Goal: Task Accomplishment & Management: Manage account settings

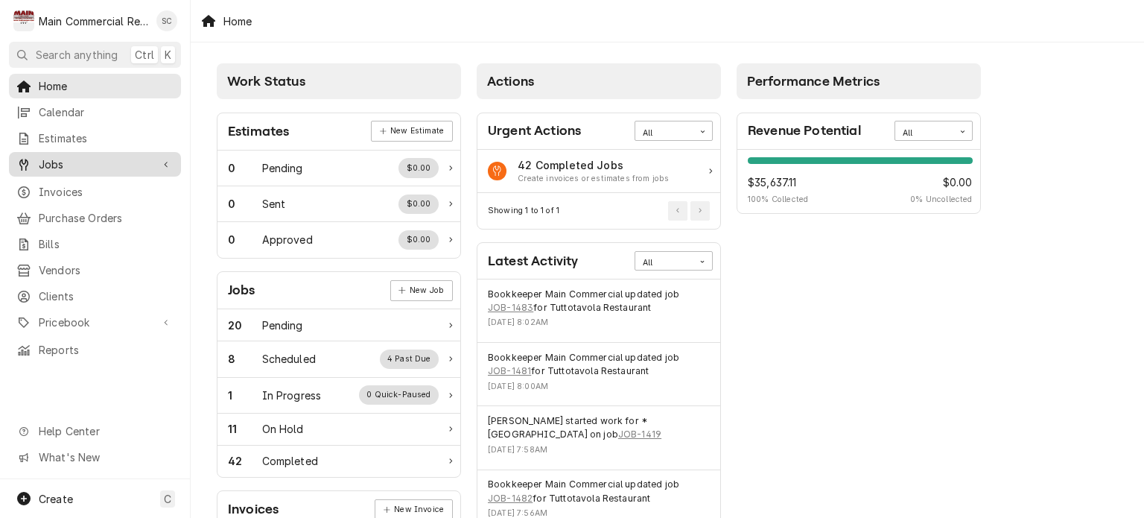
click at [63, 157] on span "Jobs" at bounding box center [95, 164] width 112 height 16
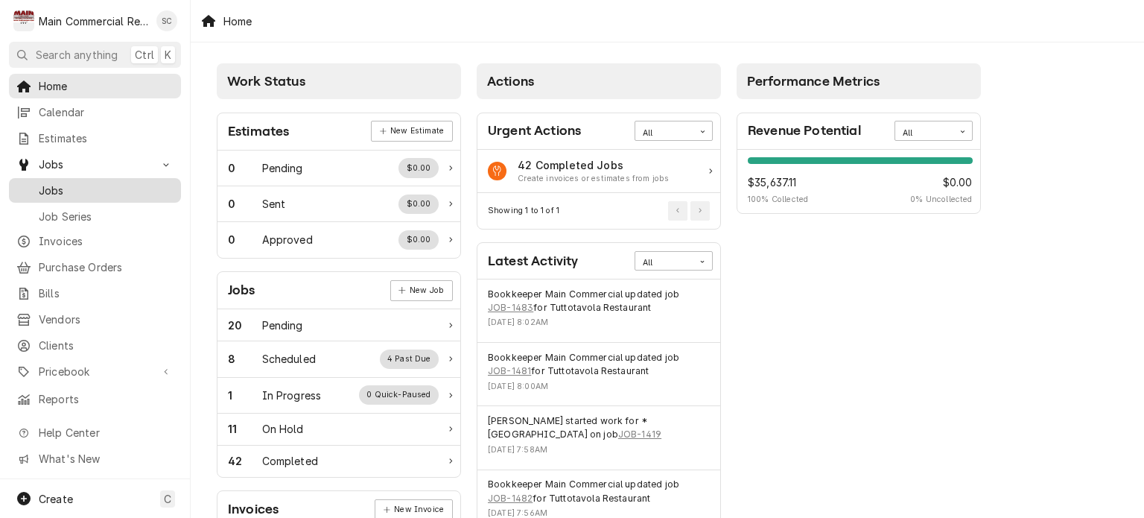
click at [66, 186] on span "Jobs" at bounding box center [106, 190] width 135 height 16
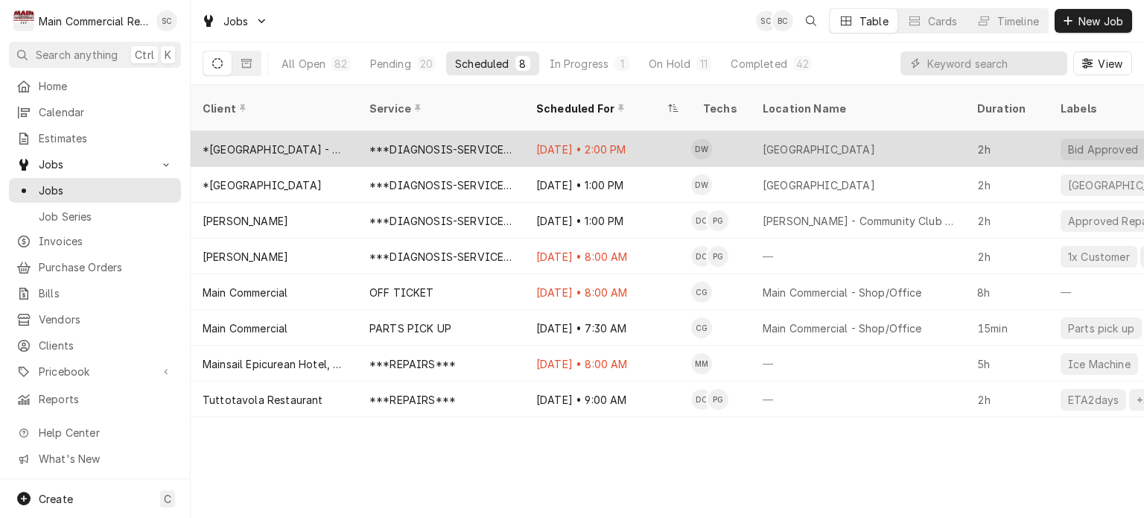
click at [566, 131] on div "Oct 1 • 2:00 PM" at bounding box center [607, 149] width 167 height 36
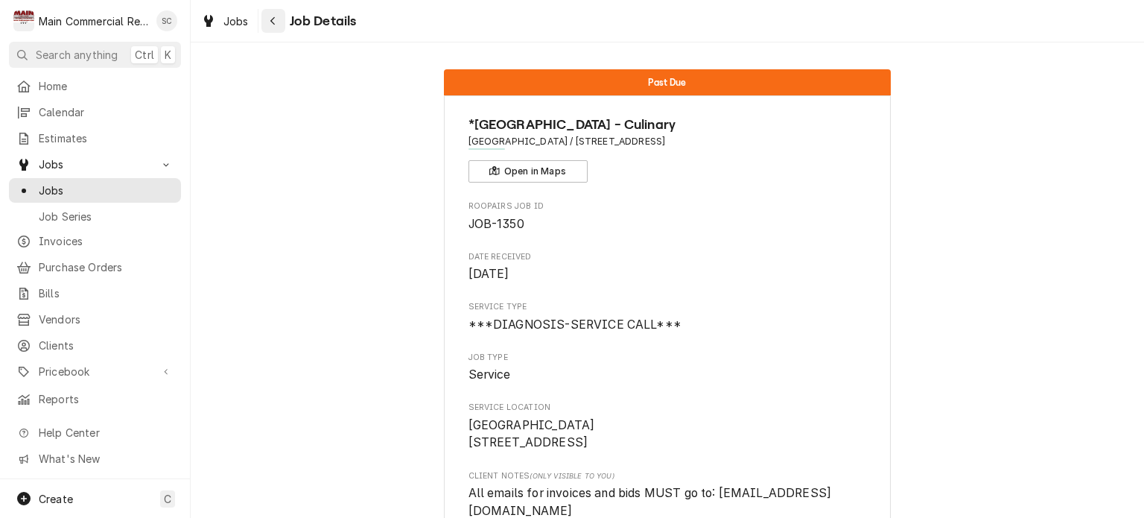
click at [271, 22] on icon "Navigate back" at bounding box center [273, 21] width 7 height 10
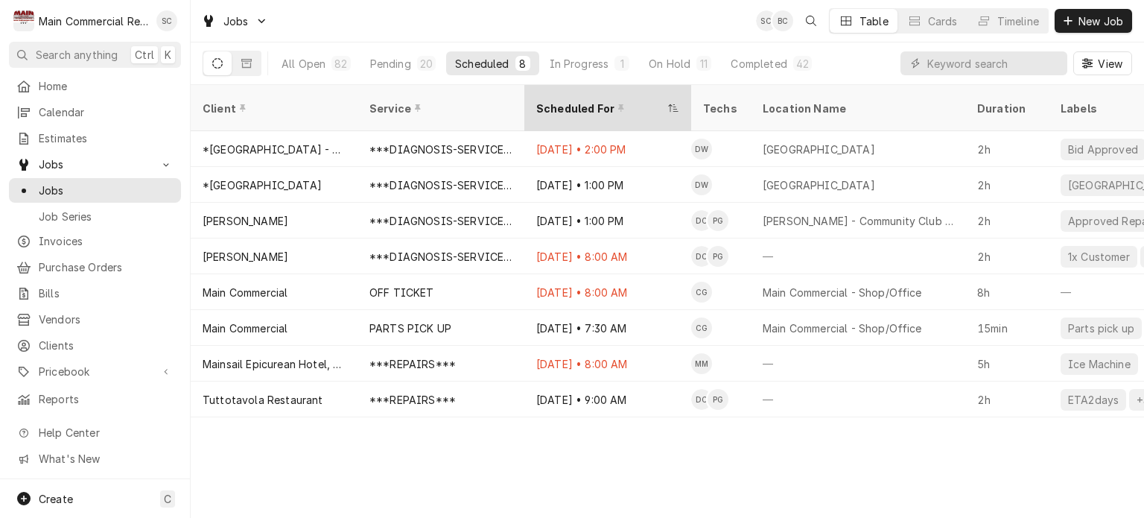
click at [561, 104] on div "Scheduled For" at bounding box center [600, 109] width 128 height 16
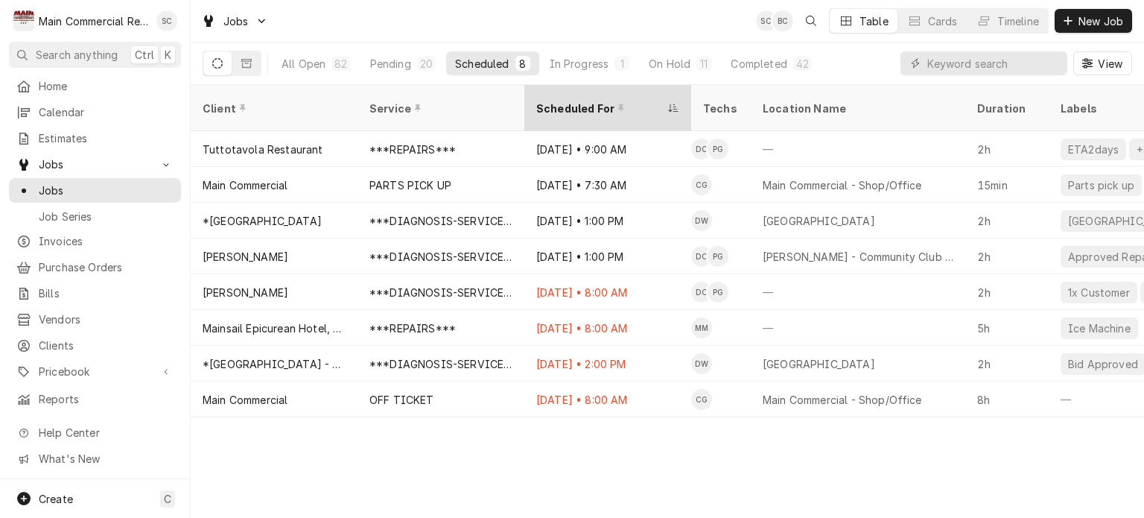
click at [561, 101] on div "Scheduled For" at bounding box center [600, 109] width 128 height 16
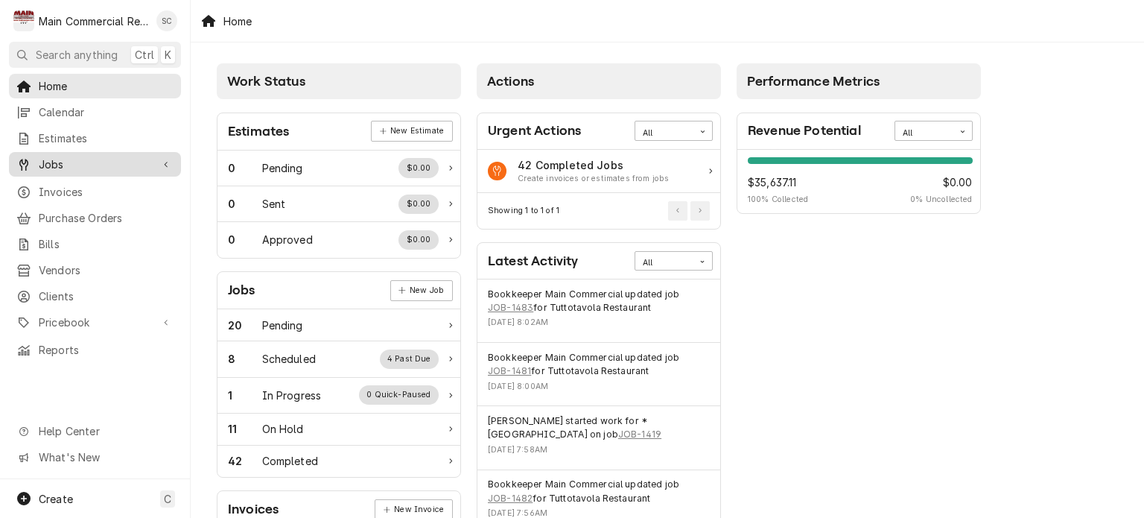
click at [92, 157] on span "Jobs" at bounding box center [95, 164] width 112 height 16
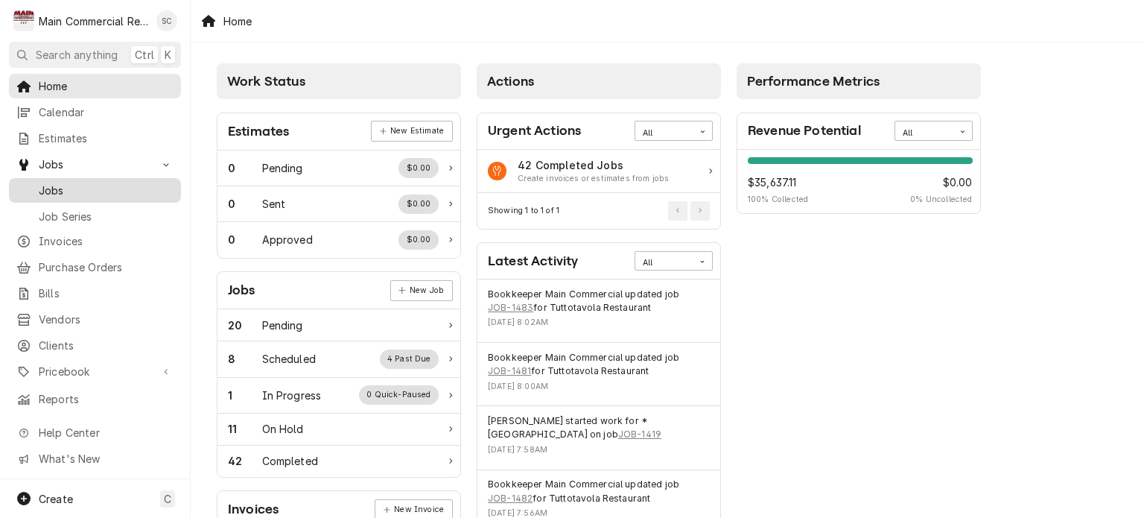
click at [90, 188] on span "Jobs" at bounding box center [106, 190] width 135 height 16
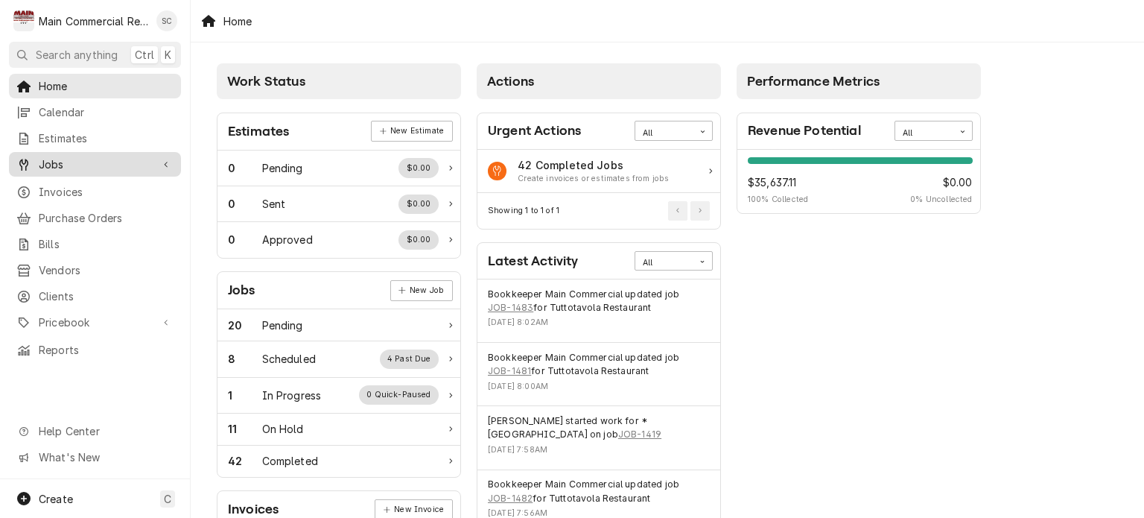
click at [69, 166] on span "Jobs" at bounding box center [95, 164] width 112 height 16
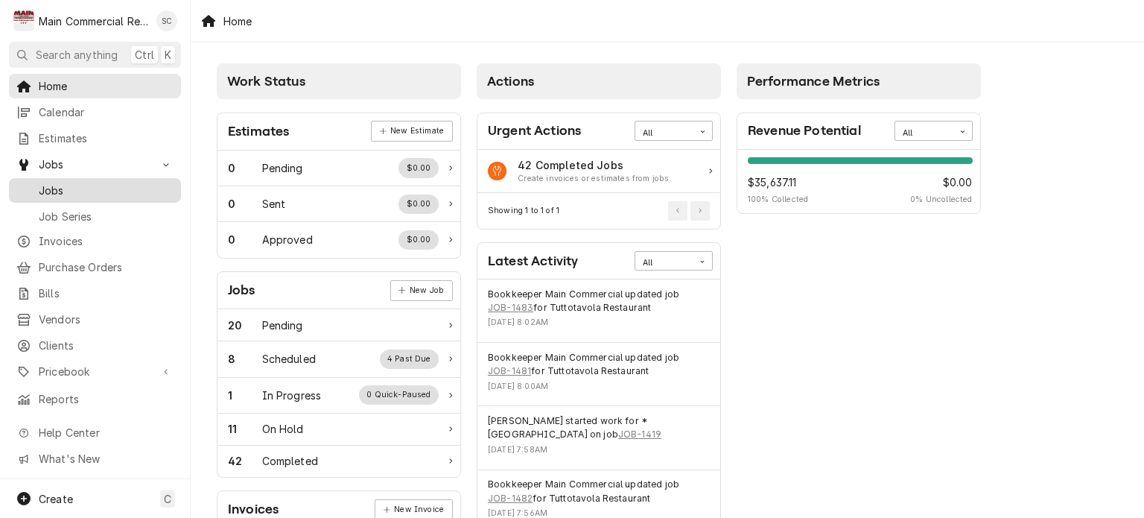
click at [77, 193] on div "Jobs" at bounding box center [95, 190] width 166 height 19
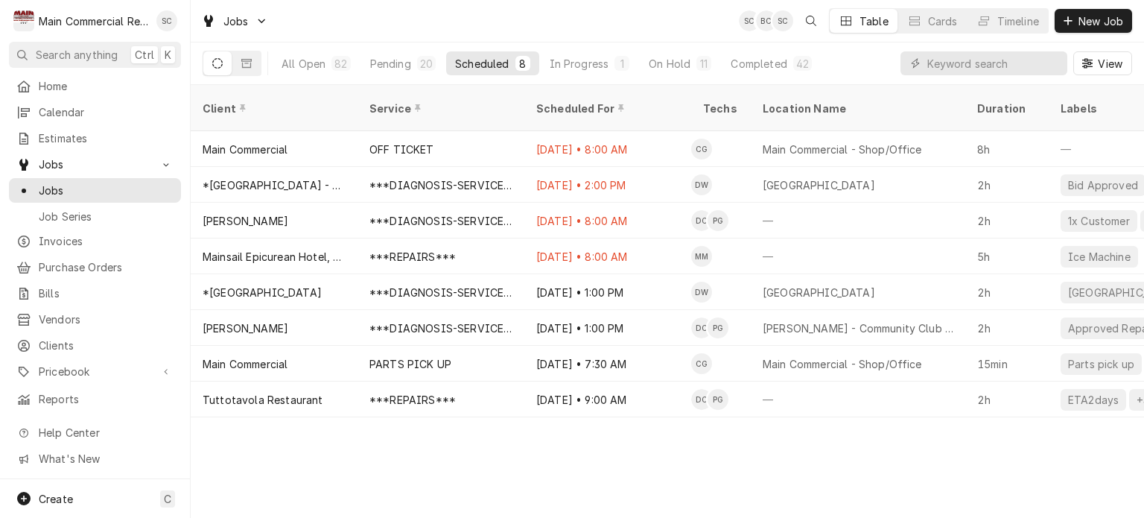
click at [620, 456] on div "Client Service Scheduled For Techs Location Name Duration Labels Status ID Prio…" at bounding box center [667, 301] width 953 height 433
click at [666, 470] on div "Client Service Scheduled For Techs Location Name Duration Labels Status ID Prio…" at bounding box center [667, 301] width 953 height 433
click at [670, 466] on div "Client Service Scheduled For Techs Location Name Duration Labels Status ID Prio…" at bounding box center [667, 301] width 953 height 433
click at [351, 29] on div "Jobs SC BC SC Table Cards Timeline New Job" at bounding box center [667, 21] width 953 height 42
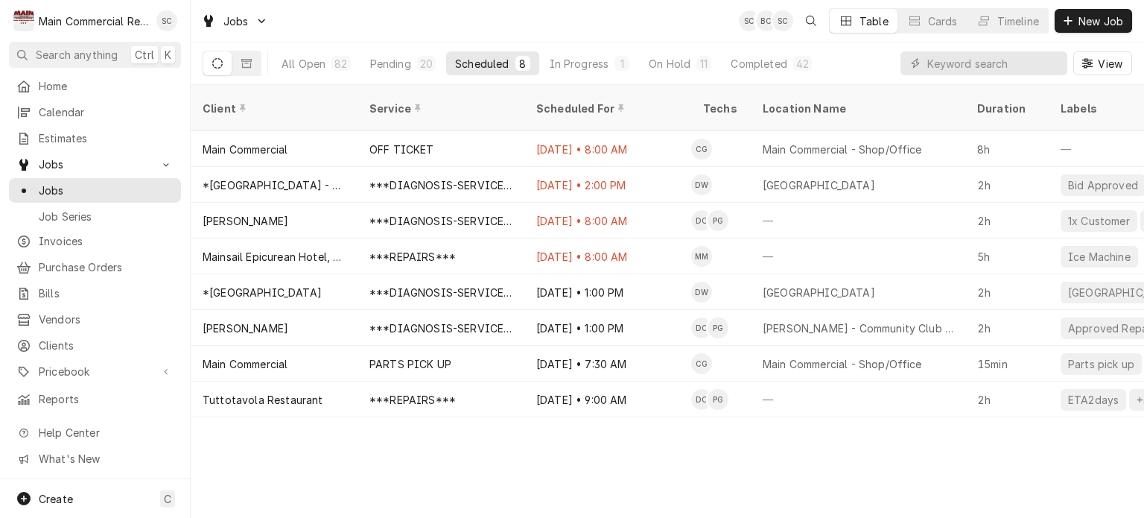
click at [423, 32] on div "Jobs SC BC SC Table Cards Timeline New Job" at bounding box center [667, 21] width 953 height 42
click at [60, 115] on span "Calendar" at bounding box center [106, 112] width 135 height 16
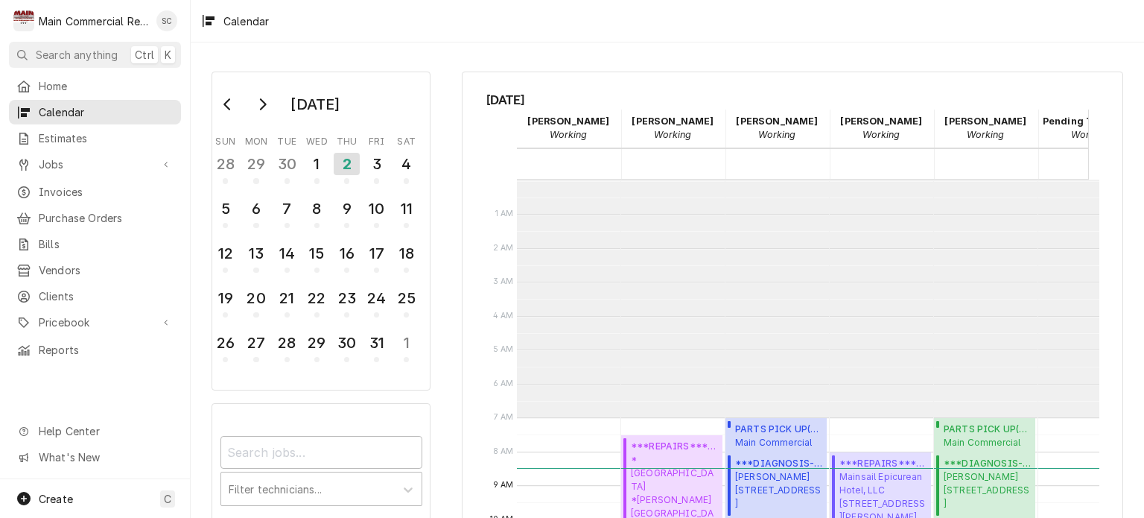
scroll to position [238, 0]
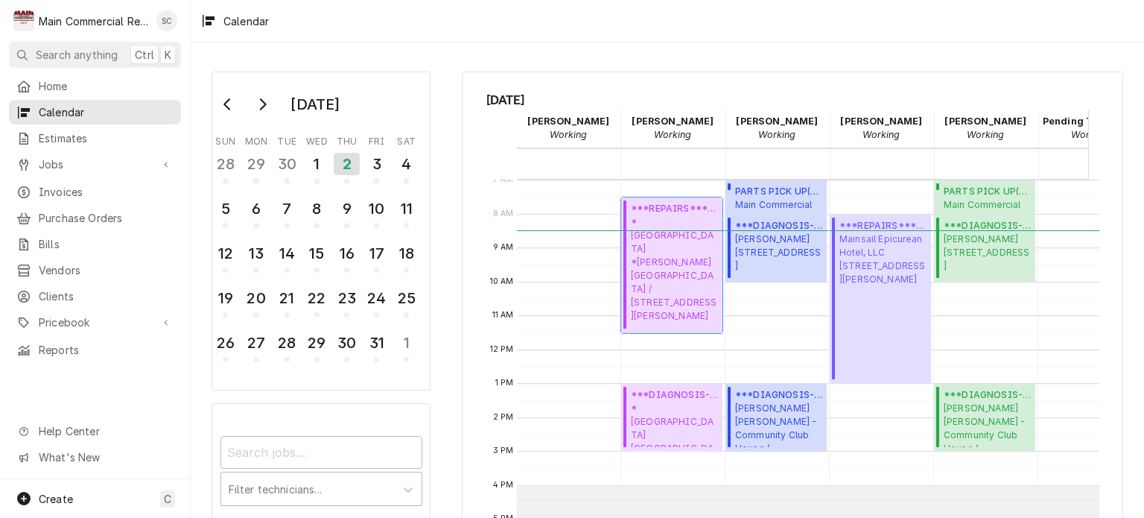
click at [681, 273] on span "*Hernando County Public School *Moton Elementary School / 7175 Emerson Road, Br…" at bounding box center [674, 268] width 87 height 107
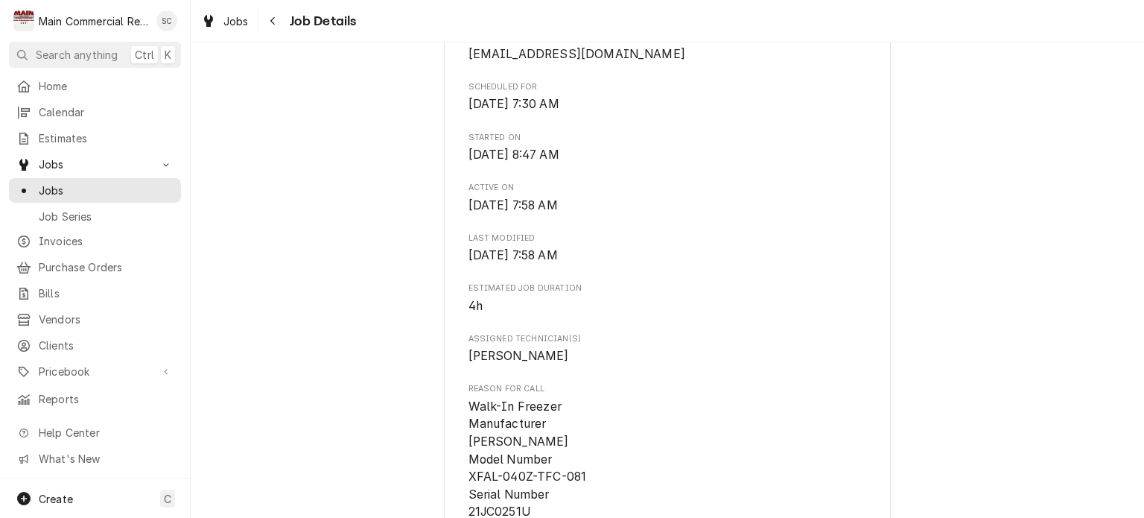
scroll to position [1117, 0]
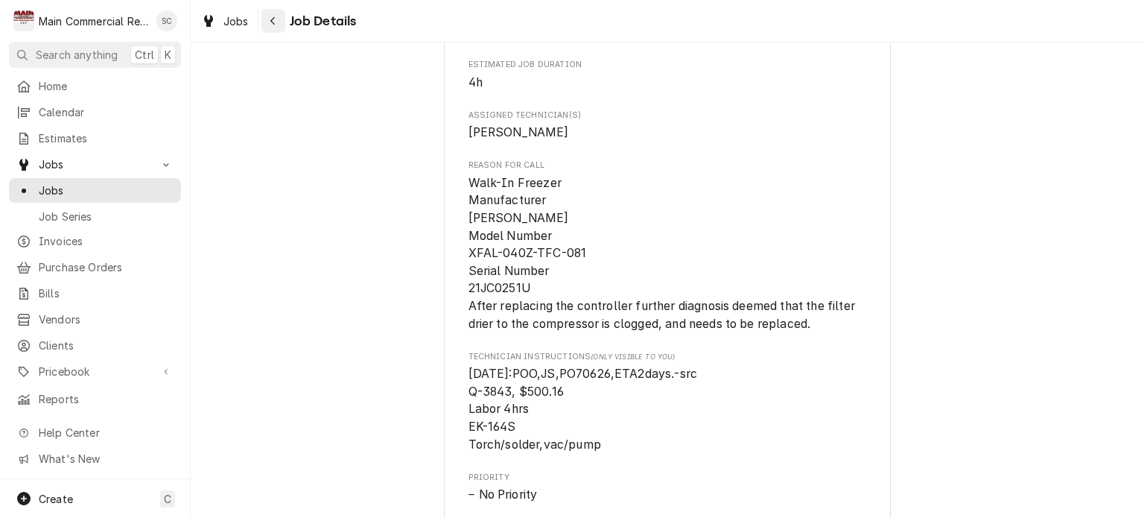
click at [262, 17] on button "Navigate back" at bounding box center [273, 21] width 24 height 24
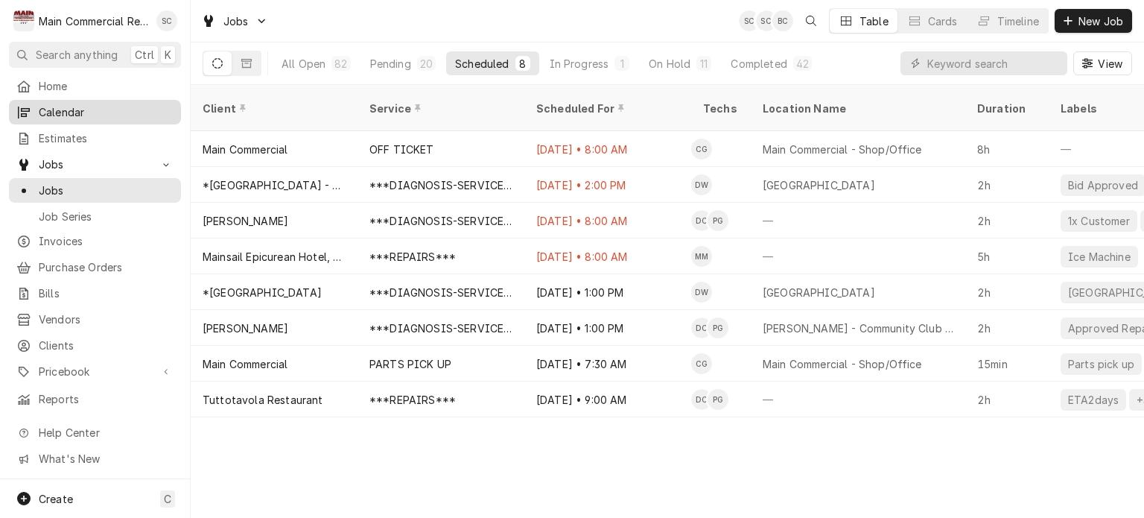
click at [69, 112] on span "Calendar" at bounding box center [106, 112] width 135 height 16
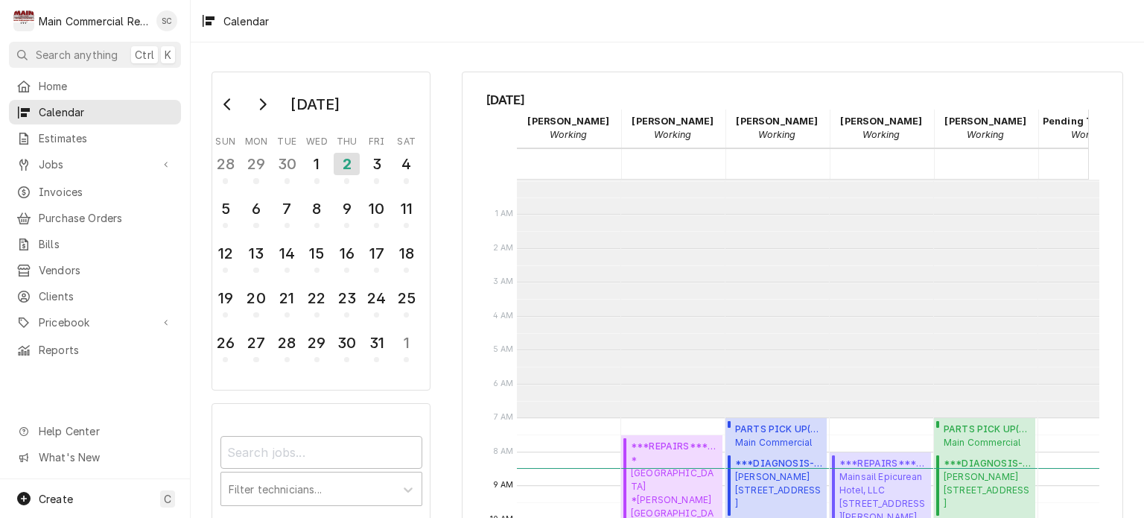
scroll to position [238, 0]
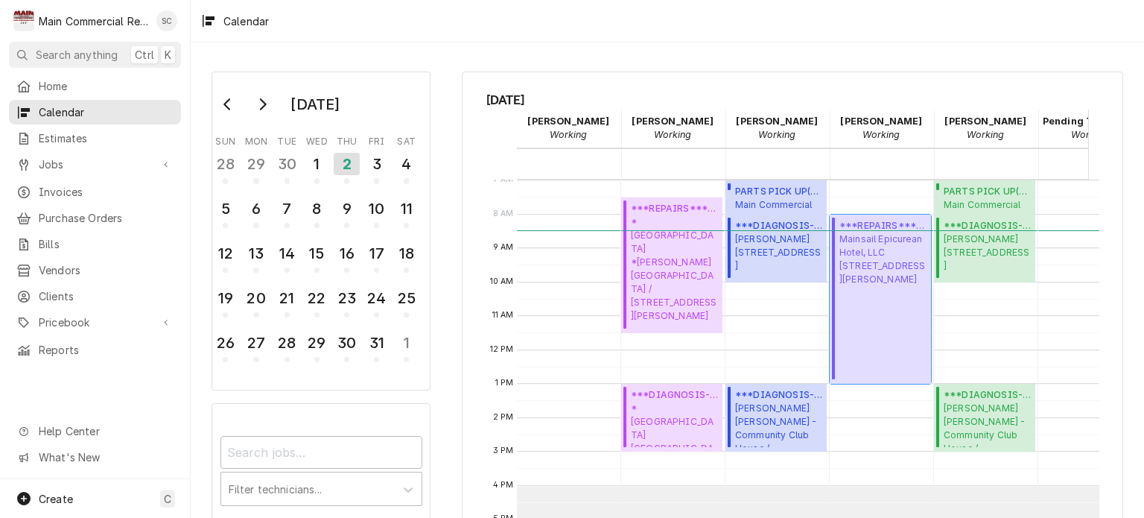
click at [852, 286] on span "Mainsail Epicurean Hotel, LLC 1207 S. Howard Ave., Tampa, FL 33606" at bounding box center [882, 259] width 87 height 54
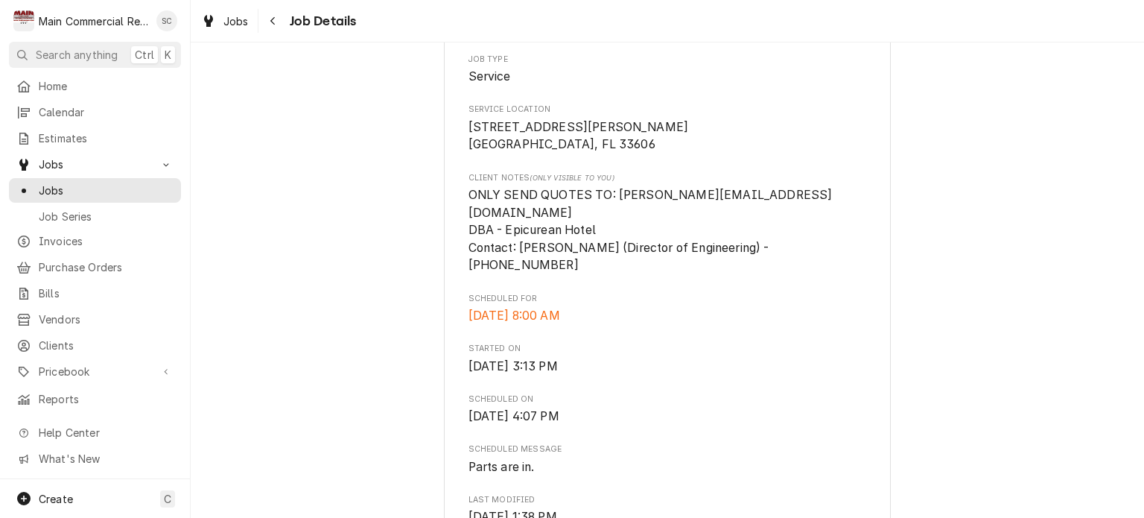
scroll to position [74, 0]
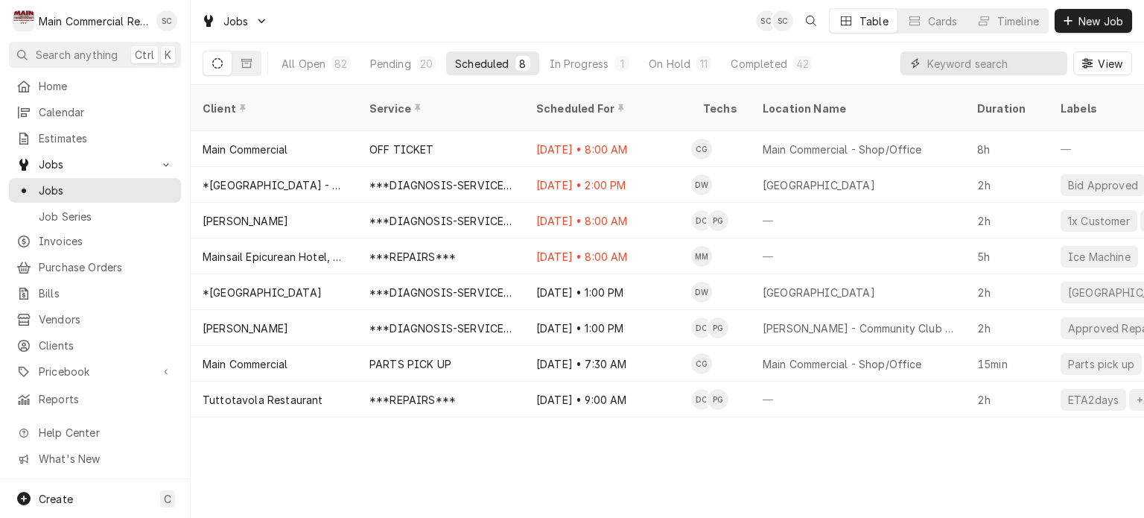
click at [1024, 63] on input "Dynamic Content Wrapper" at bounding box center [993, 63] width 133 height 24
type input "Culinary"
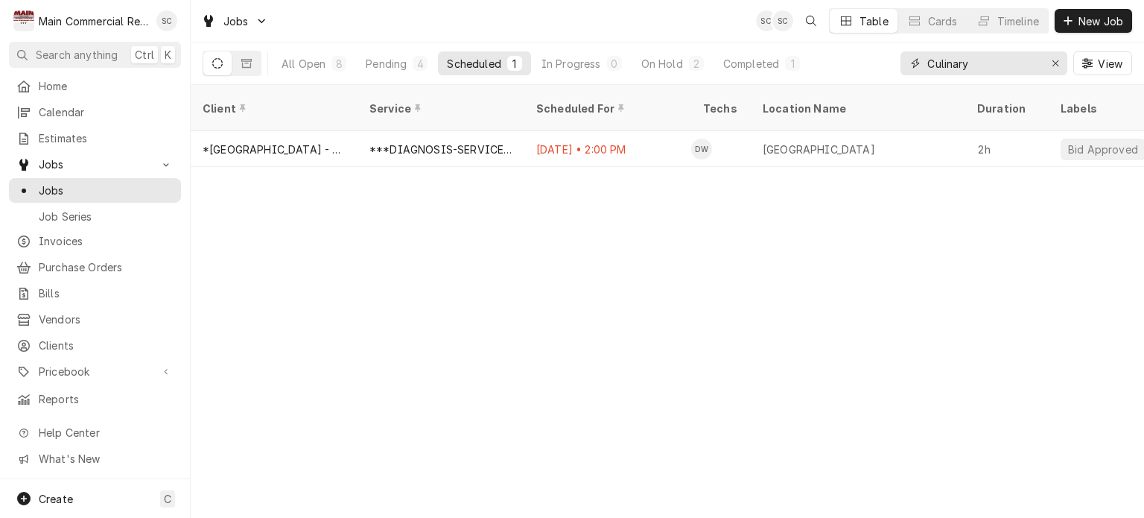
drag, startPoint x: 979, startPoint y: 69, endPoint x: 890, endPoint y: 54, distance: 90.6
click at [890, 54] on div "All Open 8 Pending 4 Scheduled 1 In Progress 0 On Hold 2 Completed 1 Culinary V…" at bounding box center [667, 63] width 929 height 42
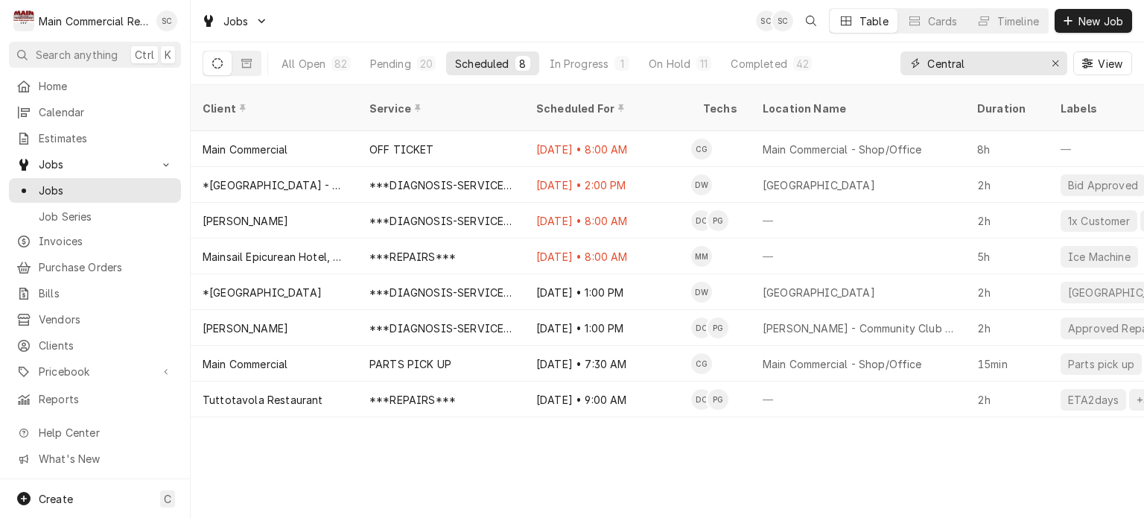
type input "Central"
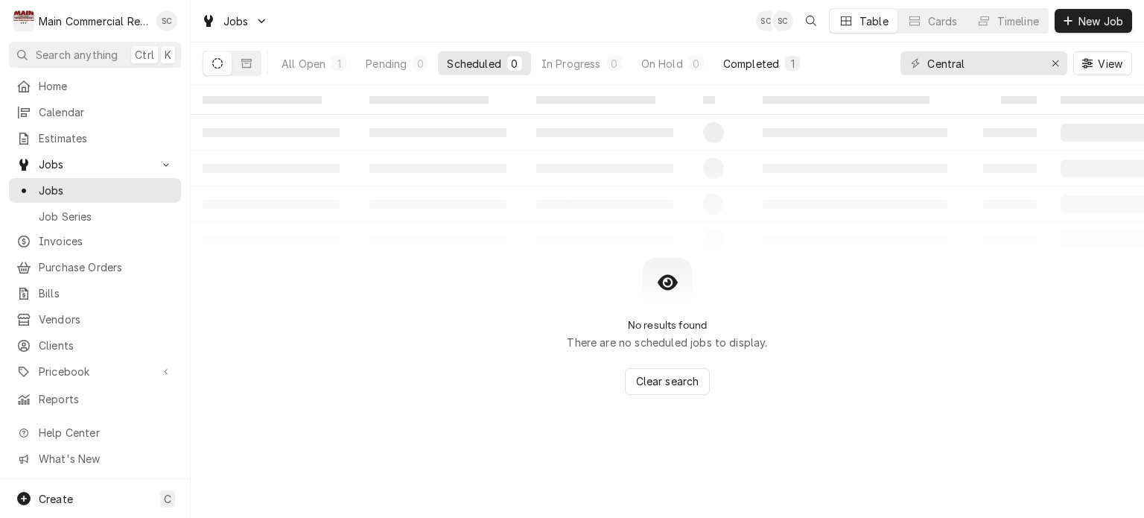
click at [743, 64] on div "Completed" at bounding box center [751, 64] width 56 height 16
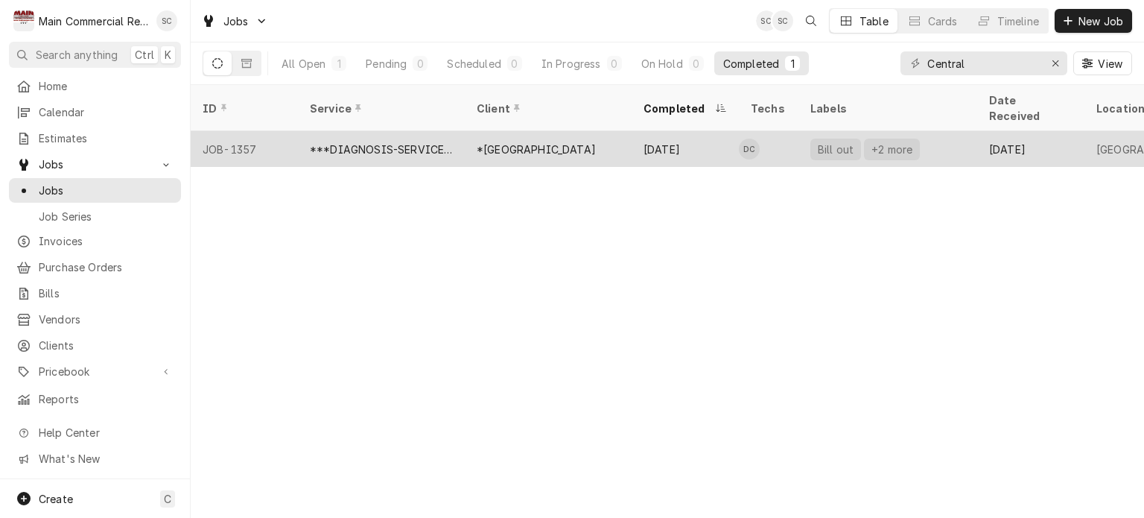
click at [596, 141] on div "*[GEOGRAPHIC_DATA]" at bounding box center [536, 149] width 119 height 16
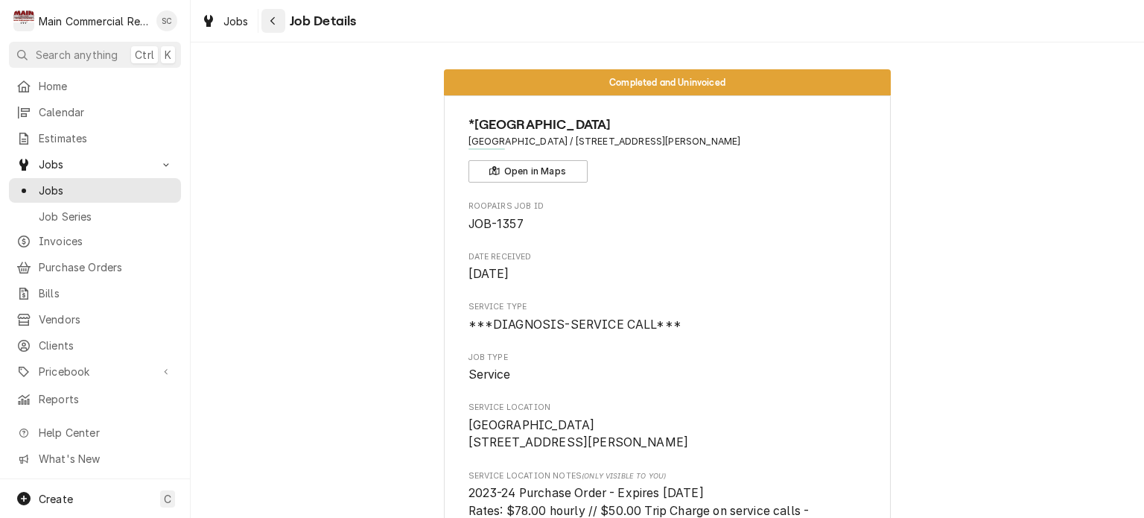
click at [273, 20] on icon "Navigate back" at bounding box center [273, 21] width 7 height 10
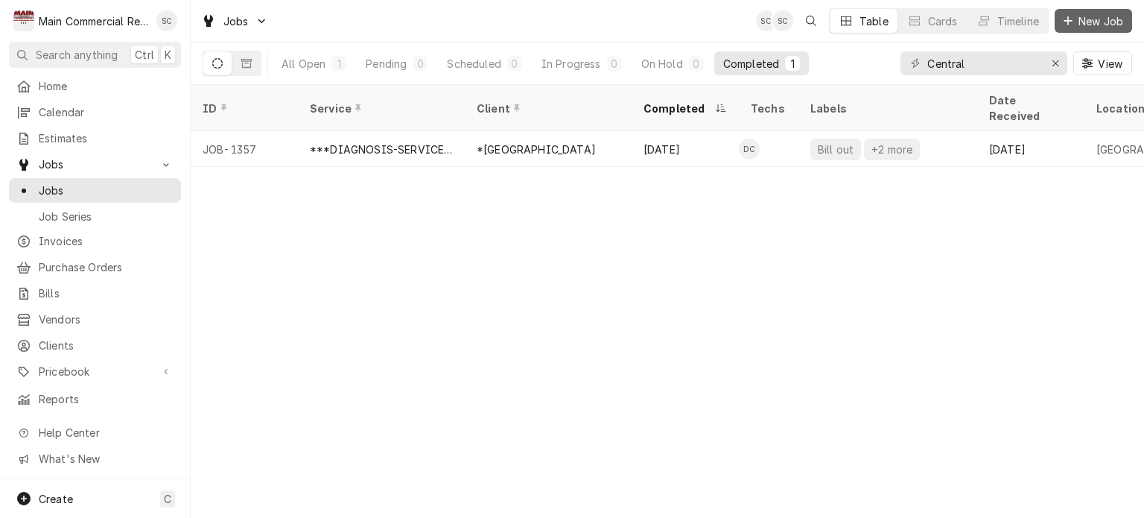
click at [1075, 23] on span "New Job" at bounding box center [1100, 21] width 51 height 16
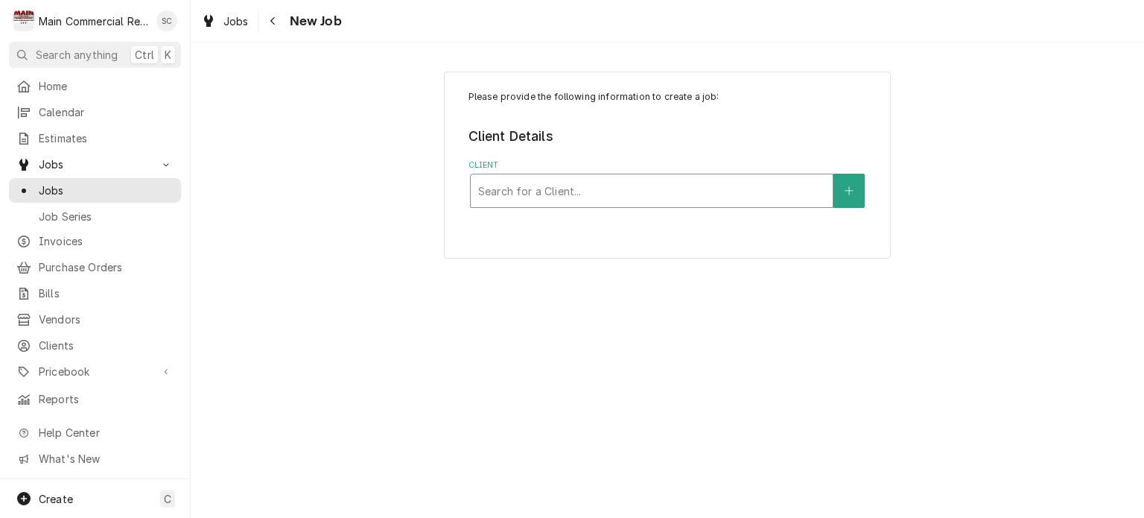
click at [578, 197] on div "Client" at bounding box center [651, 190] width 347 height 27
type input "Central High Culinary"
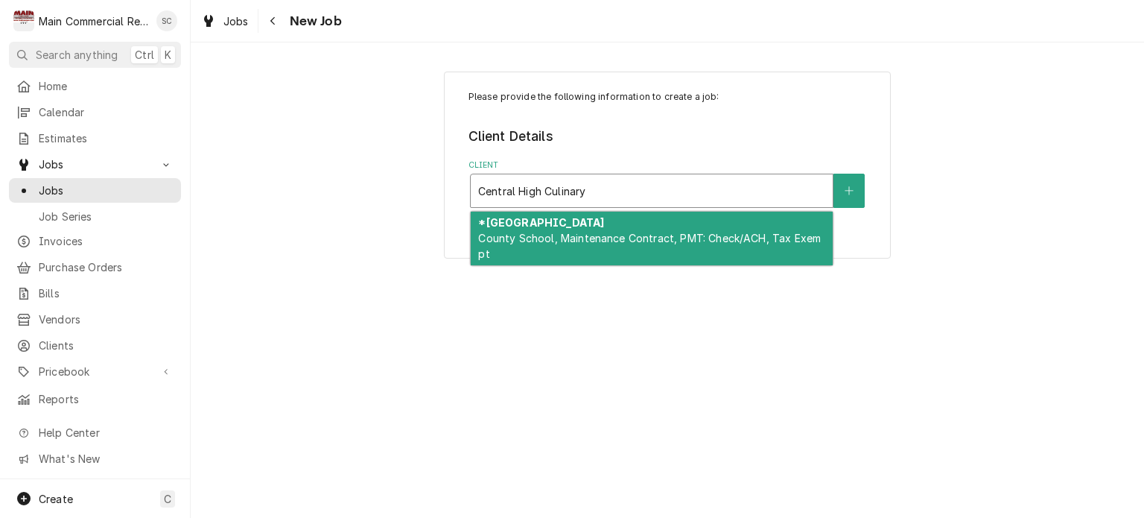
click at [581, 232] on span "County School, Maintenance Contract, PMT: Check/ACH, Tax Exempt" at bounding box center [649, 246] width 343 height 28
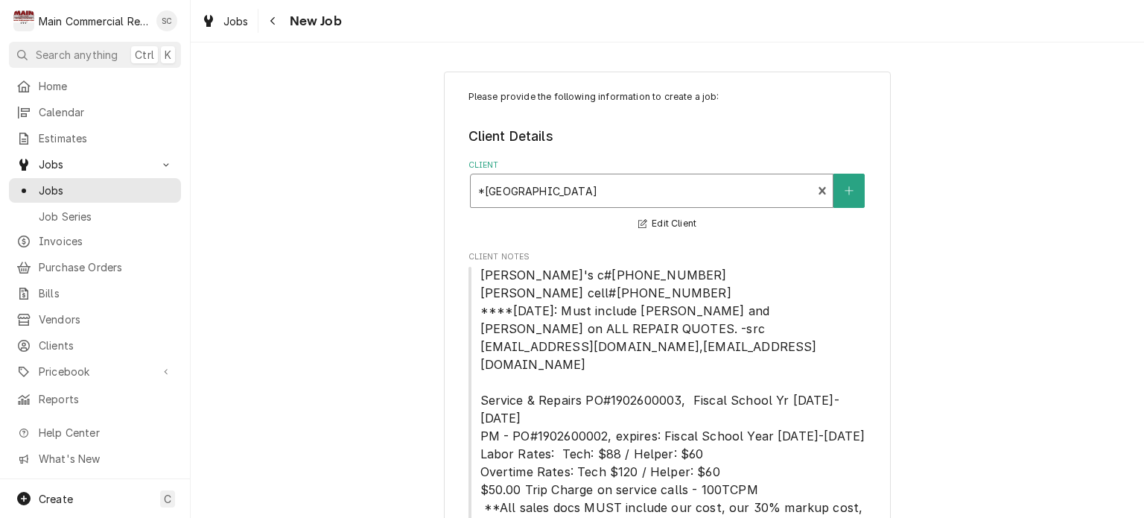
scroll to position [217, 0]
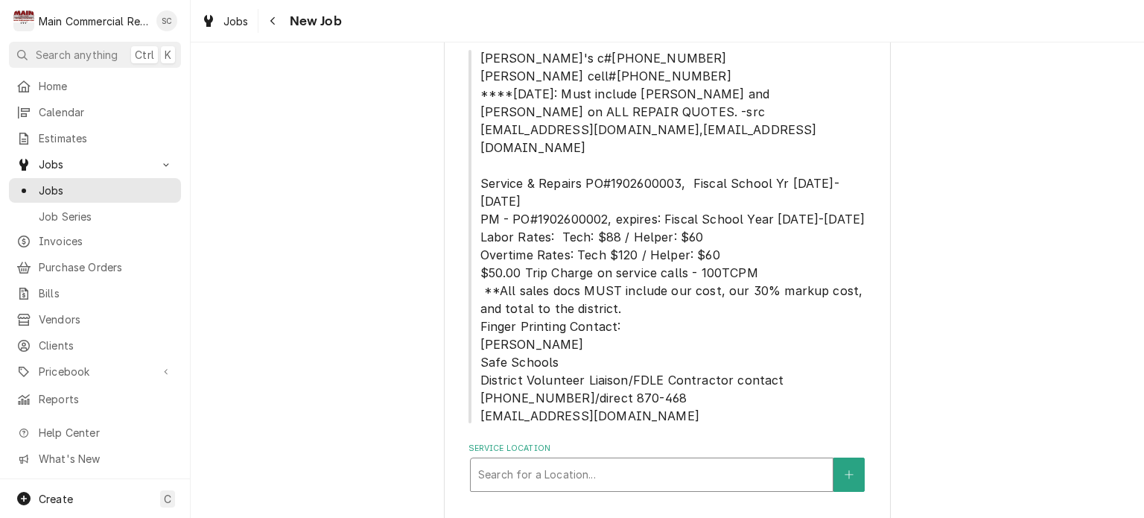
click at [603, 461] on div "Service Location" at bounding box center [651, 474] width 347 height 27
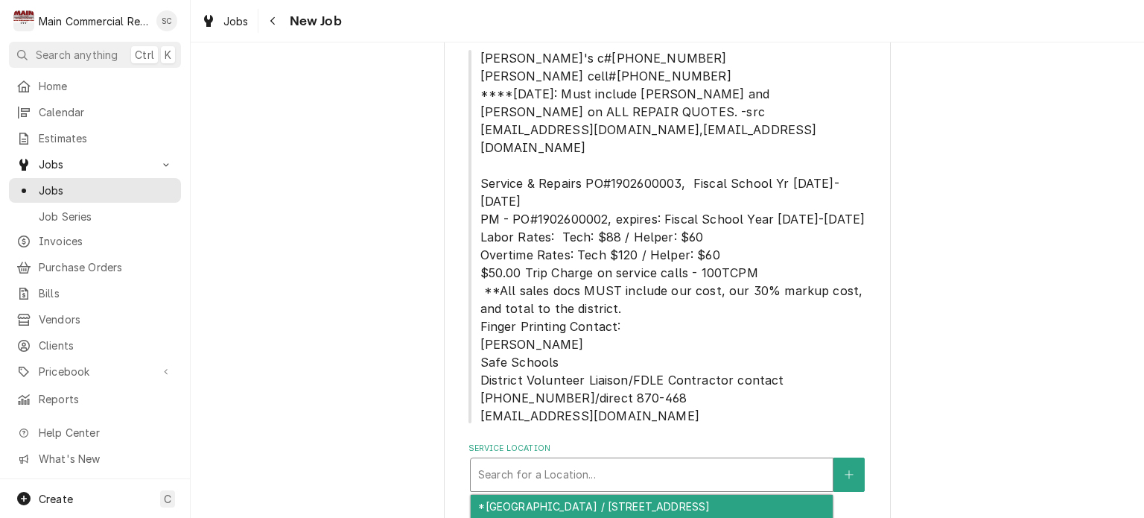
scroll to position [366, 0]
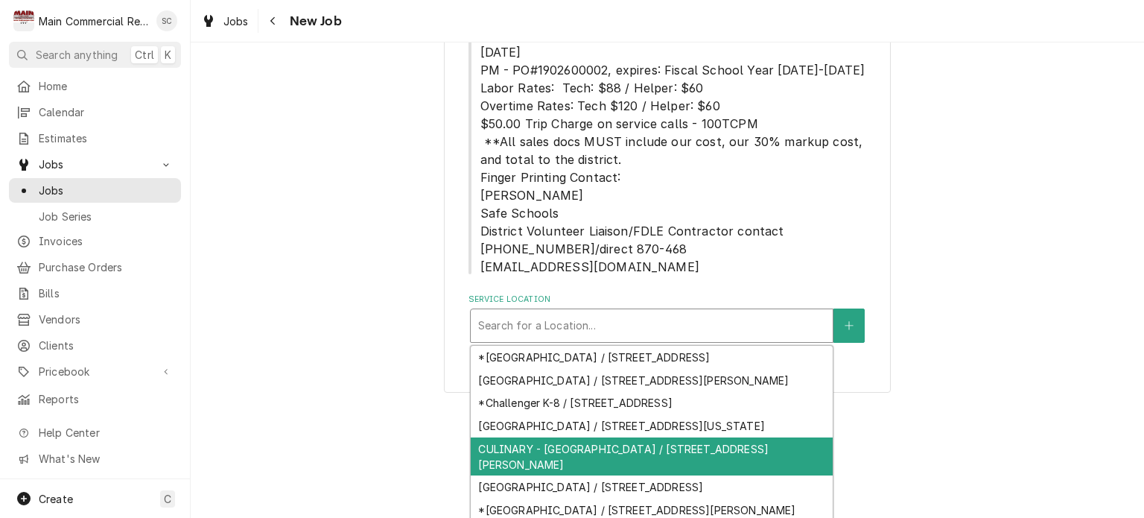
click at [507, 462] on div "CULINARY - Central High School / 14075 Ken Austin Pkwy, Brooksville, FL 34613" at bounding box center [652, 456] width 362 height 39
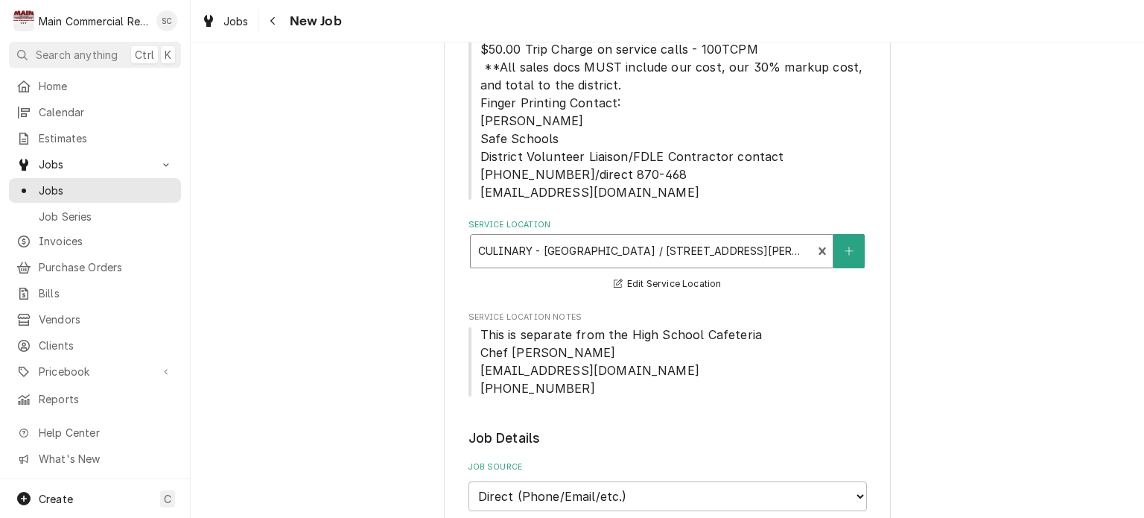
scroll to position [217, 0]
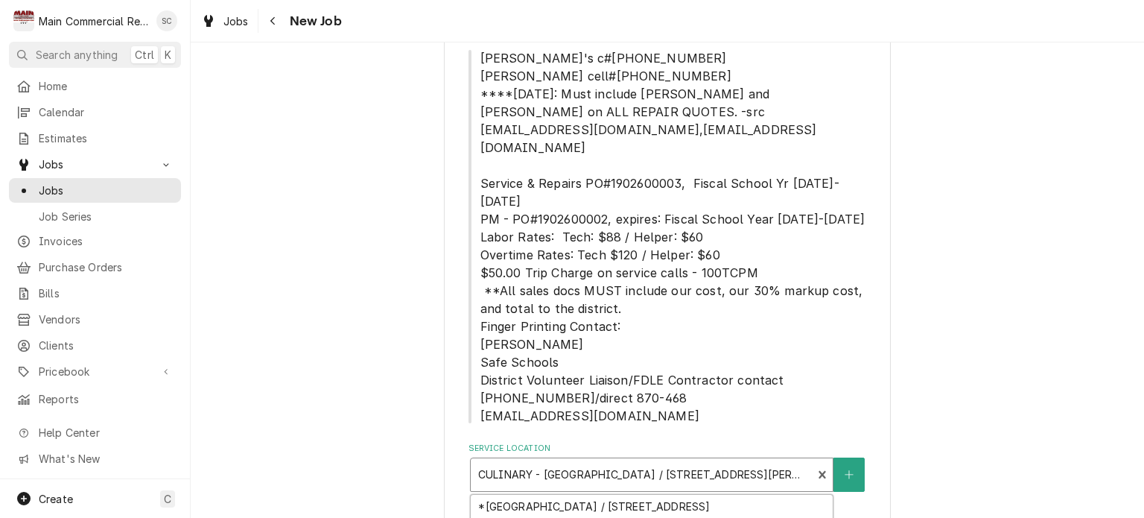
drag, startPoint x: 471, startPoint y: 436, endPoint x: 531, endPoint y: 434, distance: 60.4
click at [531, 458] on div "CULINARY - Central High School / 14075 Ken Austin Pkwy, Brooksville, FL 34613" at bounding box center [642, 474] width 342 height 33
click at [268, 19] on div "Navigate back" at bounding box center [273, 20] width 15 height 15
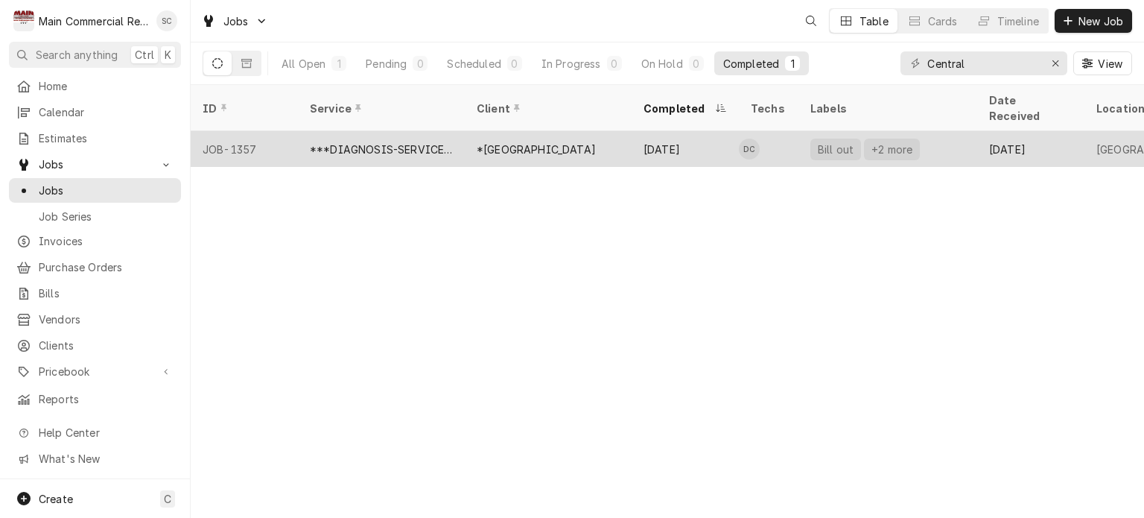
click at [415, 141] on div "***DIAGNOSIS-SERVICE CALL***" at bounding box center [381, 149] width 143 height 16
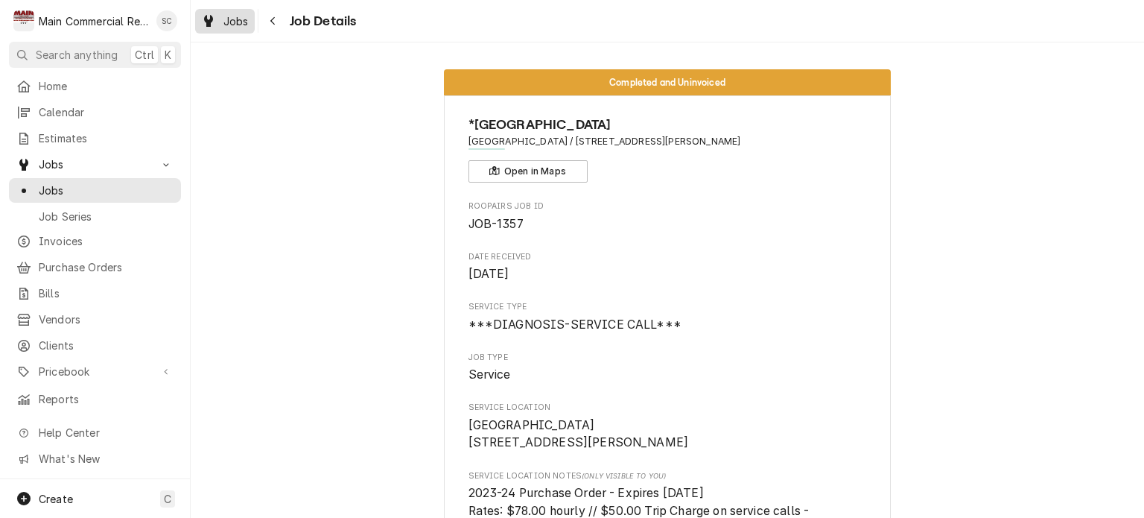
click at [224, 16] on span "Jobs" at bounding box center [235, 21] width 25 height 16
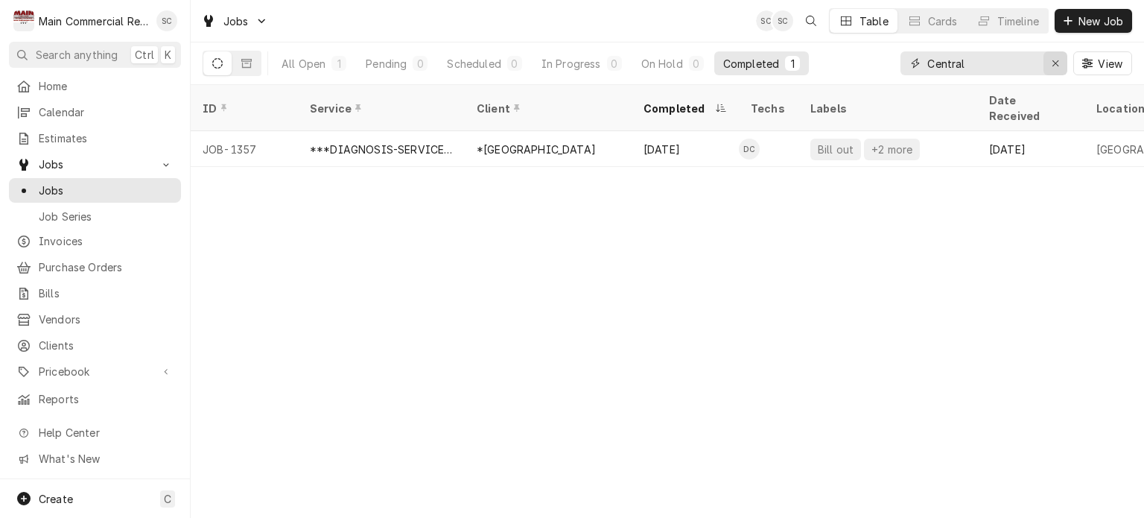
click at [1054, 60] on icon "Erase input" at bounding box center [1055, 63] width 8 height 10
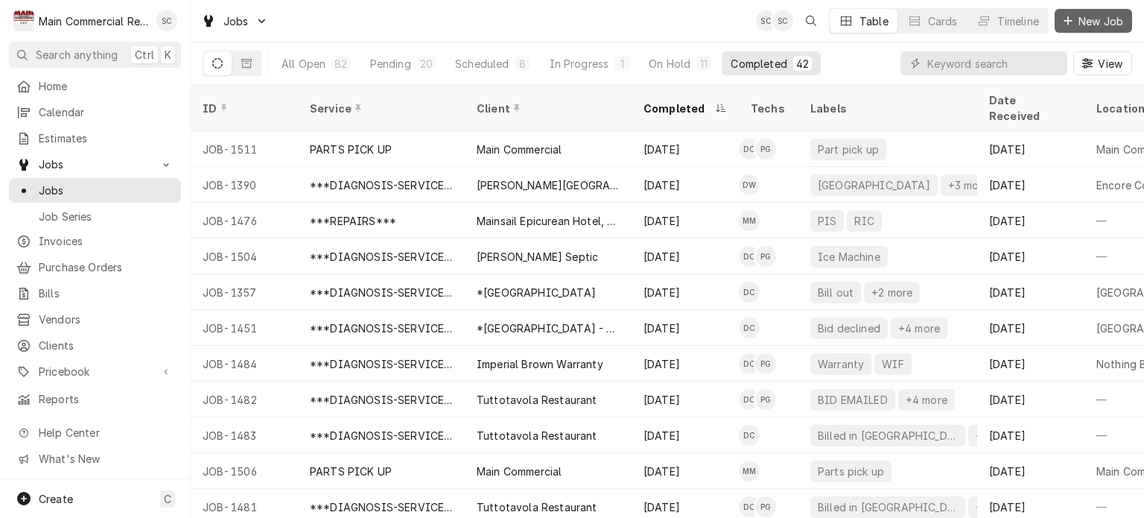
click at [1092, 20] on span "New Job" at bounding box center [1100, 21] width 51 height 16
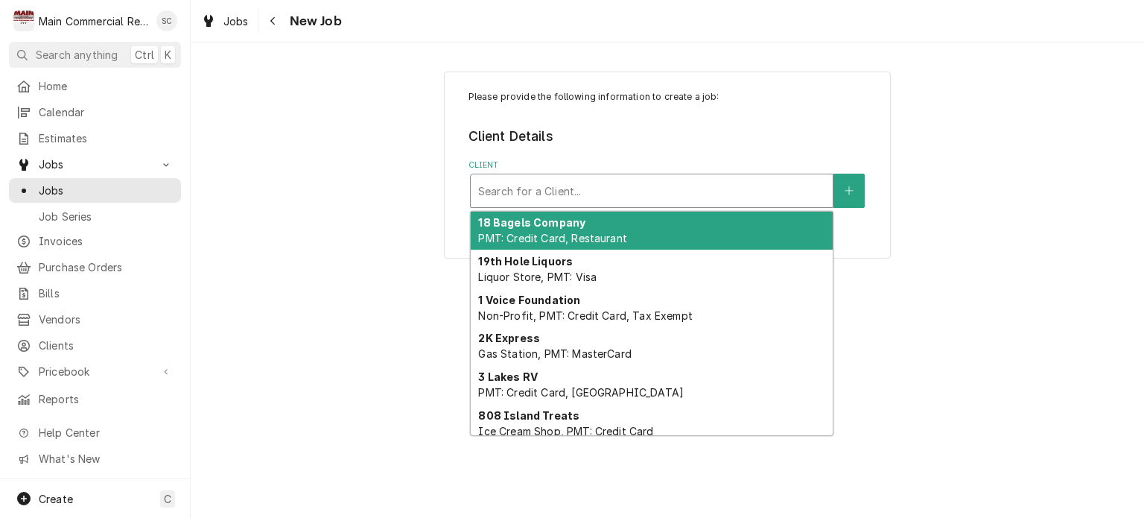
click at [792, 188] on div "Client" at bounding box center [651, 190] width 347 height 27
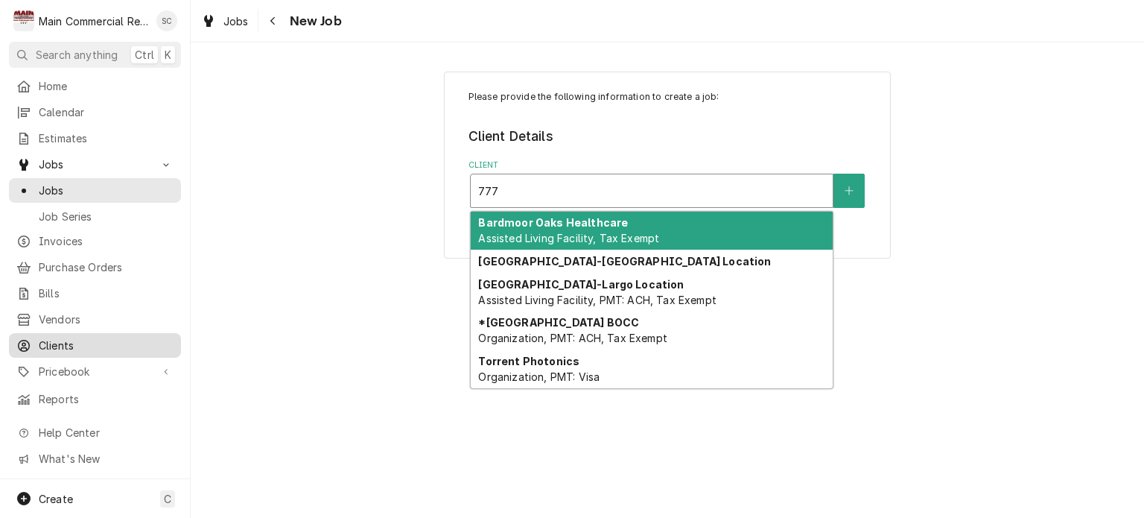
type input "777"
click at [104, 341] on span "Clients" at bounding box center [106, 345] width 135 height 16
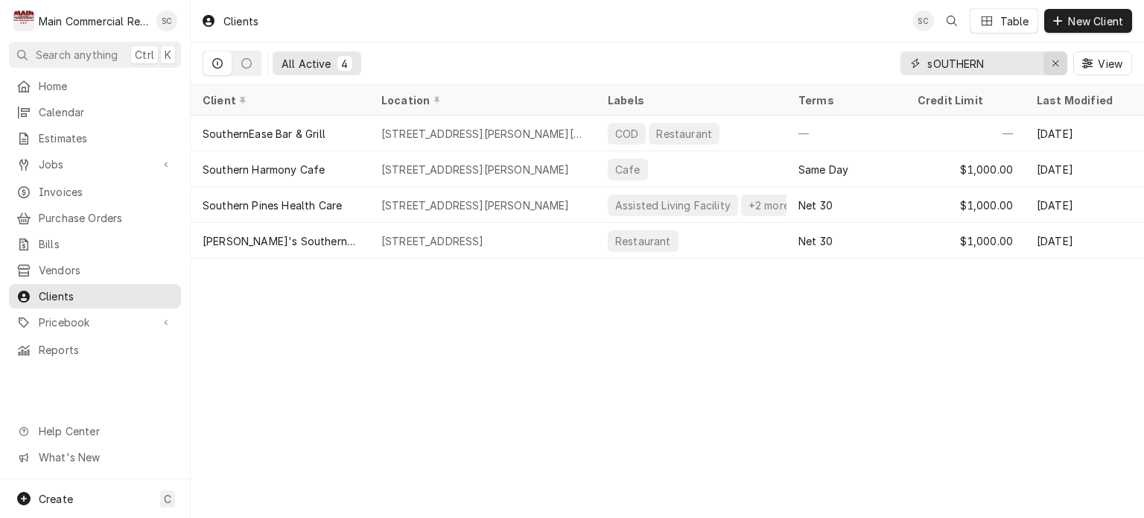
click at [1050, 64] on div "Erase input" at bounding box center [1055, 63] width 15 height 15
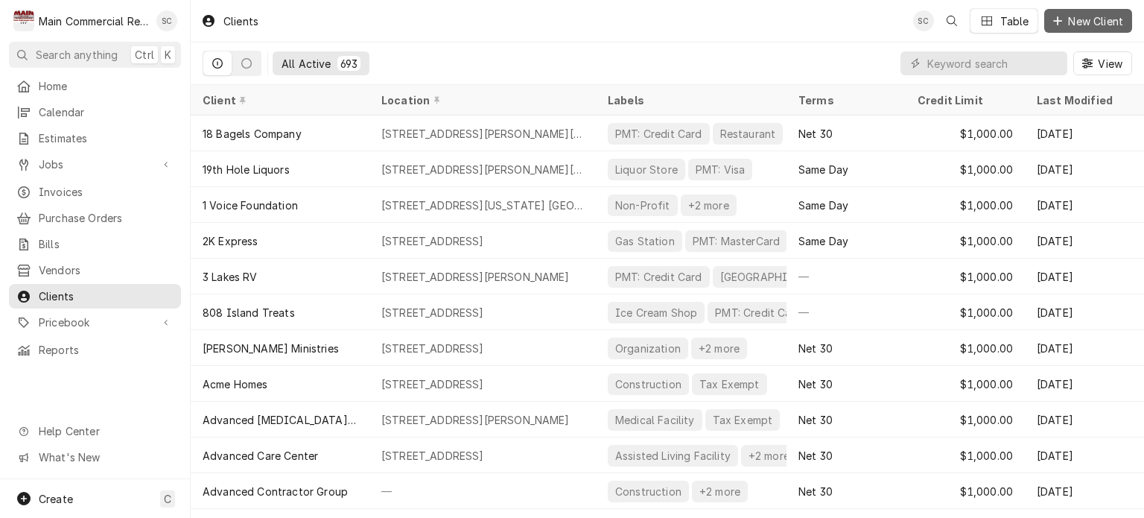
click at [1084, 18] on span "New Client" at bounding box center [1095, 21] width 61 height 16
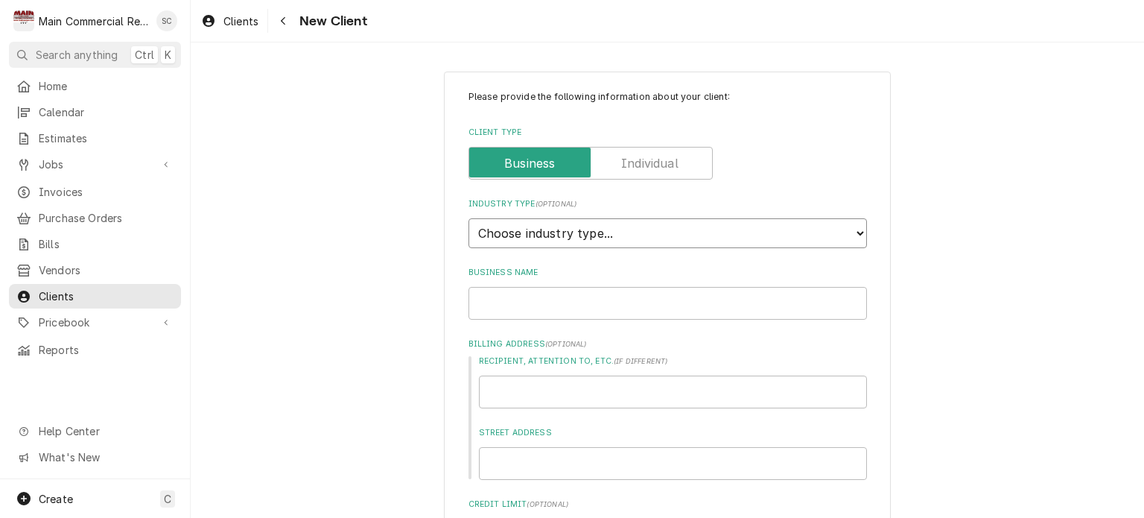
click at [593, 233] on select "Choose industry type... Residential Commercial Industrial Government" at bounding box center [667, 233] width 398 height 30
select select "2"
click at [468, 218] on select "Choose industry type... Residential Commercial Industrial Government" at bounding box center [667, 233] width 398 height 30
click at [657, 303] on input "Business Name" at bounding box center [667, 303] width 398 height 33
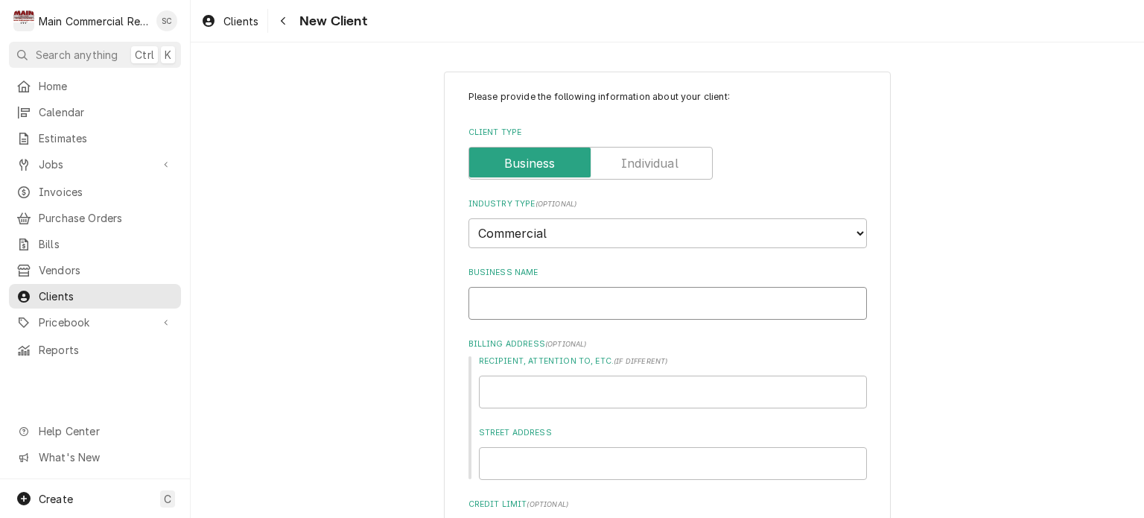
click at [657, 302] on input "Business Name" at bounding box center [667, 303] width 398 height 33
type textarea "x"
type input "C"
type textarea "x"
type input "Co"
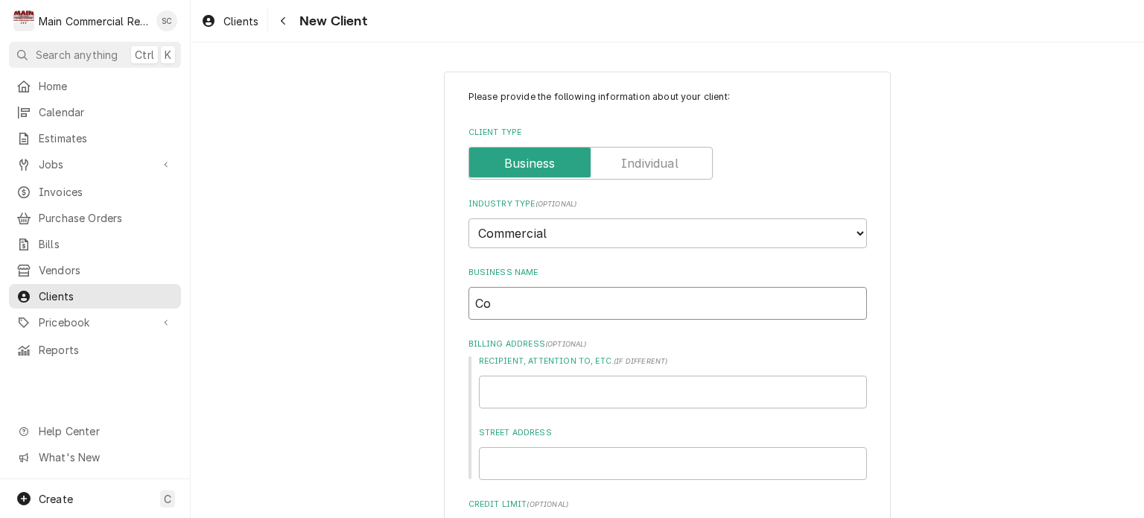
type textarea "x"
type input "Cot"
type textarea "x"
type input "Cote"
type textarea "x"
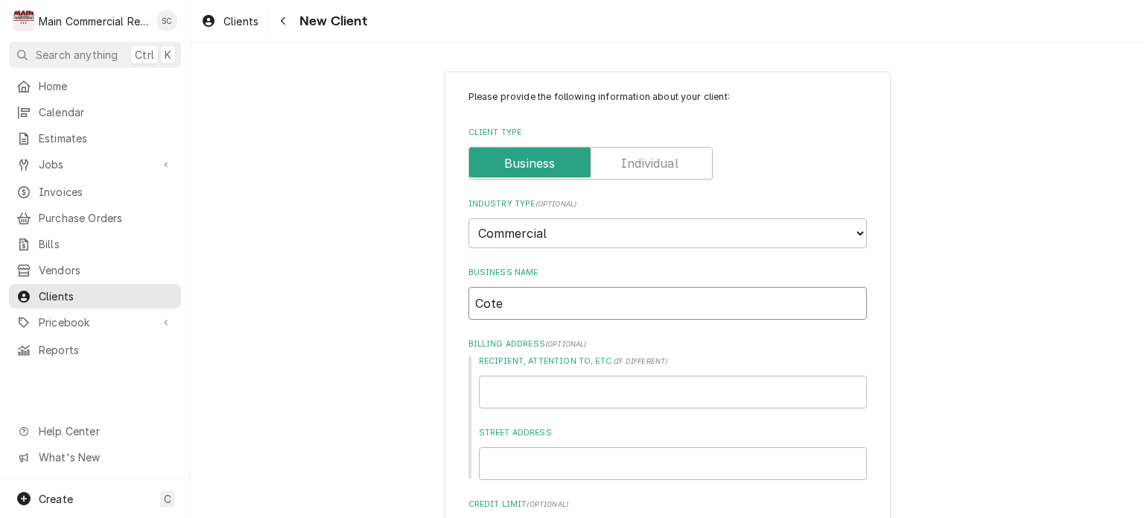
type input "Cote"
type textarea "x"
type input "Cote F"
type textarea "x"
type input "Cote Fr"
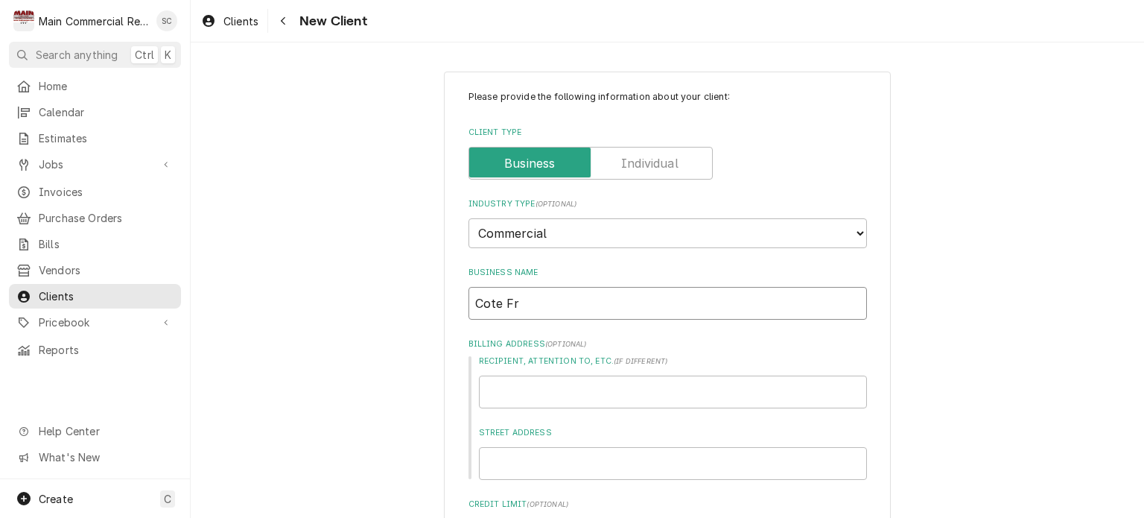
type textarea "x"
type input "Cote Fre"
type textarea "x"
type input "Cote Frec"
type textarea "x"
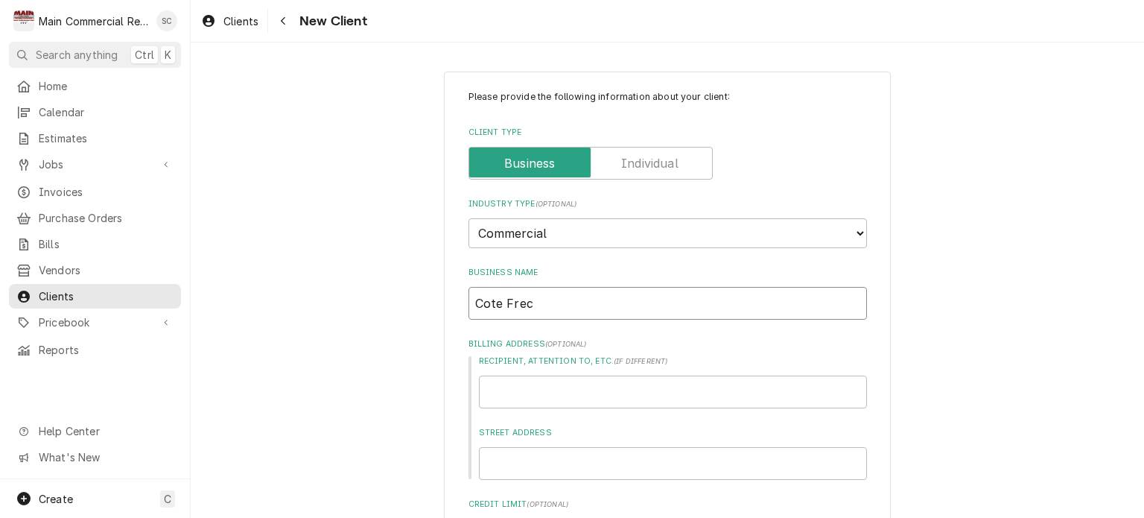
type input "Cote Frech"
type textarea "x"
type input "Cote Frec"
type textarea "x"
type input "Cote Fre"
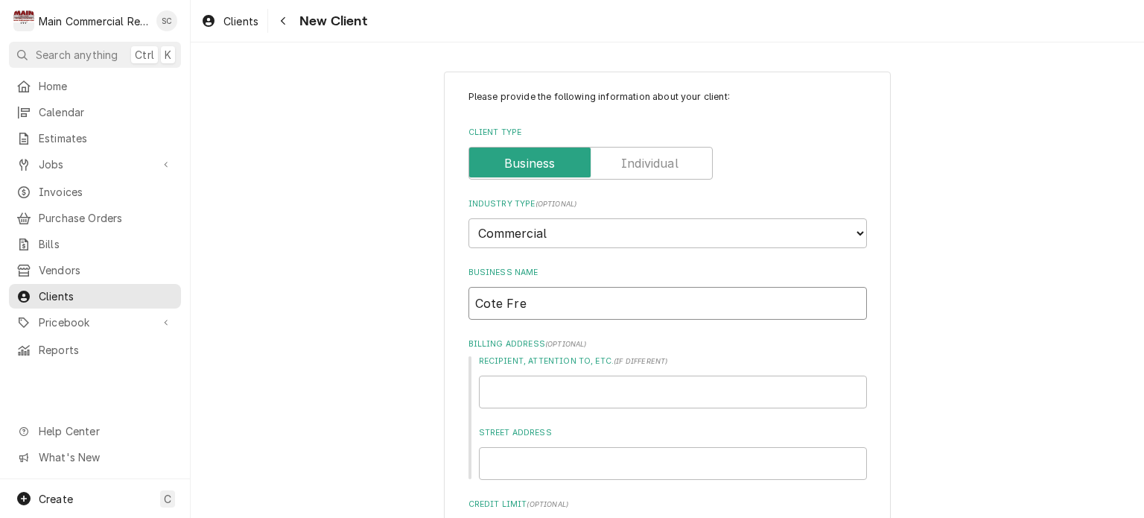
type textarea "x"
type input "Cote Fren"
type textarea "x"
type input "Cote Frenc"
type textarea "x"
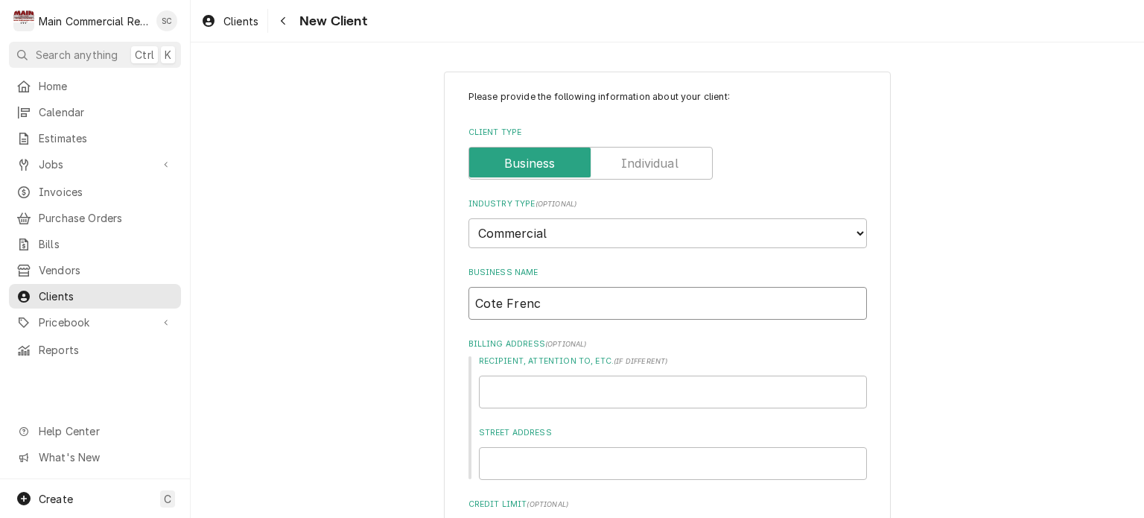
type input "Cote French"
type textarea "x"
type input "Cote French"
type textarea "x"
type input "Cote French C"
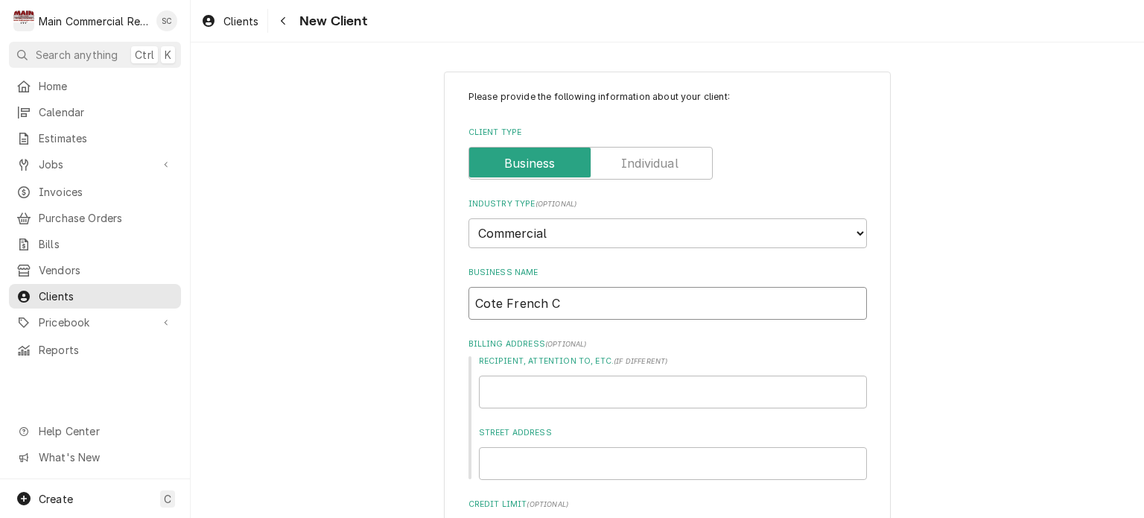
type textarea "x"
type input "Cote French Ca"
type textarea "x"
type input "Cote French Caf"
type textarea "x"
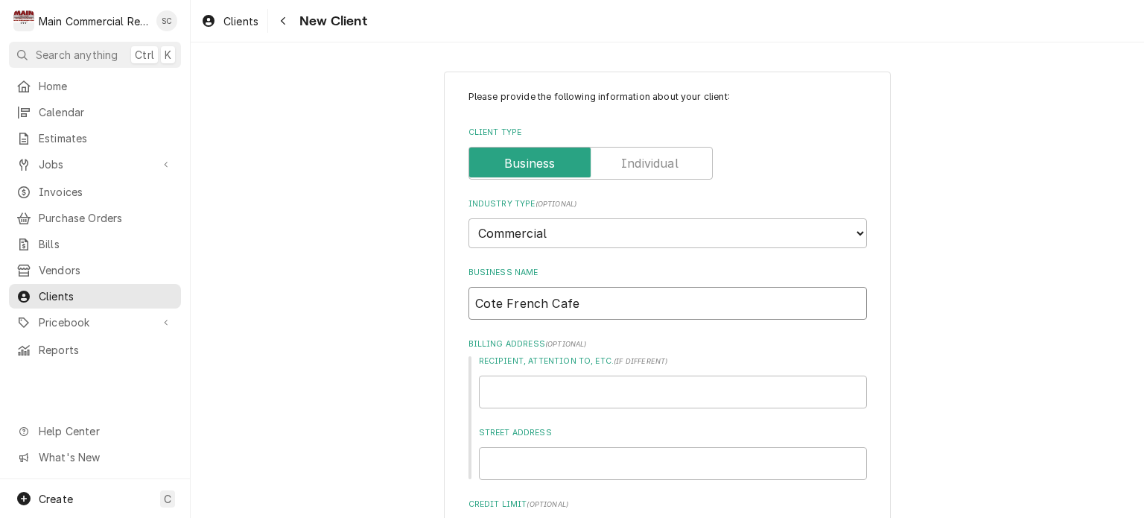
scroll to position [74, 0]
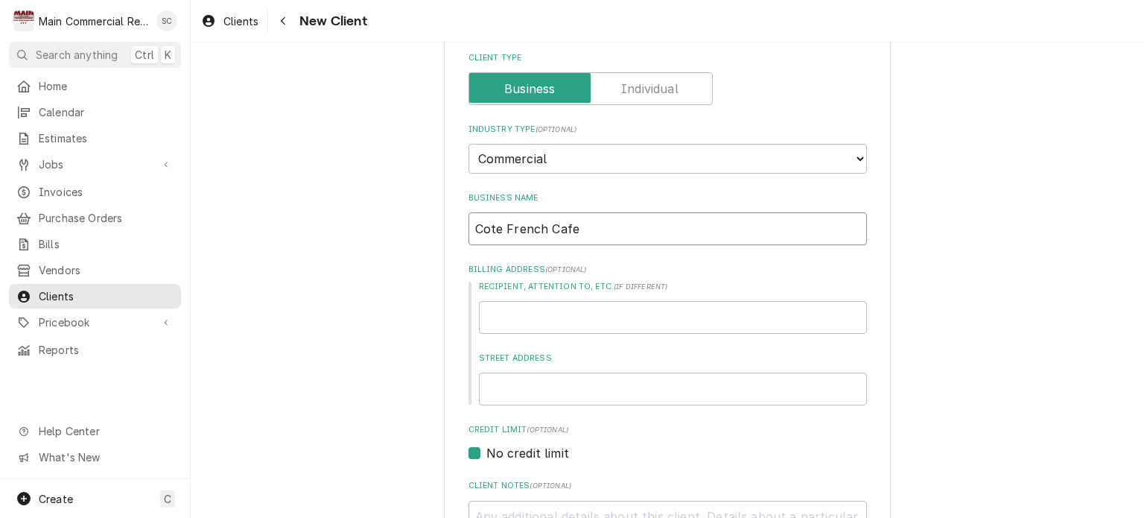
type input "Cote French Cafe"
click at [614, 385] on input "Street Address" at bounding box center [673, 388] width 388 height 33
click at [533, 387] on input "Street Address" at bounding box center [673, 388] width 388 height 33
type textarea "x"
type input "7"
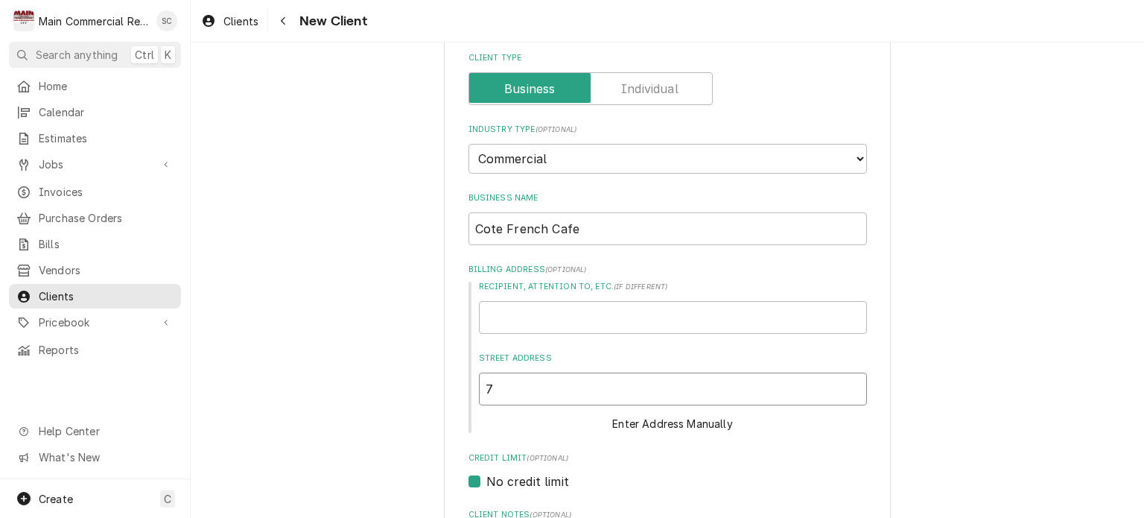
type textarea "x"
type input "77"
type textarea "x"
type input "777"
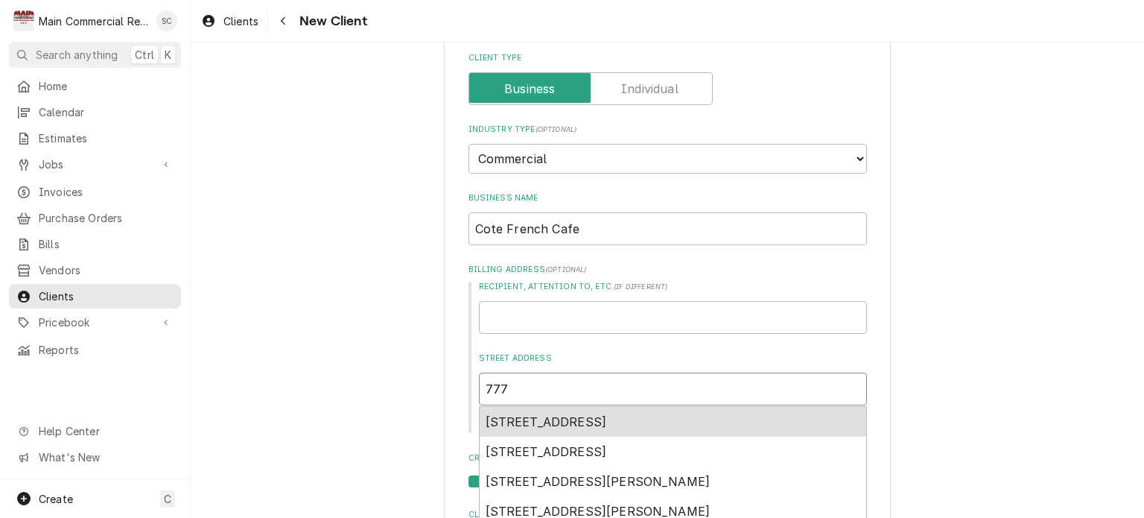
type textarea "x"
type input "777"
type textarea "x"
type input "777 N"
type textarea "x"
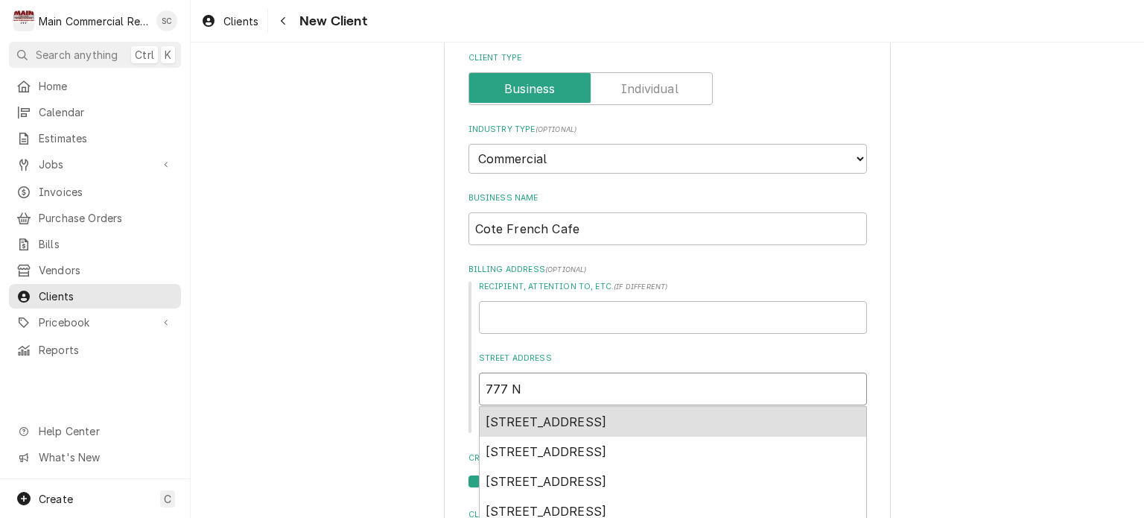
type input "777 N."
type textarea "x"
type input "777 N."
click at [549, 424] on span "777 North Ashley Drive, Tampa, FL, USA" at bounding box center [545, 421] width 121 height 15
type textarea "x"
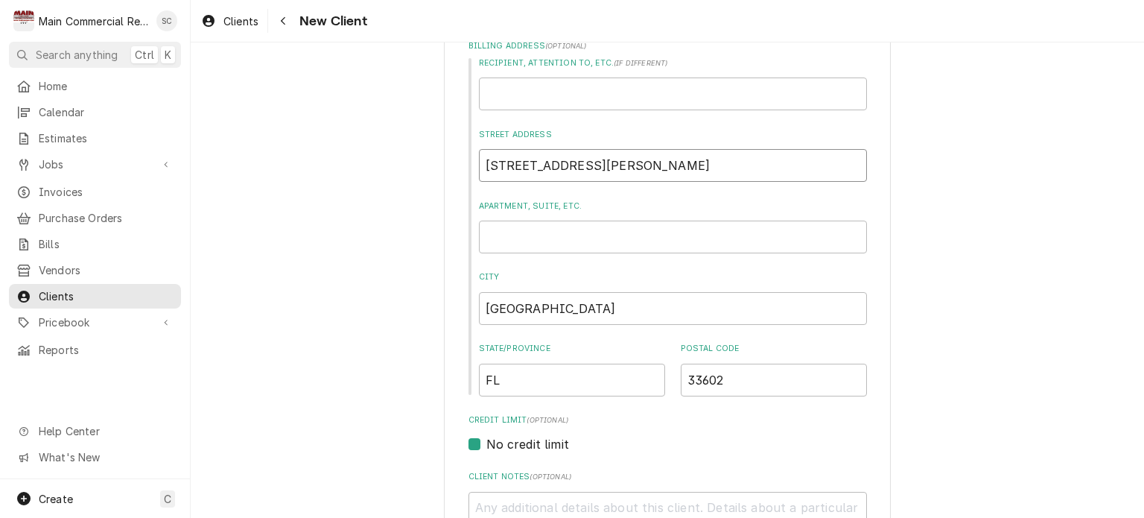
scroll to position [447, 0]
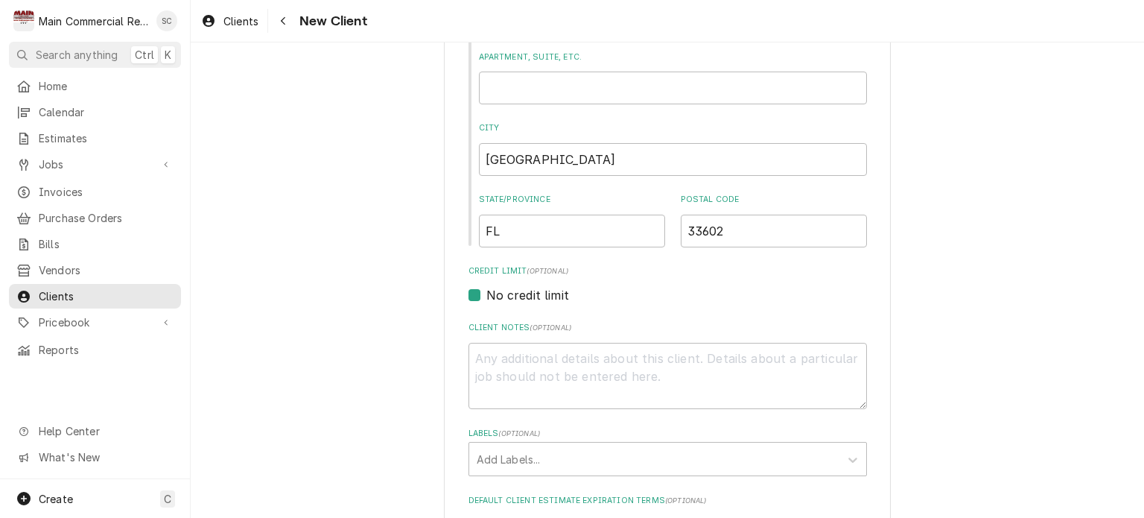
type input "777 N Ashley Dr"
click at [582, 365] on textarea "Client Notes ( optional )" at bounding box center [667, 376] width 398 height 67
type textarea "x"
type textarea "H"
type textarea "x"
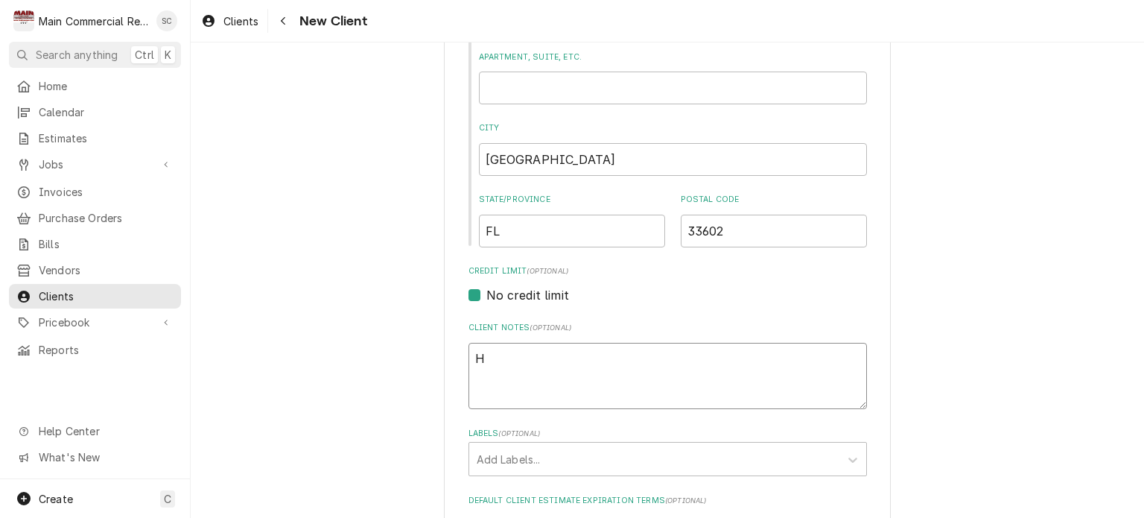
type textarea "He"
type textarea "x"
type textarea "Hea"
type textarea "x"
type textarea "Hear"
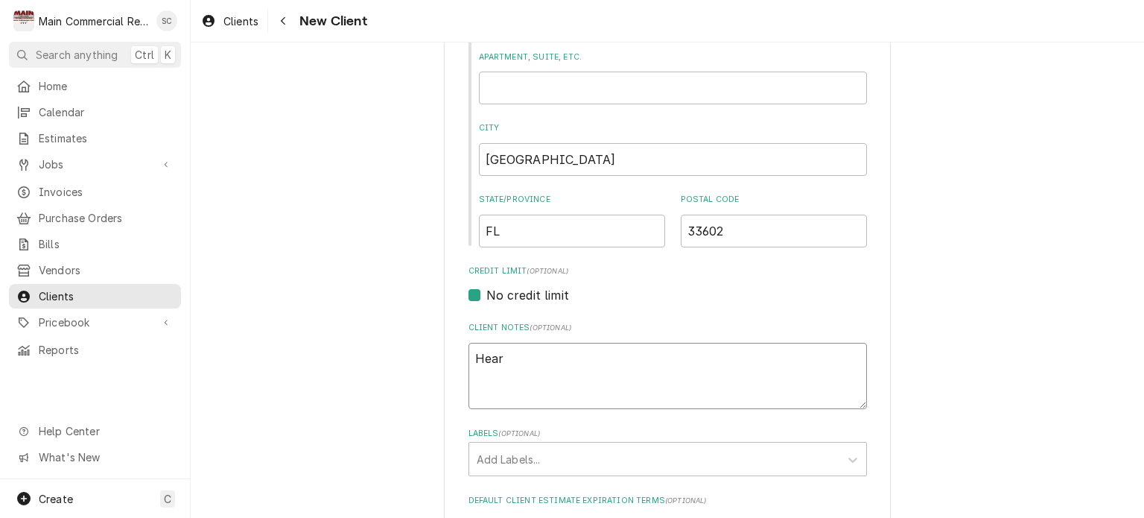
type textarea "x"
type textarea "Heard"
type textarea "x"
type textarea "Heard"
drag, startPoint x: 527, startPoint y: 362, endPoint x: 468, endPoint y: 354, distance: 60.0
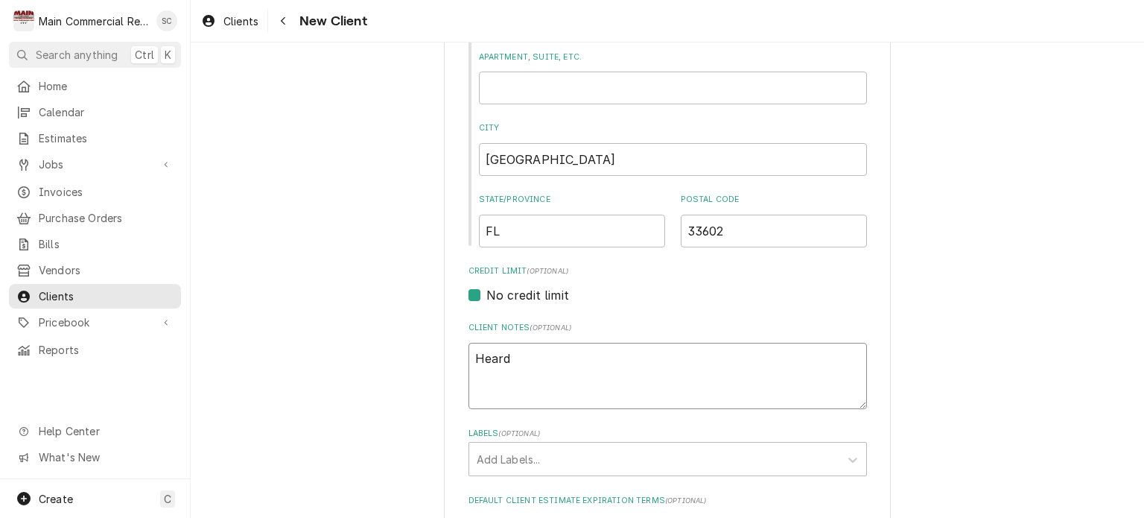
click at [468, 354] on textarea "Heard" at bounding box center [667, 376] width 398 height 67
type textarea "x"
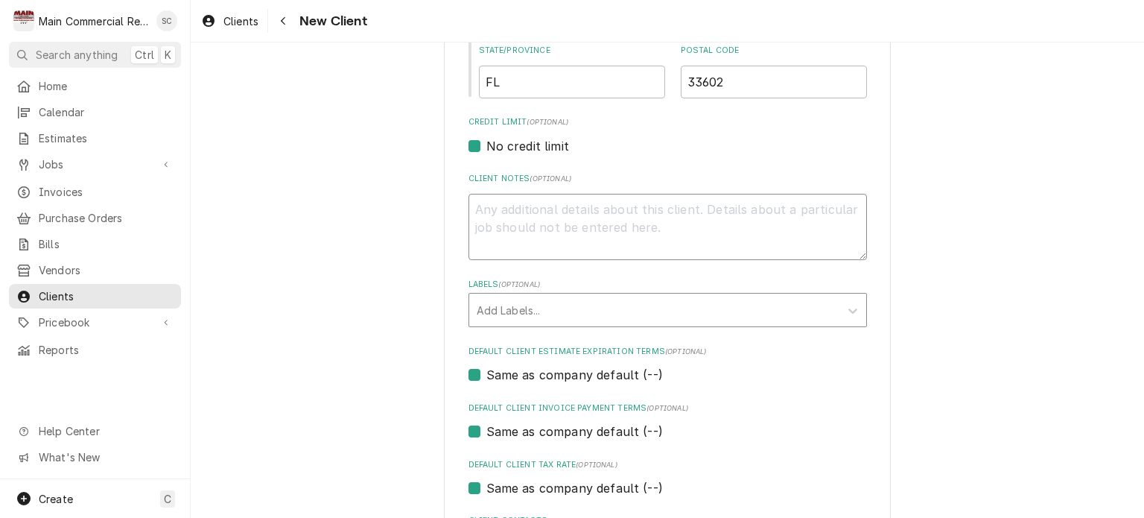
scroll to position [670, 0]
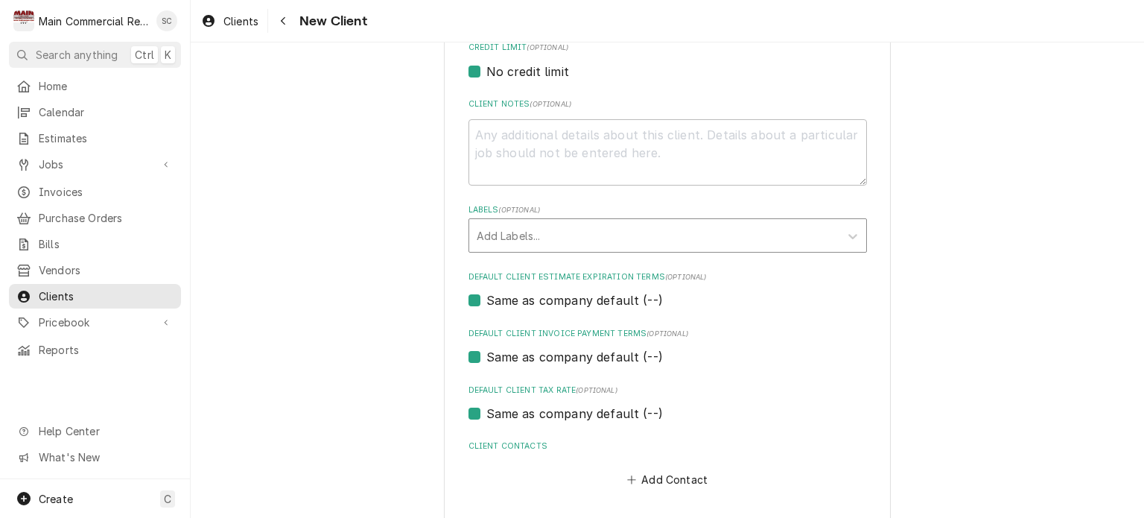
click at [531, 236] on div "Labels" at bounding box center [654, 235] width 355 height 27
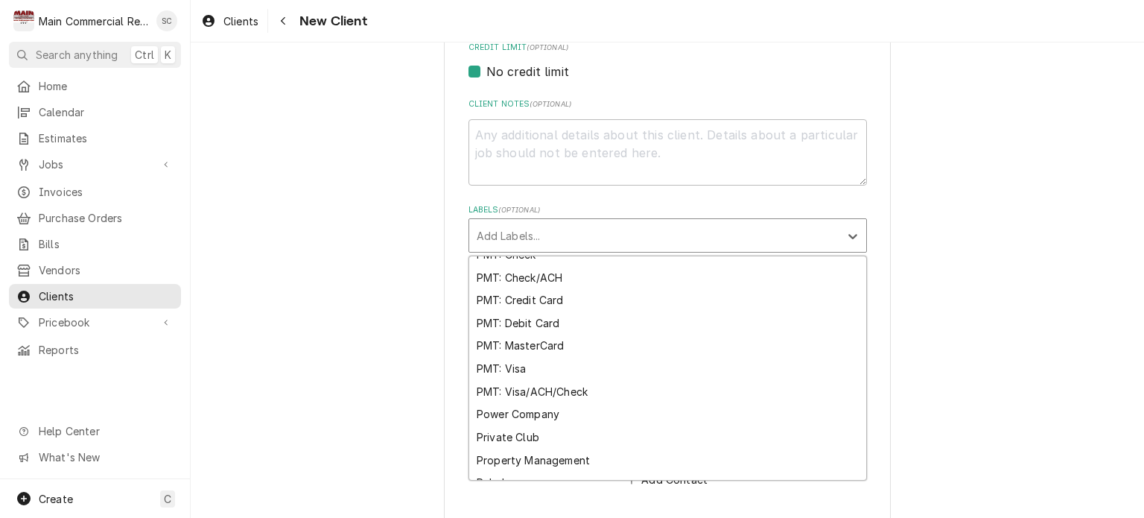
scroll to position [1713, 0]
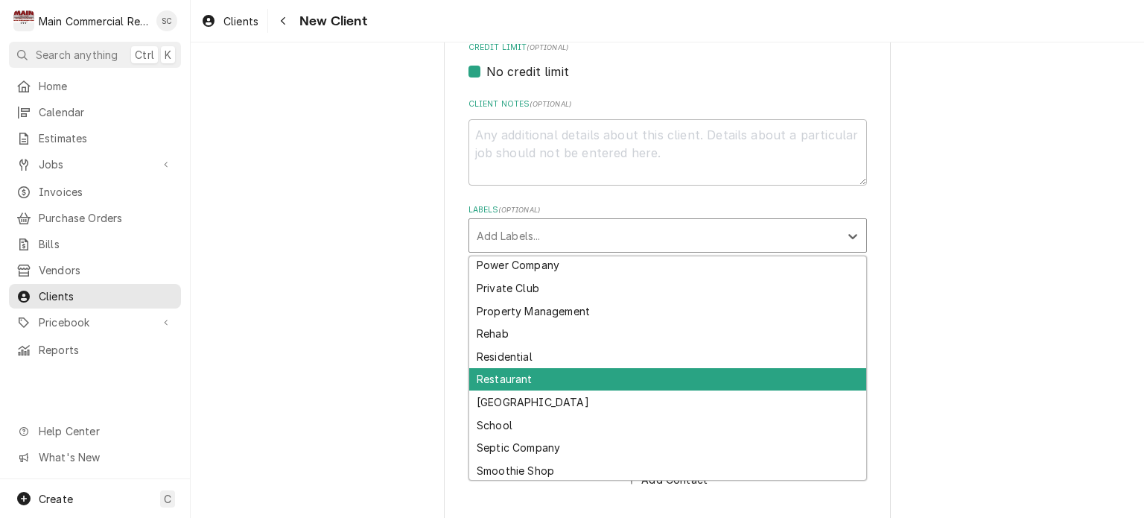
click at [538, 375] on div "Restaurant" at bounding box center [667, 379] width 397 height 23
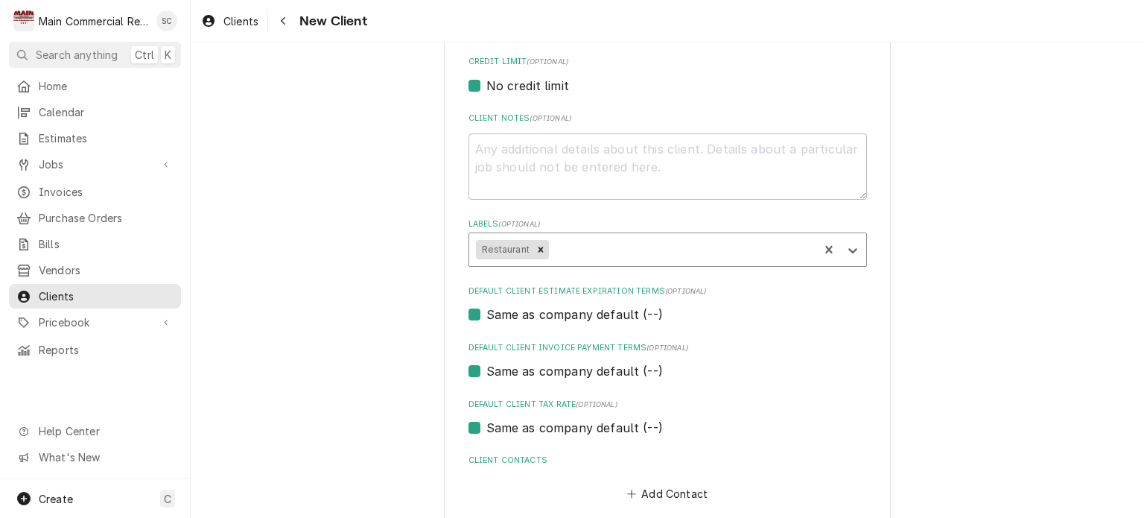
scroll to position [730, 0]
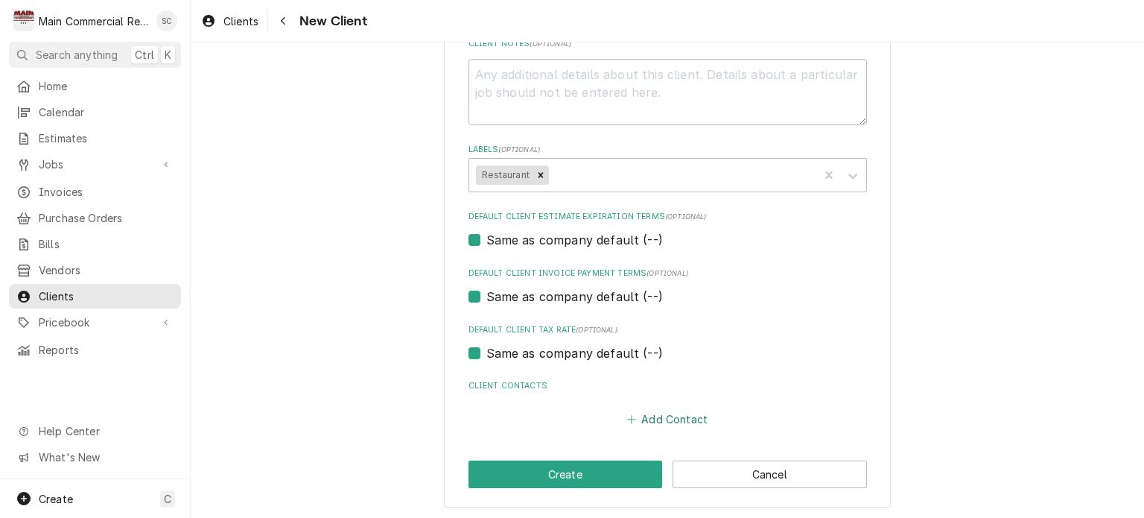
click at [684, 416] on button "Add Contact" at bounding box center [667, 418] width 86 height 21
type textarea "x"
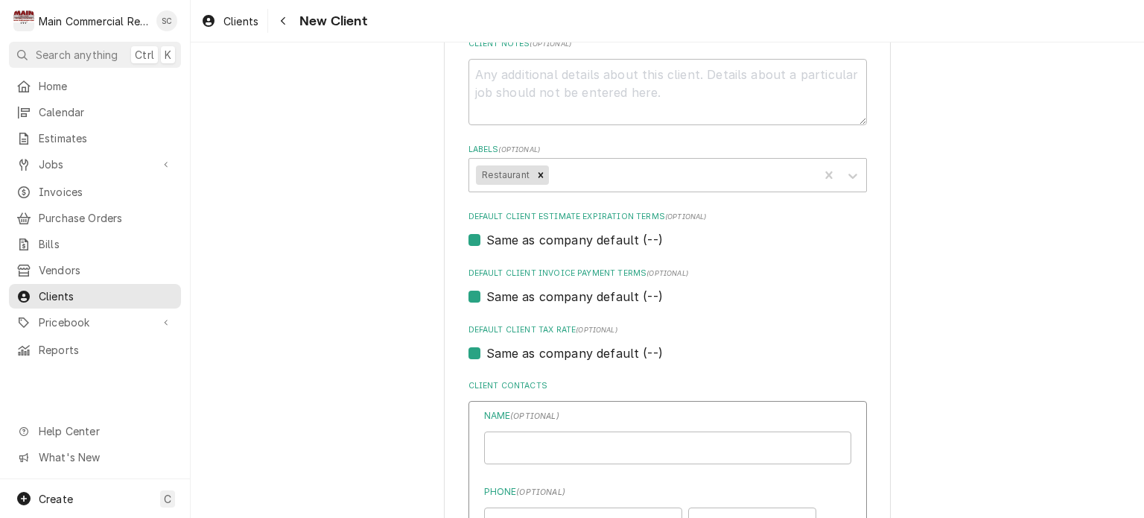
scroll to position [954, 0]
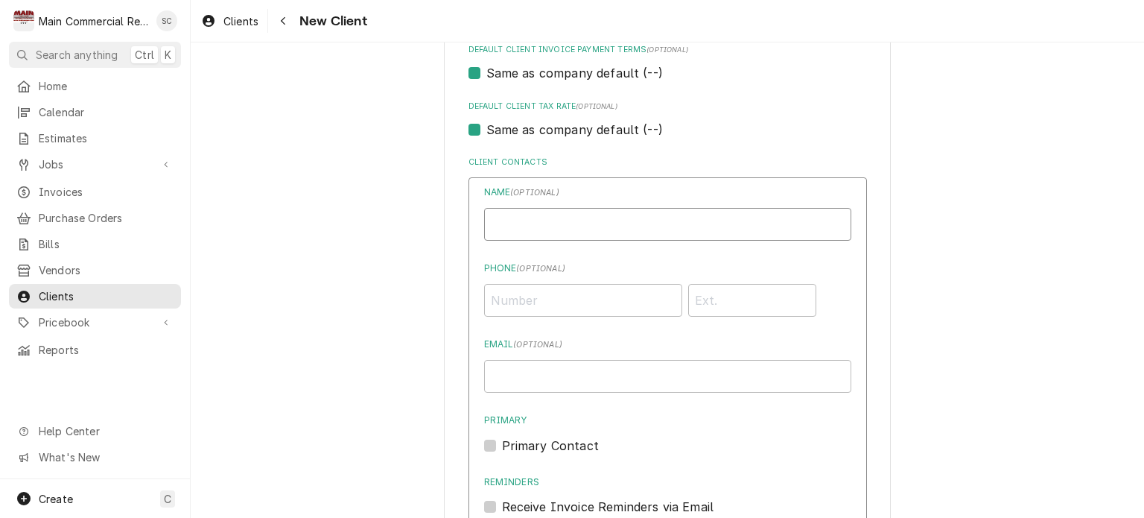
click at [617, 222] on input "Business Name" at bounding box center [667, 224] width 367 height 33
type input "C"
type input "[PERSON_NAME]"
click at [619, 298] on input "Phone ( optional )" at bounding box center [583, 300] width 198 height 33
click at [617, 300] on input "Phone ( optional )" at bounding box center [583, 300] width 198 height 33
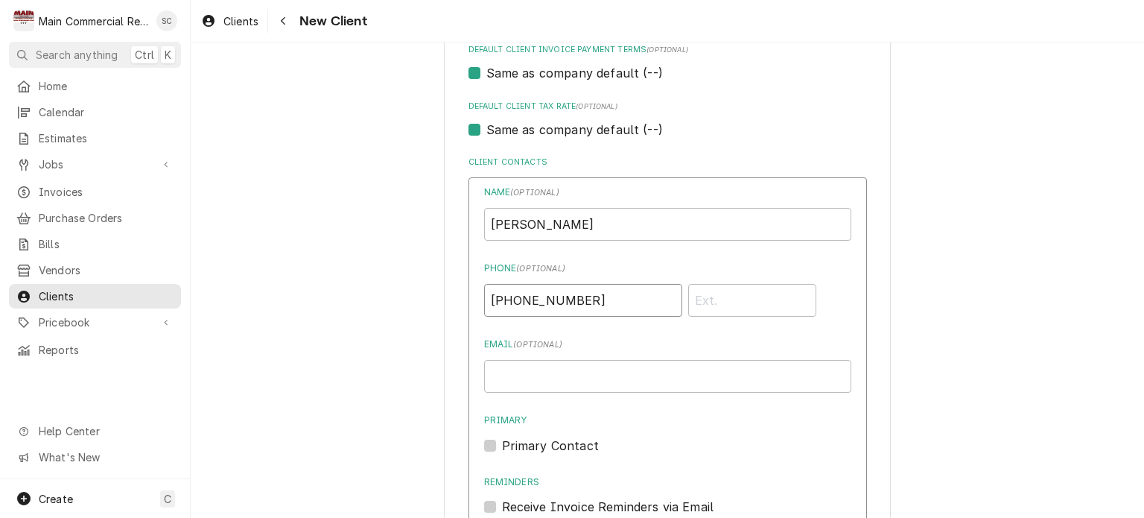
type input "[PHONE_NUMBER]"
click at [614, 375] on input "Email ( optional )" at bounding box center [667, 376] width 367 height 33
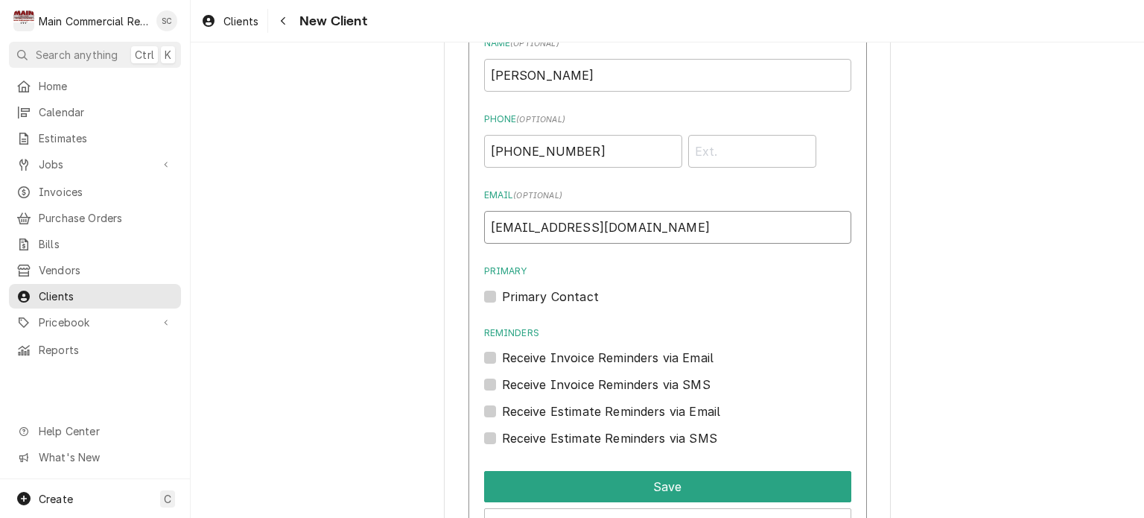
type input "[EMAIL_ADDRESS][DOMAIN_NAME]"
click at [502, 296] on label "Primary Contact" at bounding box center [550, 296] width 97 height 18
click at [502, 296] on input "Primary" at bounding box center [685, 303] width 367 height 33
checkbox input "true"
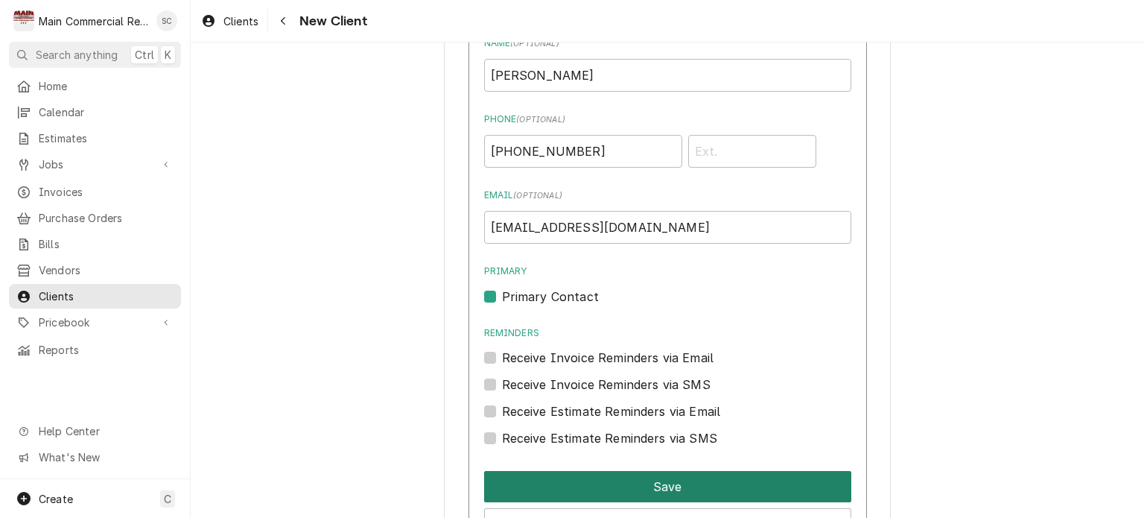
click at [629, 483] on button "Save" at bounding box center [667, 486] width 367 height 31
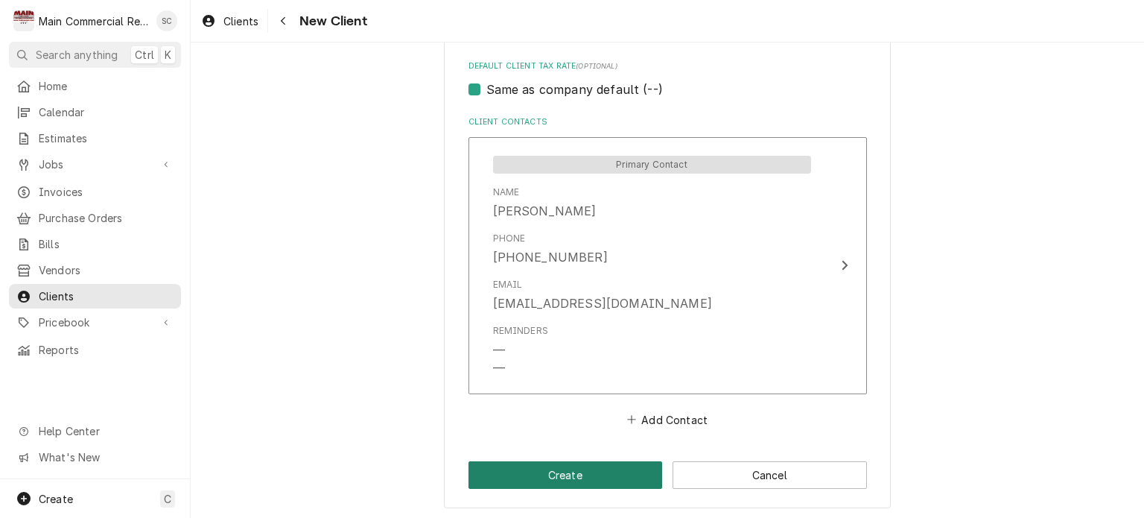
click at [617, 479] on button "Create" at bounding box center [565, 475] width 194 height 28
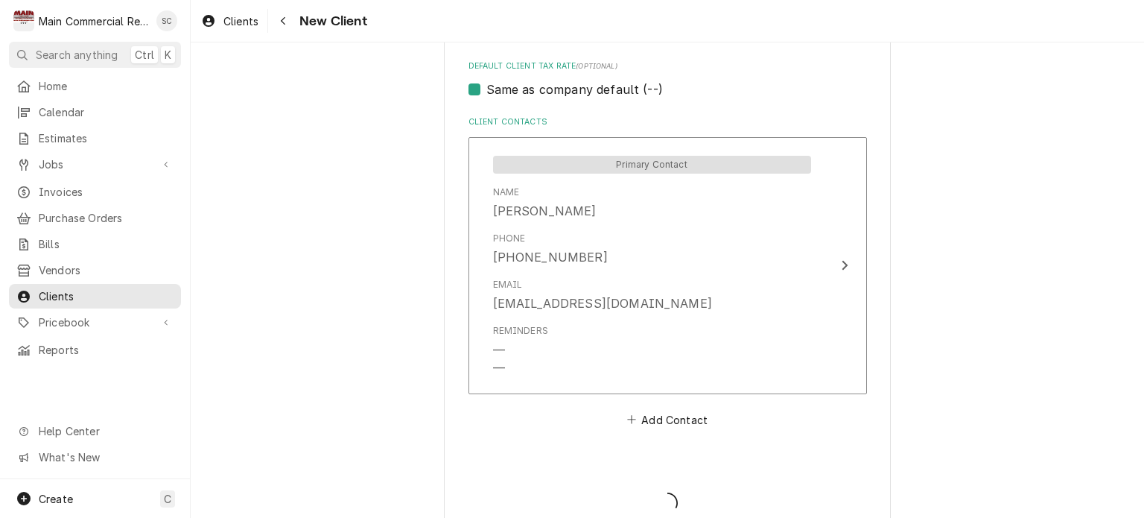
type textarea "x"
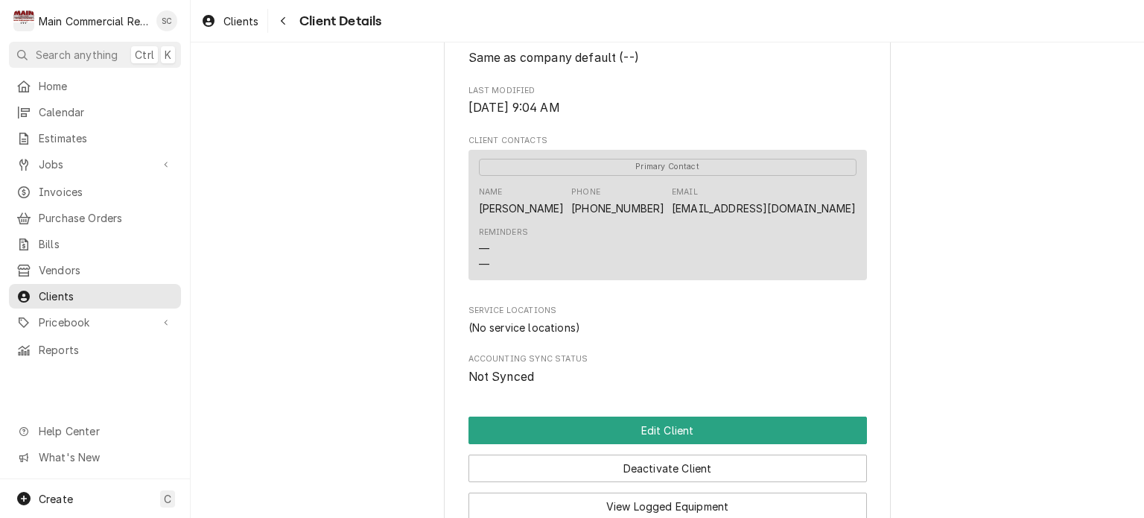
scroll to position [641, 0]
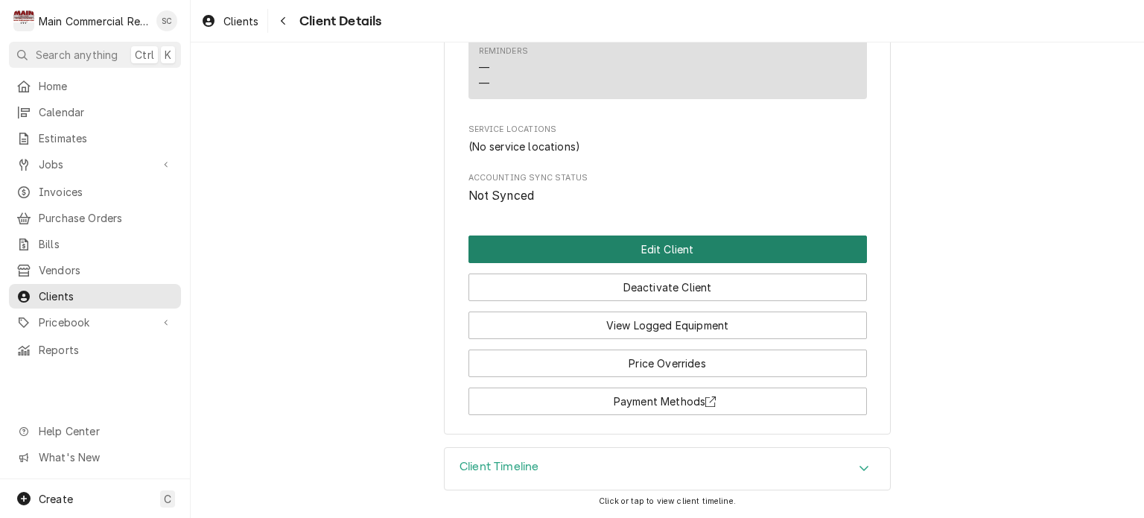
click at [661, 256] on button "Edit Client" at bounding box center [667, 249] width 398 height 28
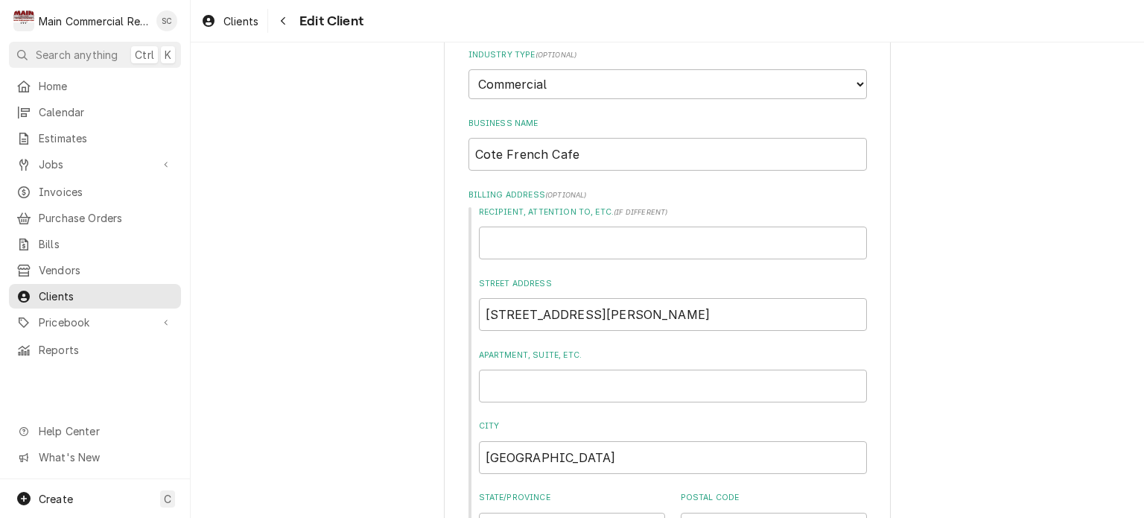
scroll to position [298, 0]
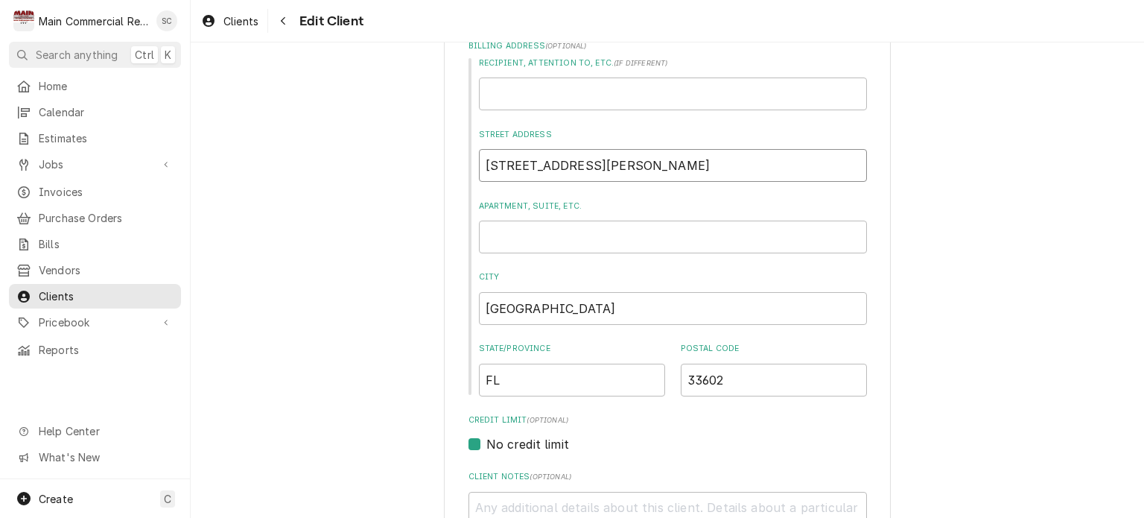
click at [574, 166] on input "777 N Ashley Dr" at bounding box center [673, 165] width 388 height 33
type textarea "x"
type input "777 N Ashley Dr."
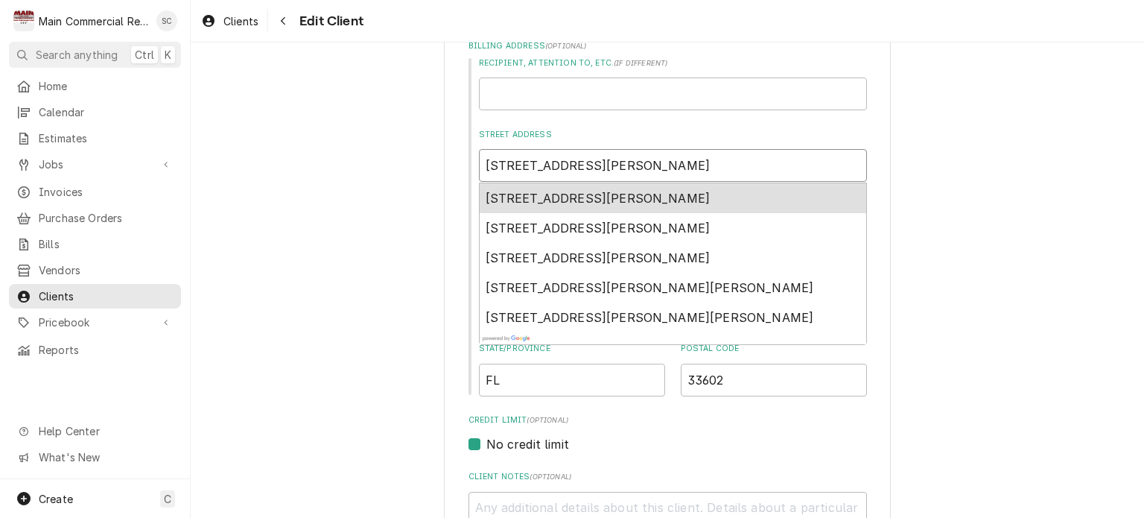
click at [637, 198] on span "777 N Ashley Dr, Tampa, FL, USA" at bounding box center [597, 198] width 225 height 15
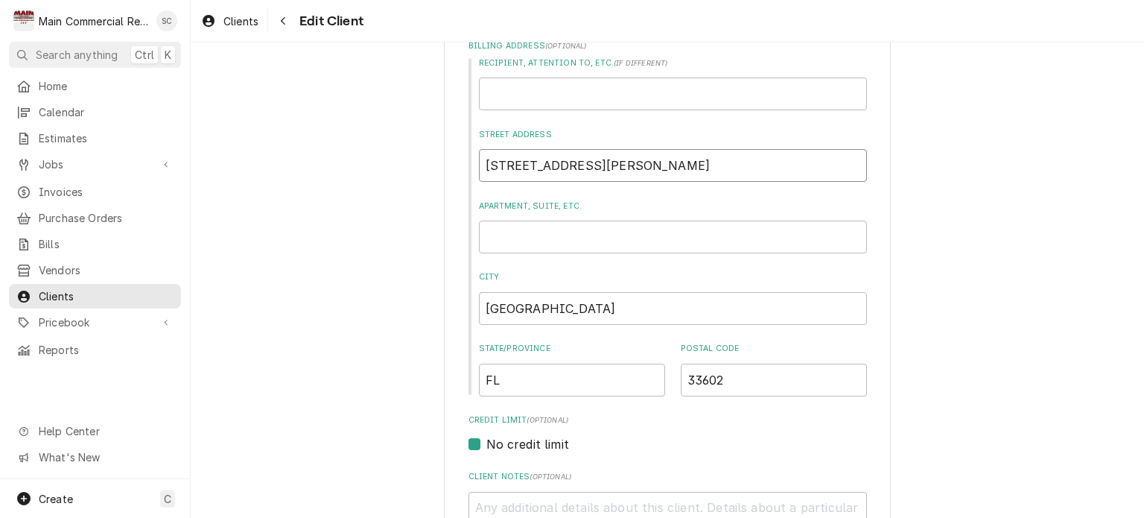
type textarea "x"
type input "777 N Ashley Dr"
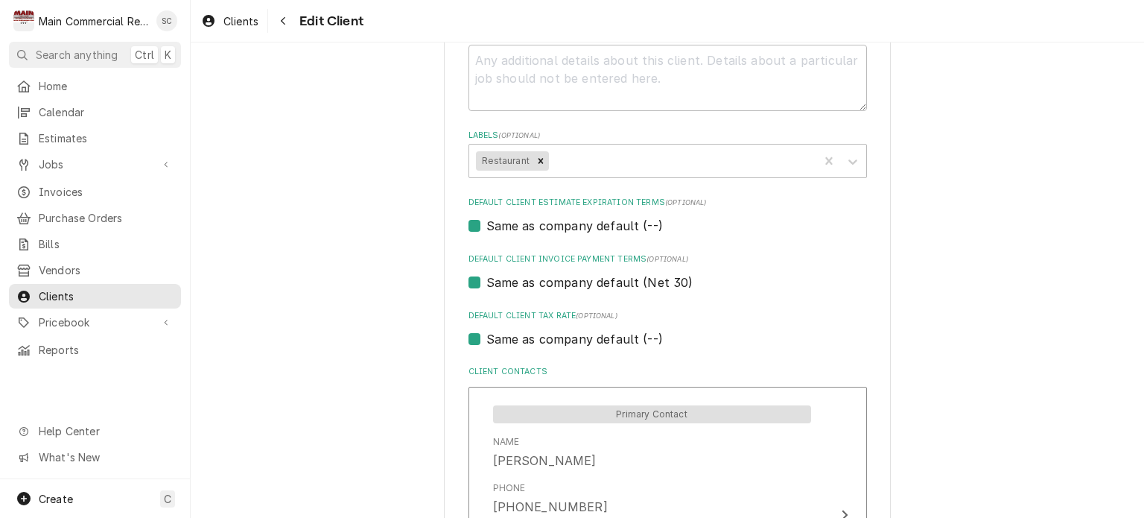
scroll to position [1042, 0]
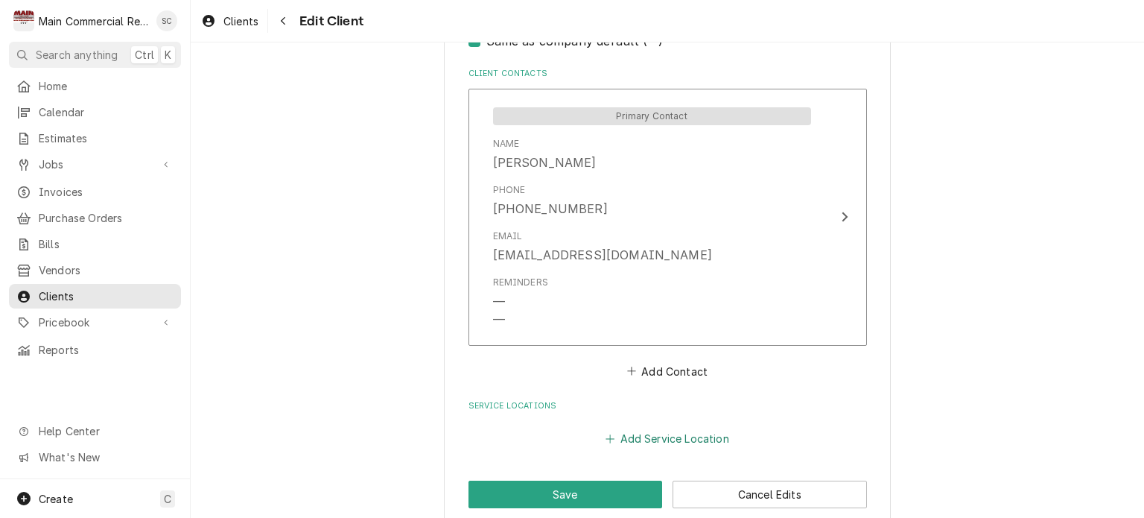
click at [660, 438] on button "Add Service Location" at bounding box center [667, 438] width 128 height 21
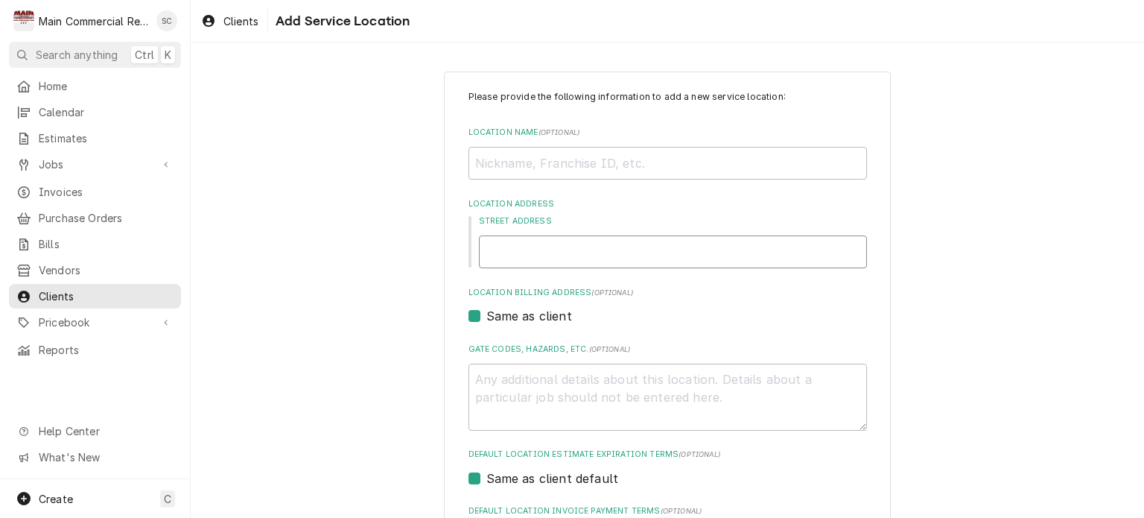
click at [594, 258] on input "Street Address" at bounding box center [673, 251] width 388 height 33
type textarea "x"
type input "7"
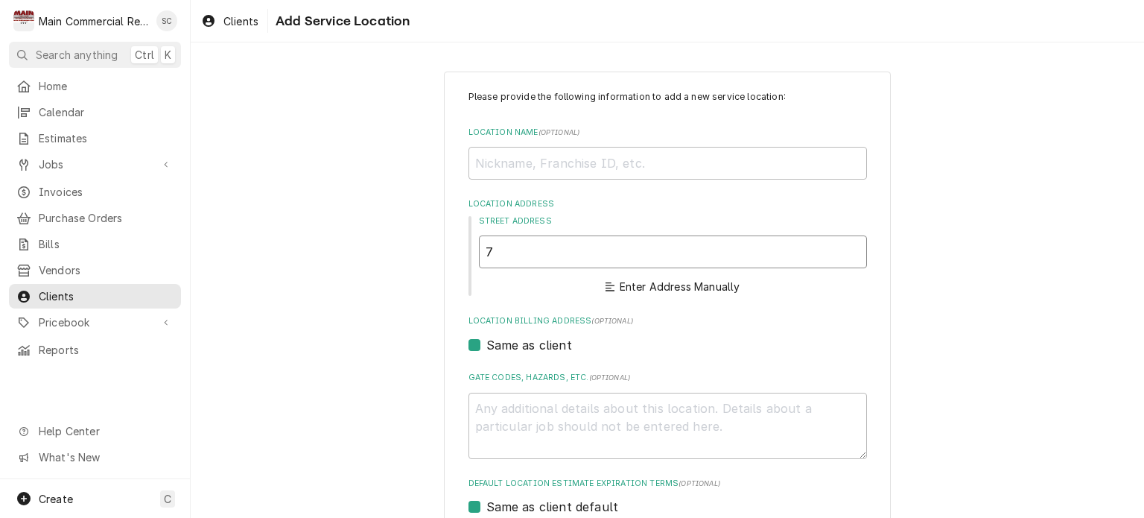
type textarea "x"
type input "77"
type textarea "x"
type input "777"
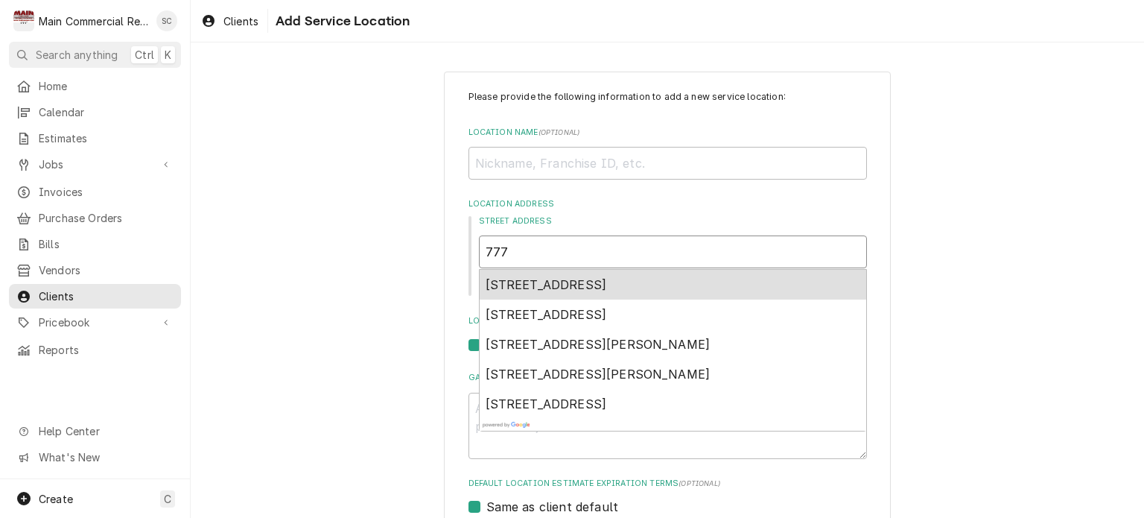
type textarea "x"
type input "777"
type textarea "x"
type input "777 N"
type textarea "x"
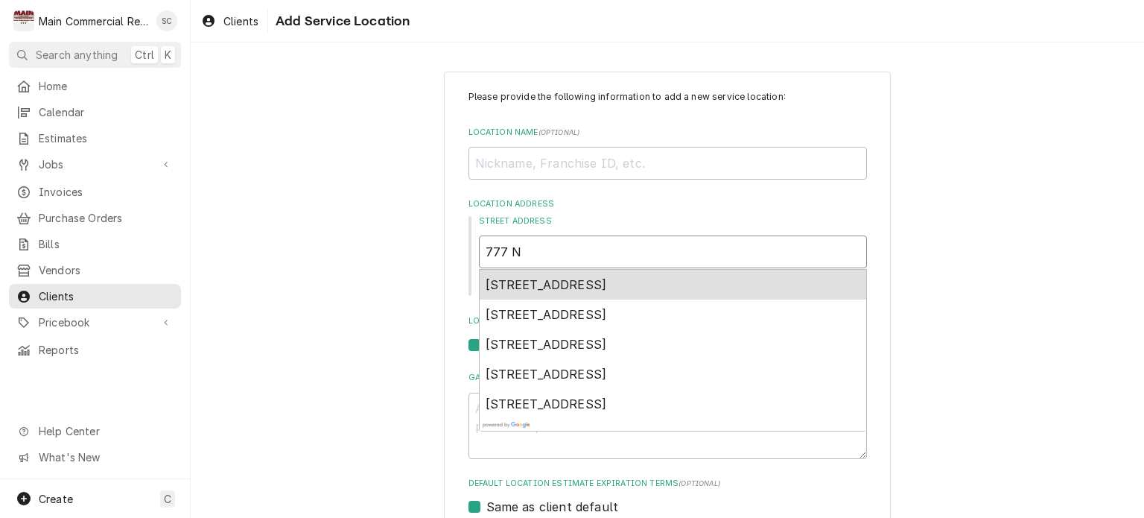
type input "777 N."
type textarea "x"
type input "777 N."
type textarea "x"
type input "777 N. A"
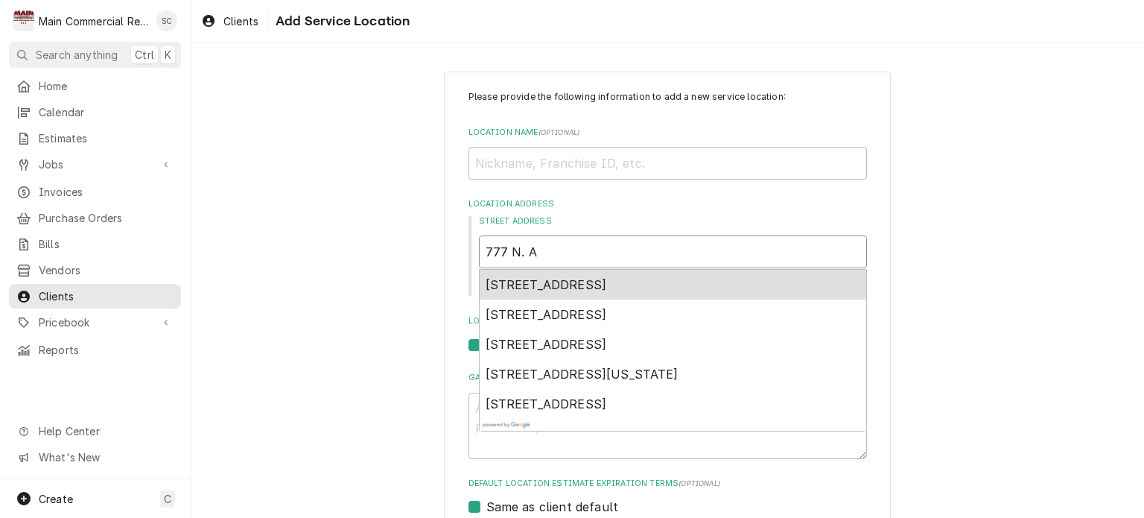
click at [602, 285] on span "777 North Ashley Drive, Tampa, FL, USA" at bounding box center [545, 284] width 121 height 15
type textarea "x"
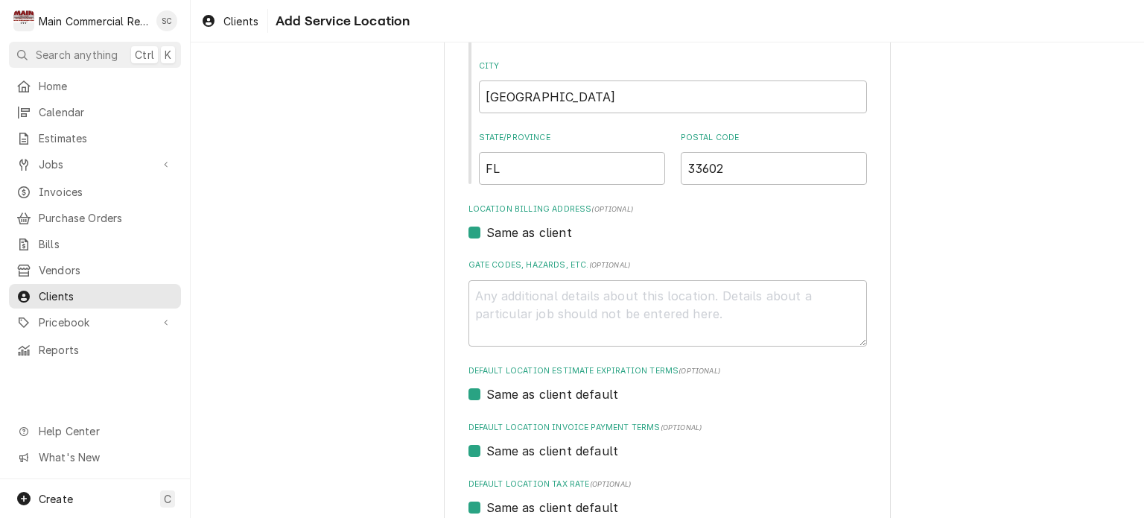
scroll to position [447, 0]
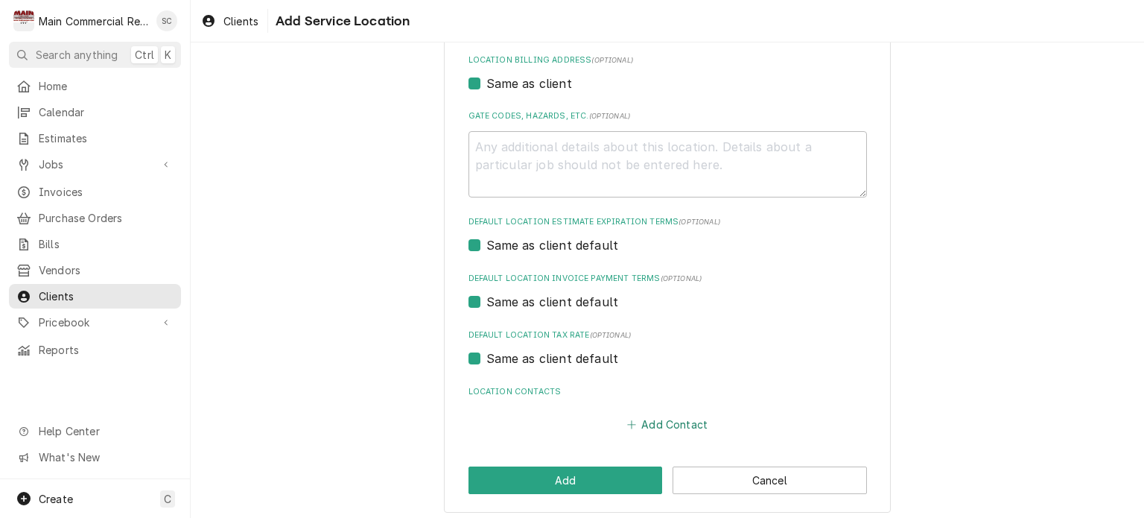
type input "777 N Ashley Dr"
click at [682, 424] on button "Add Contact" at bounding box center [667, 424] width 86 height 21
type textarea "x"
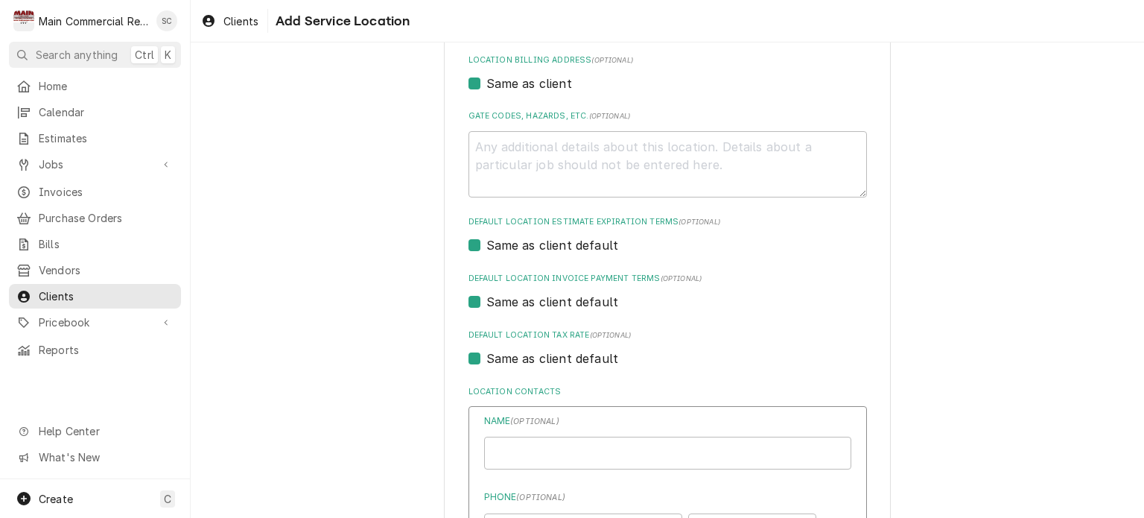
scroll to position [670, 0]
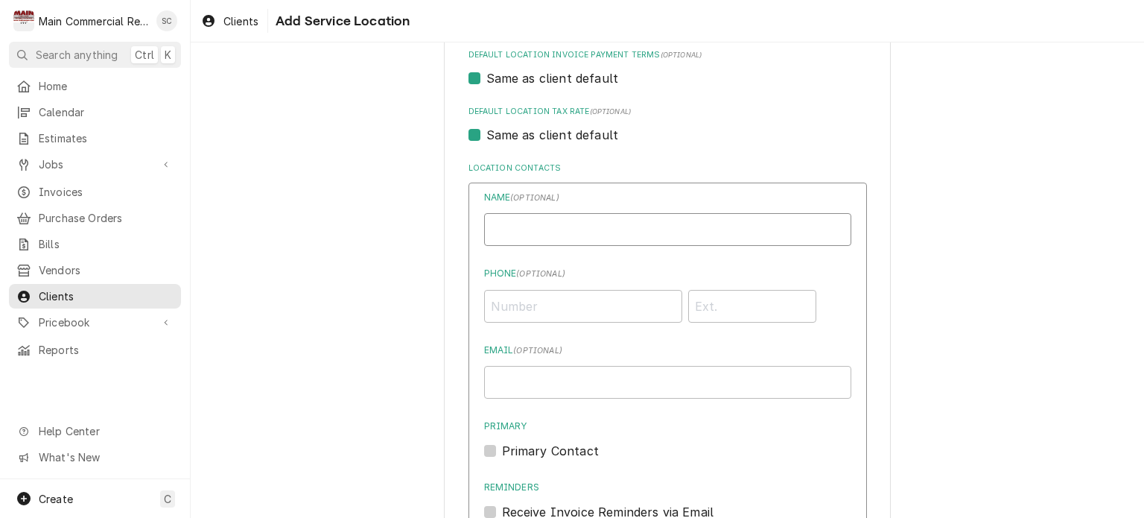
click at [632, 238] on input "Location Name ( optional )" at bounding box center [667, 229] width 367 height 33
type input "Charles Thouvenot"
click at [595, 304] on input "Phone ( optional )" at bounding box center [583, 306] width 198 height 33
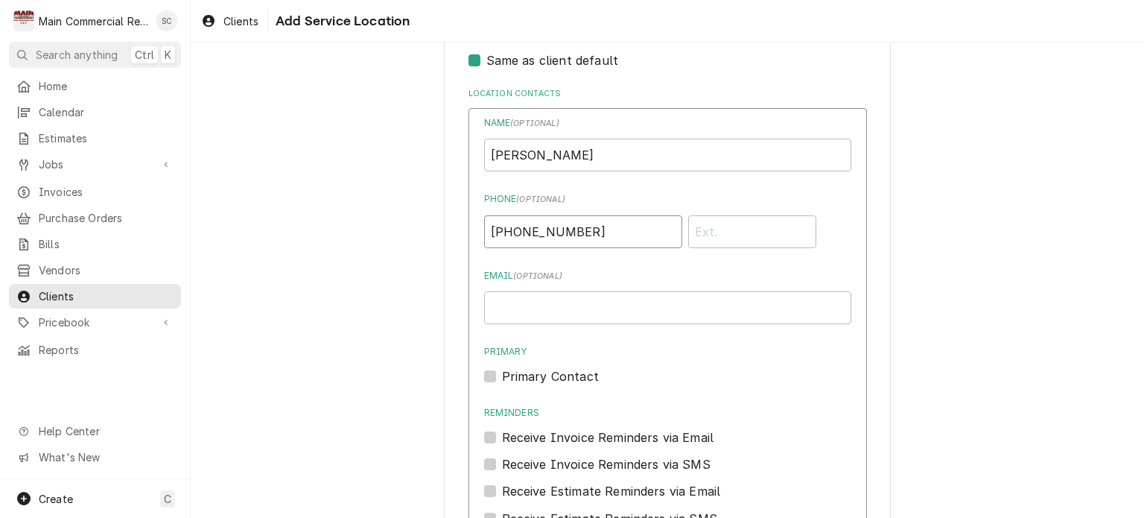
scroll to position [951, 0]
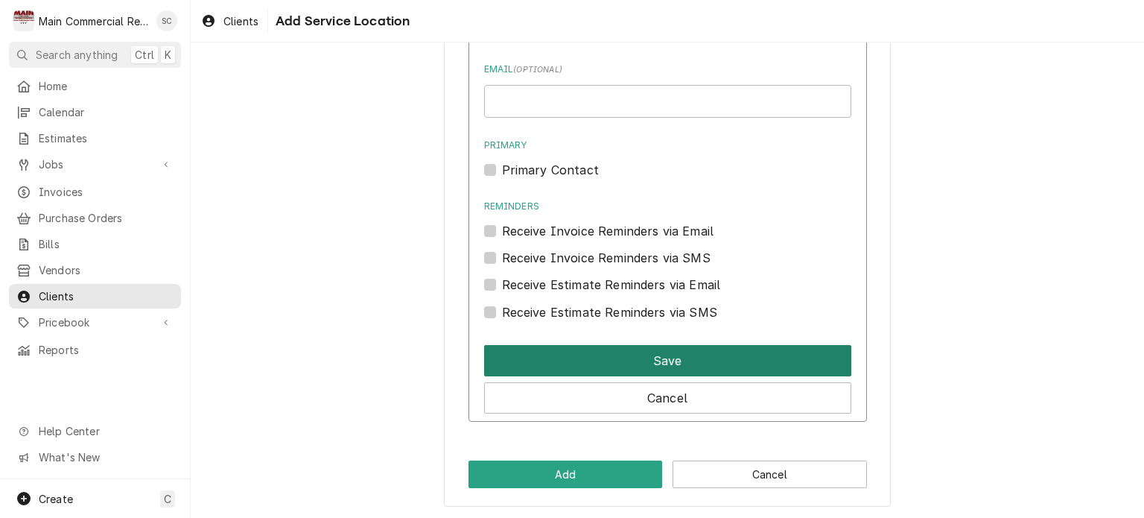
type input "[PHONE_NUMBER]"
click at [730, 360] on button "Save" at bounding box center [667, 360] width 367 height 31
type textarea "x"
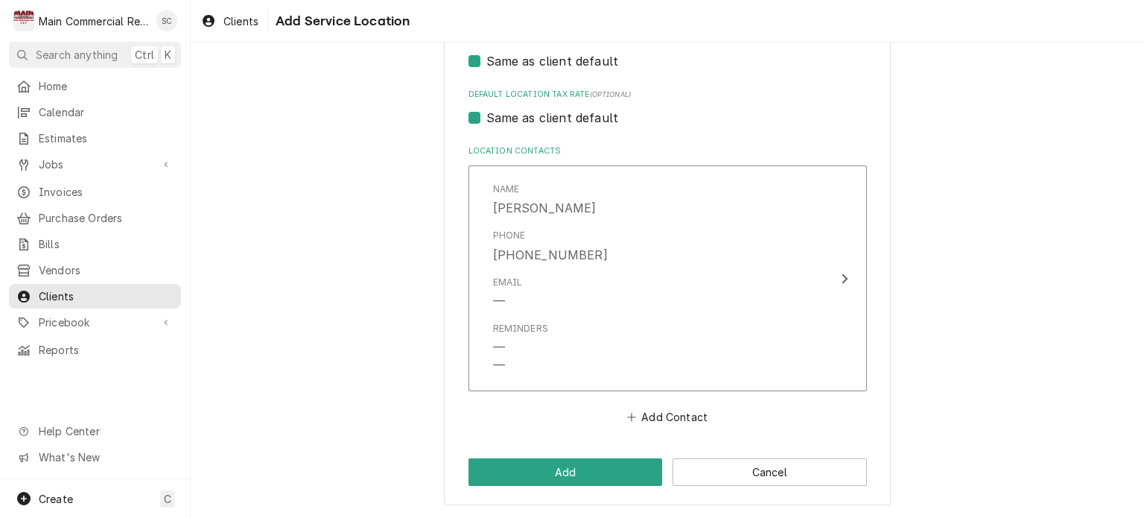
scroll to position [686, 0]
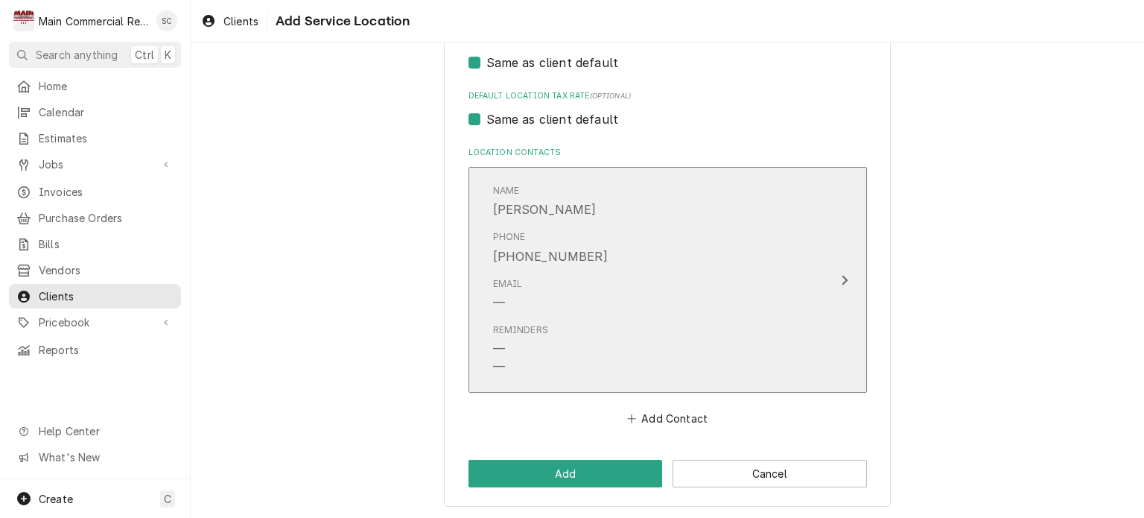
click at [552, 263] on div "[PHONE_NUMBER]" at bounding box center [550, 256] width 115 height 18
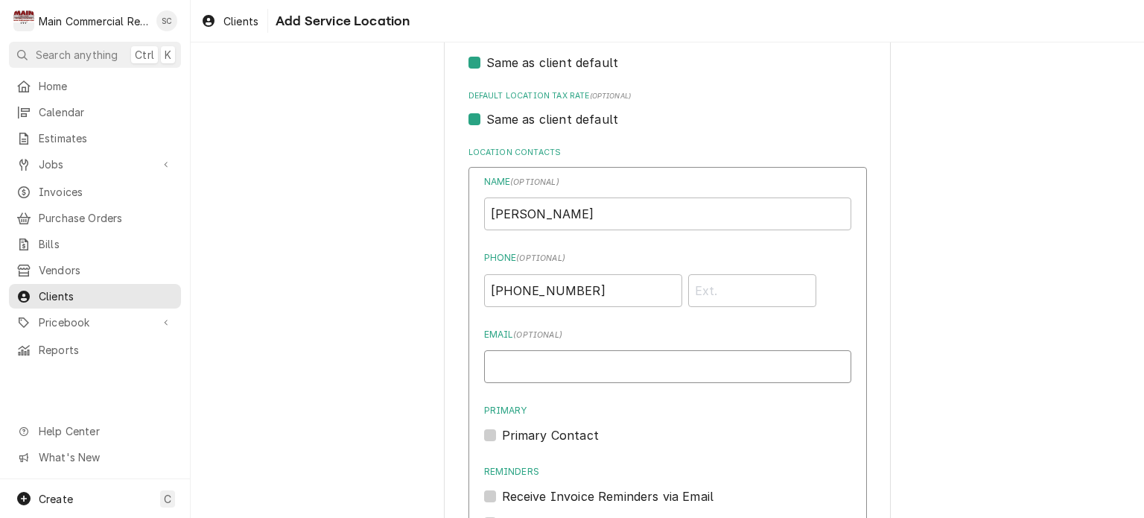
click at [553, 363] on input "Email ( optional )" at bounding box center [667, 366] width 367 height 33
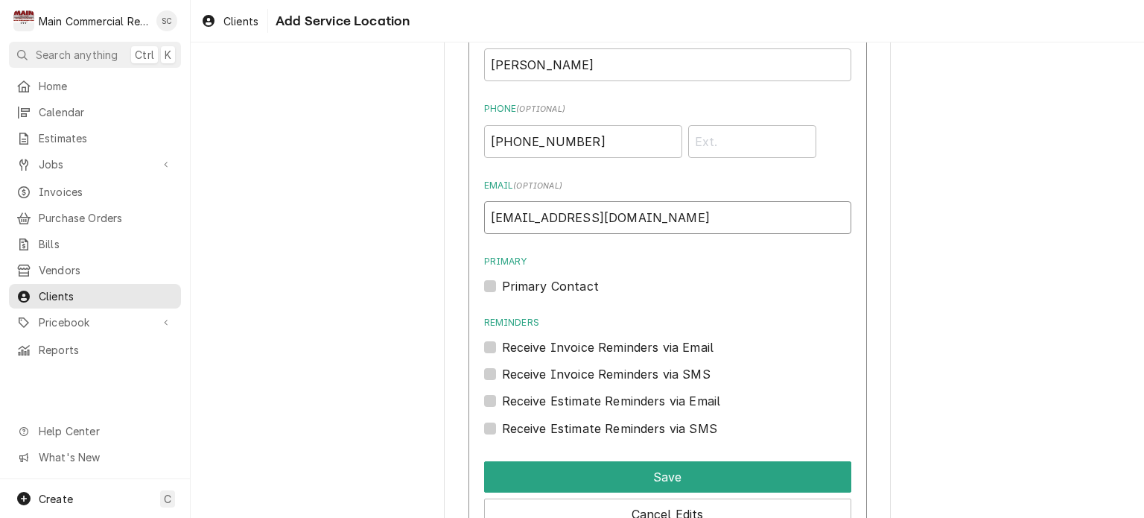
scroll to position [984, 0]
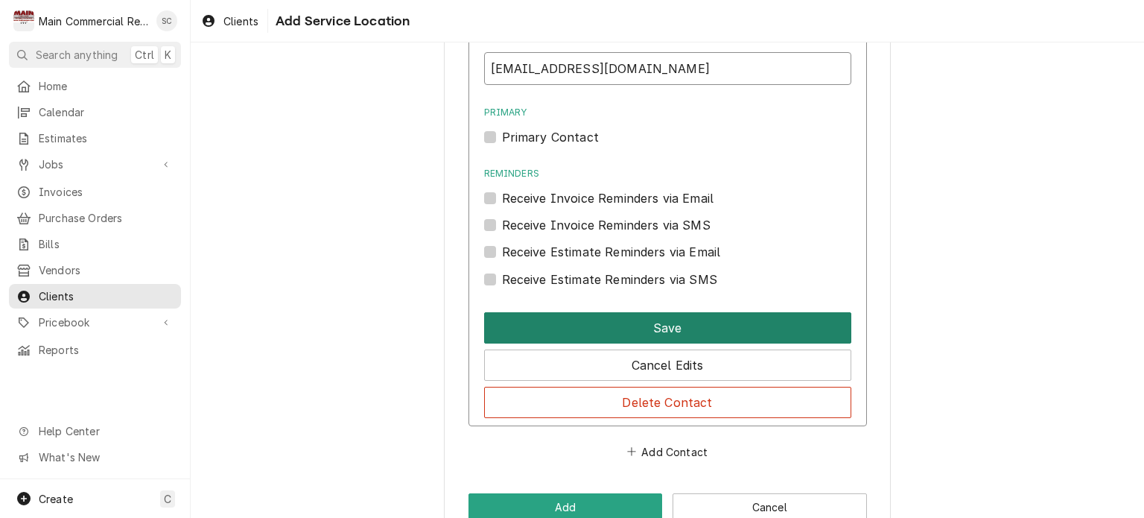
type input "[EMAIL_ADDRESS][DOMAIN_NAME]"
click at [655, 329] on button "Save" at bounding box center [667, 327] width 367 height 31
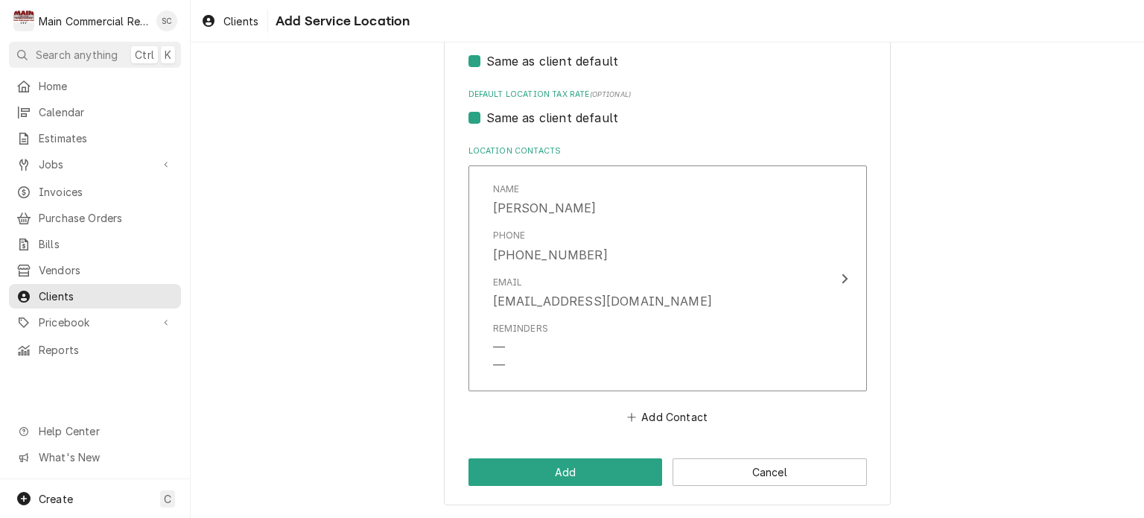
scroll to position [686, 0]
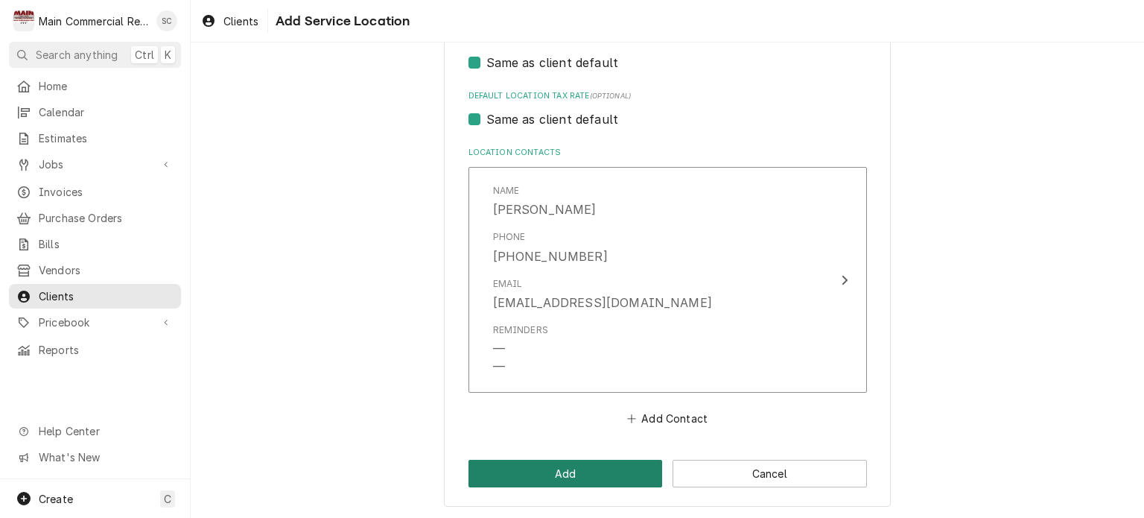
click at [609, 482] on button "Add" at bounding box center [565, 473] width 194 height 28
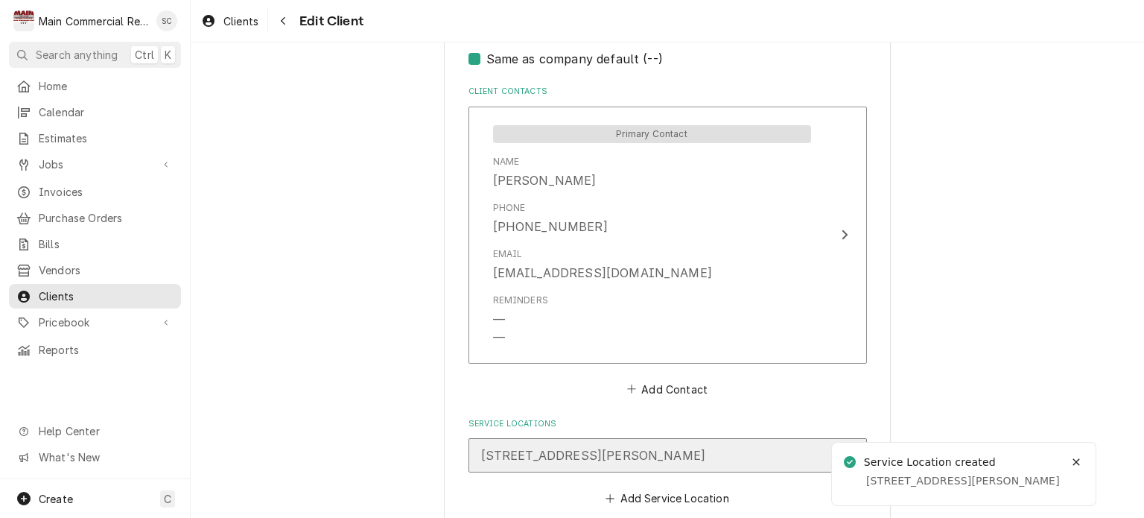
scroll to position [1103, 0]
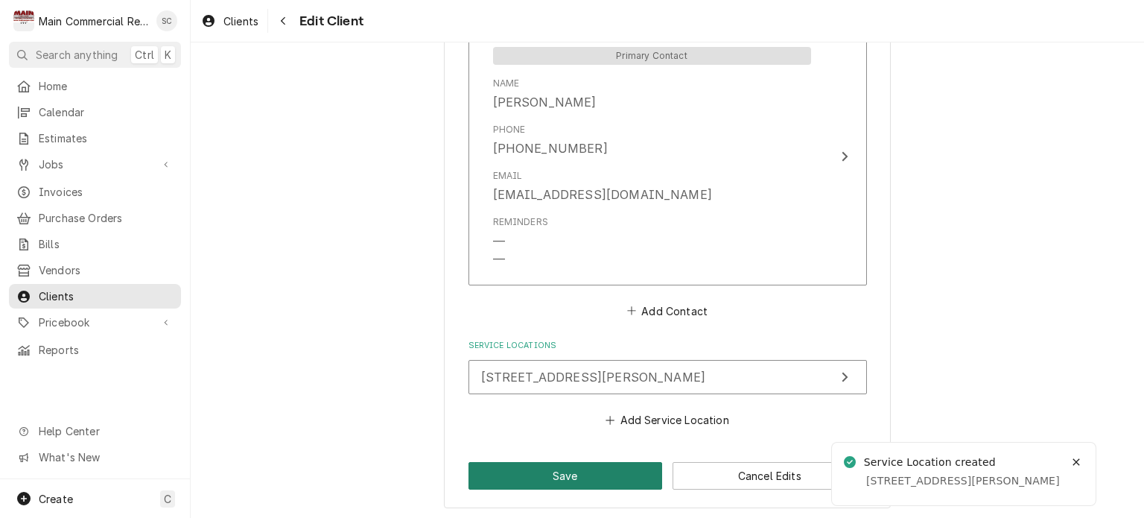
click at [581, 467] on button "Save" at bounding box center [565, 476] width 194 height 28
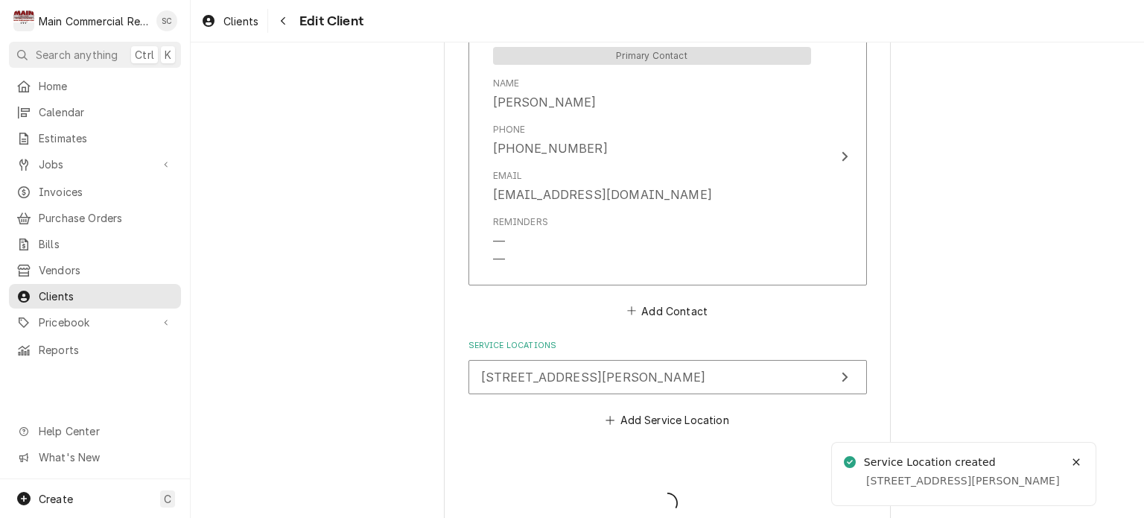
type textarea "x"
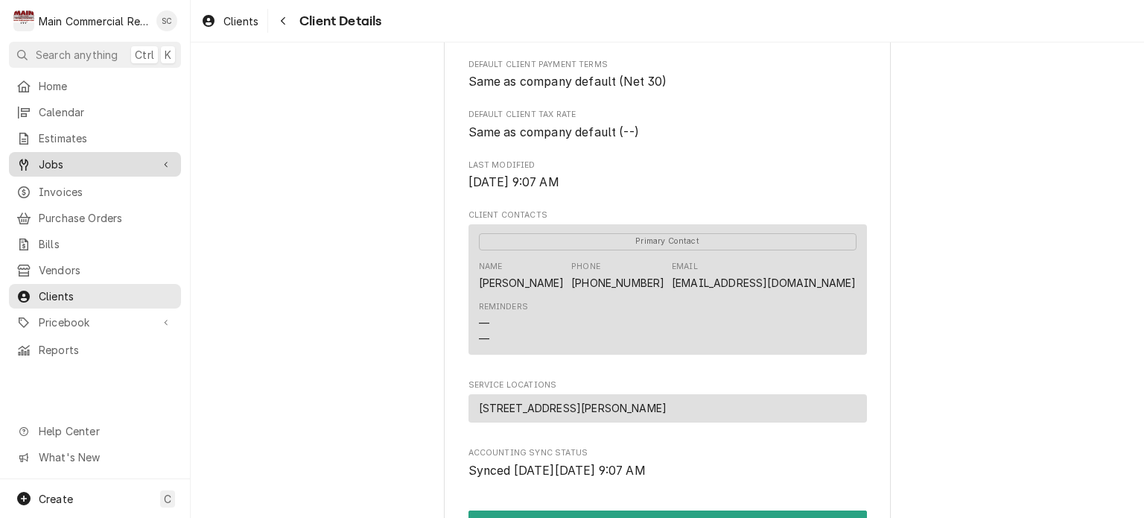
click at [104, 166] on span "Jobs" at bounding box center [95, 164] width 112 height 16
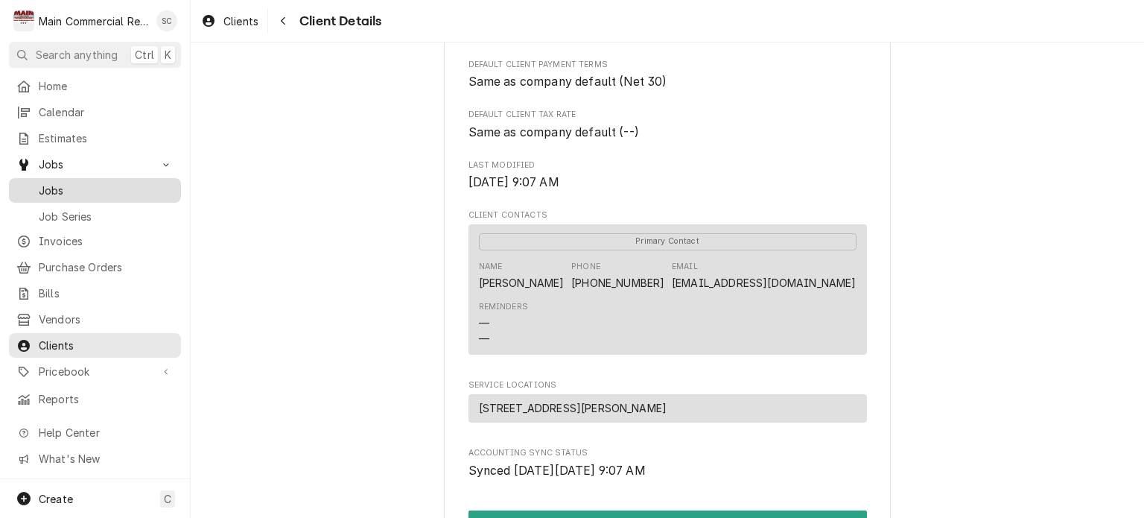
click at [98, 182] on span "Jobs" at bounding box center [106, 190] width 135 height 16
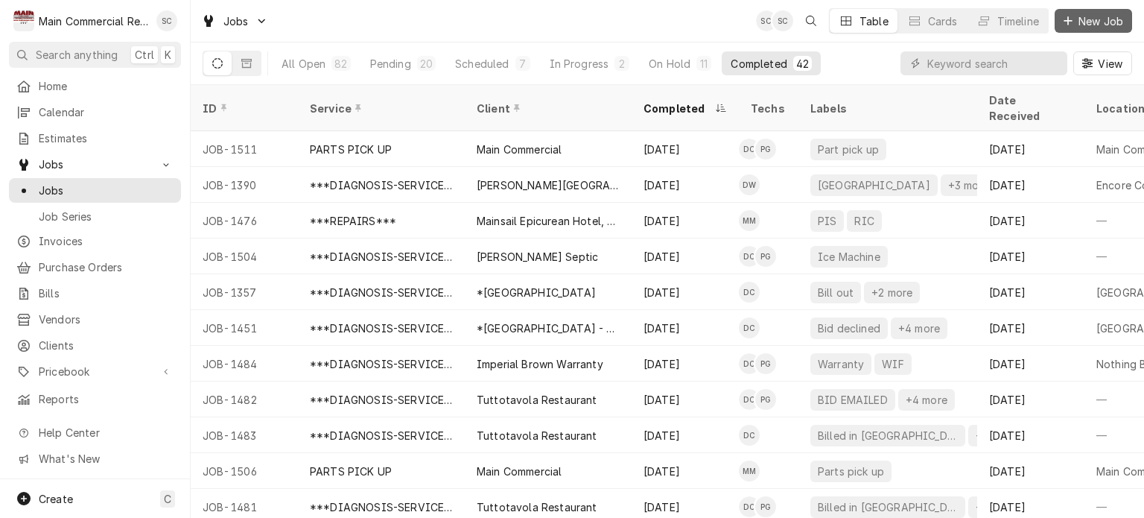
click at [1089, 22] on span "New Job" at bounding box center [1100, 21] width 51 height 16
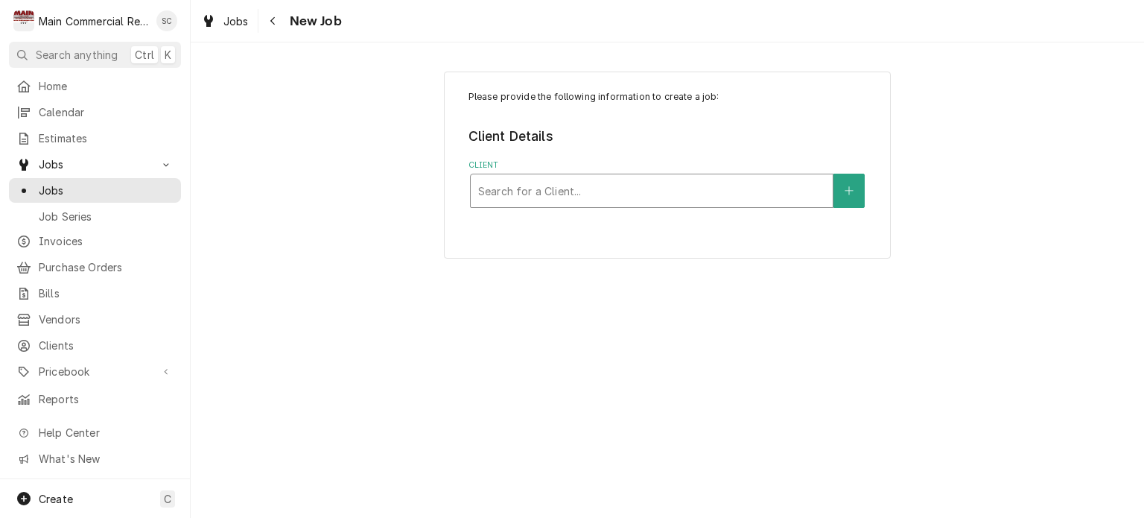
click at [629, 190] on div "Client" at bounding box center [651, 190] width 347 height 27
type input "Cote"
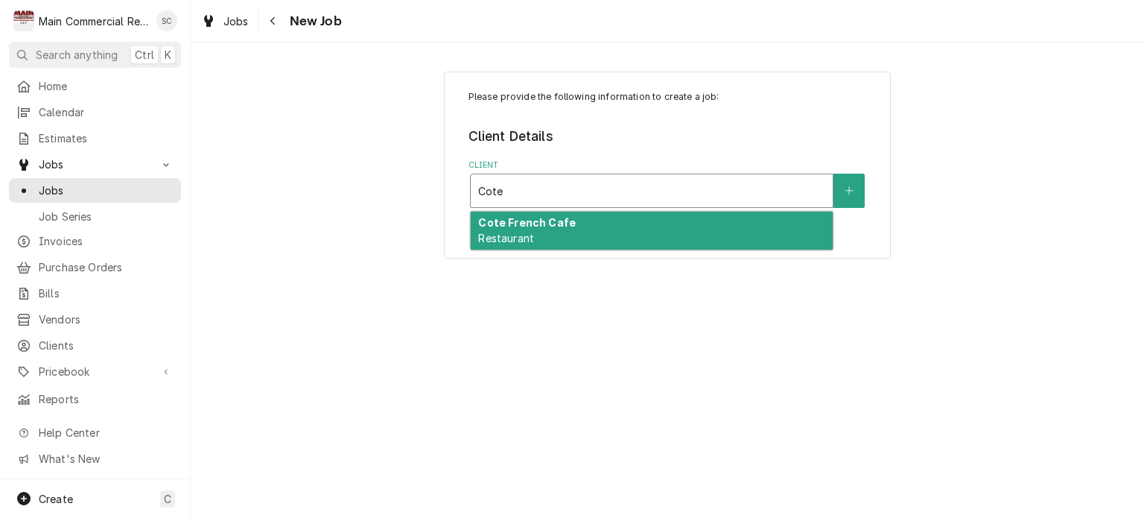
click at [634, 222] on div "Cote French Cafe Restaurant" at bounding box center [652, 230] width 362 height 39
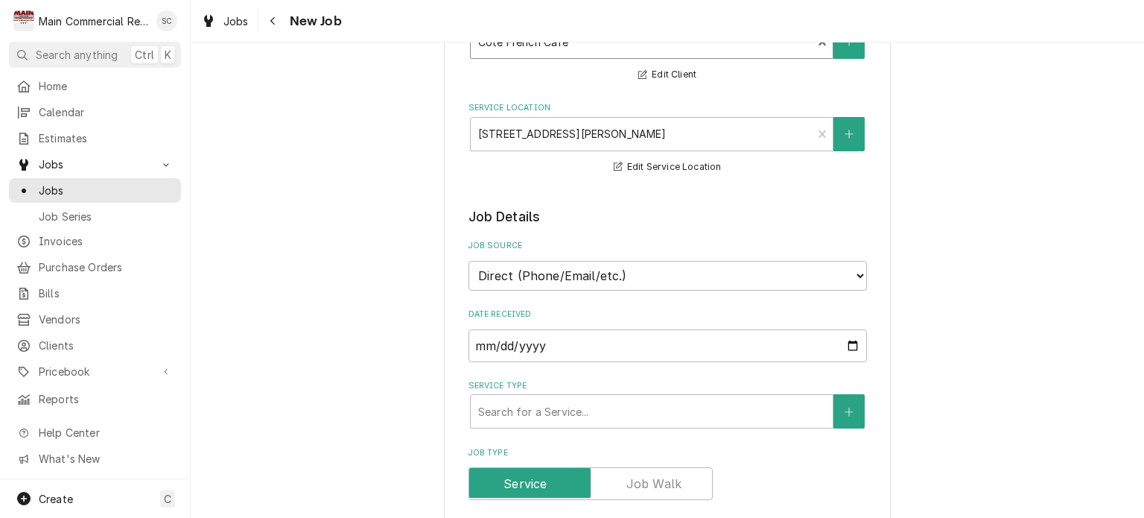
scroll to position [298, 0]
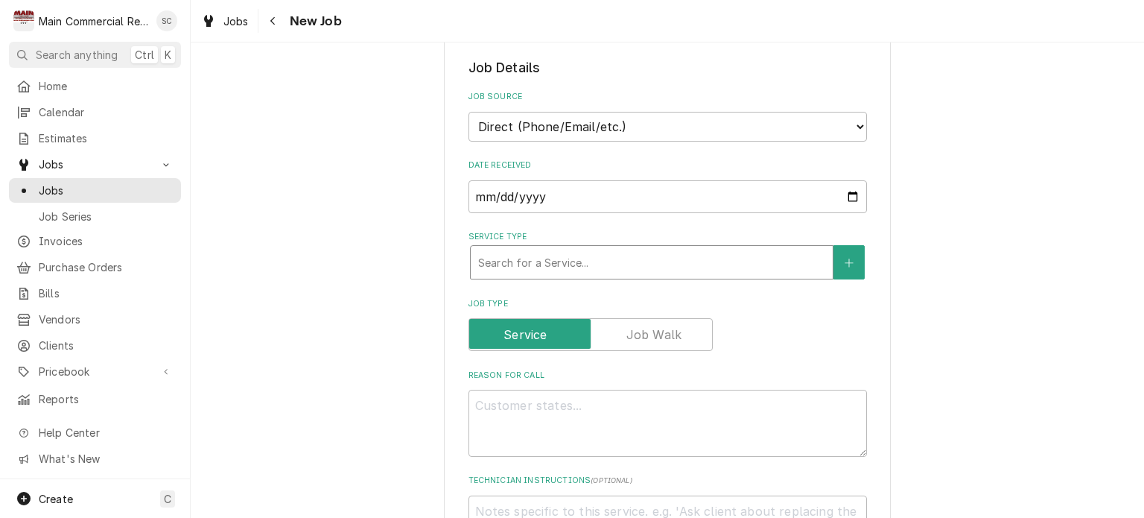
click at [527, 264] on div "Service Type" at bounding box center [651, 262] width 347 height 27
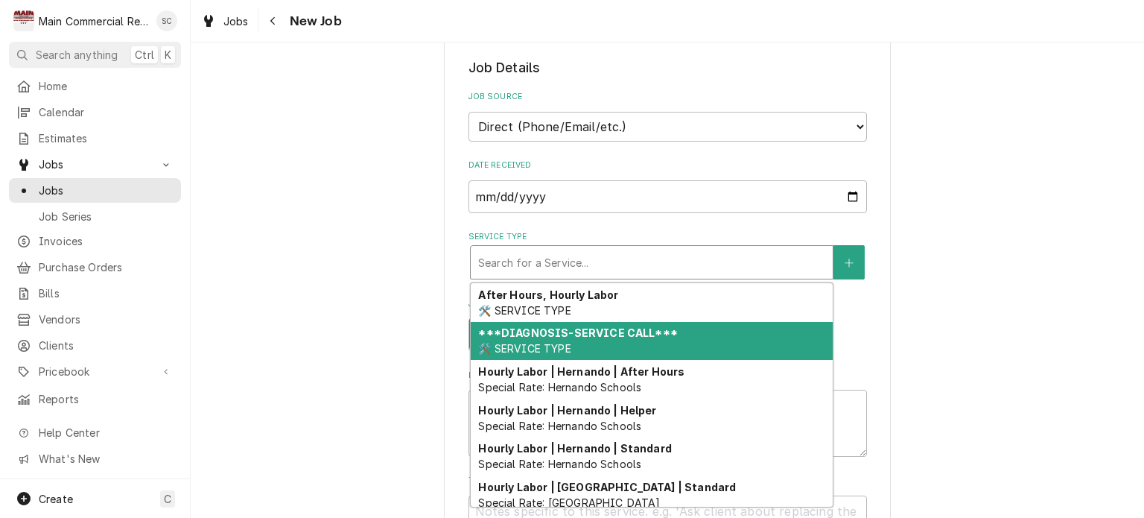
click at [531, 326] on strong "***DIAGNOSIS-SERVICE CALL***" at bounding box center [577, 332] width 199 height 13
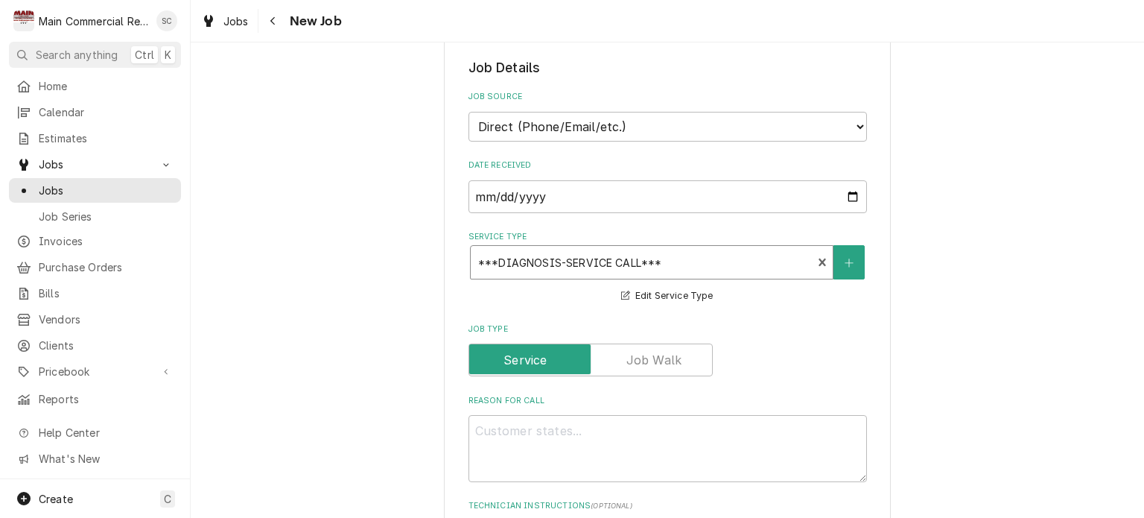
scroll to position [447, 0]
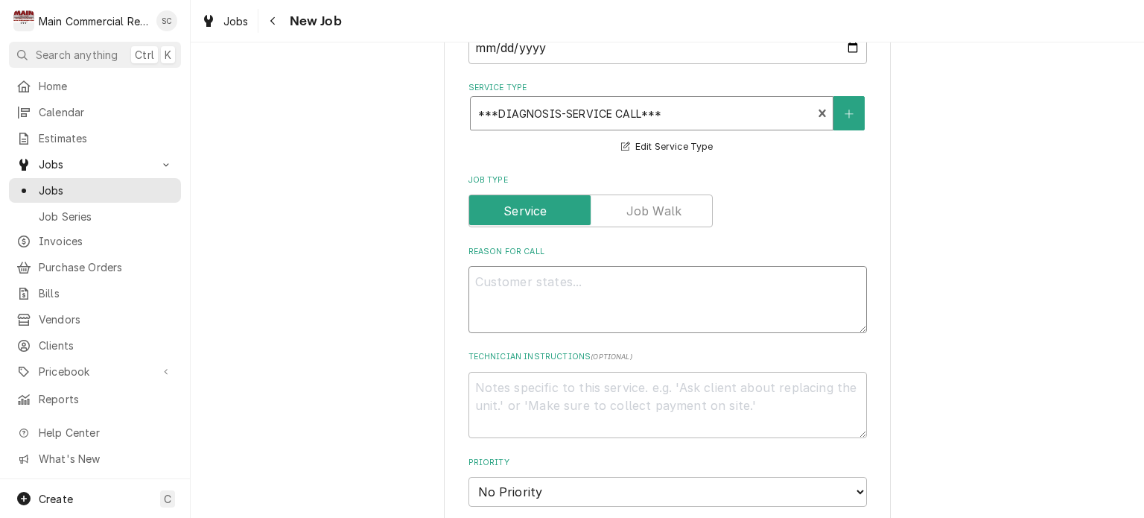
click at [539, 280] on textarea "Reason For Call" at bounding box center [667, 299] width 398 height 67
type textarea "x"
type textarea "F"
type textarea "x"
type textarea "FR"
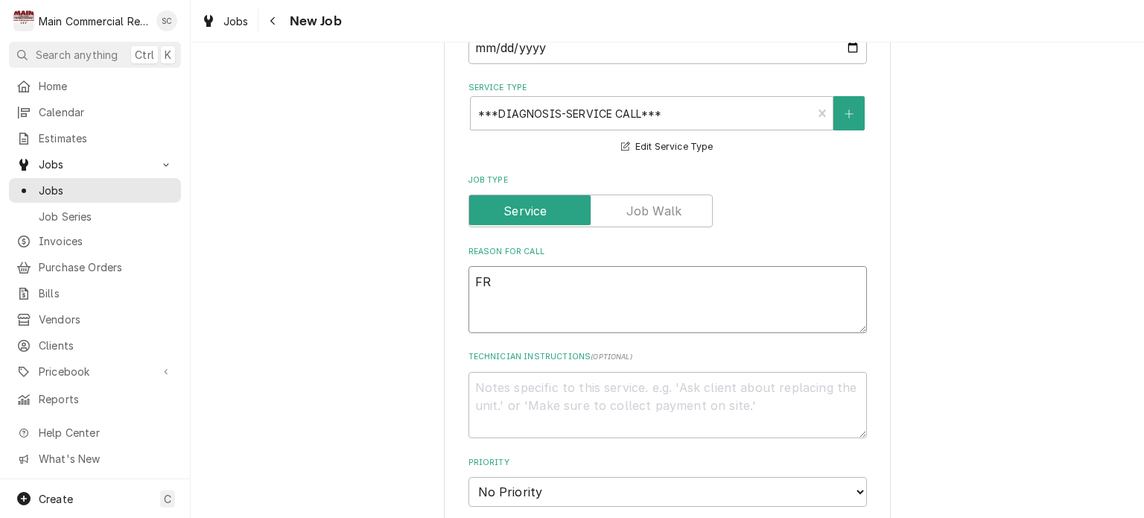
type textarea "x"
type textarea "FRI"
type textarea "x"
type textarea "FRIS"
type textarea "x"
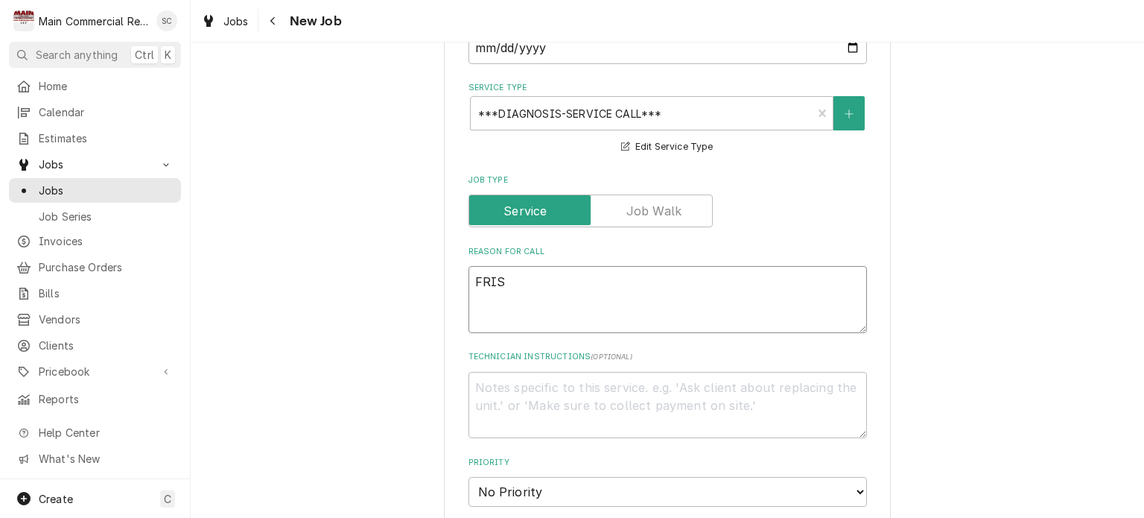
type textarea "FRIST"
type textarea "x"
type textarea "FRIST"
type textarea "x"
type textarea "FRIST T"
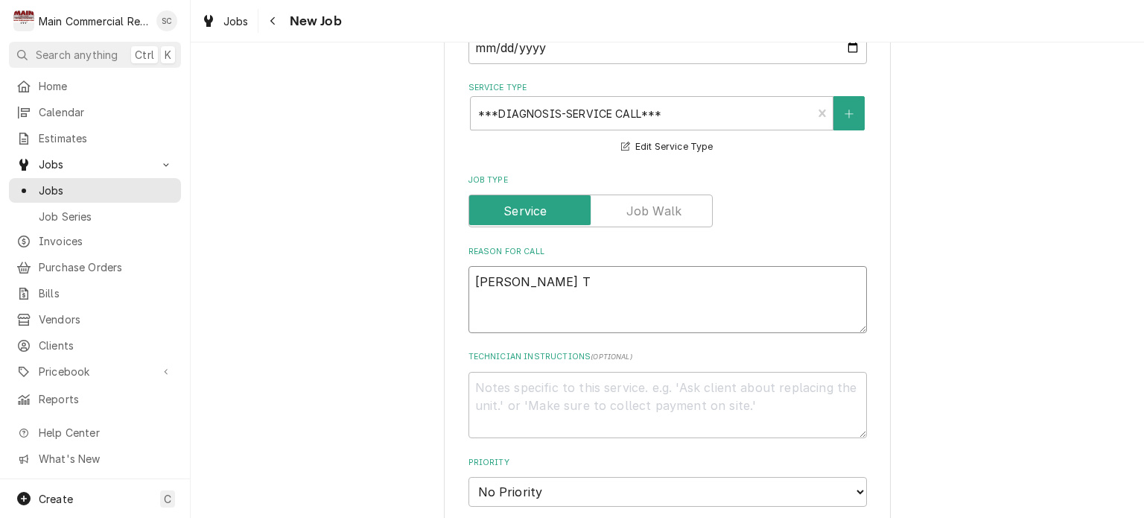
type textarea "x"
type textarea "FRIST TI"
type textarea "x"
type textarea "FRIST TIM"
type textarea "x"
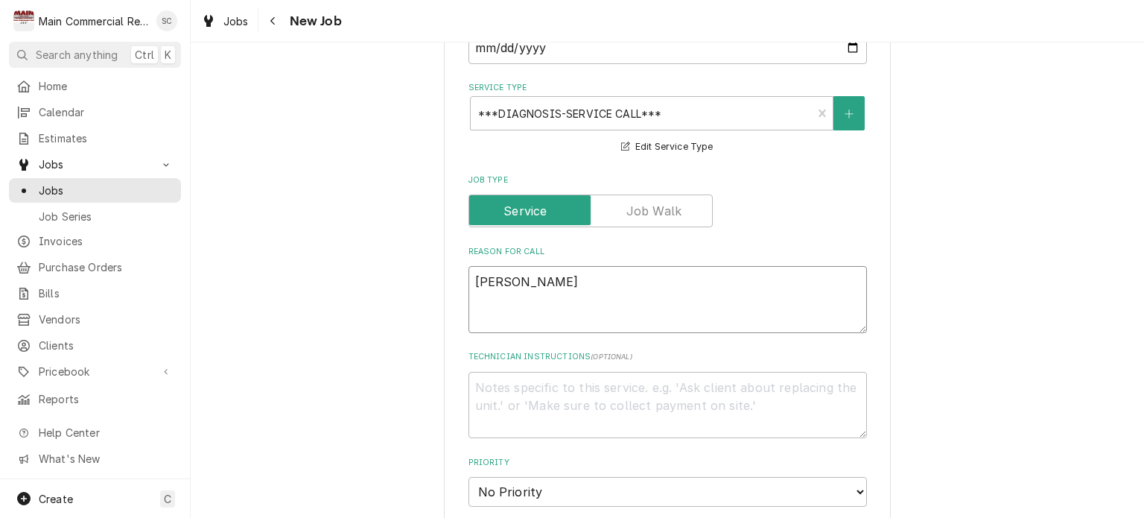
type textarea "FRIST TIME"
type textarea "x"
type textarea "FRIST TIME"
type textarea "x"
type textarea "FRIST TIME C"
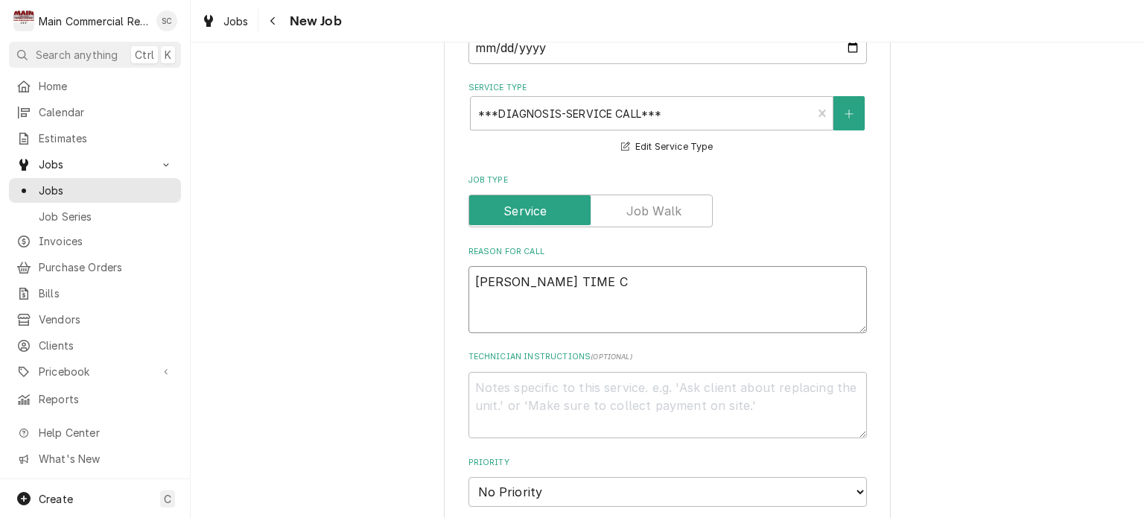
type textarea "x"
type textarea "FRIST TIME CU"
type textarea "x"
type textarea "FRIST TIME CUS"
type textarea "x"
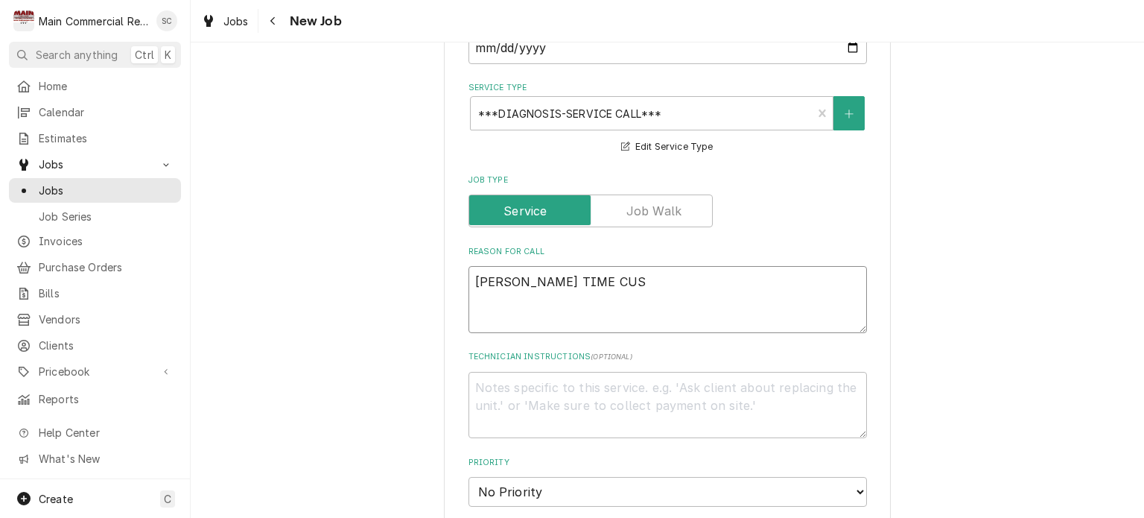
type textarea "FRIST TIME CUST"
type textarea "x"
type textarea "FRIST TIME CUSTO"
type textarea "x"
type textarea "FRIST TIME CUSTOM"
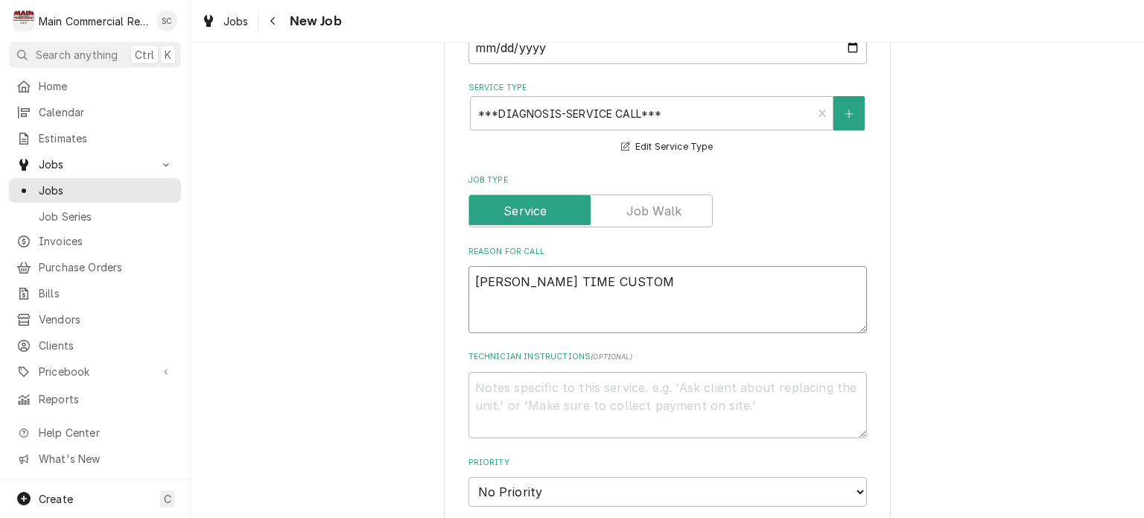
type textarea "x"
type textarea "FRIST TIME CUSTOME"
type textarea "x"
type textarea "FRIST TIME CUSTOMER"
type textarea "x"
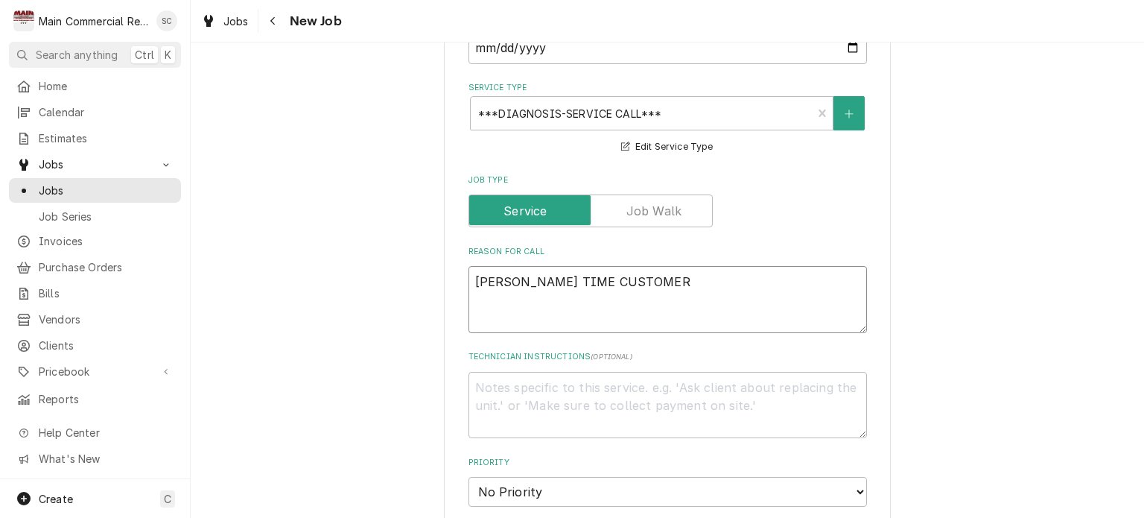
type textarea "FRIST TIME CUSTOMER"
type textarea "x"
type textarea "FRIST TIME CUSTOMER *"
type textarea "x"
type textarea "FRIST TIME CUSTOMER **"
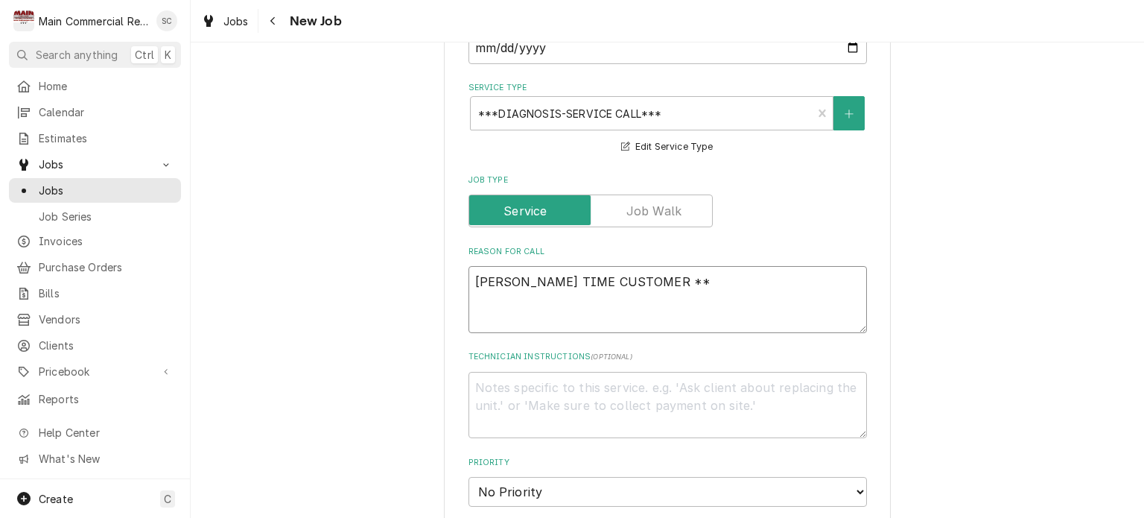
type textarea "x"
type textarea "FRIST TIME CUSTOMER ***"
type textarea "x"
type textarea "FRIST TIME CUSTOMER ***C"
type textarea "x"
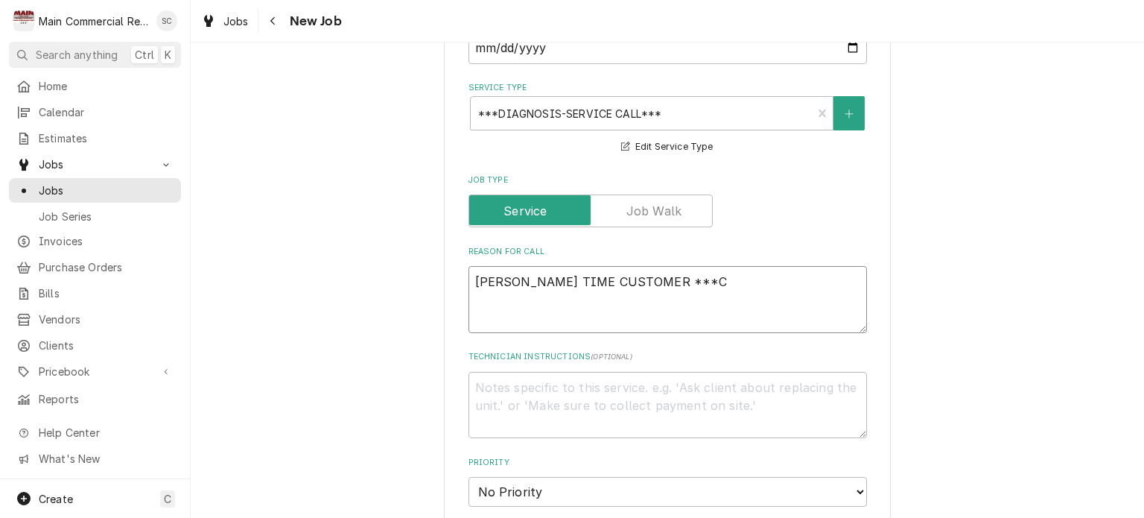
type textarea "FRIST TIME CUSTOMER ***CO"
type textarea "x"
type textarea "FRIST TIME CUSTOMER ***COD"
type textarea "x"
type textarea "FRIST TIME CUSTOMER ***COD*"
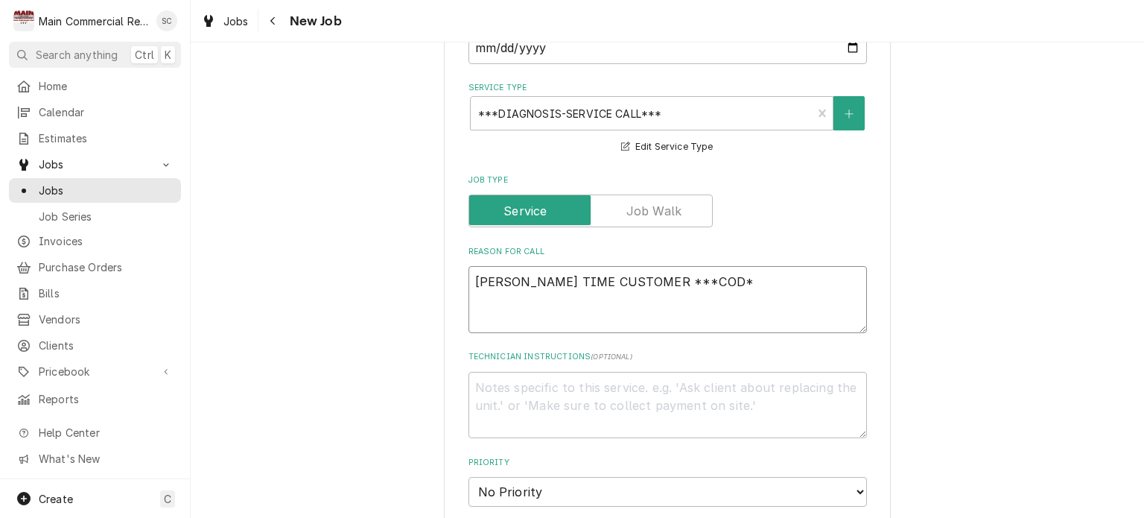
type textarea "x"
type textarea "FRIST TIME CUSTOMER ***COD**"
type textarea "x"
type textarea "FRIST TIME CUSTOMER ***COD*"
type textarea "x"
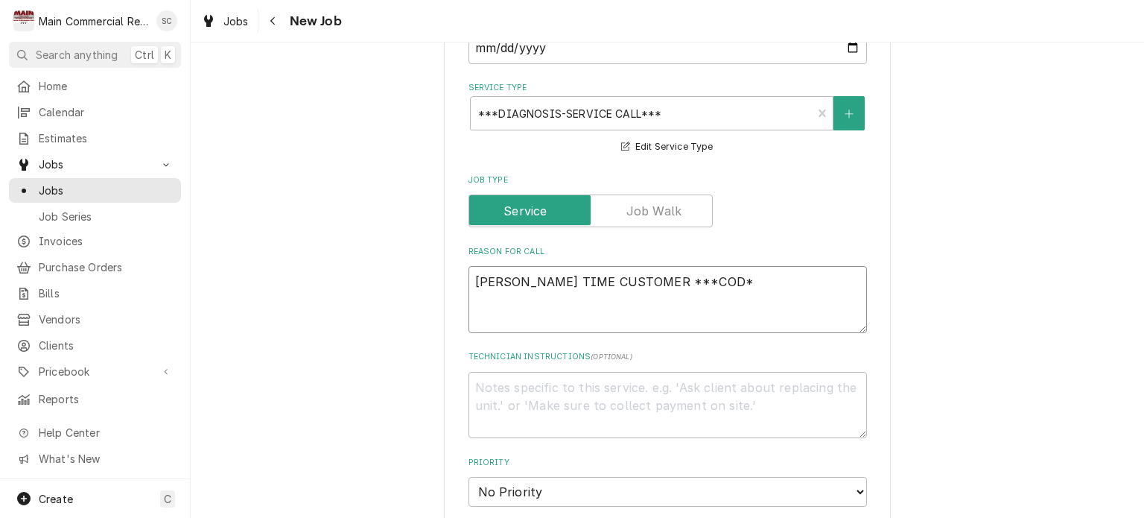
type textarea "FRIST TIME CUSTOMER ***COD"
type textarea "x"
type textarea "FRIST TIME CUSTOMER ***COD,"
type textarea "x"
type textarea "FRIST TIME CUSTOMER ***COD,"
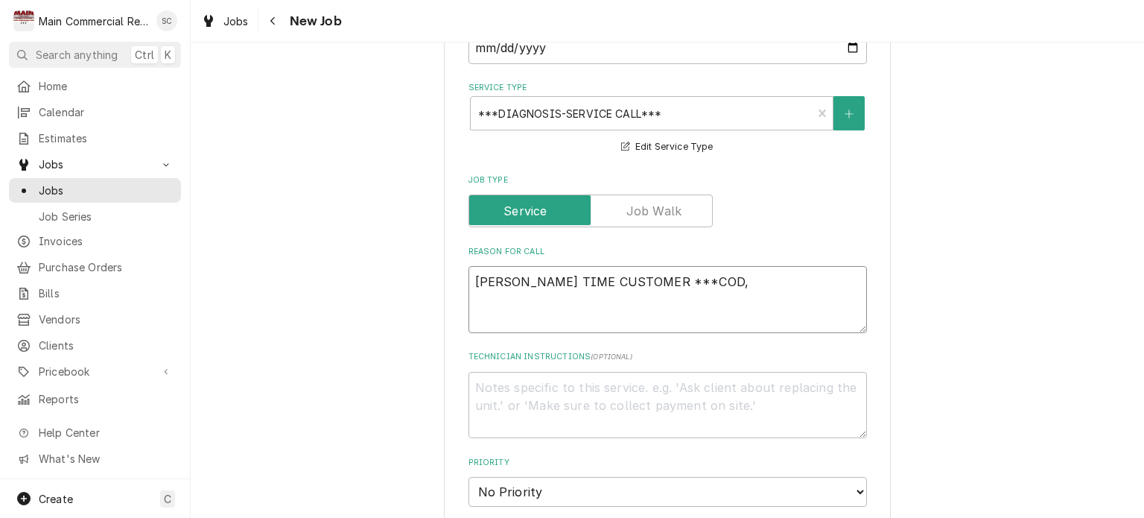
type textarea "x"
type textarea "FRIST TIME CUSTOMER ***COD, C"
type textarea "x"
type textarea "FRIST TIME CUSTOMER ***COD, CC"
type textarea "x"
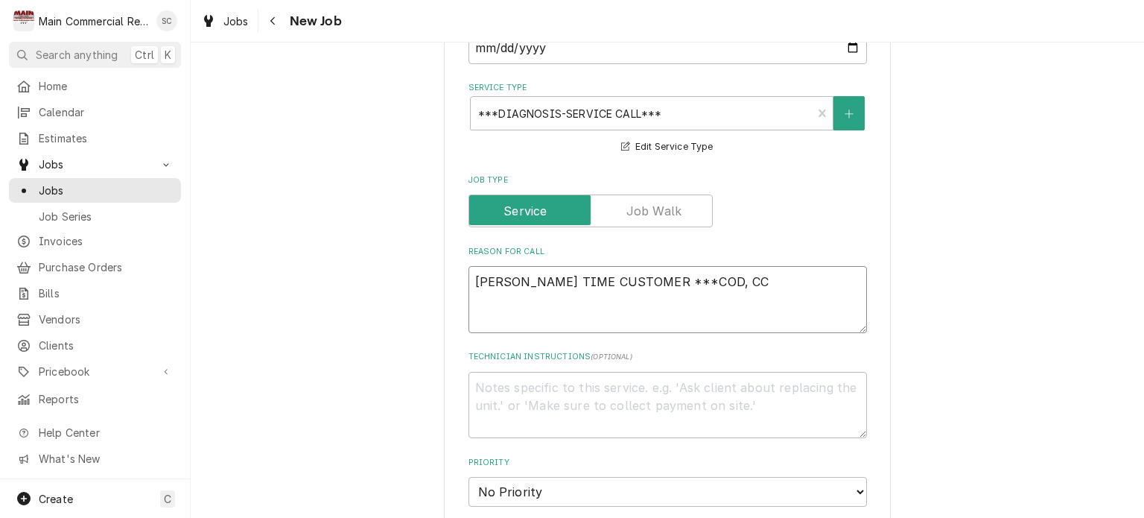
type textarea "FRIST TIME CUSTOMER ***COD, CCC"
type textarea "x"
type textarea "FRIST TIME CUSTOMER ***COD, CC"
type textarea "x"
type textarea "FRIST TIME CUSTOMER ***COD, CC"
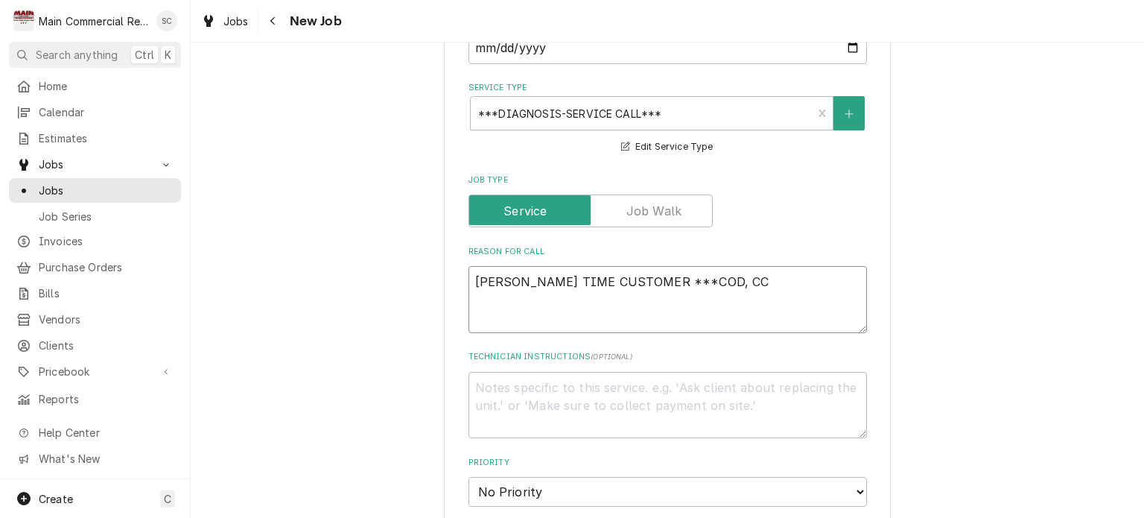
type textarea "x"
type textarea "FRIST TIME CUSTOMER ***COD, CC O"
type textarea "x"
type textarea "FRIST TIME CUSTOMER ***COD, CC ON"
type textarea "x"
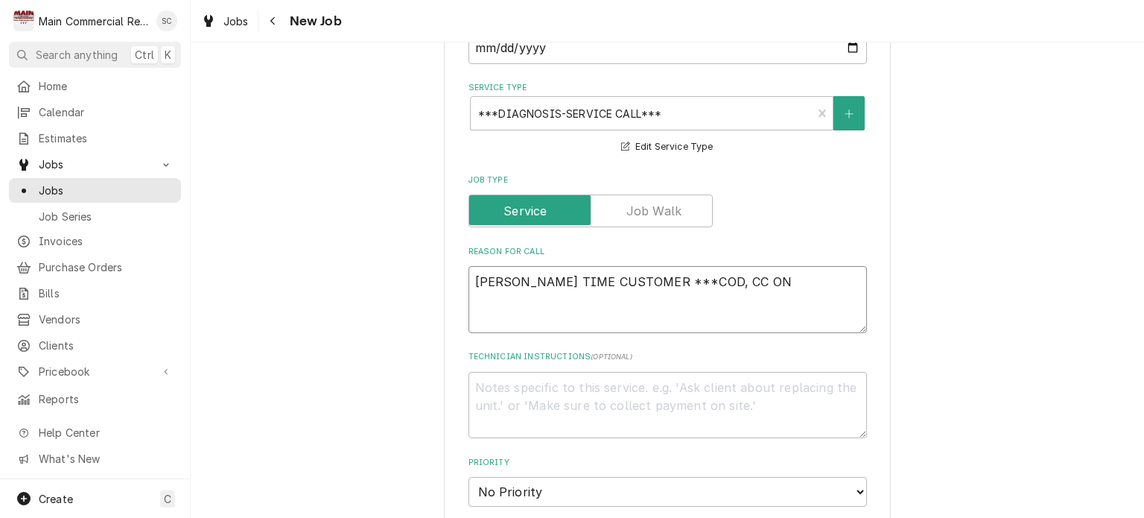
type textarea "FRIST TIME CUSTOMER ***COD, CC ON"
type textarea "x"
type textarea "FRIST TIME CUSTOMER ***COD, CC ON F"
type textarea "x"
type textarea "FRIST TIME CUSTOMER ***COD, CC ON FI"
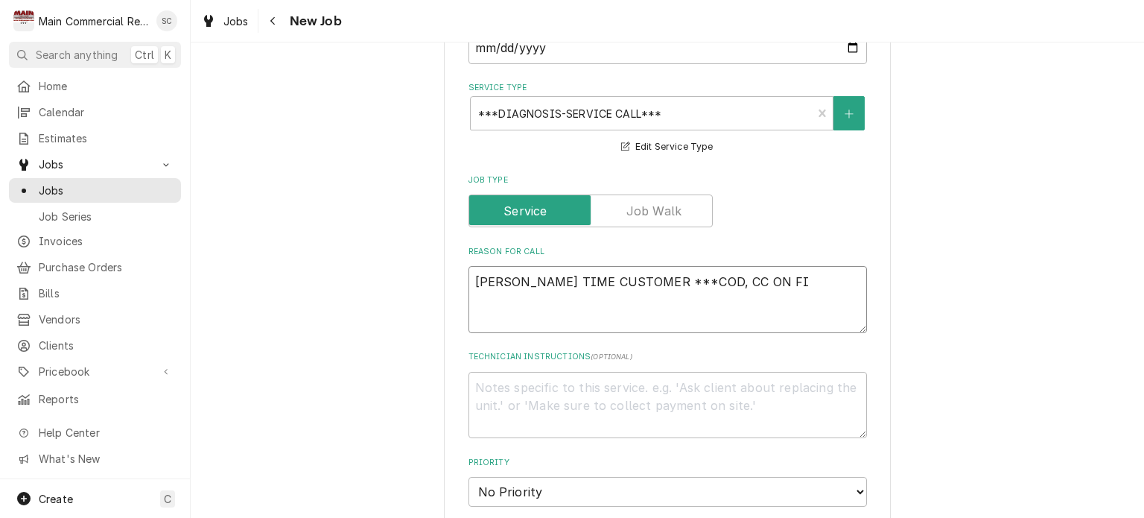
type textarea "x"
type textarea "FRIST TIME CUSTOMER ***COD, CC ON FIL"
type textarea "x"
type textarea "FRIST TIME CUSTOMER ***COD, CC ON FILE"
type textarea "x"
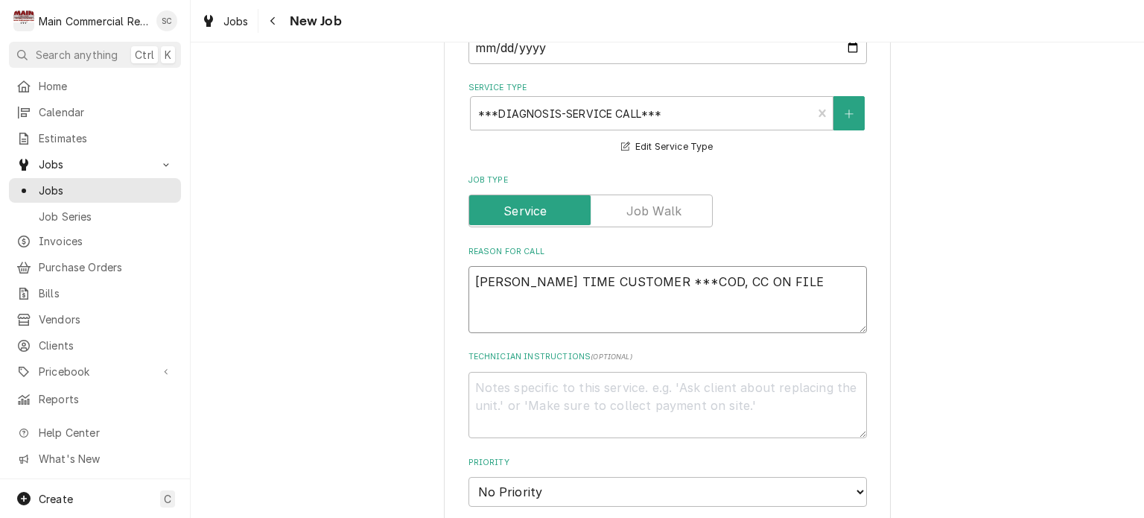
type textarea "FRIST TIME CUSTOMER ***COD, CC ON FILE*"
type textarea "x"
type textarea "FRIST TIME CUSTOMER ***COD, CC ON FILE**"
type textarea "x"
type textarea "FRIST TIME CUSTOMER ***COD, CC ON FILE***"
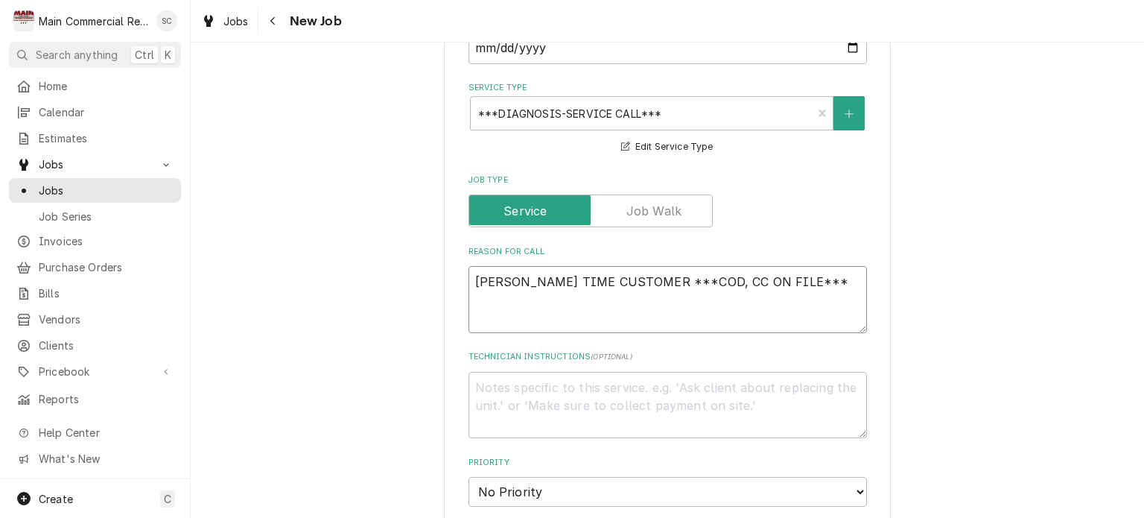
type textarea "x"
type textarea "FRIST TIME CUSTOMER ***COD, CC ON FILE***"
type textarea "x"
type textarea "FRIST TIME CUSTOMER ***COD, CC ON FILE*** r"
type textarea "x"
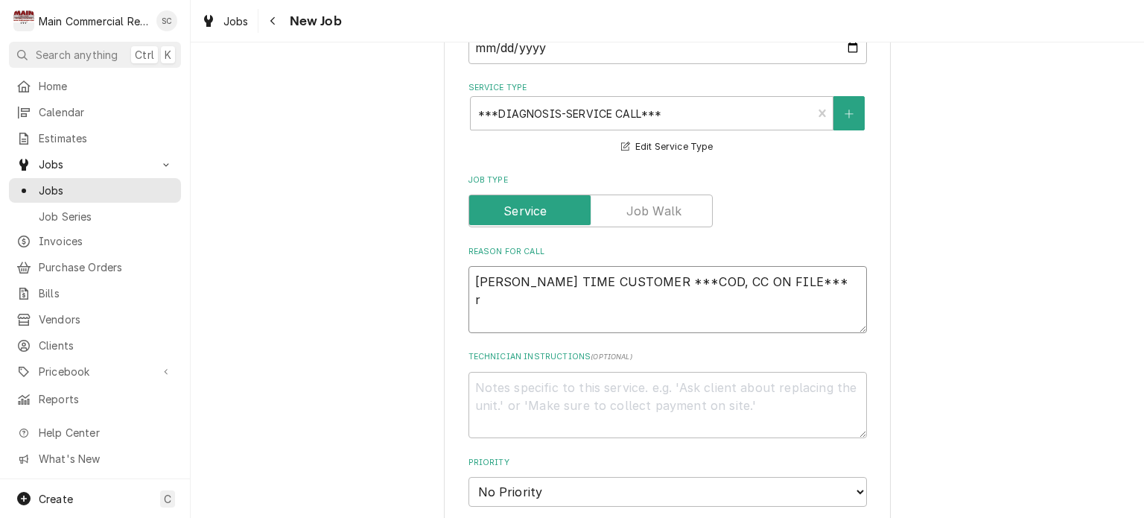
type textarea "FRIST TIME CUSTOMER ***COD, CC ON FILE*** ri"
type textarea "x"
type textarea "FRIST TIME CUSTOMER ***COD, CC ON FILE*** rif"
type textarea "x"
type textarea "FRIST TIME CUSTOMER ***COD, CC ON FILE*** rif"
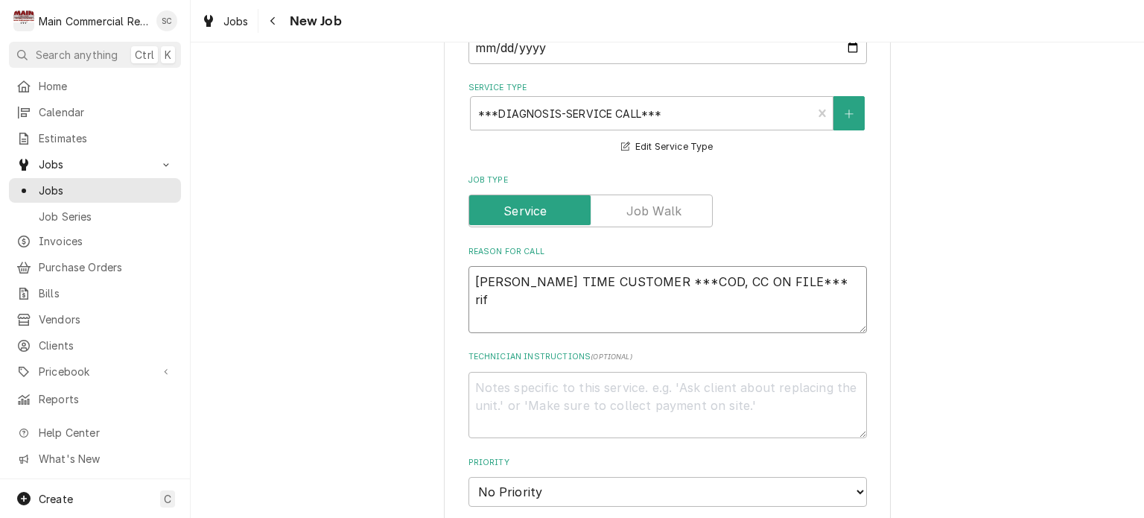
type textarea "x"
type textarea "FRIST TIME CUSTOMER ***COD, CC ON FILE*** rif"
type textarea "x"
type textarea "FRIST TIME CUSTOMER ***COD, CC ON FILE*** ri"
type textarea "x"
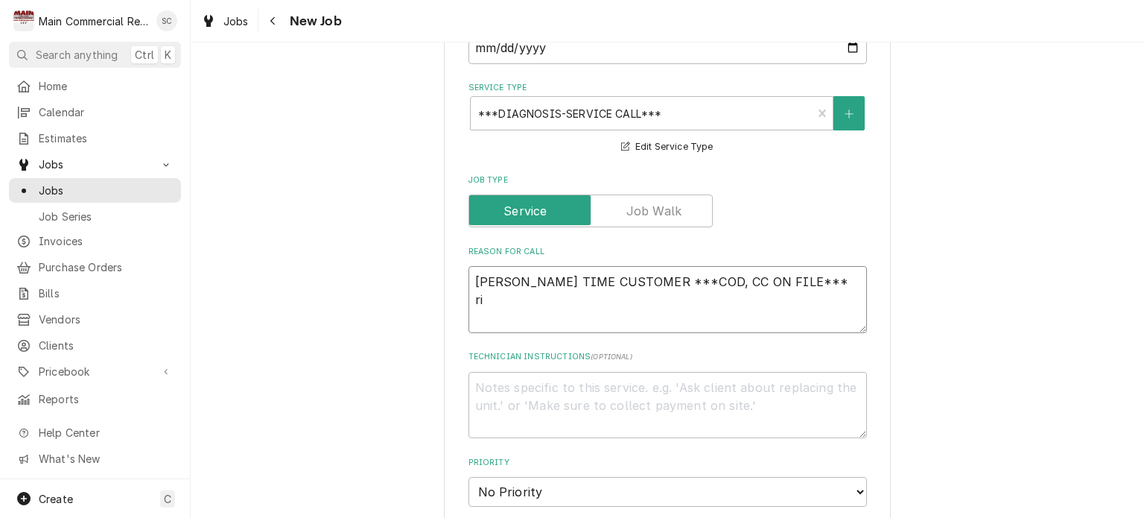
type textarea "FRIST TIME CUSTOMER ***COD, CC ON FILE*** r"
type textarea "x"
type textarea "FRIST TIME CUSTOMER ***COD, CC ON FILE***"
type textarea "x"
type textarea "FRIST TIME CUSTOMER ***COD, CC ON FILE*** R"
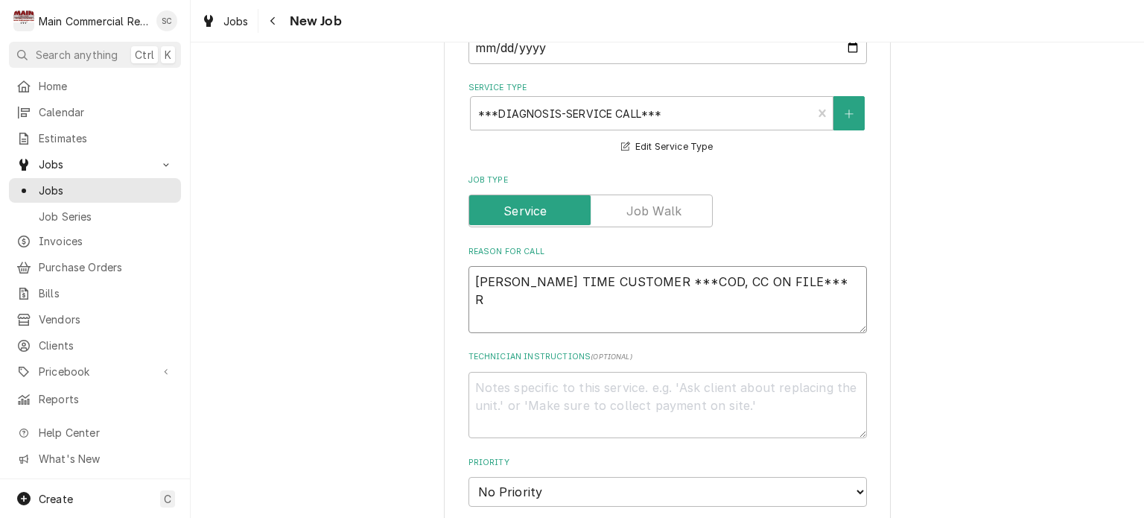
type textarea "x"
type textarea "FRIST TIME CUSTOMER ***COD, CC ON FILE*** RI"
type textarea "x"
type textarea "FRIST TIME CUSTOMER ***COD, CC ON FILE*** RIF"
type textarea "x"
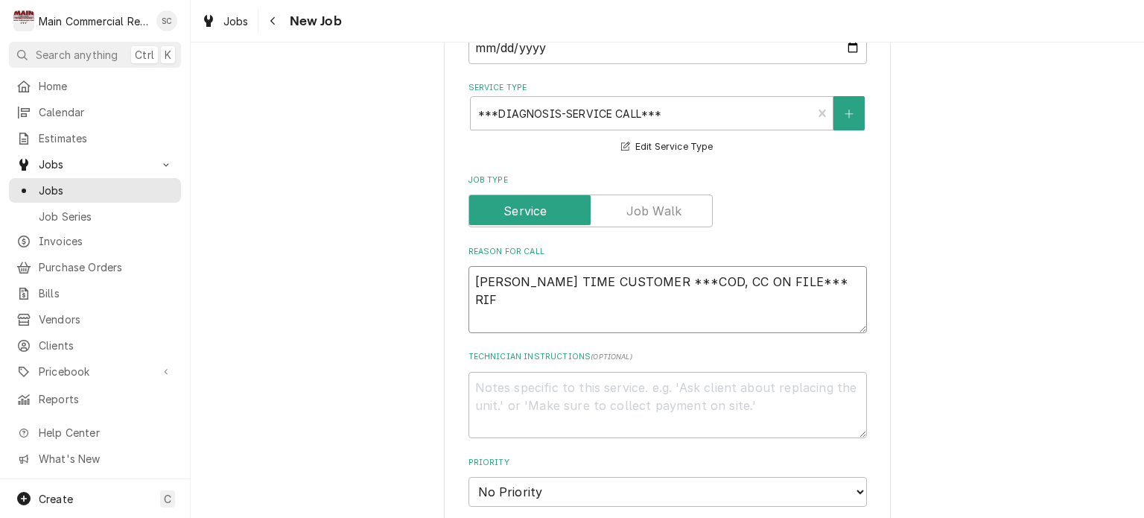
type textarea "FRIST TIME CUSTOMER ***COD, CC ON FILE*** RIF"
type textarea "x"
type textarea "FRIST TIME CUSTOMER ***COD, CC ON FILE*** RIF N"
type textarea "x"
type textarea "FRIST TIME CUSTOMER ***COD, CC ON FILE*** RIF NO"
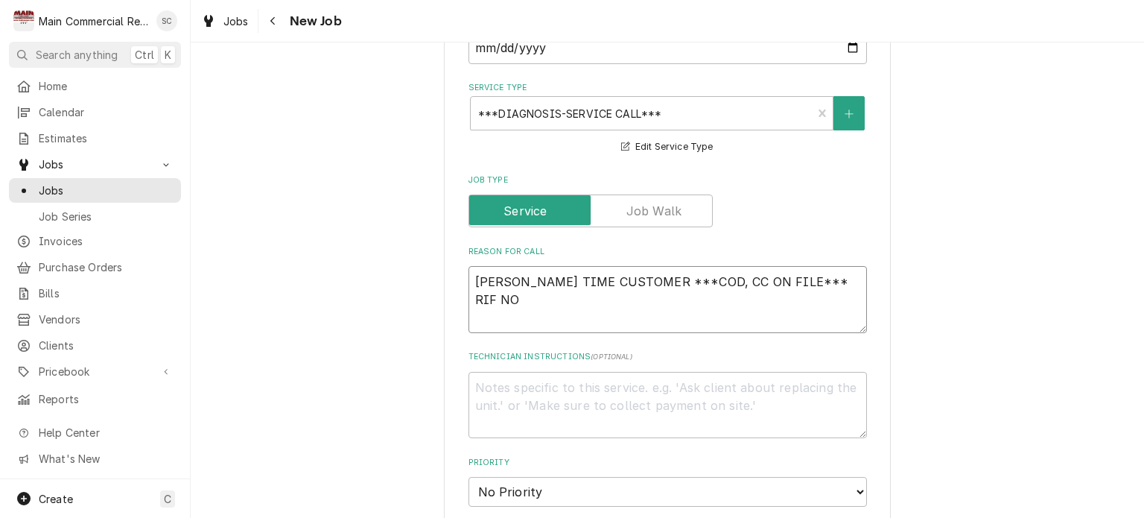
type textarea "x"
type textarea "FRIST TIME CUSTOMER ***COD, CC ON FILE*** RIF NOT"
type textarea "x"
type textarea "FRIST TIME CUSTOMER ***COD, CC ON FILE*** RIF NOT"
type textarea "x"
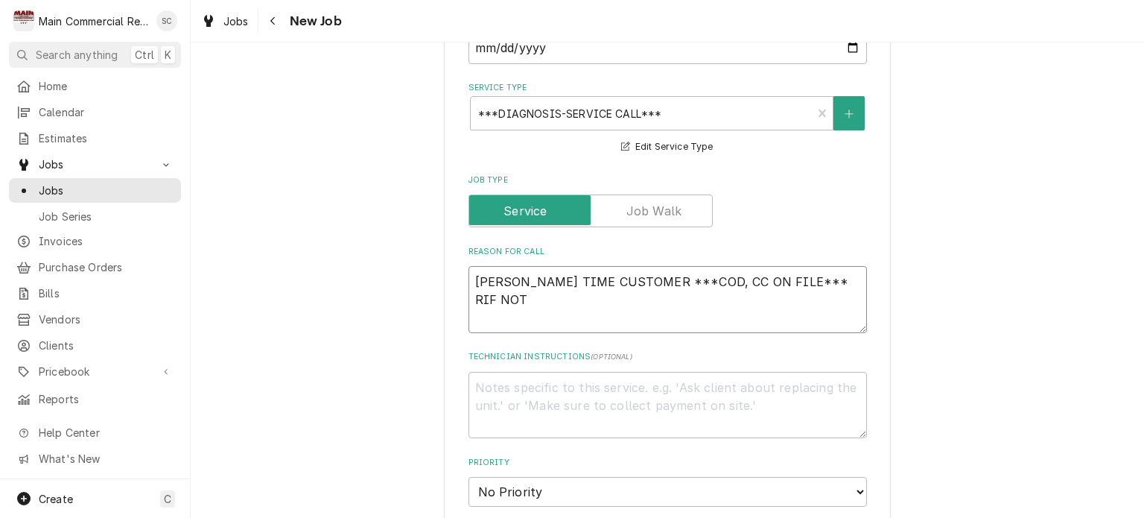
type textarea "FRIST TIME CUSTOMER ***COD, CC ON FILE*** RIF NOT W"
type textarea "x"
type textarea "FRIST TIME CUSTOMER ***COD, CC ON FILE*** RIF NOT WO"
type textarea "x"
type textarea "FRIST TIME CUSTOMER ***COD, CC ON FILE*** RIF NOT WOR"
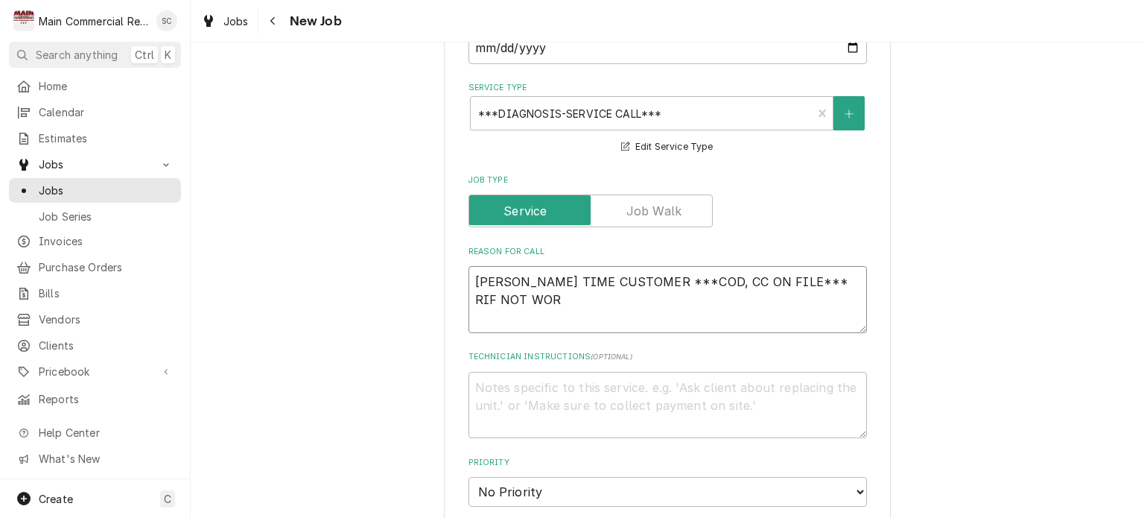
type textarea "x"
type textarea "FRIST TIME CUSTOMER ***COD, CC ON FILE*** RIF NOT WORK"
type textarea "x"
type textarea "FRIST TIME CUSTOMER ***COD, CC ON FILE*** RIF NOT WORKI"
type textarea "x"
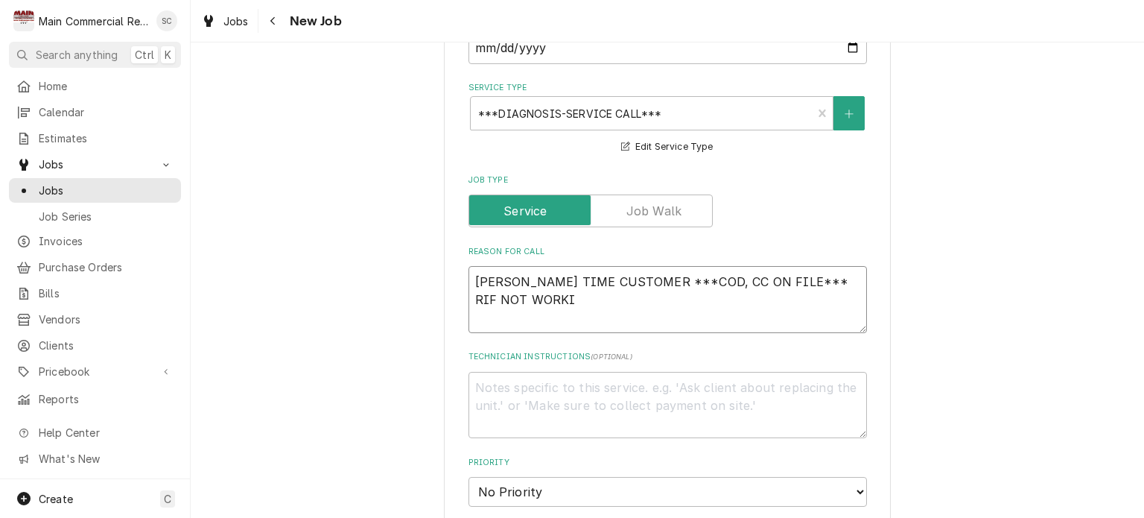
type textarea "FRIST TIME CUSTOMER ***COD, CC ON FILE*** RIF NOT WORKIN"
type textarea "x"
type textarea "FRIST TIME CUSTOMER ***COD, CC ON FILE*** RIF NOT WORKING"
type textarea "x"
type textarea "FRIST TIME CUSTOMER ***COD, CC ON FILE*** RIF NOT WORKING"
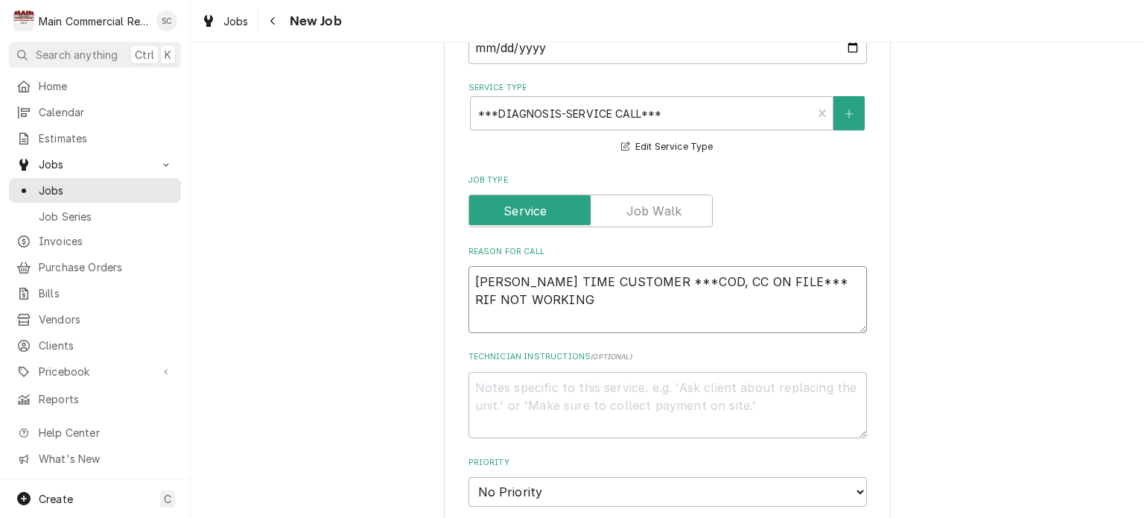
type textarea "x"
type textarea "FRIST TIME CUSTOMER ***COD, CC ON FILE*** RIF NOT WORKING P"
type textarea "x"
type textarea "FRIST TIME CUSTOMER ***COD, CC ON FILE*** RIF NOT WORKING PE"
type textarea "x"
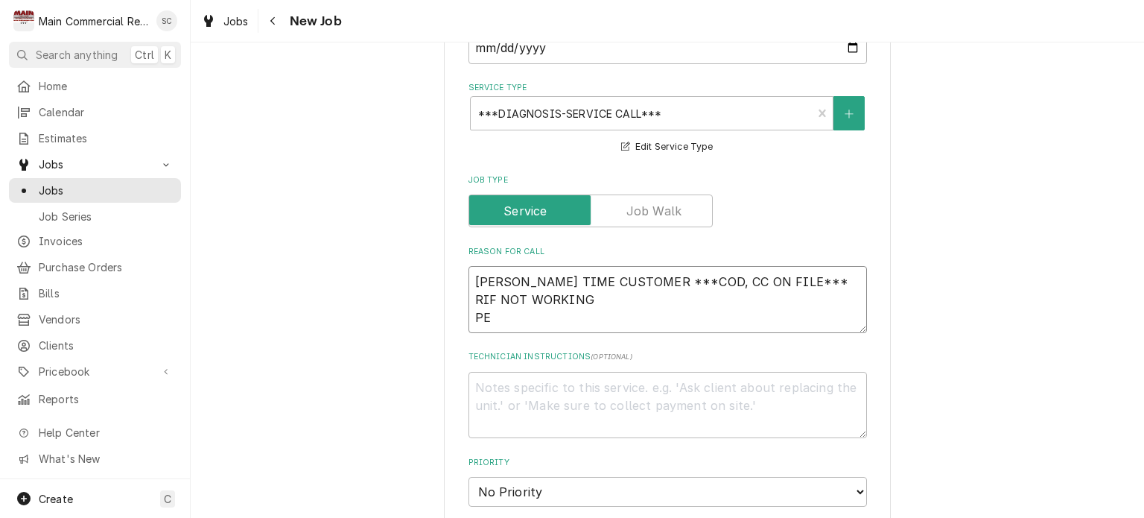
type textarea "FRIST TIME CUSTOMER ***COD, CC ON FILE*** RIF NOT WORKING PER"
type textarea "x"
type textarea "FRIST TIME CUSTOMER ***COD, CC ON FILE*** RIF NOT WORKING PER"
type textarea "x"
type textarea "FRIST TIME CUSTOMER ***COD, CC ON FILE*** RIF NOT WORKING PER c"
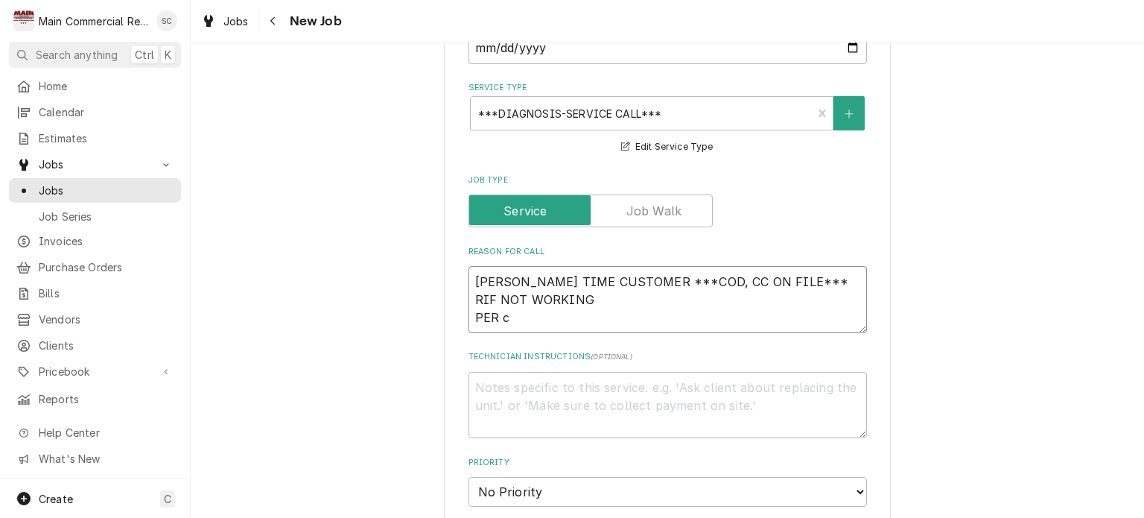
type textarea "x"
type textarea "FRIST TIME CUSTOMER ***COD, CC ON FILE*** RIF NOT WORKING PER cH"
type textarea "x"
type textarea "FRIST TIME CUSTOMER ***COD, CC ON FILE*** RIF NOT WORKING PER cHR"
type textarea "x"
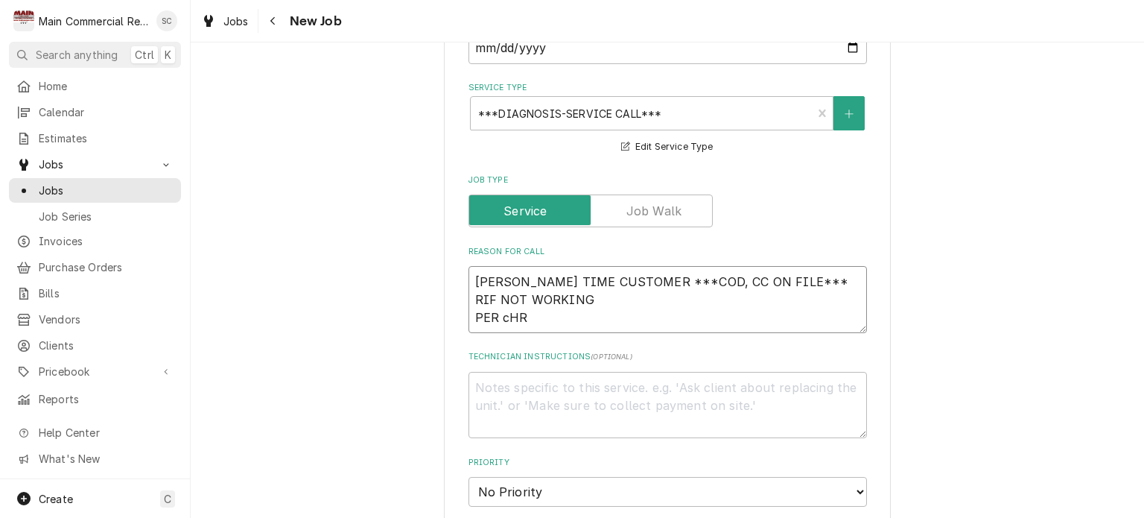
type textarea "FRIST TIME CUSTOMER ***COD, CC ON FILE*** RIF NOT WORKING PER cH"
type textarea "x"
type textarea "FRIST TIME CUSTOMER ***COD, CC ON FILE*** RIF NOT WORKING PER c"
type textarea "x"
type textarea "FRIST TIME CUSTOMER ***COD, CC ON FILE*** RIF NOT WORKING PER"
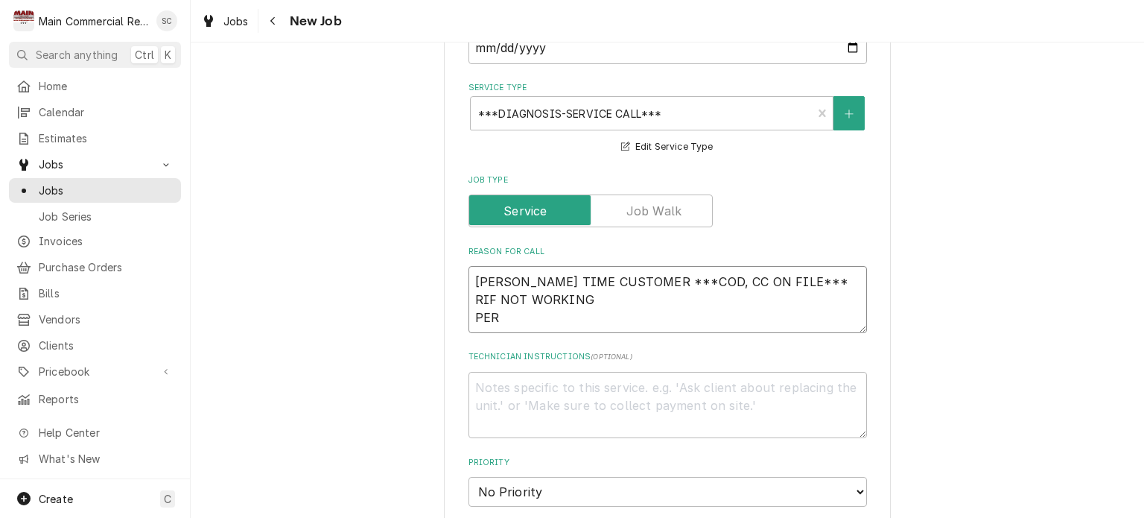
type textarea "x"
type textarea "FRIST TIME CUSTOMER ***COD, CC ON FILE*** RIF NOT WORKING PER C"
type textarea "x"
type textarea "FRIST TIME CUSTOMER ***COD, CC ON FILE*** RIF NOT WORKING PER CH"
type textarea "x"
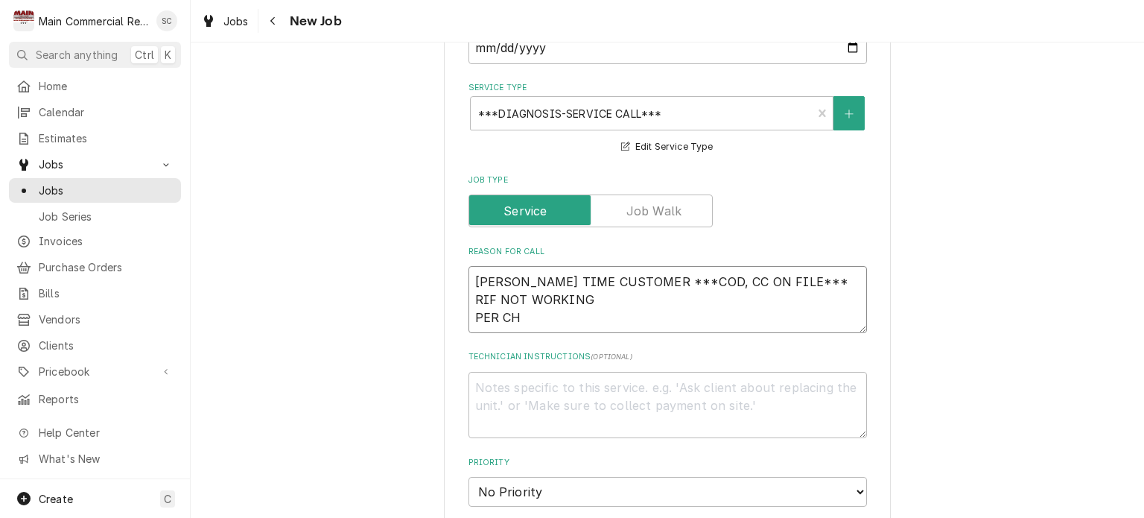
type textarea "FRIST TIME CUSTOMER ***COD, CC ON FILE*** RIF NOT WORKING PER CHA"
type textarea "x"
type textarea "FRIST TIME CUSTOMER ***COD, CC ON FILE*** RIF NOT WORKING PER CHAR"
type textarea "x"
type textarea "FRIST TIME CUSTOMER ***COD, CC ON FILE*** RIF NOT WORKING PER CHARL"
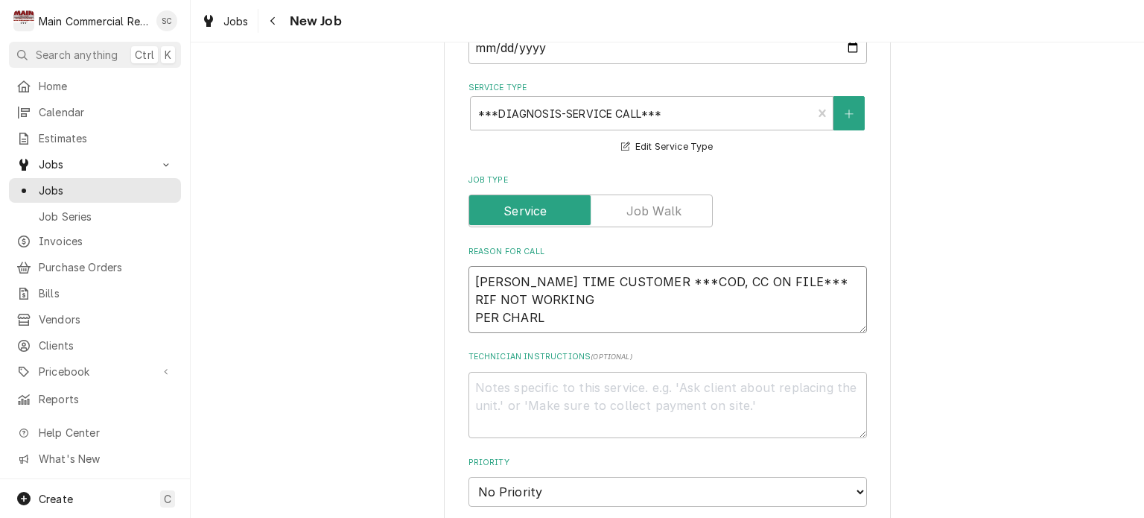
type textarea "x"
type textarea "FRIST TIME CUSTOMER ***COD, CC ON FILE*** RIF NOT WORKING PER CHARLE"
type textarea "x"
type textarea "FRIST TIME CUSTOMER ***COD, CC ON FILE*** RIF NOT WORKING PER CHARLES"
type textarea "x"
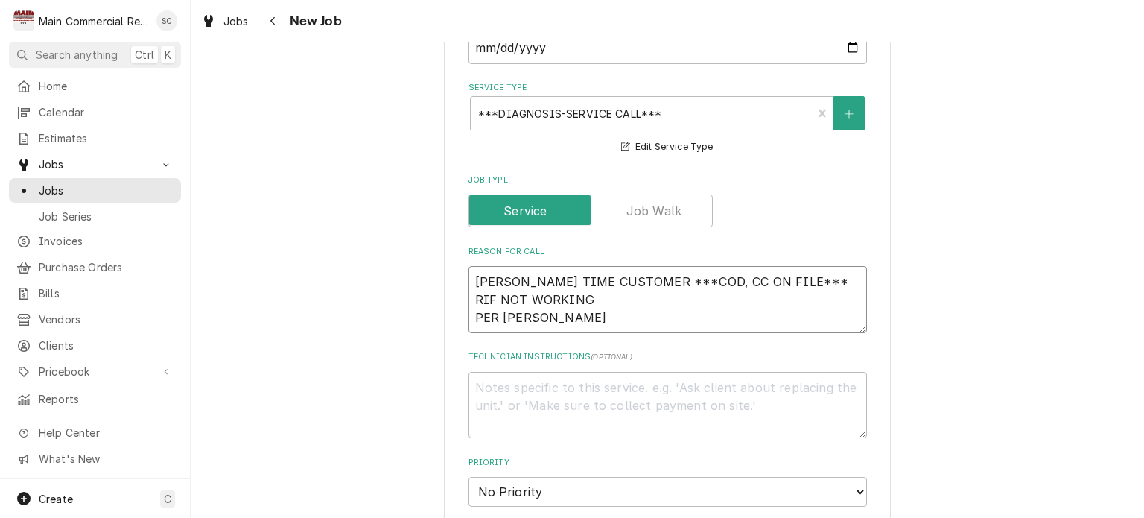
type textarea "FRIST TIME CUSTOMER ***COD, CC ON FILE*** RIF NOT WORKING PER CHARLES"
type textarea "x"
type textarea "FRIST TIME CUSTOMER ***COD, CC ON FILE*** RIF NOT WORKING PER CHARLES 8"
type textarea "x"
type textarea "FRIST TIME CUSTOMER ***COD, CC ON FILE*** RIF NOT WORKING PER CHARLES 81"
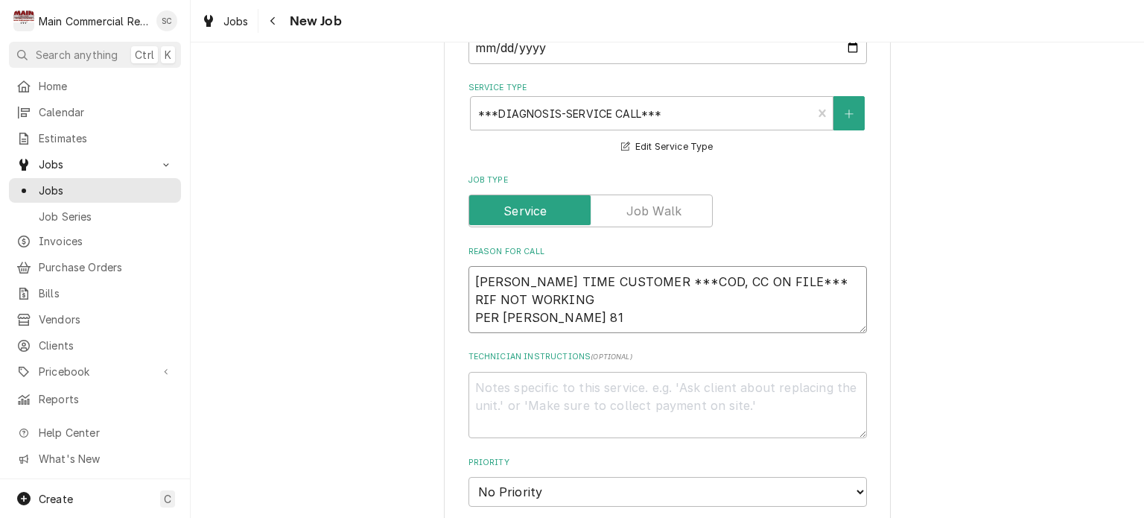
type textarea "x"
type textarea "FRIST TIME CUSTOMER ***COD, CC ON FILE*** RIF NOT WORKING PER CHARLES 813"
type textarea "x"
type textarea "FRIST TIME CUSTOMER ***COD, CC ON FILE*** RIF NOT WORKING PER CHARLES 813-"
type textarea "x"
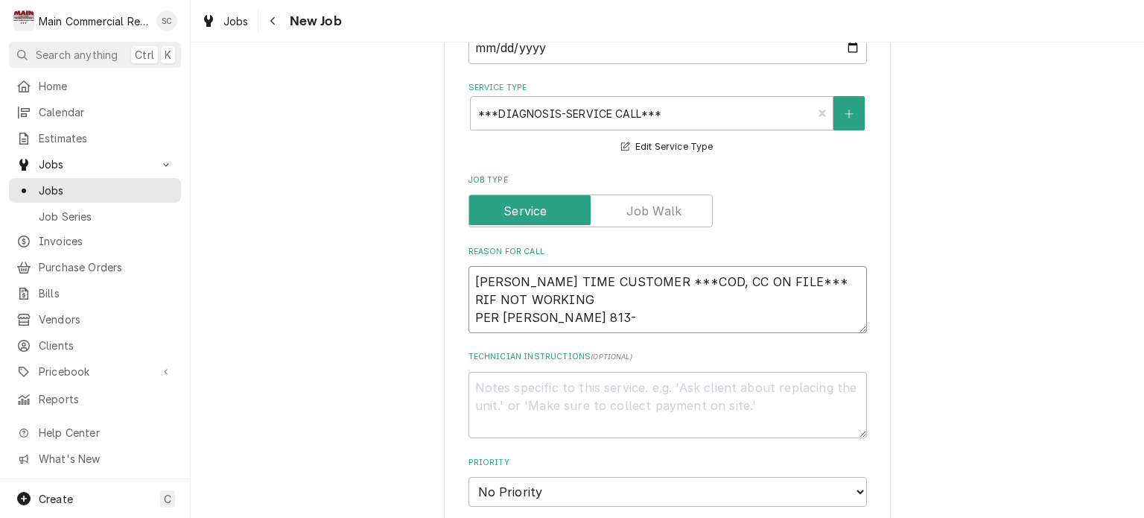
type textarea "FRIST TIME CUSTOMER ***COD, CC ON FILE*** RIF NOT WORKING PER CHARLES 813-3"
type textarea "x"
type textarea "FRIST TIME CUSTOMER ***COD, CC ON FILE*** RIF NOT WORKING PER CHARLES 813-33"
type textarea "x"
type textarea "FRIST TIME CUSTOMER ***COD, CC ON FILE*** RIF NOT WORKING PER CHARLES 813-330"
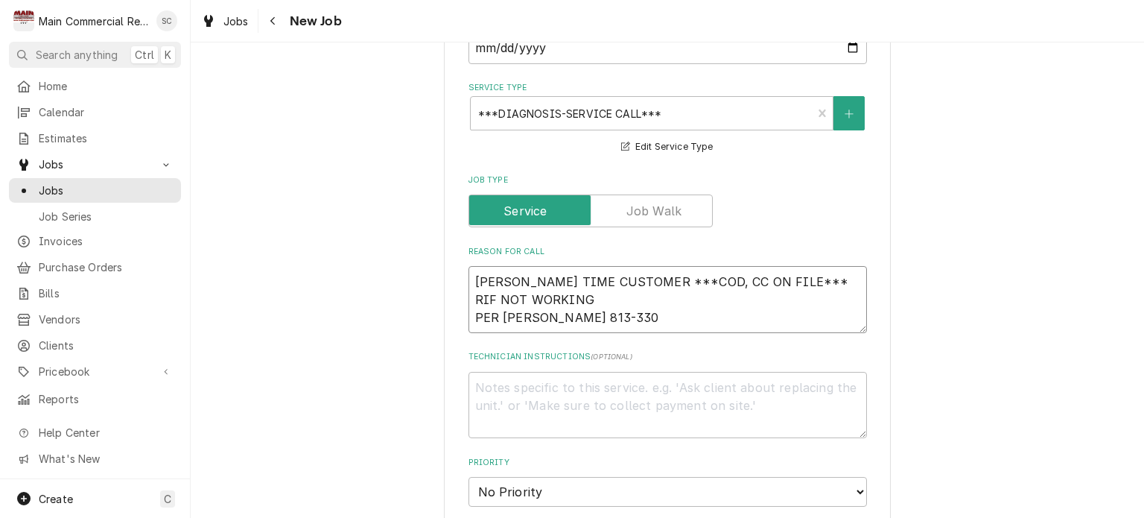
type textarea "x"
type textarea "FRIST TIME CUSTOMER ***COD, CC ON FILE*** RIF NOT WORKING PER CHARLES 813-330-"
type textarea "x"
type textarea "FRIST TIME CUSTOMER ***COD, CC ON FILE*** RIF NOT WORKING PER CHARLES 813-330-6"
click at [617, 296] on textarea "FRIST TIME CUSTOMER ***COD, CC ON FILE*** RIF NOT WORKING PER CHARLES 813-330-6…" at bounding box center [667, 299] width 398 height 67
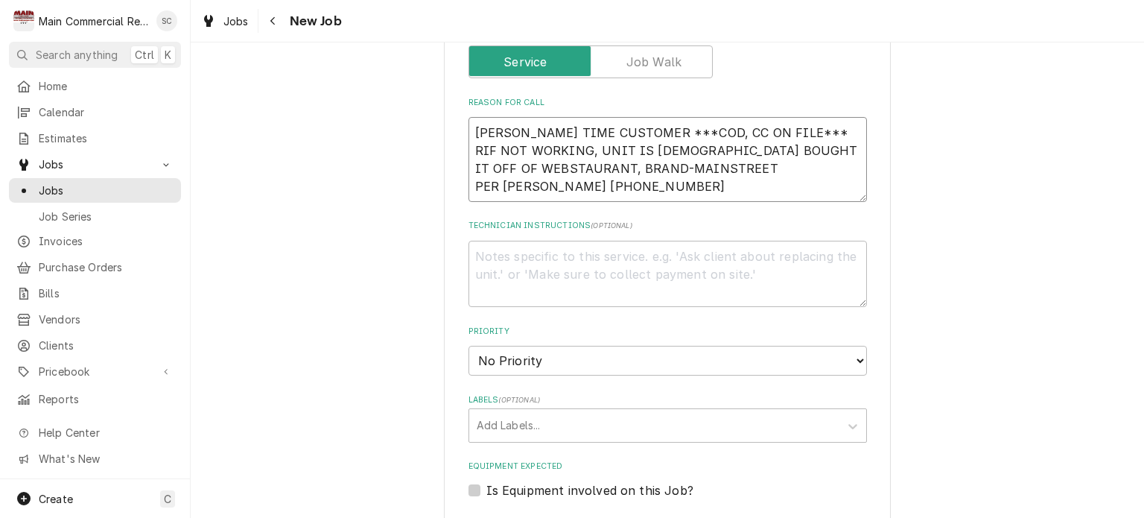
scroll to position [670, 0]
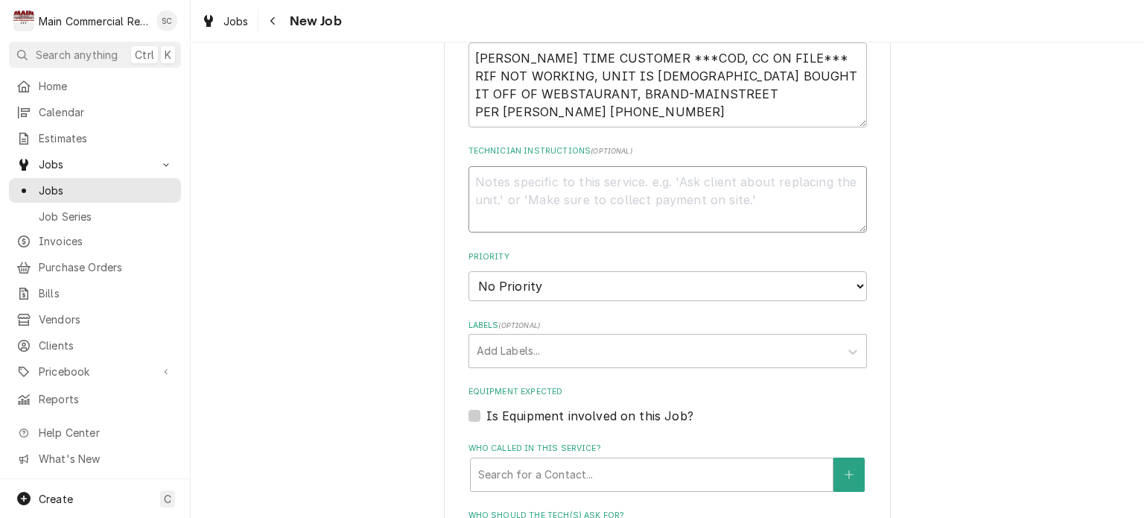
click at [613, 179] on textarea "Technician Instructions ( optional )" at bounding box center [667, 199] width 398 height 67
click at [599, 278] on select "No Priority Urgent High Medium Low" at bounding box center [667, 286] width 398 height 30
click at [468, 271] on select "No Priority Urgent High Medium Low" at bounding box center [667, 286] width 398 height 30
click at [585, 347] on div "Labels" at bounding box center [654, 350] width 355 height 27
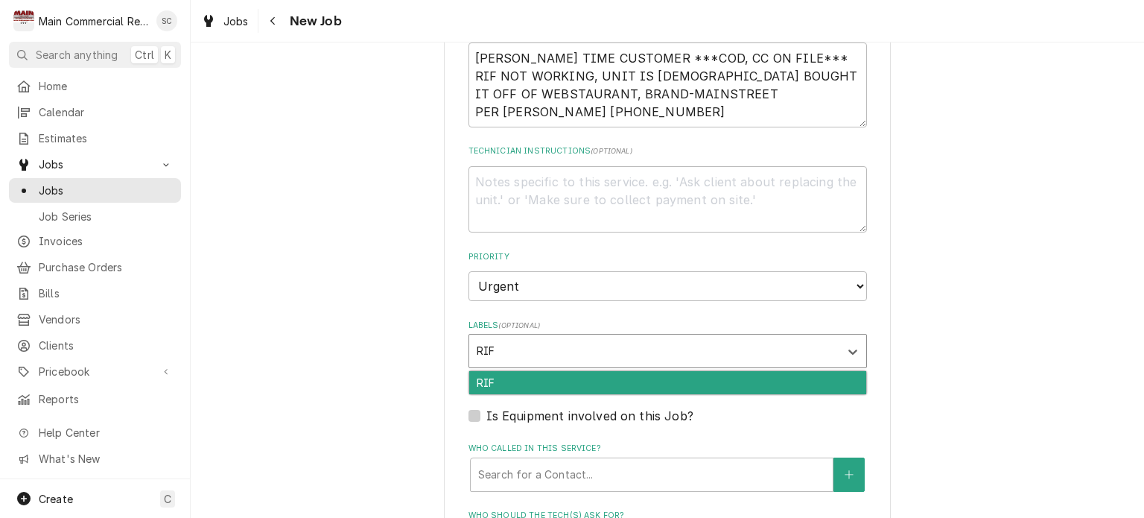
click at [577, 375] on div "RIF" at bounding box center [667, 382] width 397 height 23
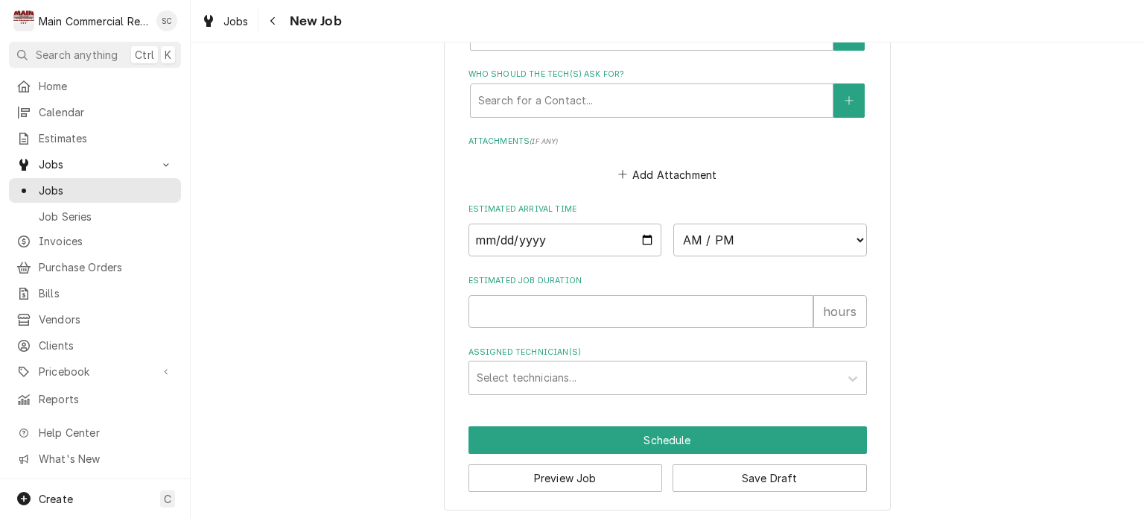
scroll to position [888, 0]
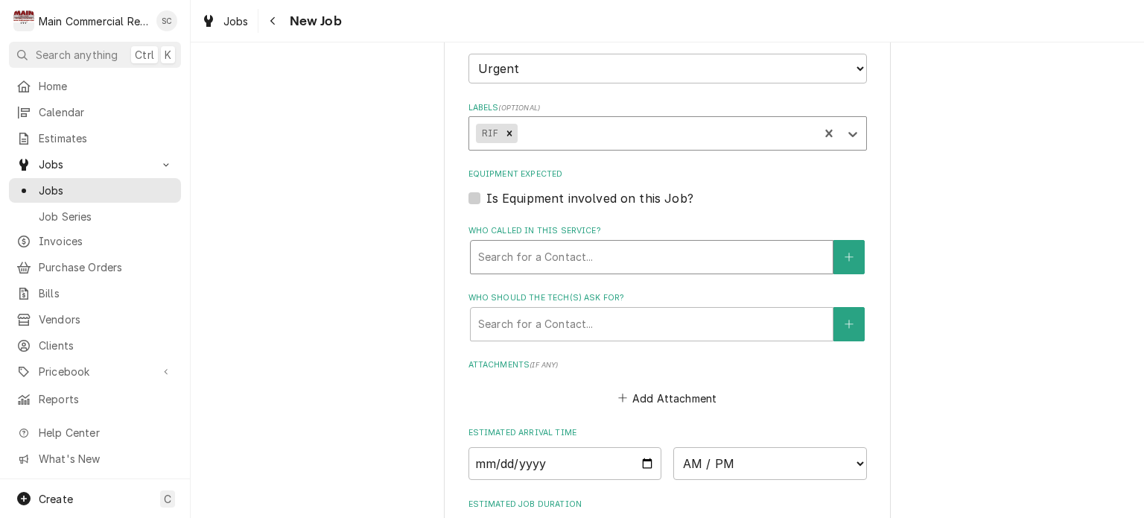
click at [555, 243] on div "Who called in this service?" at bounding box center [651, 256] width 347 height 27
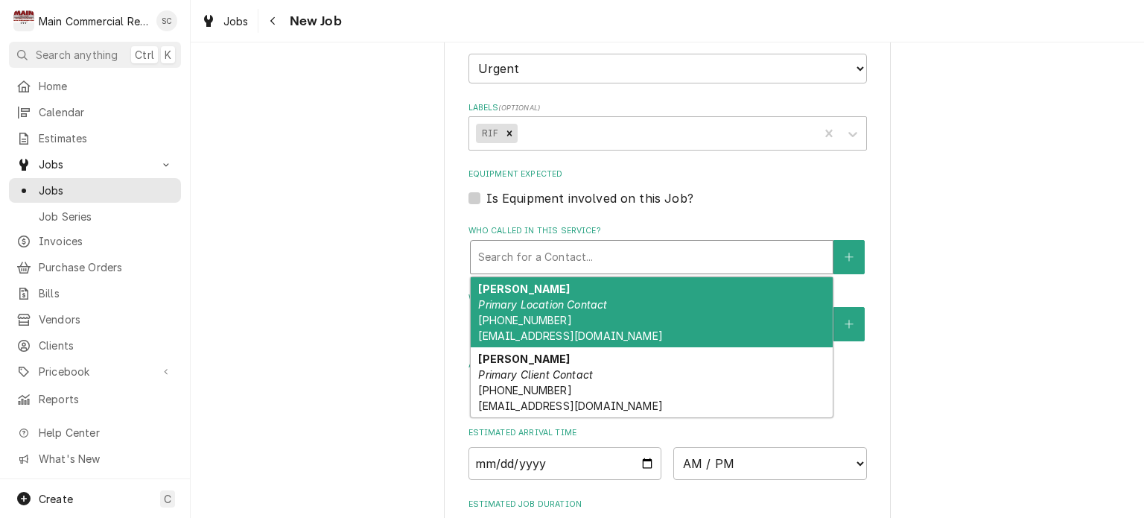
click at [548, 322] on div "Charles Thouvenot Primary Location Contact (813) 330-6426 contact.cffc@gmail.com" at bounding box center [652, 312] width 362 height 70
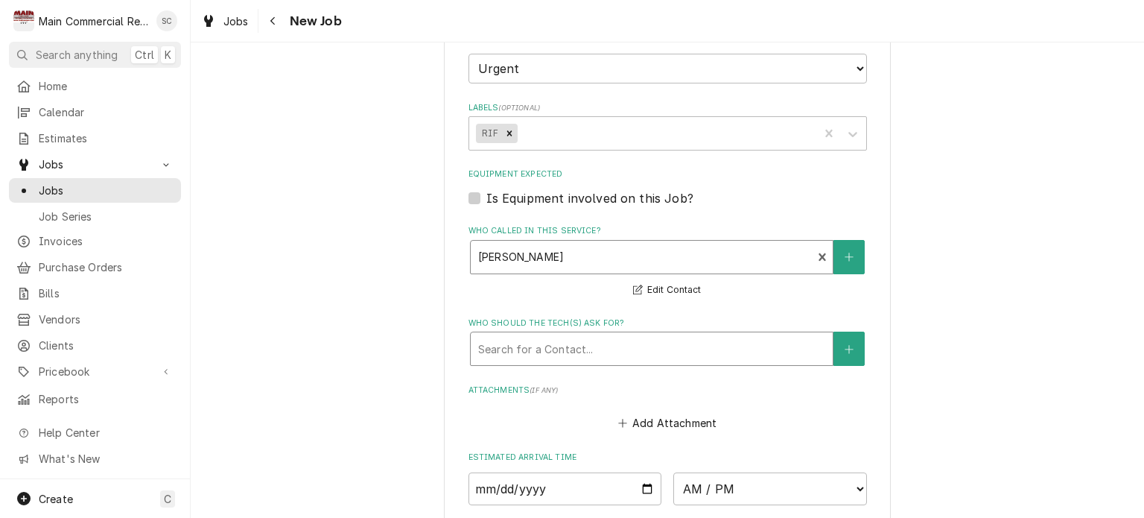
click at [548, 335] on div "Who should the tech(s) ask for?" at bounding box center [651, 348] width 347 height 27
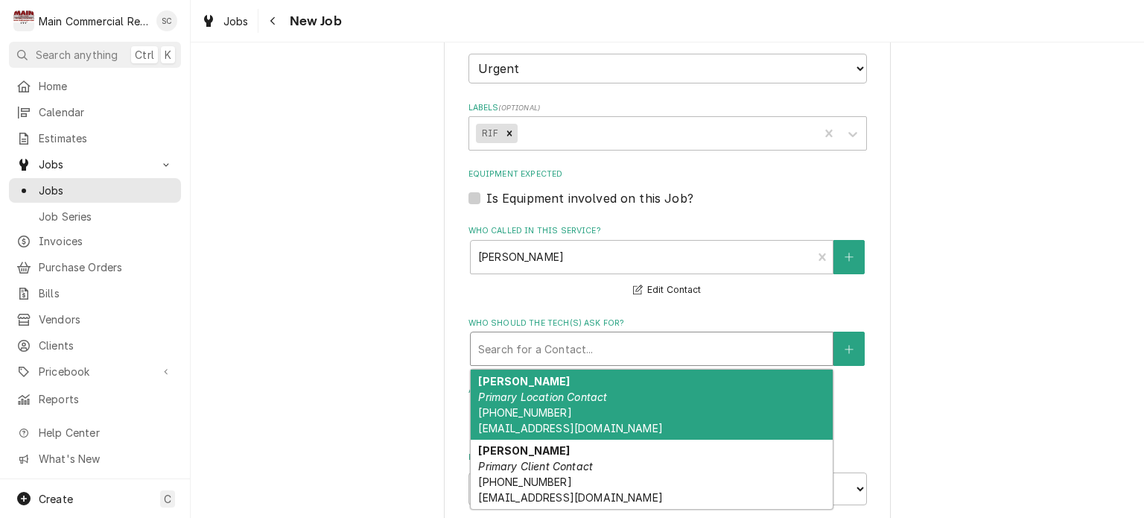
click at [535, 390] on em "Primary Location Contact" at bounding box center [542, 396] width 129 height 13
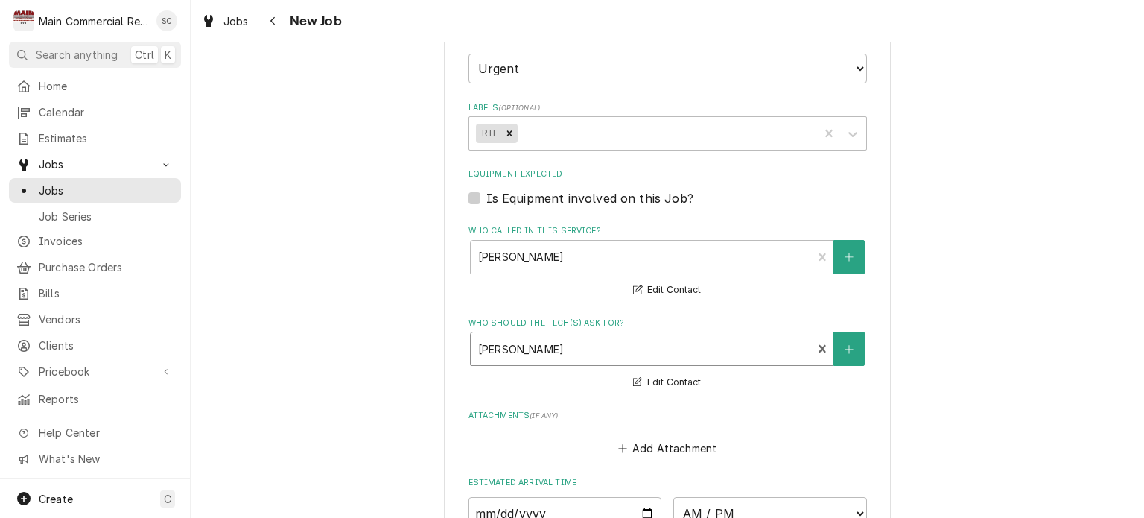
scroll to position [1037, 0]
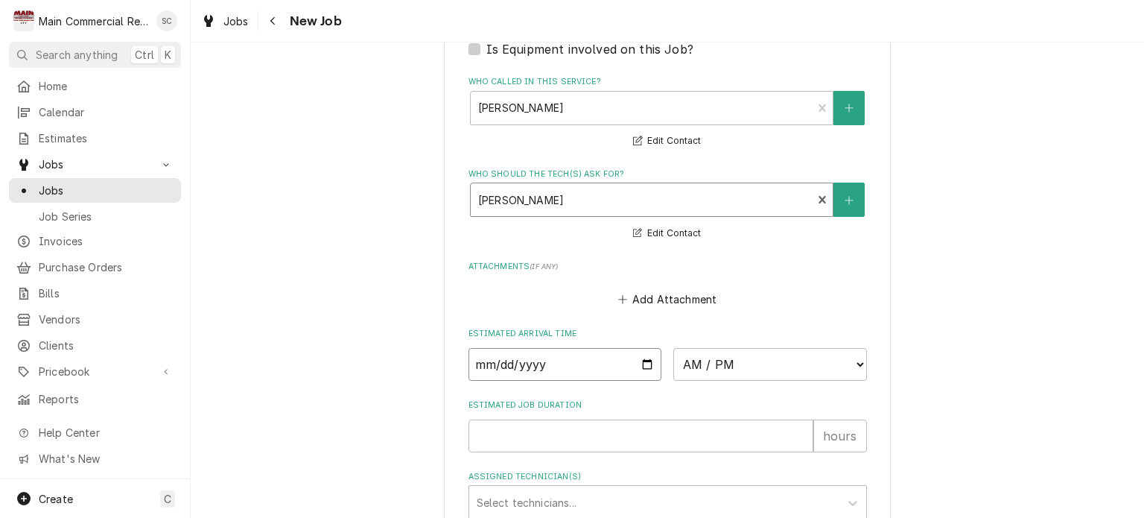
click at [642, 357] on input "Date" at bounding box center [565, 364] width 194 height 33
click at [694, 360] on select "AM / PM 6:00 AM 6:15 AM 6:30 AM 6:45 AM 7:00 AM 7:15 AM 7:30 AM 7:45 AM 8:00 AM…" at bounding box center [770, 364] width 194 height 33
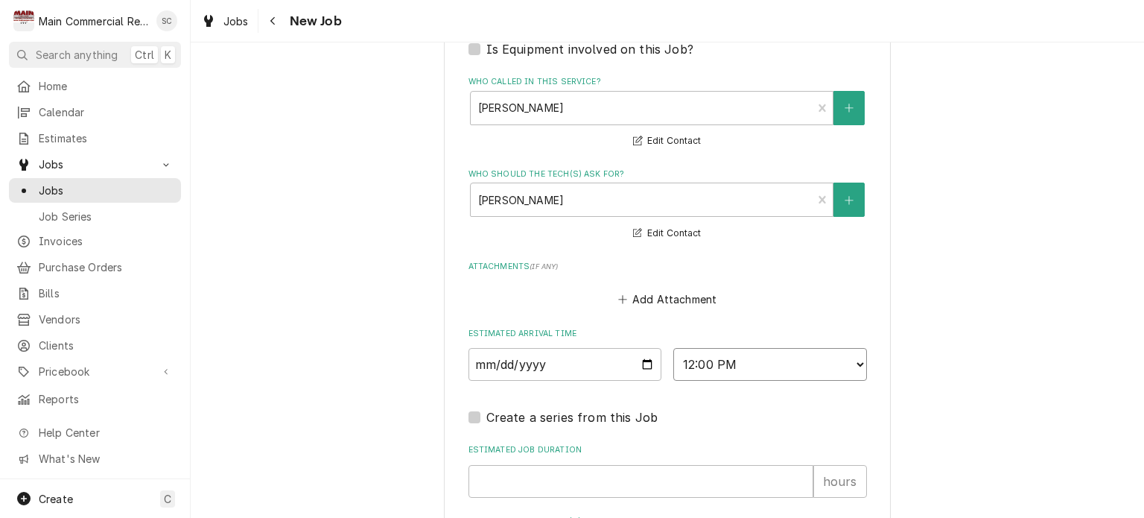
scroll to position [1185, 0]
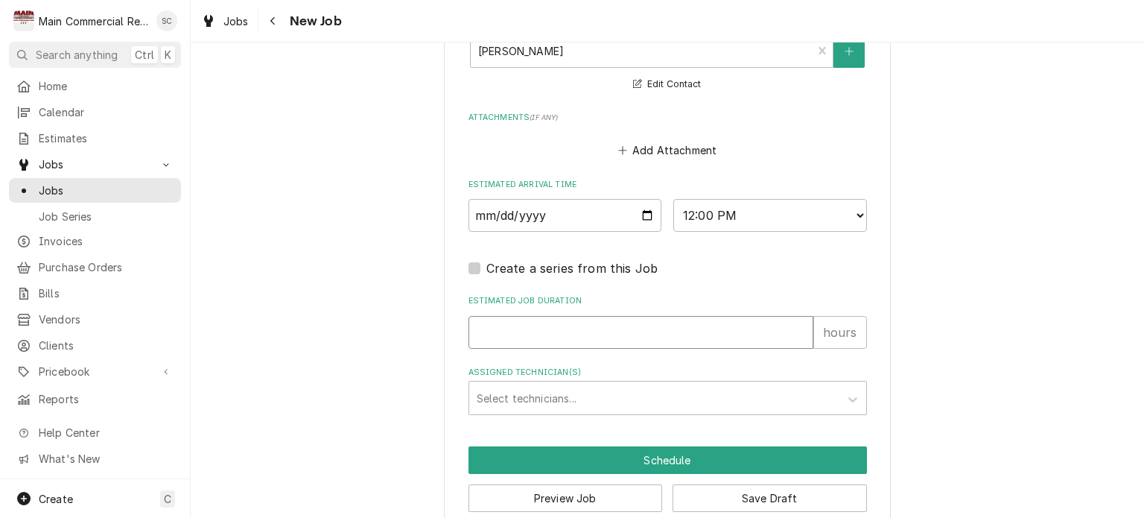
click at [538, 330] on input "Estimated Job Duration" at bounding box center [640, 332] width 345 height 33
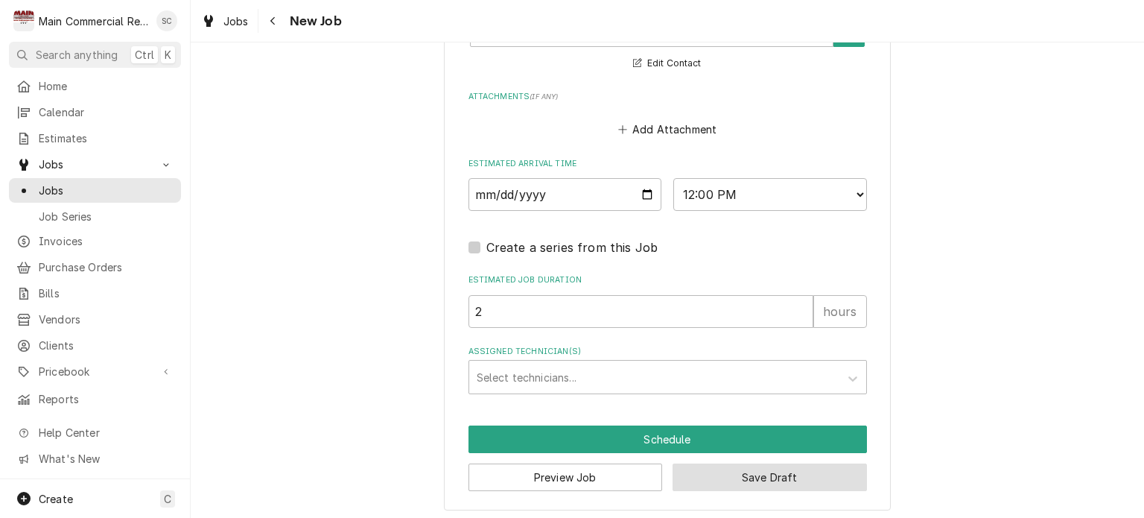
click at [747, 473] on button "Save Draft" at bounding box center [769, 477] width 194 height 28
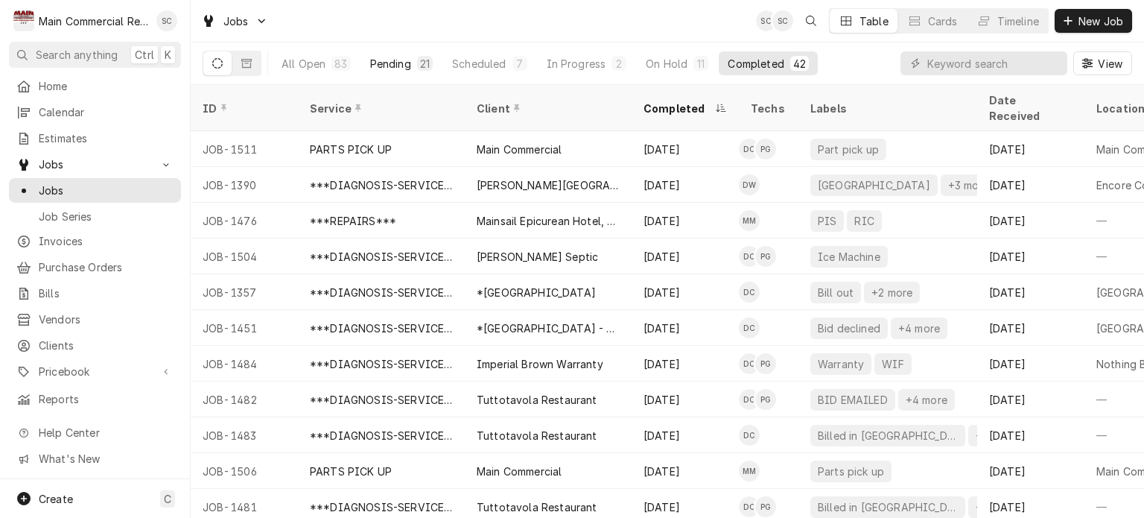
click at [432, 62] on button "Pending 21" at bounding box center [401, 63] width 80 height 24
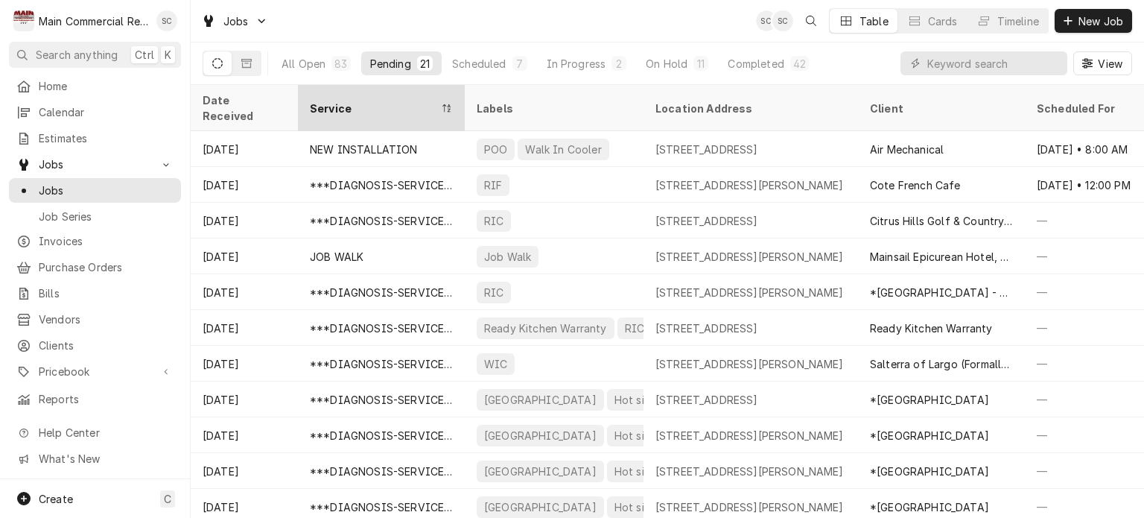
click at [411, 101] on div "Service" at bounding box center [374, 109] width 128 height 16
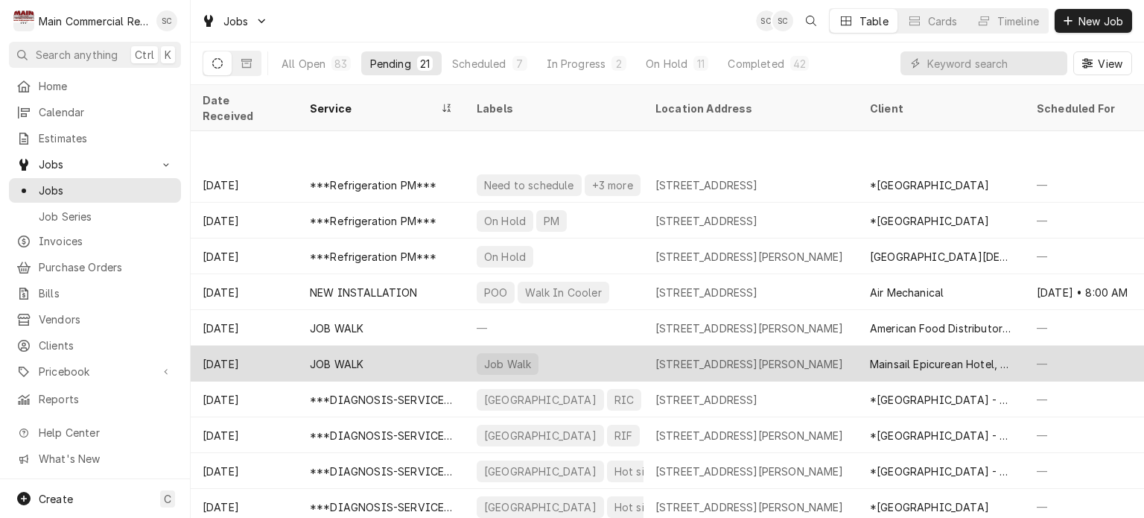
scroll to position [74, 0]
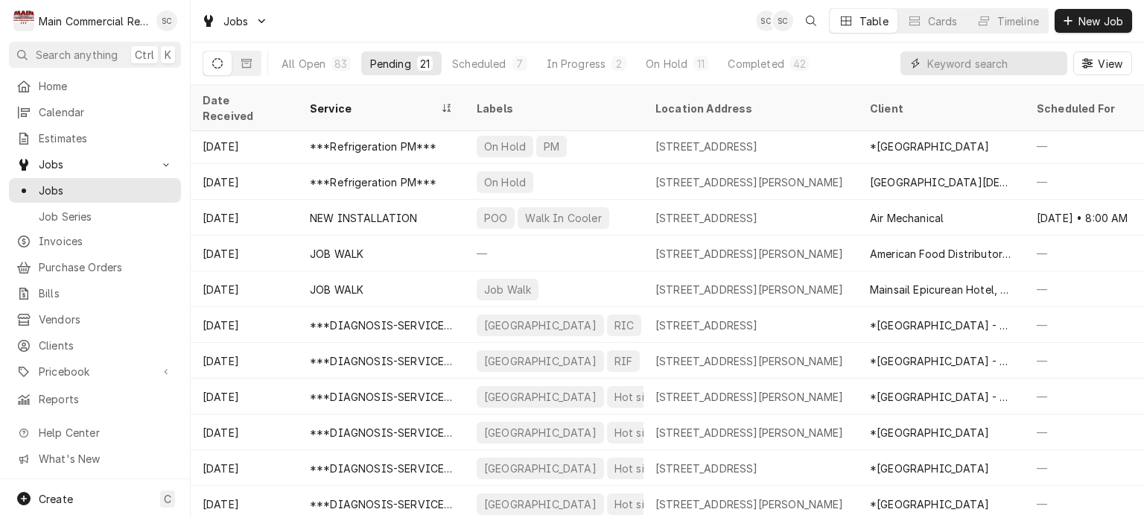
click at [1013, 67] on input "Dynamic Content Wrapper" at bounding box center [993, 63] width 133 height 24
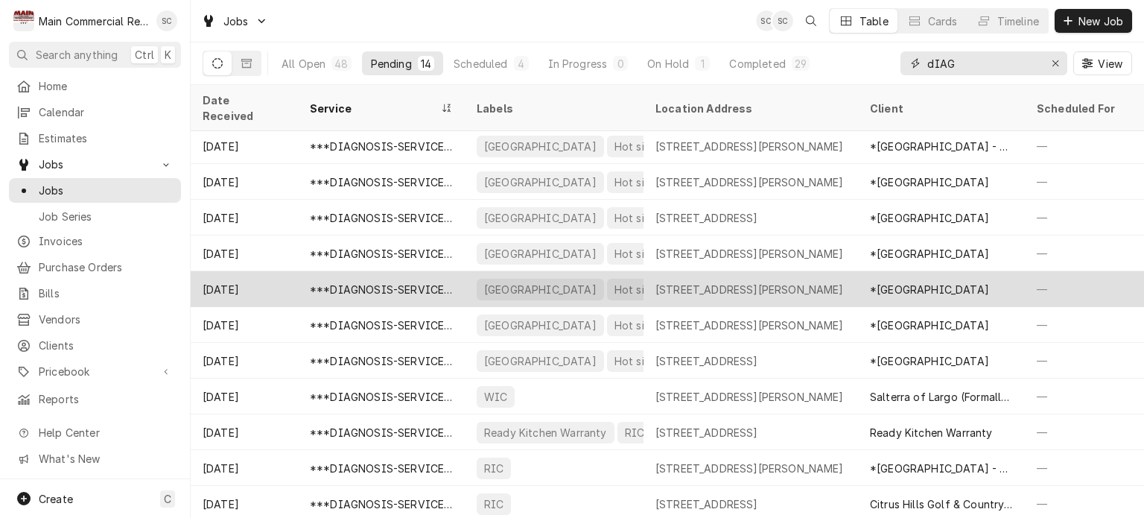
scroll to position [107, 0]
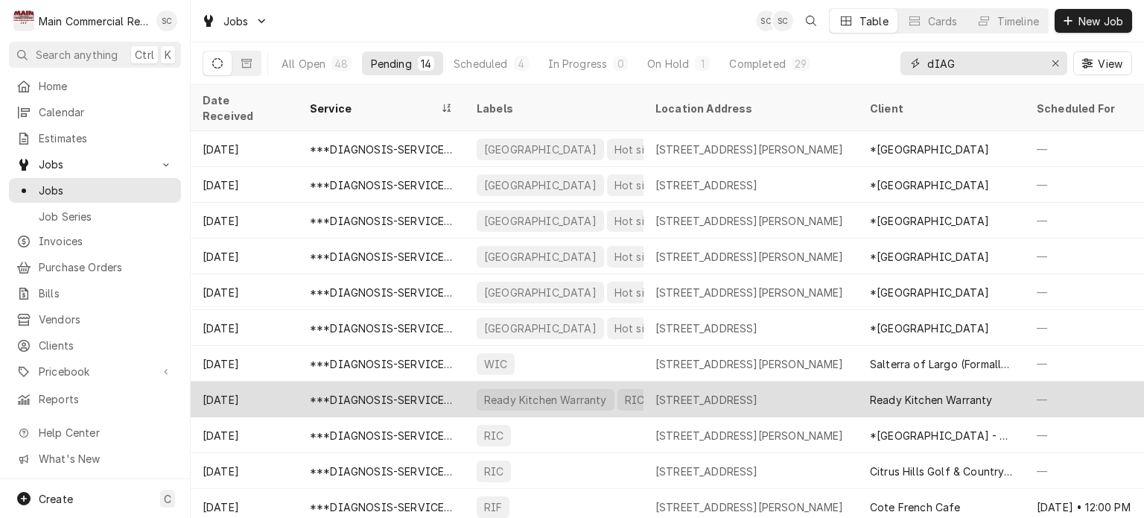
type input "dIAG"
click at [704, 391] on div "[STREET_ADDRESS]" at bounding box center [750, 399] width 214 height 36
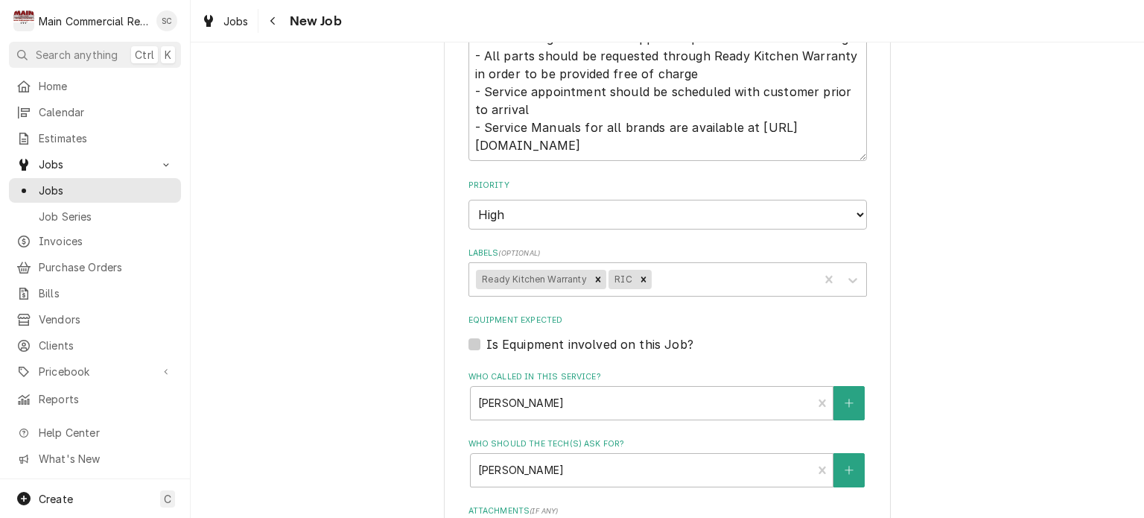
scroll to position [1191, 0]
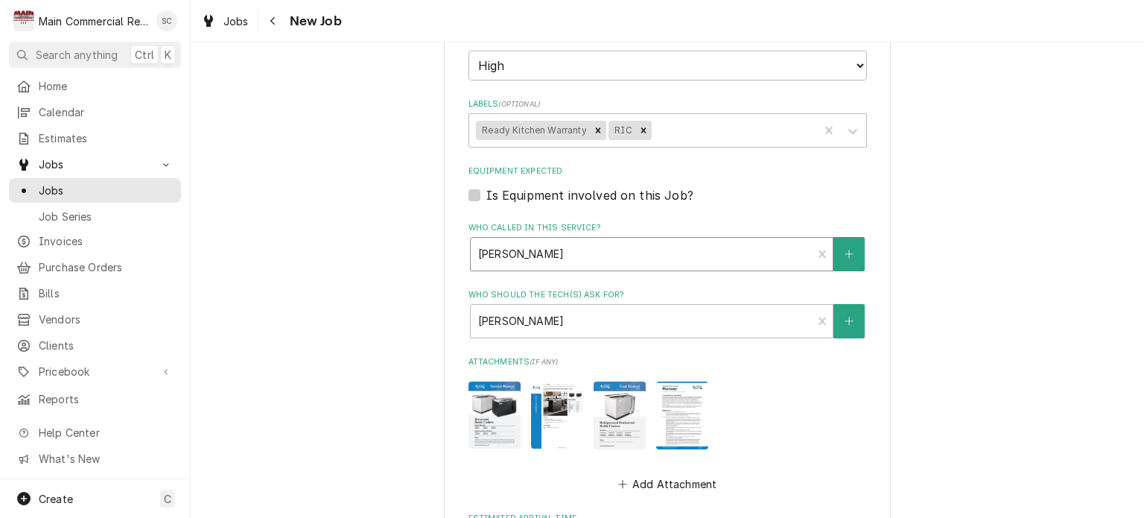
click at [641, 252] on div "Who called in this service?" at bounding box center [641, 254] width 327 height 27
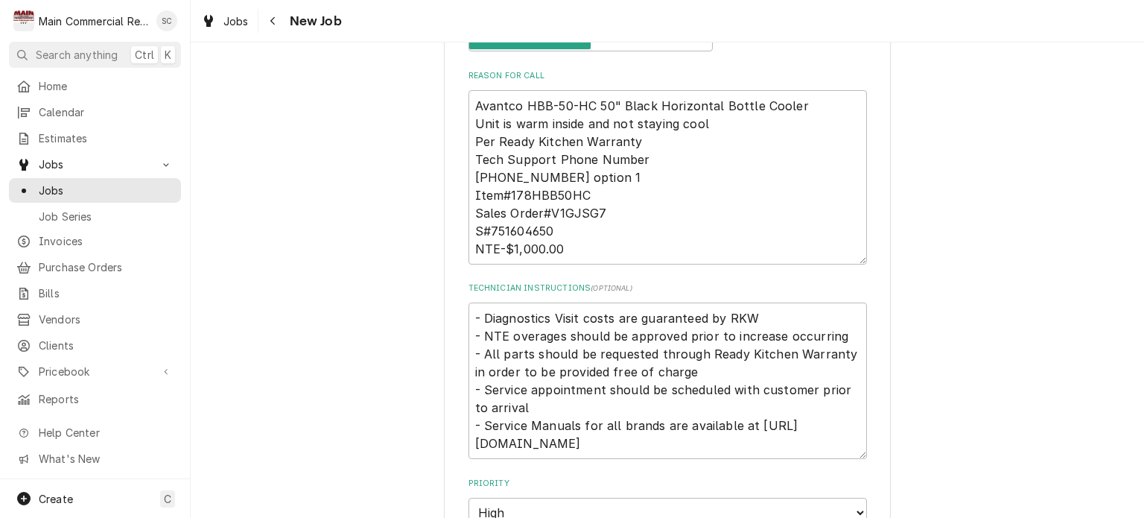
scroll to position [819, 0]
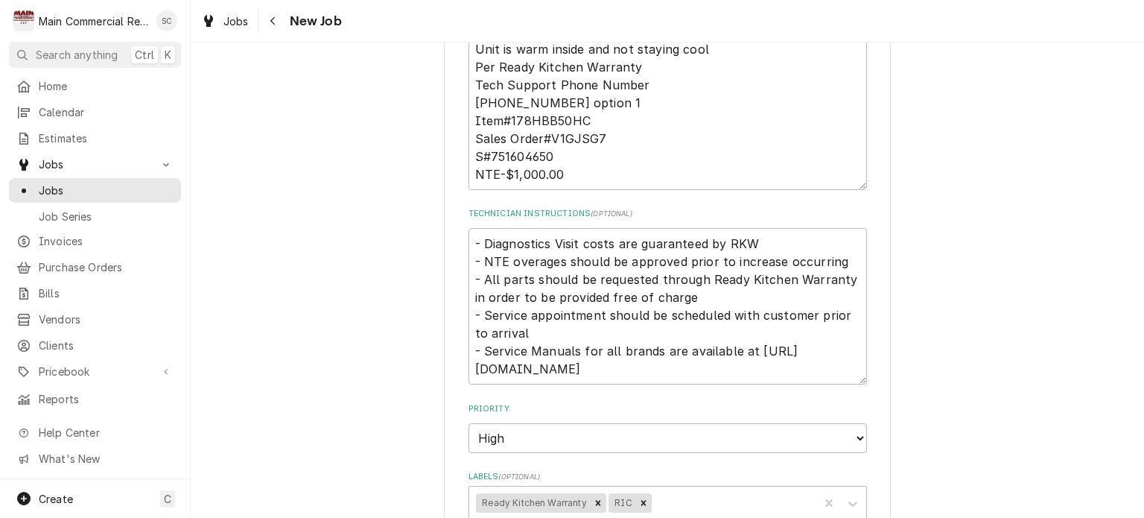
click at [1001, 148] on div "Use the fields below to edit this job: Client Details Client Ready Kitchen Warr…" at bounding box center [667, 241] width 953 height 2004
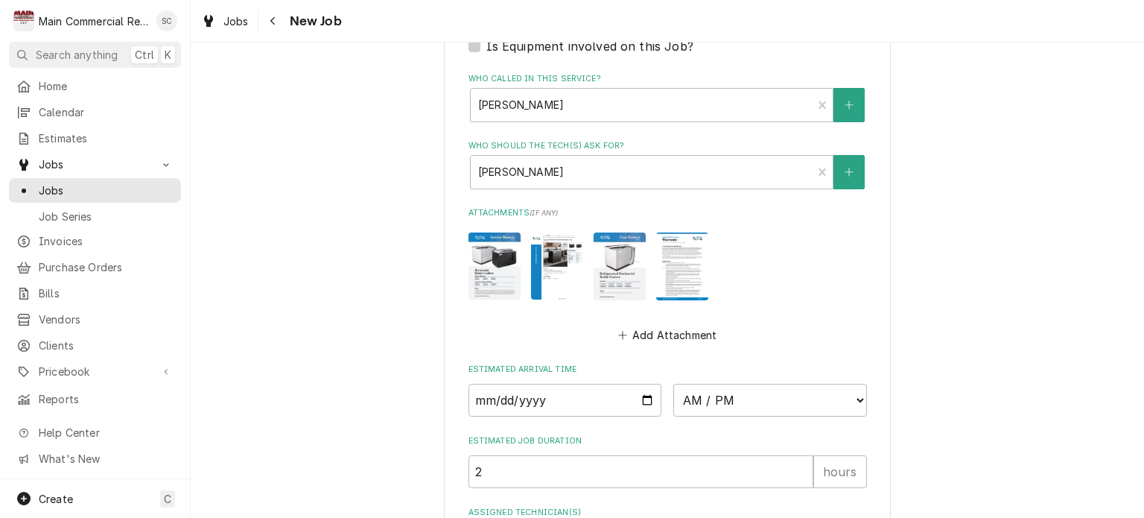
scroll to position [1538, 0]
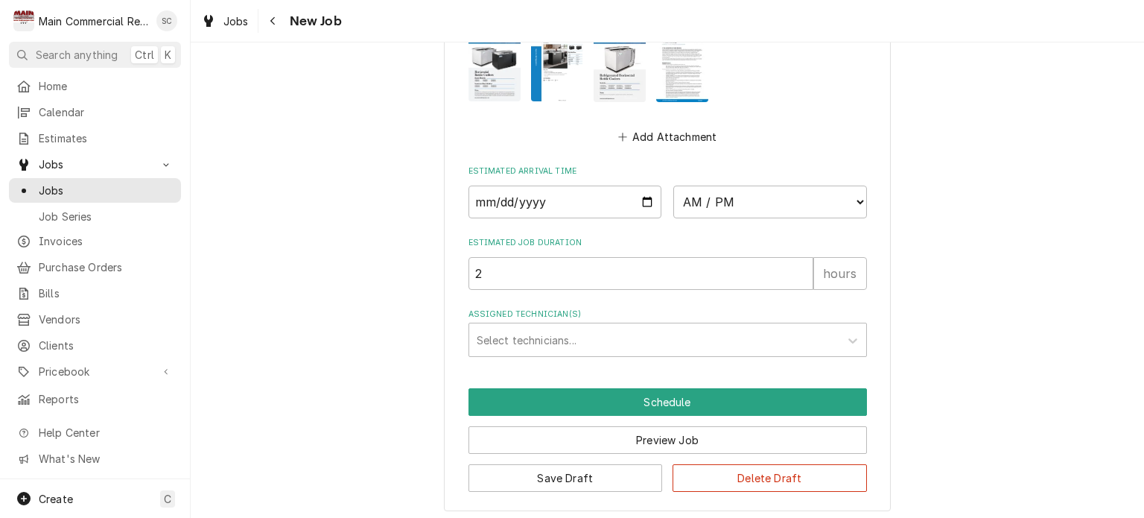
type textarea "x"
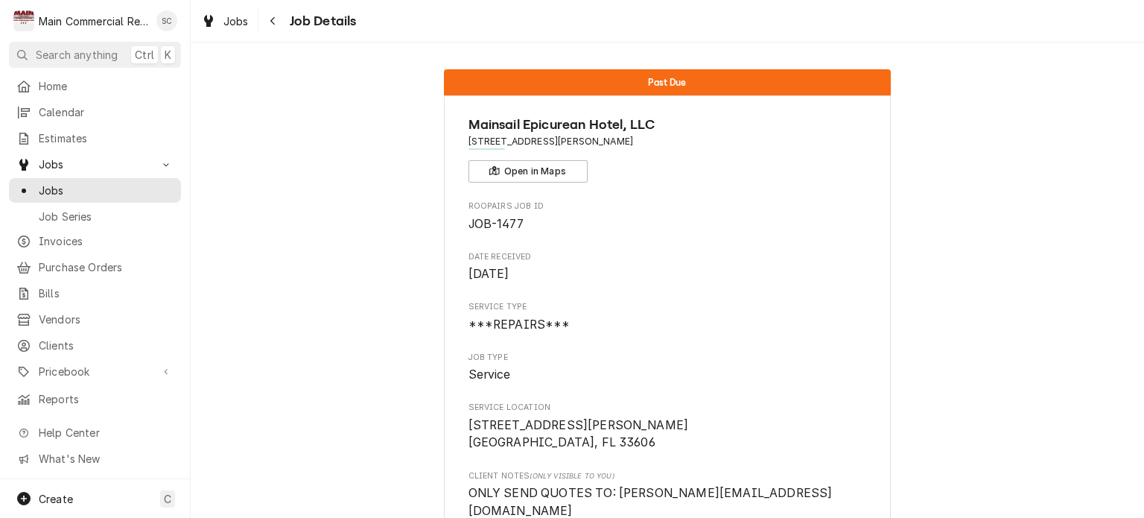
scroll to position [74, 0]
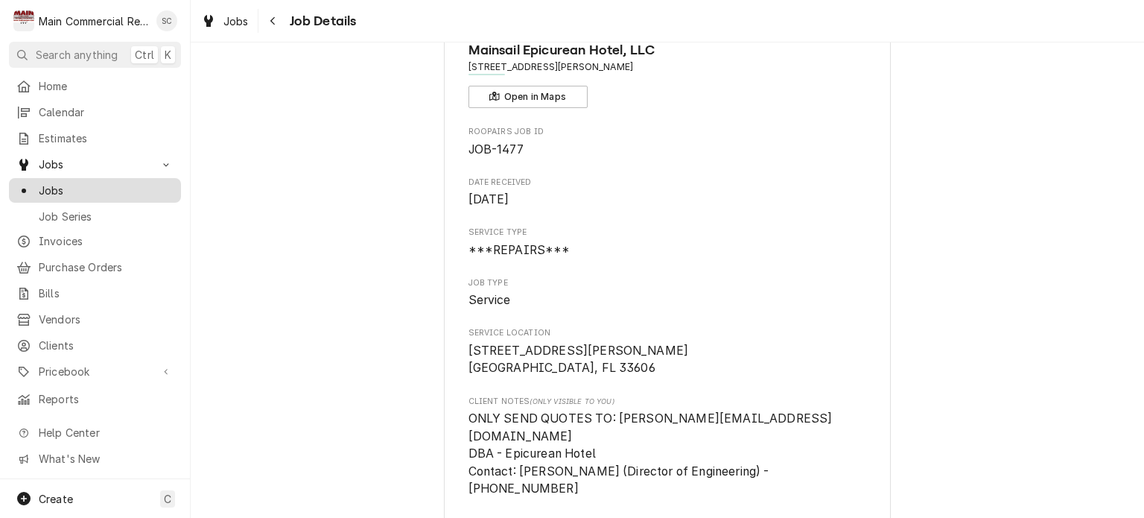
click at [87, 186] on span "Jobs" at bounding box center [106, 190] width 135 height 16
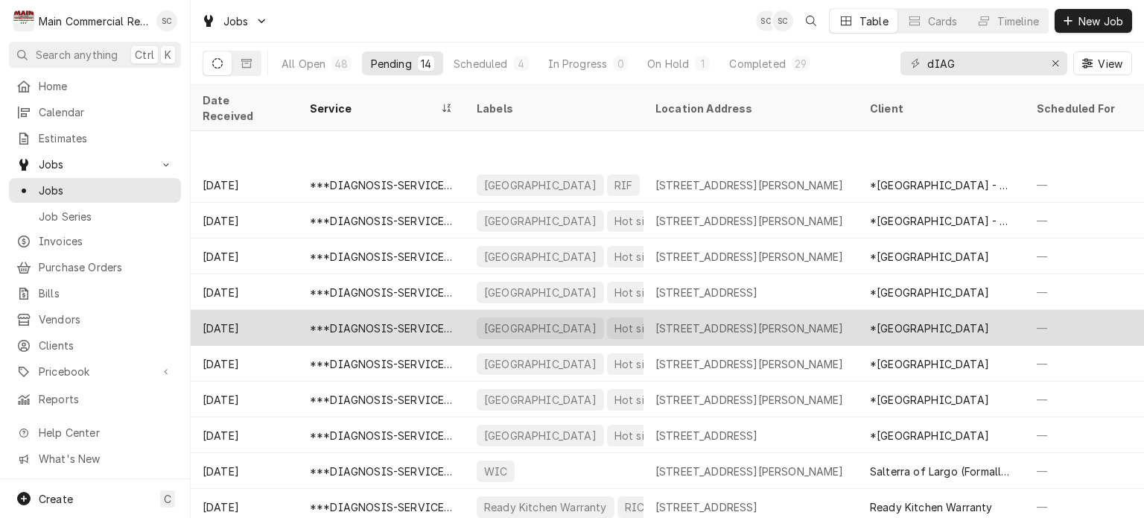
scroll to position [74, 0]
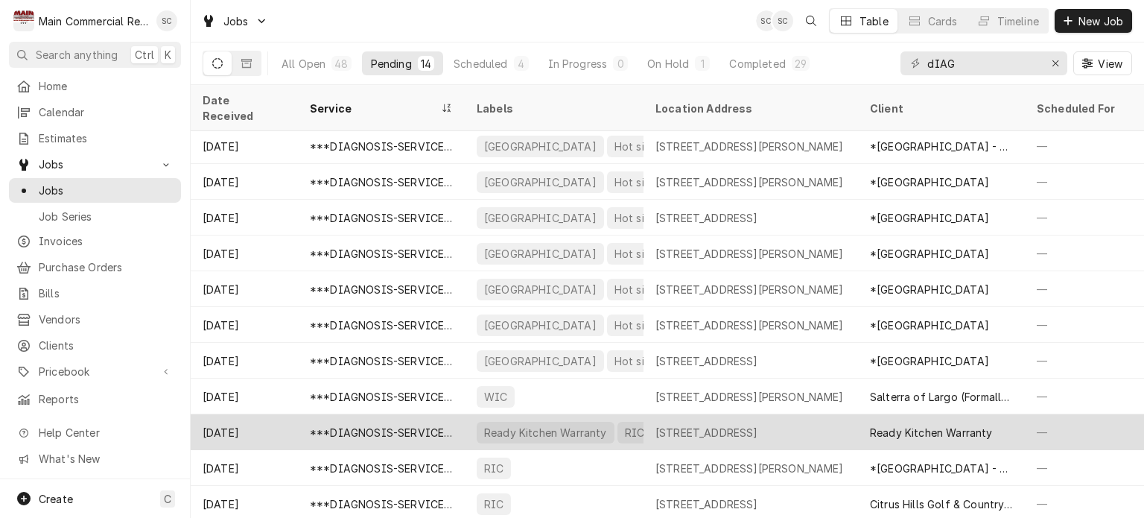
click at [758, 424] on div "[STREET_ADDRESS]" at bounding box center [706, 432] width 103 height 16
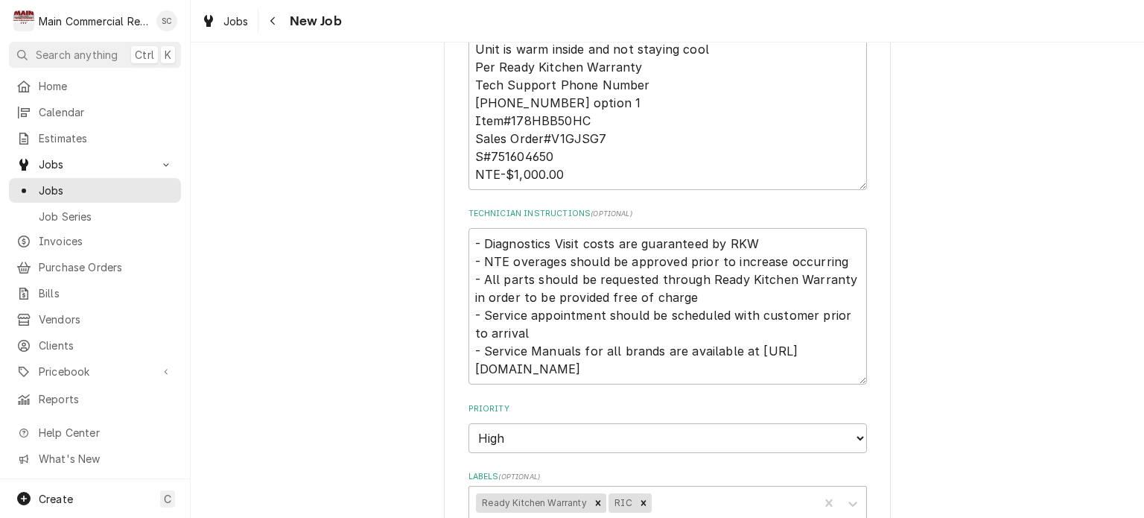
scroll to position [745, 0]
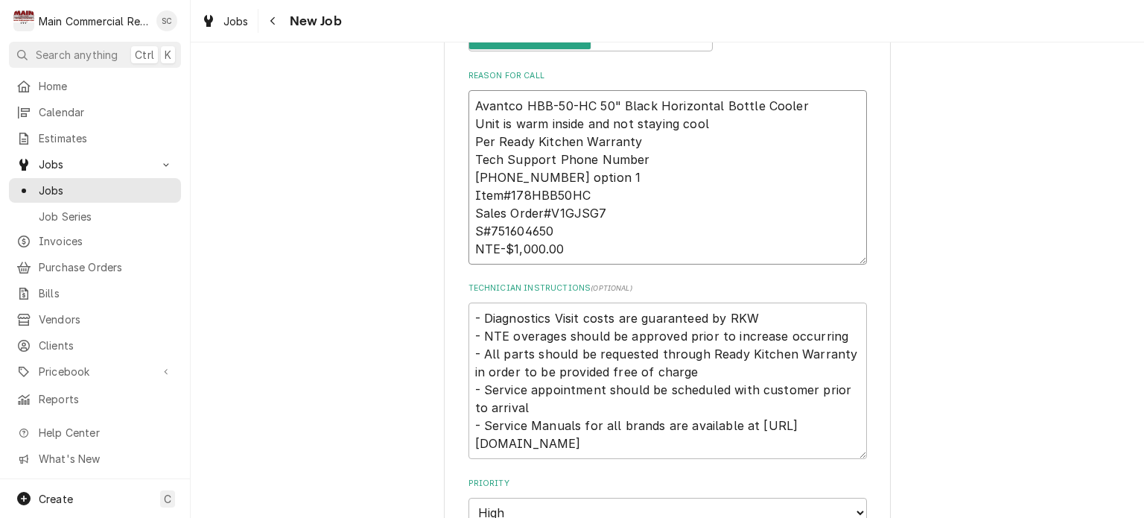
click at [468, 102] on textarea "Avantco HBB-50-HC 50" Black Horizontal Bottle Cooler Unit is warm inside and no…" at bounding box center [667, 177] width 398 height 174
type textarea "x"
type textarea "Avantco HBB-50-HC 50" Black Horizontal Bottle Cooler Unit is warm inside and no…"
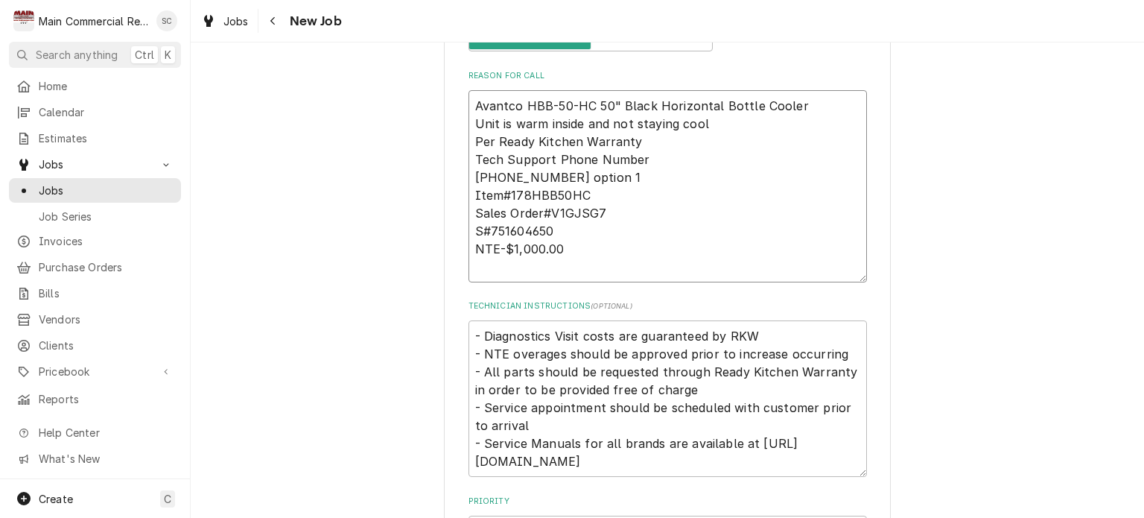
type textarea "x"
type textarea "2 Avantco HBB-50-HC 50" Black Horizontal Bottle Cooler Unit is warm inside and …"
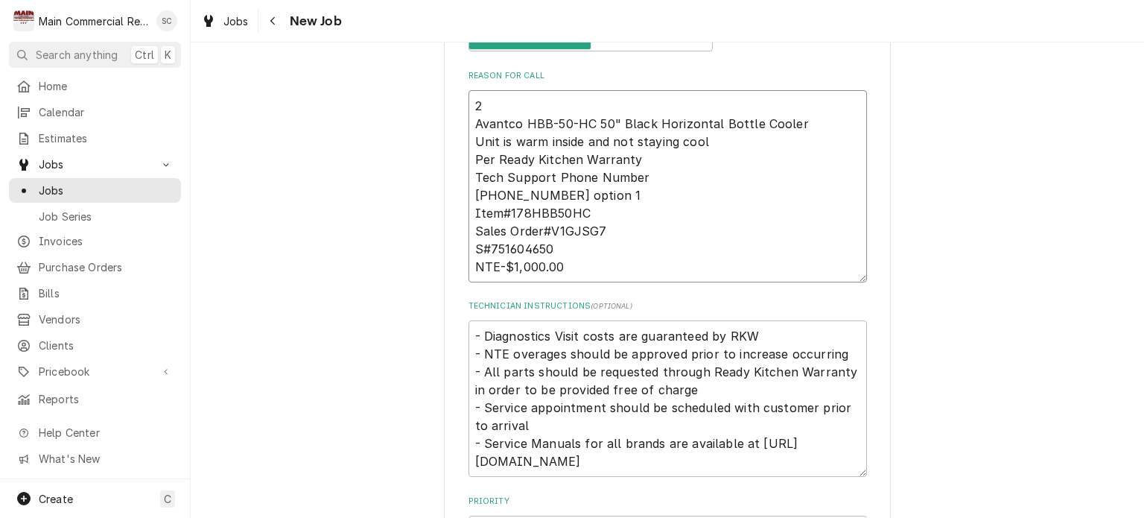
type textarea "x"
type textarea "2N Avantco HBB-50-HC 50" Black Horizontal Bottle Cooler Unit is warm inside and…"
type textarea "x"
type textarea "2ND Avantco HBB-50-HC 50" Black Horizontal Bottle Cooler Unit is warm inside an…"
type textarea "x"
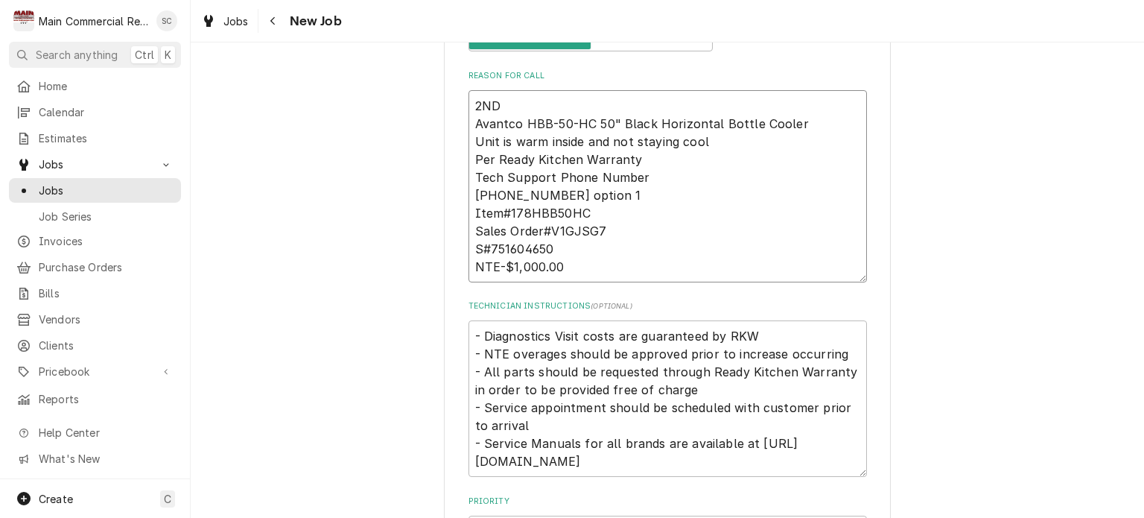
type textarea "2ND Avantco HBB-50-HC 50" Black Horizontal Bottle Cooler Unit is warm inside an…"
type textarea "x"
type textarea "2ND C Avantco HBB-50-HC 50" Black Horizontal Bottle Cooler Unit is warm inside …"
type textarea "x"
type textarea "2ND CA Avantco HBB-50-HC 50" Black Horizontal Bottle Cooler Unit is warm inside…"
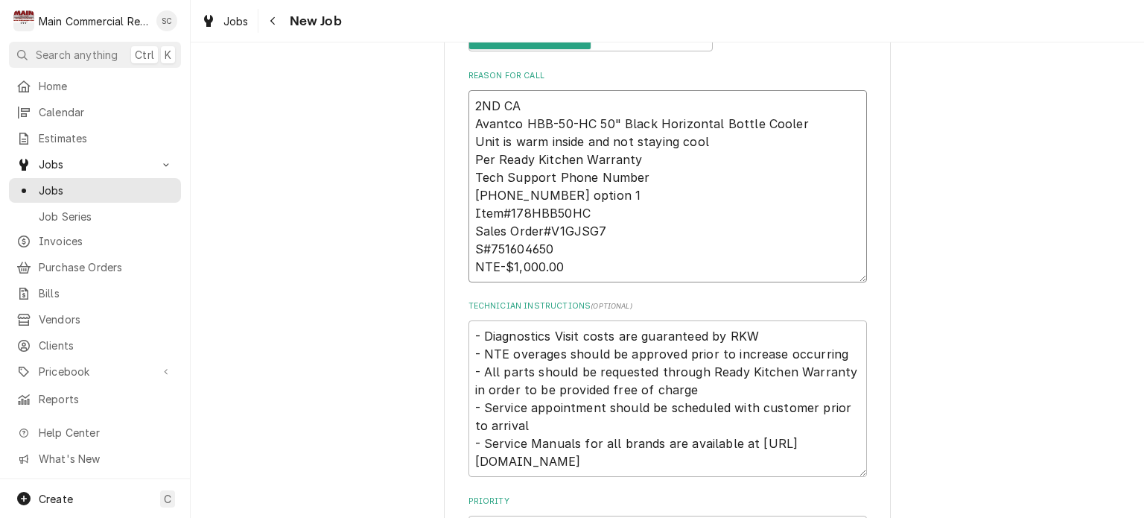
type textarea "x"
type textarea "2ND CAL Avantco HBB-50-HC 50" Black Horizontal Bottle Cooler Unit is warm insid…"
type textarea "x"
type textarea "2ND CALL Avantco HBB-50-HC 50" Black Horizontal Bottle Cooler Unit is warm insi…"
type textarea "x"
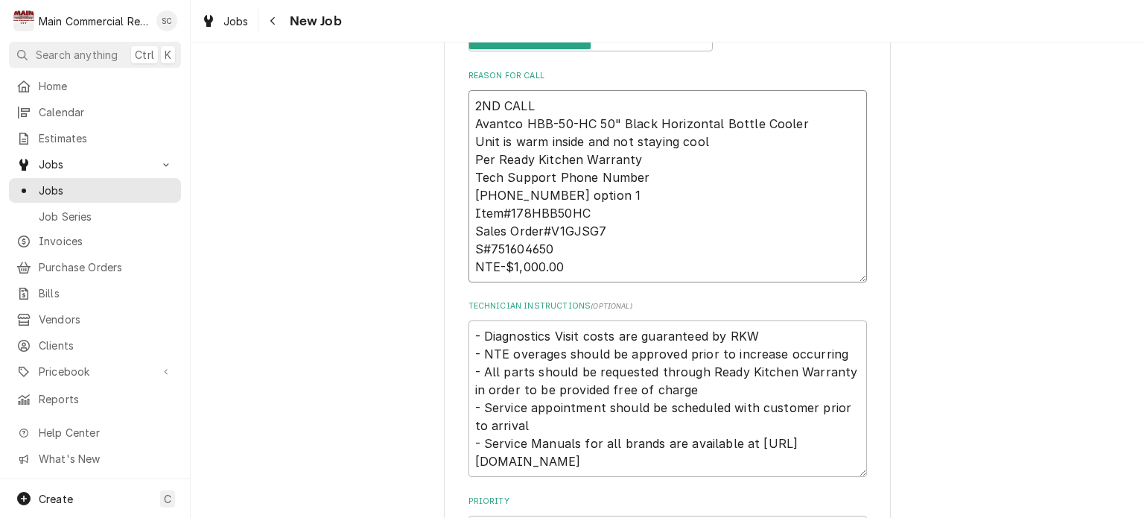
type textarea "2ND CALL Avantco HBB-50-HC 50" Black Horizontal Bottle Cooler Unit is warm insi…"
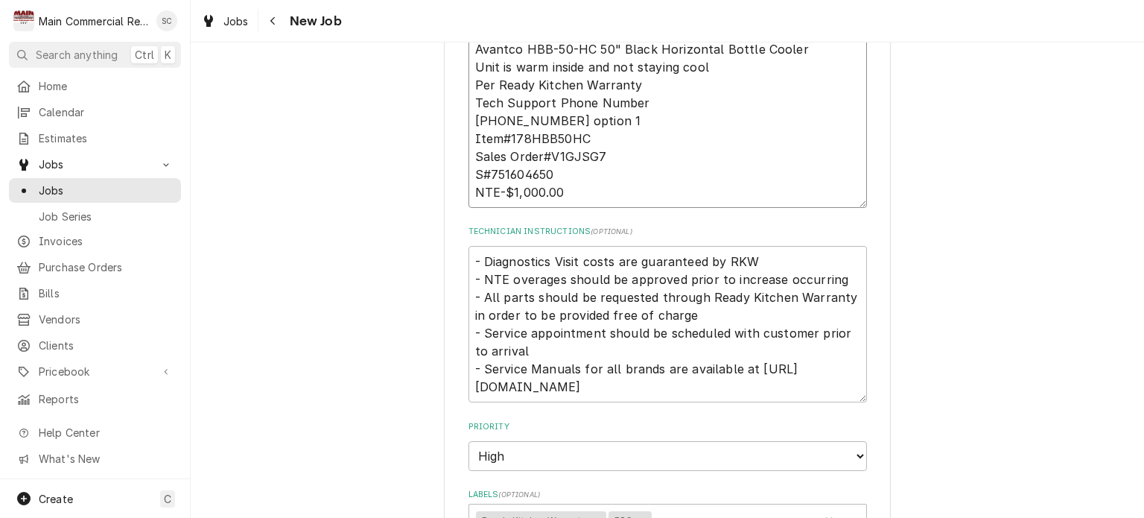
scroll to position [670, 0]
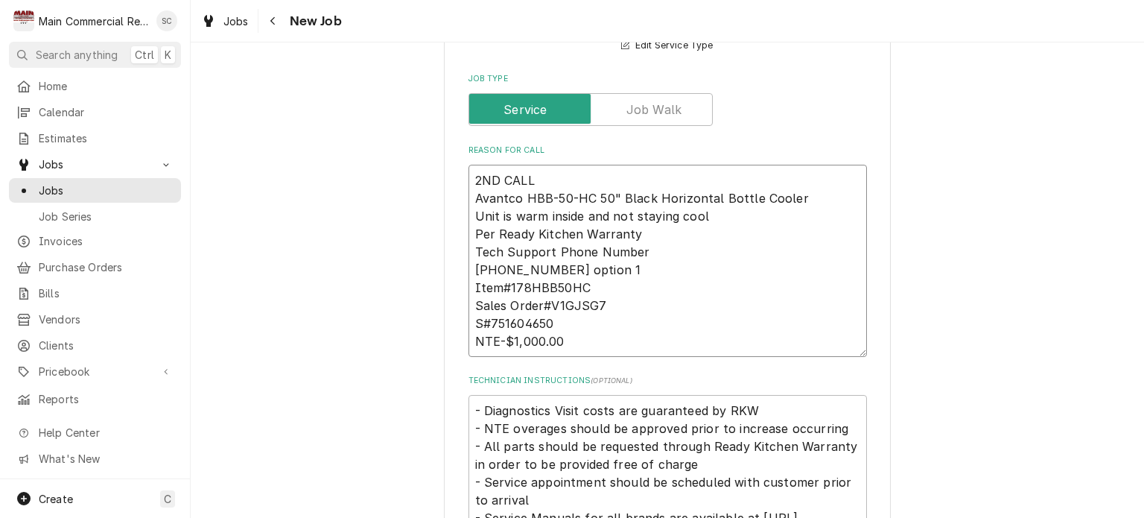
drag, startPoint x: 569, startPoint y: 340, endPoint x: 462, endPoint y: 255, distance: 136.8
click at [468, 255] on textarea "2ND CALL Avantco HBB-50-HC 50" Black Horizontal Bottle Cooler Unit is warm insi…" at bounding box center [667, 261] width 398 height 192
type textarea "x"
type textarea "2ND CALL Avantco HBB-50-HC 50" Black Horizontal Bottle Cooler Unit is warm insi…"
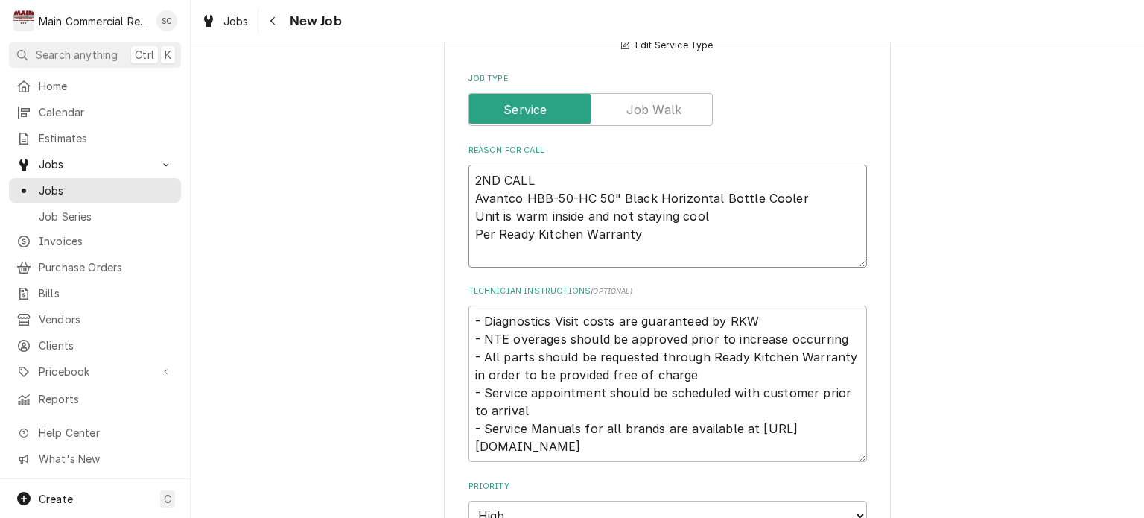
type textarea "x"
type textarea "2ND CALL Avantco HBB-50-HC 50" Black Horizontal Bottle Cooler Unit is warm insi…"
click at [468, 316] on textarea "- Diagnostics Visit costs are guaranteed by RKW - NTE overages should be approv…" at bounding box center [667, 383] width 398 height 156
type textarea "x"
type textarea "- Diagnostics Visit costs are guaranteed by RKW - NTE overages should be approv…"
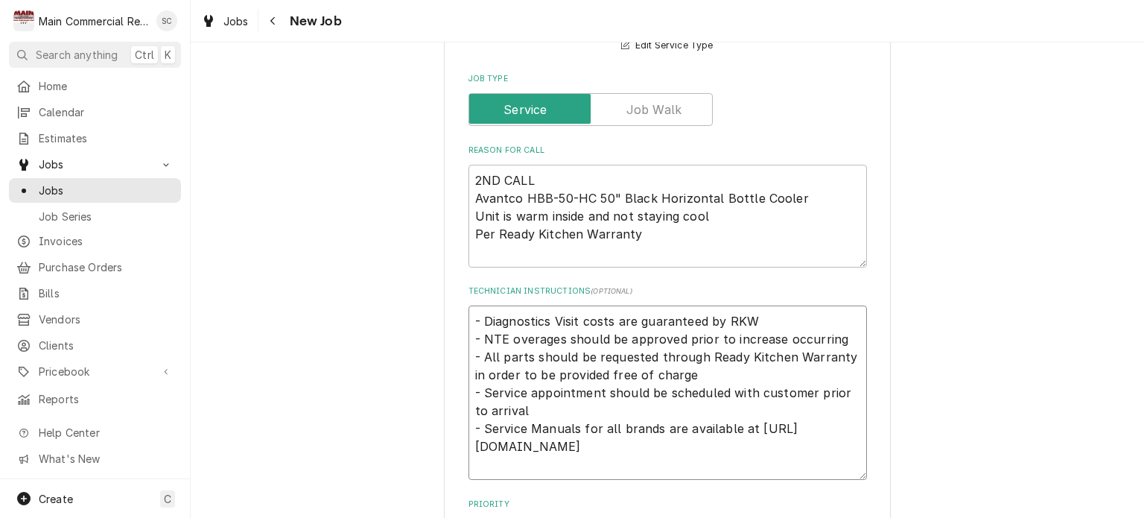
type textarea "x"
type textarea "- Diagnostics Visit costs are guaranteed by RKW - NTE overages should be approv…"
click at [474, 314] on textarea "- Diagnostics Visit costs are guaranteed by RKW - NTE overages should be approv…" at bounding box center [667, 401] width 398 height 192
paste textarea "Tech Support Phone Number 717-381-4844 option 1 Item#178HBB50HC Sales Order#V1G…"
type textarea "x"
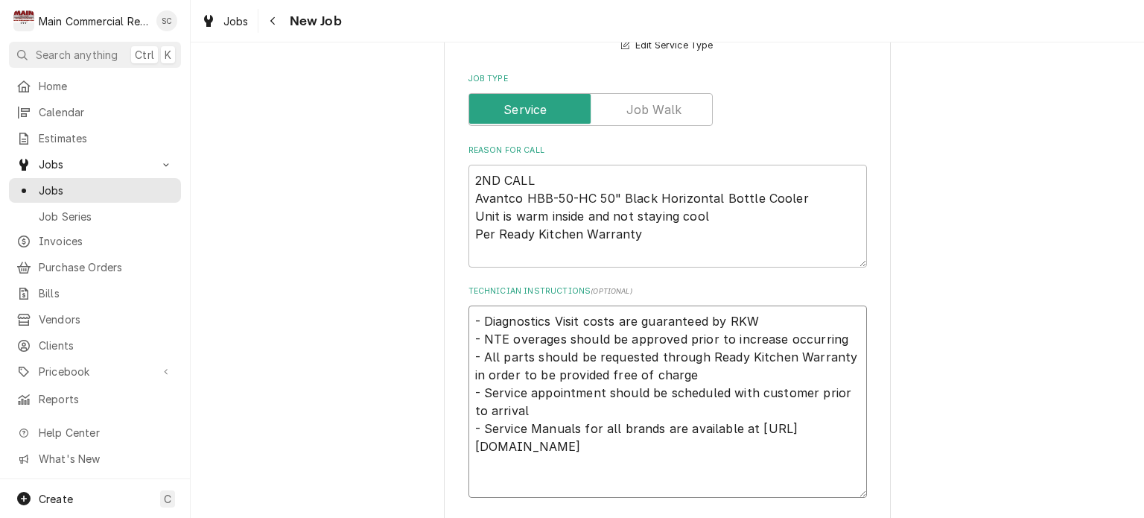
type textarea "Tech Support Phone Number 717-381-4844 option 1 Item#178HBB50HC Sales Order#V1G…"
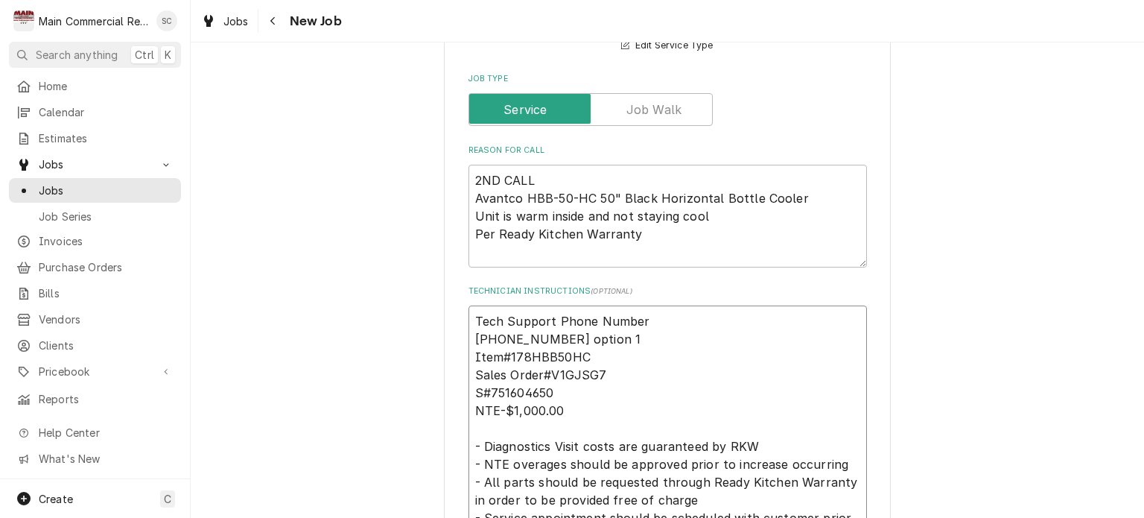
type textarea "x"
type textarea "Tech Support Phone Number 717-381-4844 option 1 Item#178HBB50HC Sales Order#V1G…"
click at [569, 173] on textarea "2ND CALL Avantco HBB-50-HC 50" Black Horizontal Bottle Cooler Unit is warm insi…" at bounding box center [667, 216] width 398 height 103
type textarea "x"
type textarea "2ND CALL B Avantco HBB-50-HC 50" Black Horizontal Bottle Cooler Unit is warm in…"
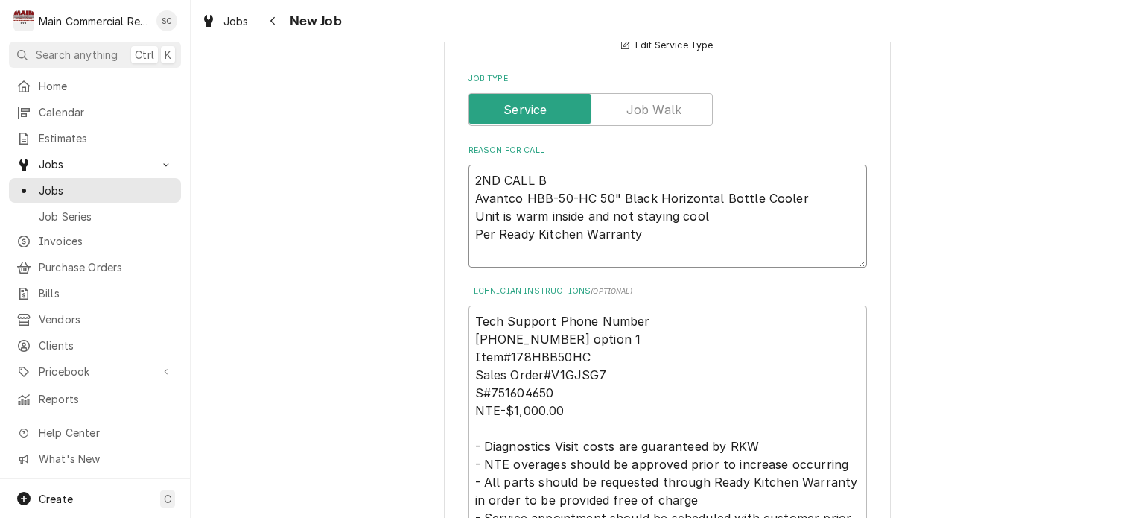
type textarea "x"
type textarea "2ND CALL BE Avantco HBB-50-HC 50" Black Horizontal Bottle Cooler Unit is warm i…"
type textarea "x"
type textarea "2ND CALL BET Avantco HBB-50-HC 50" Black Horizontal Bottle Cooler Unit is warm …"
type textarea "x"
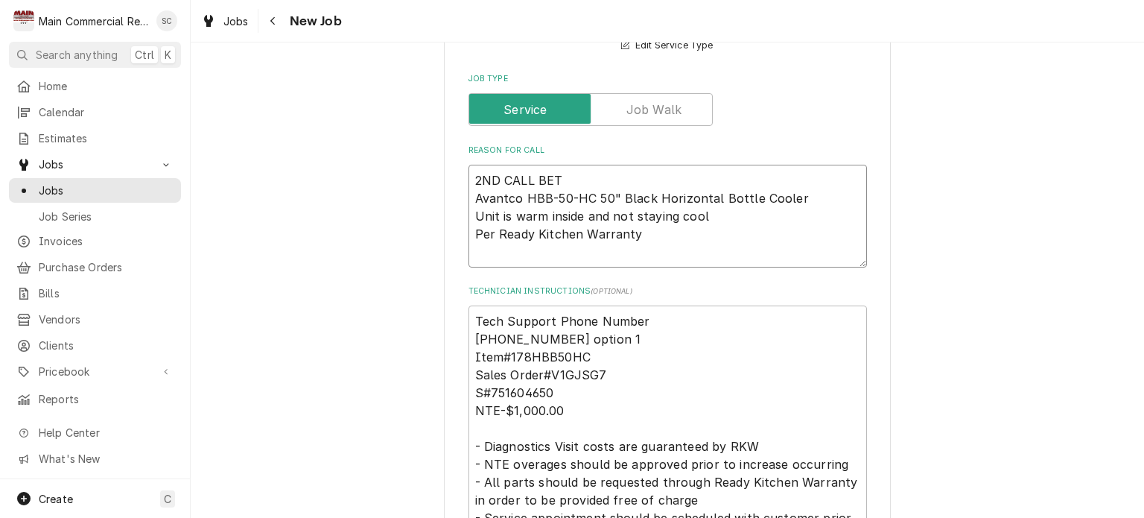
type textarea "2ND CALL BETW Avantco HBB-50-HC 50" Black Horizontal Bottle Cooler Unit is warm…"
type textarea "x"
type textarea "2ND CALL BETWE Avantco HBB-50-HC 50" Black Horizontal Bottle Cooler Unit is war…"
type textarea "x"
type textarea "2ND CALL BETWEE Avantco HBB-50-HC 50" Black Horizontal Bottle Cooler Unit is wa…"
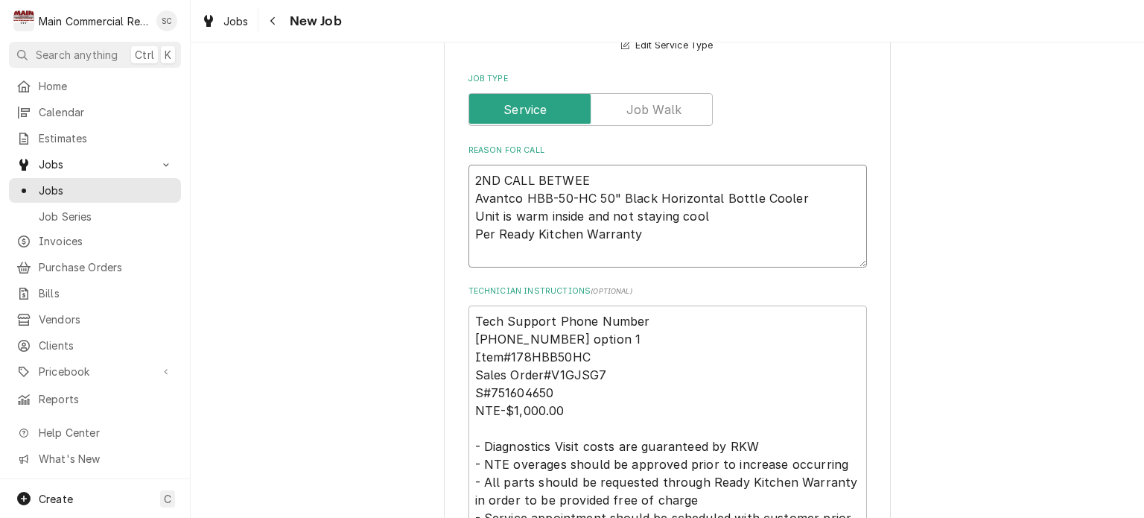
type textarea "x"
type textarea "2ND CALL BETWEEN Avantco HBB-50-HC 50" Black Horizontal Bottle Cooler Unit is w…"
type textarea "x"
type textarea "2ND CALL BETWEEN Avantco HBB-50-HC 50" Black Horizontal Bottle Cooler Unit is w…"
type textarea "x"
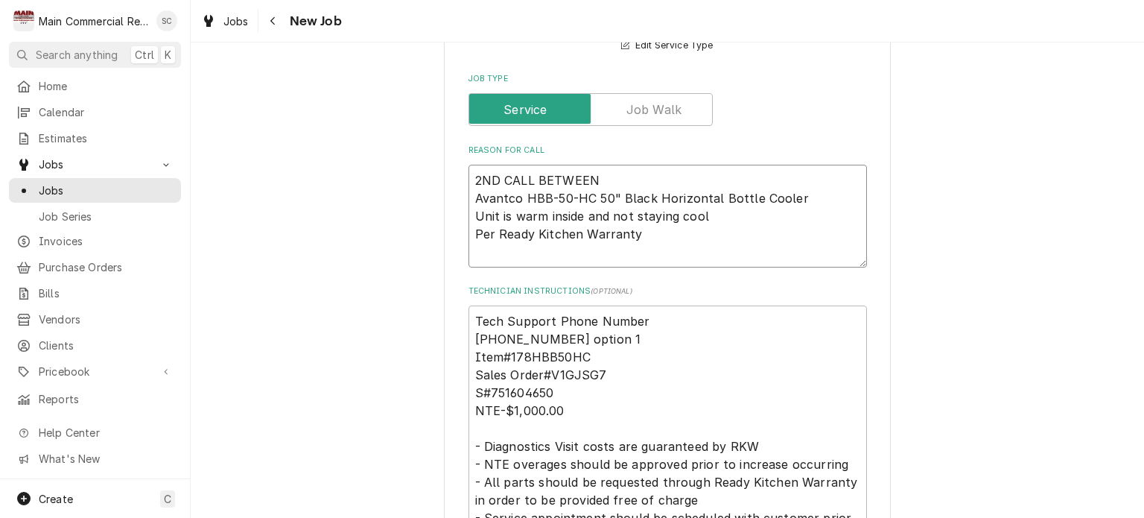
type textarea "2ND CALL BETWEEN 1 Avantco HBB-50-HC 50" Black Horizontal Bottle Cooler Unit is…"
type textarea "x"
type textarea "2ND CALL BETWEEN 10 Avantco HBB-50-HC 50" Black Horizontal Bottle Cooler Unit i…"
type textarea "x"
type textarea "2ND CALL BETWEEN 10- Avantco HBB-50-HC 50" Black Horizontal Bottle Cooler Unit …"
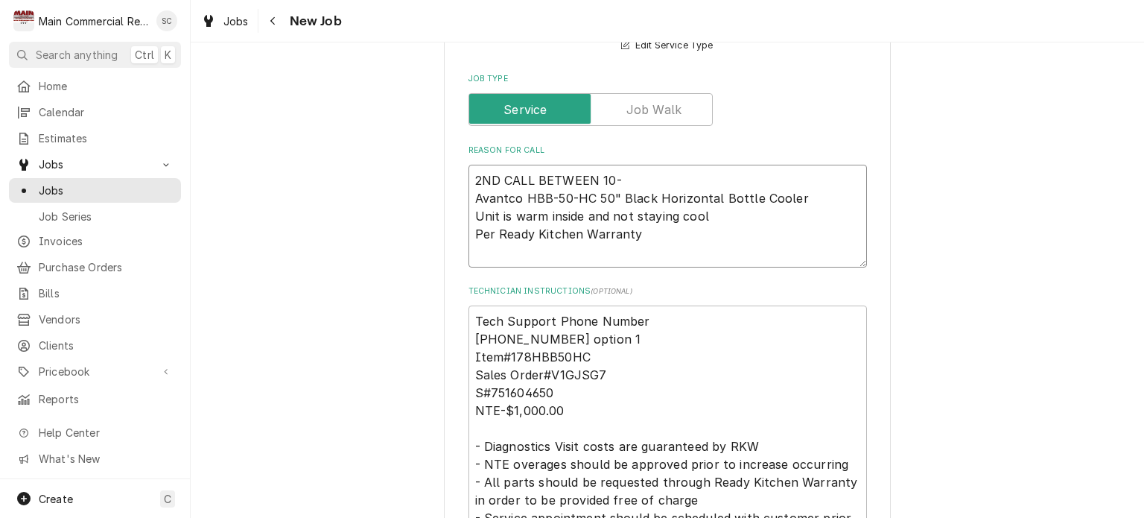
type textarea "x"
type textarea "2ND CALL BETWEEN 10-1 Avantco HBB-50-HC 50" Black Horizontal Bottle Cooler Unit…"
type textarea "x"
type textarea "2ND CALL BETWEEN 10-1P Avantco HBB-50-HC 50" Black Horizontal Bottle Cooler Uni…"
type textarea "x"
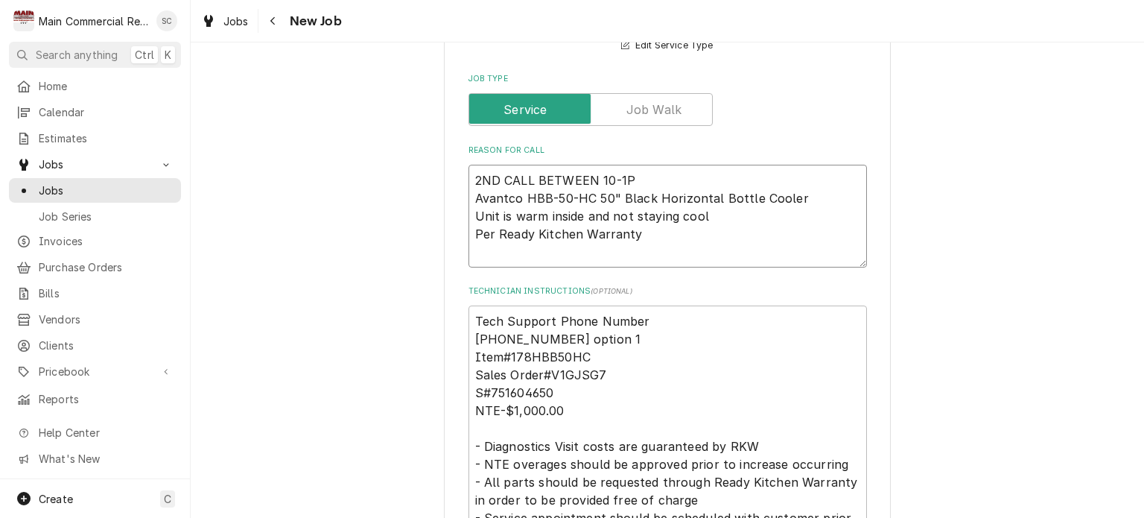
type textarea "2ND CALL BETWEEN 10-1PM Avantco HBB-50-HC 50" Black Horizontal Bottle Cooler Un…"
type textarea "x"
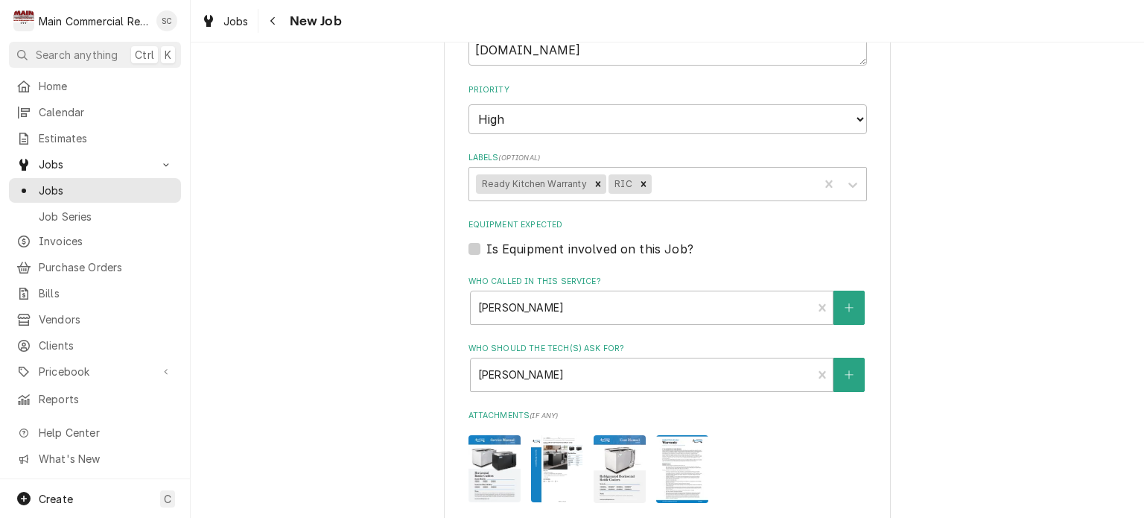
scroll to position [1564, 0]
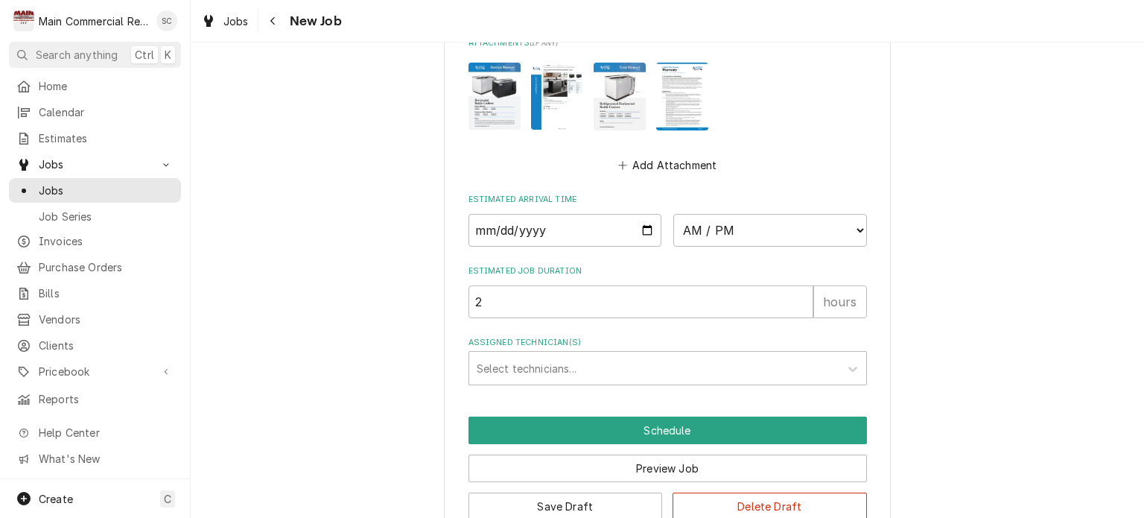
type textarea "2ND CALL BETWEEN 10-1PM Avantco HBB-50-HC 50" Black Horizontal Bottle Cooler Un…"
click at [637, 227] on input "Date" at bounding box center [565, 230] width 194 height 33
type textarea "x"
type input "2025-10-03"
type textarea "x"
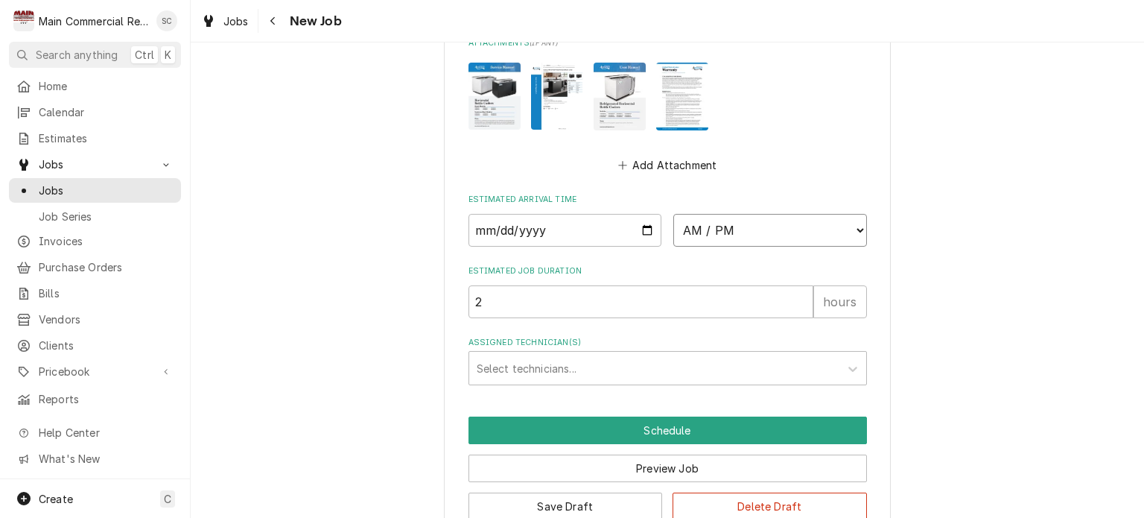
click at [709, 228] on select "AM / PM 6:00 AM 6:15 AM 6:30 AM 6:45 AM 7:00 AM 7:15 AM 7:30 AM 7:45 AM 8:00 AM…" at bounding box center [770, 230] width 194 height 33
select select "11:00:00"
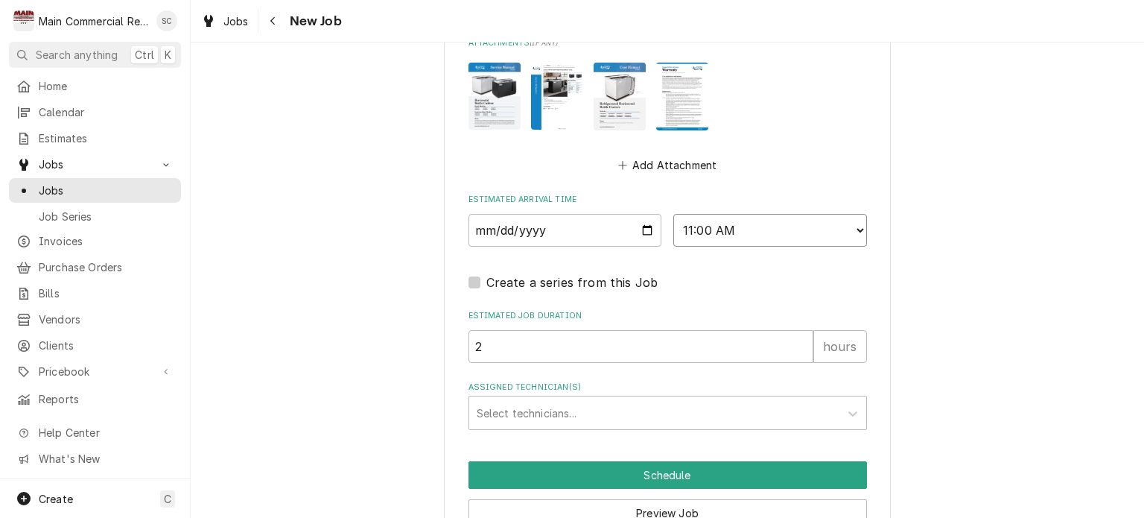
scroll to position [1637, 0]
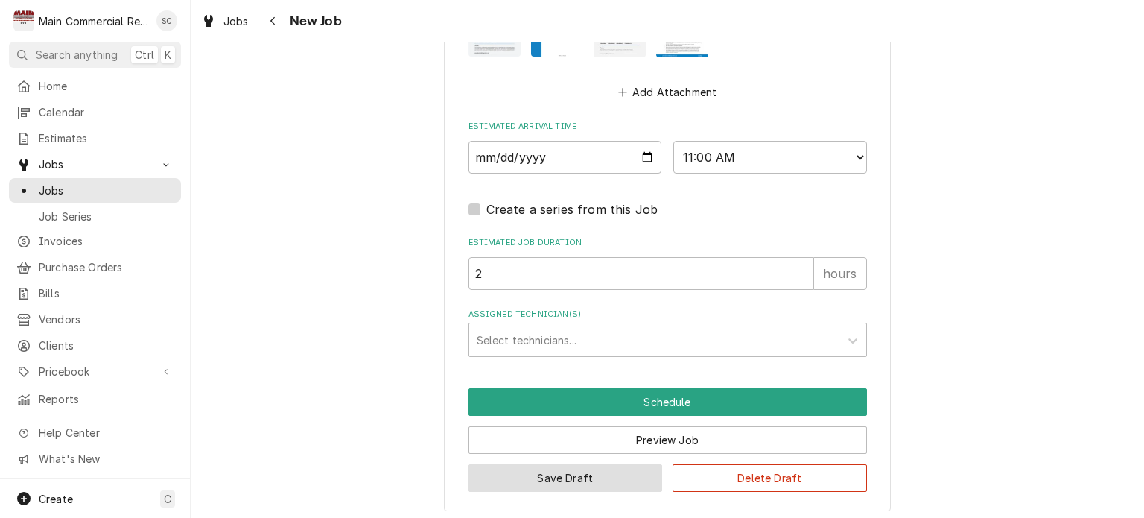
click at [592, 474] on button "Save Draft" at bounding box center [565, 478] width 194 height 28
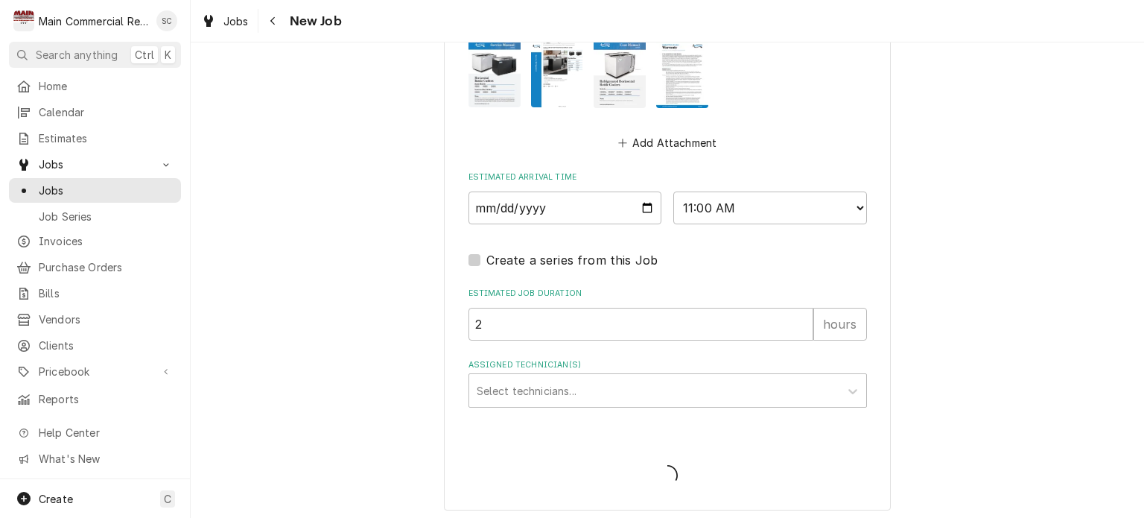
type textarea "x"
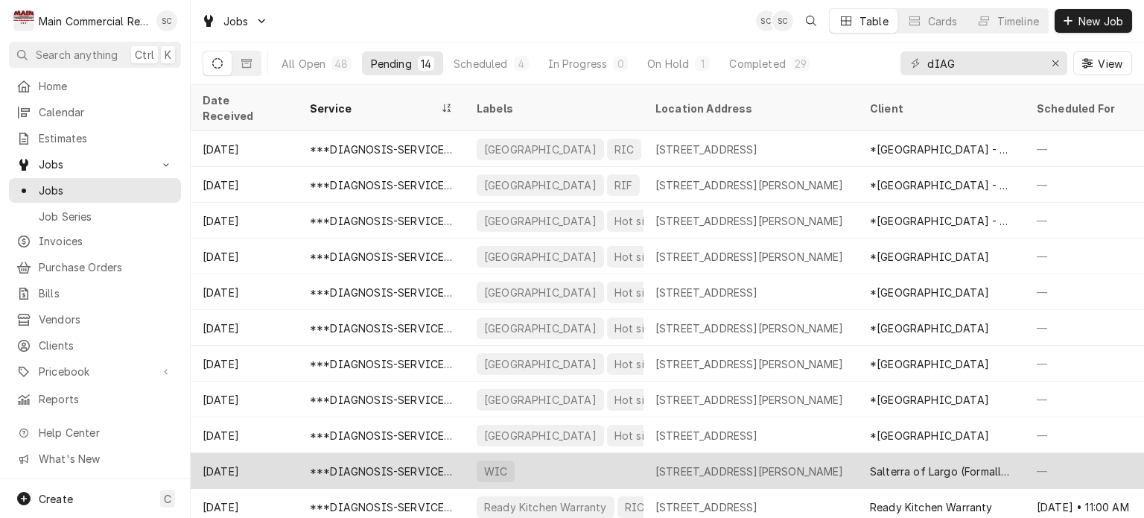
click at [775, 463] on div "750 Starkey Rd, Largo, FL 33771" at bounding box center [749, 471] width 188 height 16
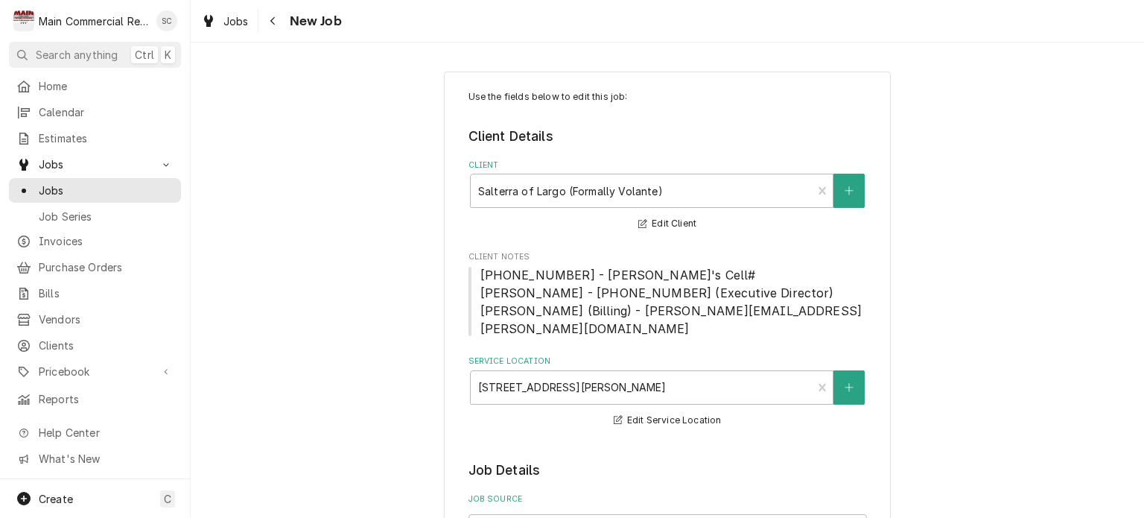
type textarea "x"
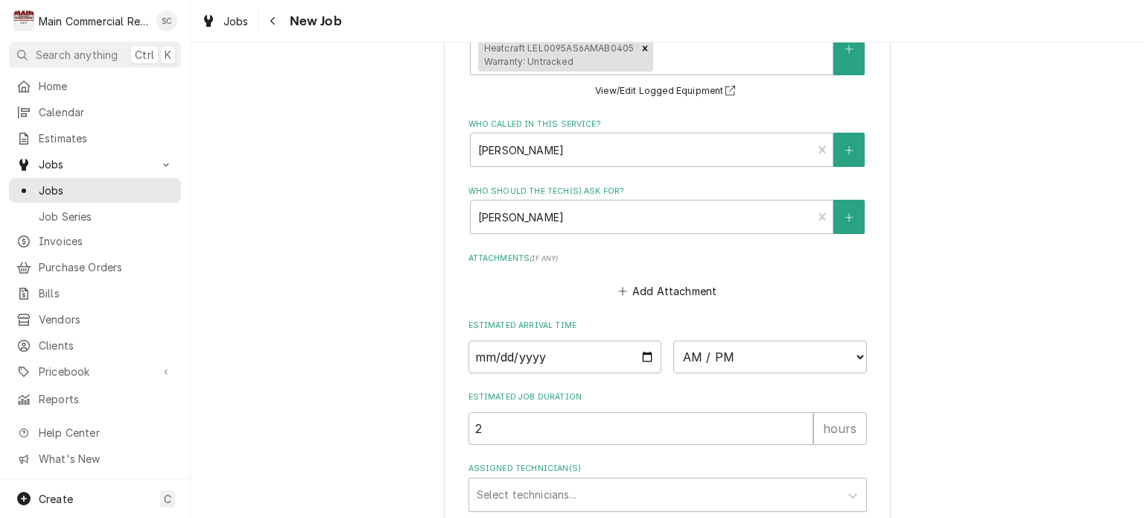
scroll to position [1266, 0]
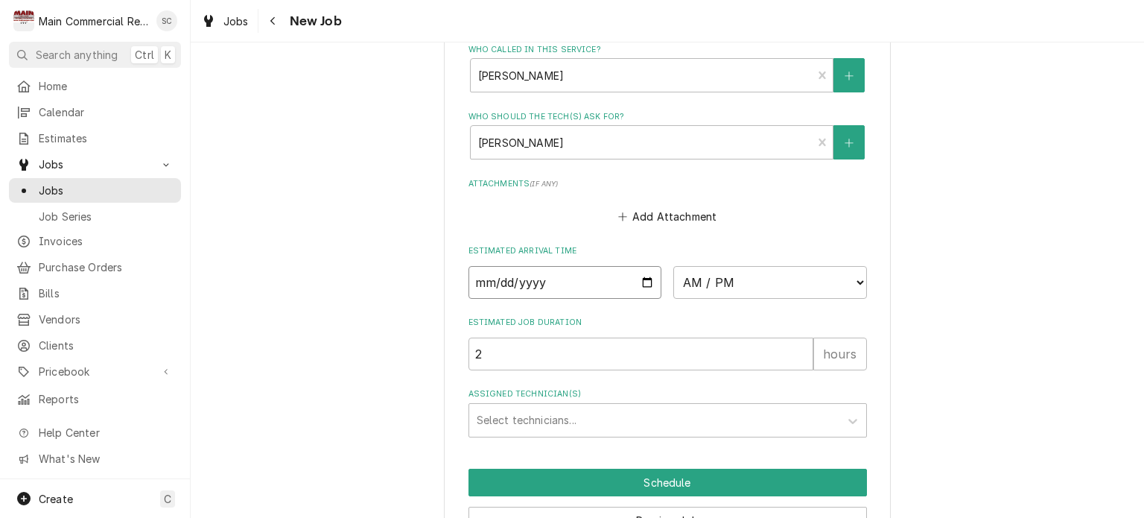
click at [640, 266] on input "Date" at bounding box center [565, 282] width 194 height 33
type input "2025-10-03"
type textarea "x"
click at [696, 266] on select "AM / PM 6:00 AM 6:15 AM 6:30 AM 6:45 AM 7:00 AM 7:15 AM 7:30 AM 7:45 AM 8:00 AM…" at bounding box center [770, 282] width 194 height 33
select select "08:00:00"
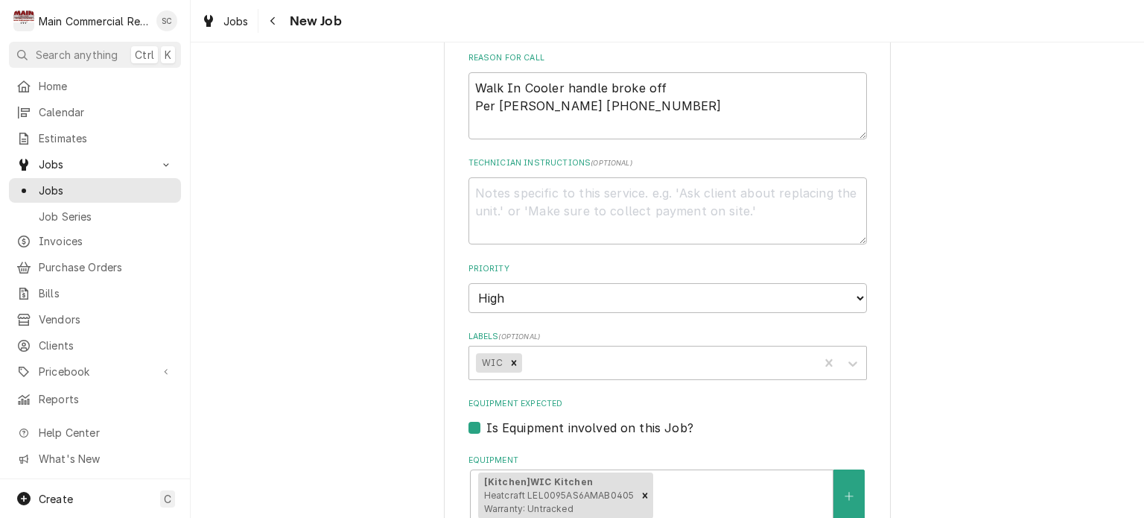
scroll to position [1042, 0]
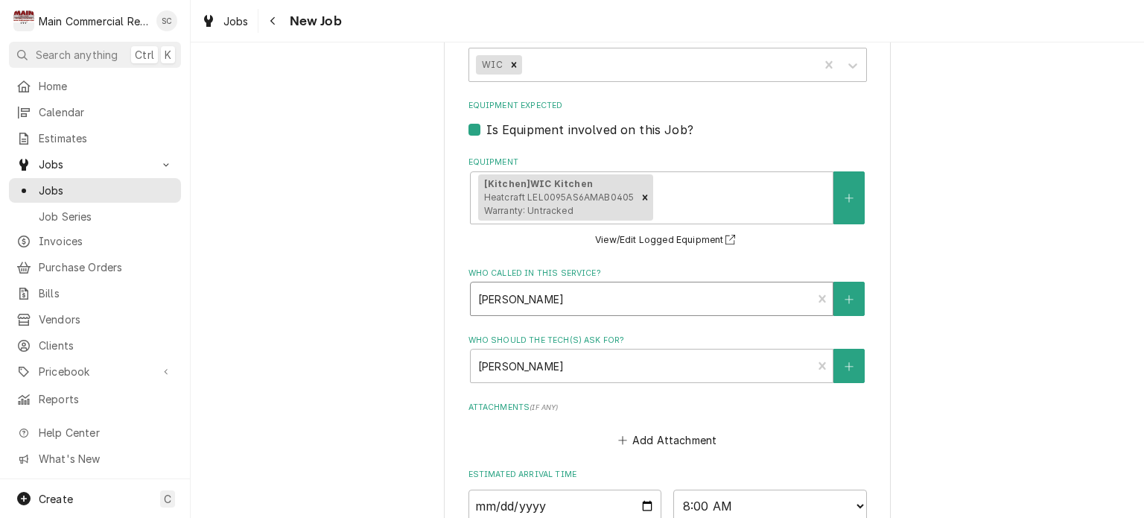
click at [664, 285] on div "Who called in this service?" at bounding box center [641, 298] width 327 height 27
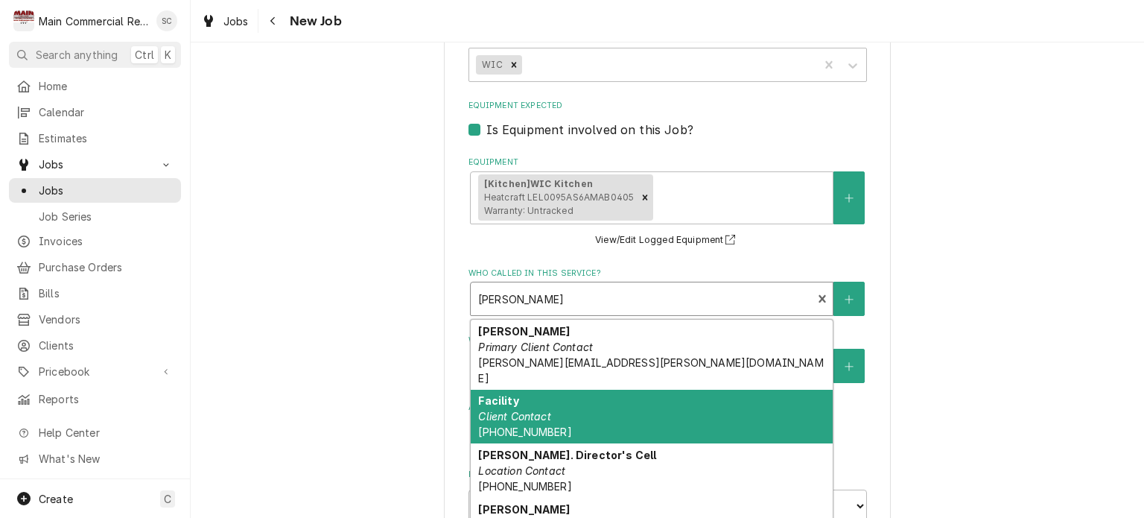
scroll to position [12, 0]
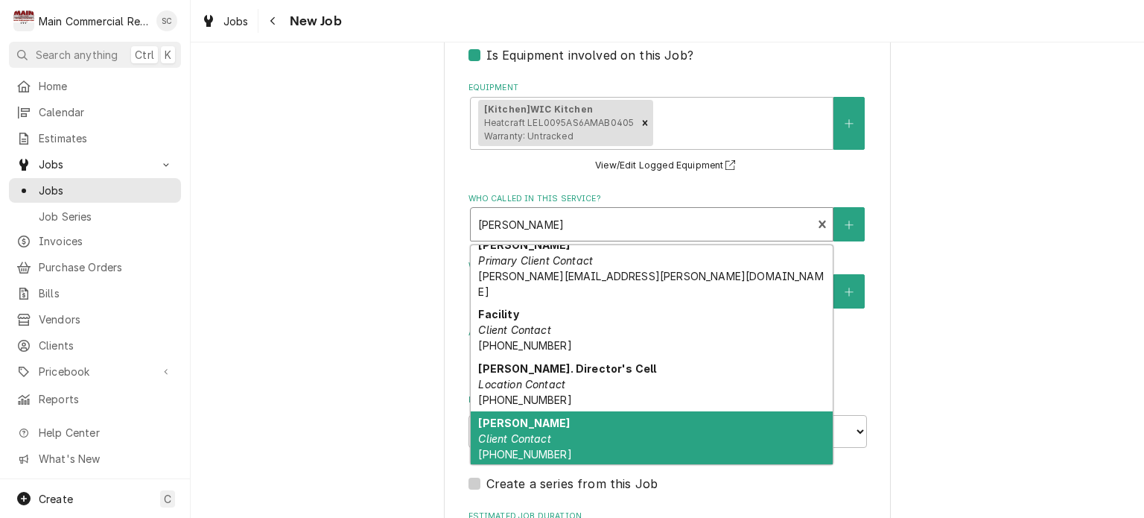
click at [703, 411] on div "Sam Grawcock Client Contact (727) 239-1609 sam.grawcock@leisurecare.com" at bounding box center [652, 454] width 362 height 86
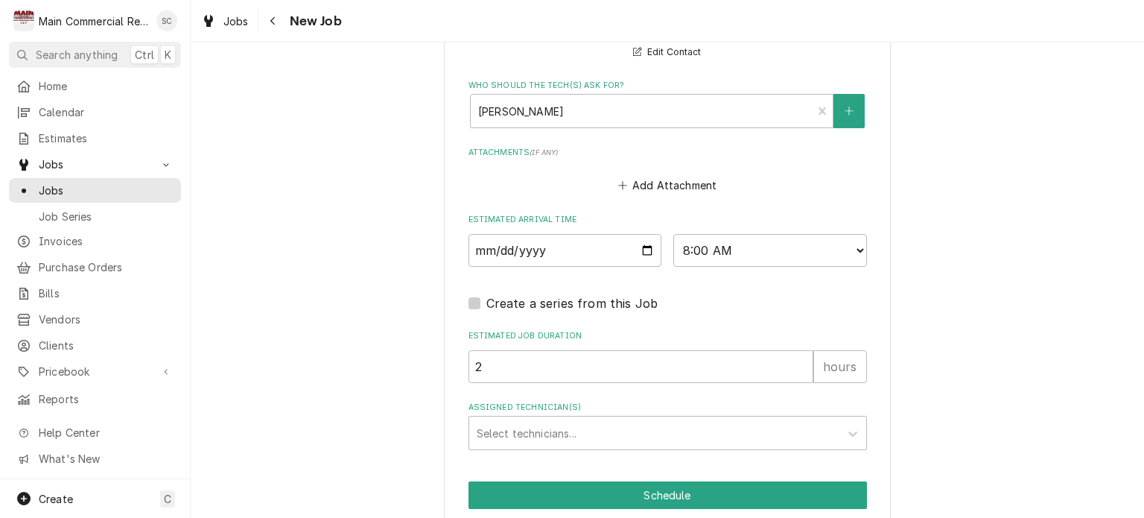
scroll to position [1397, 0]
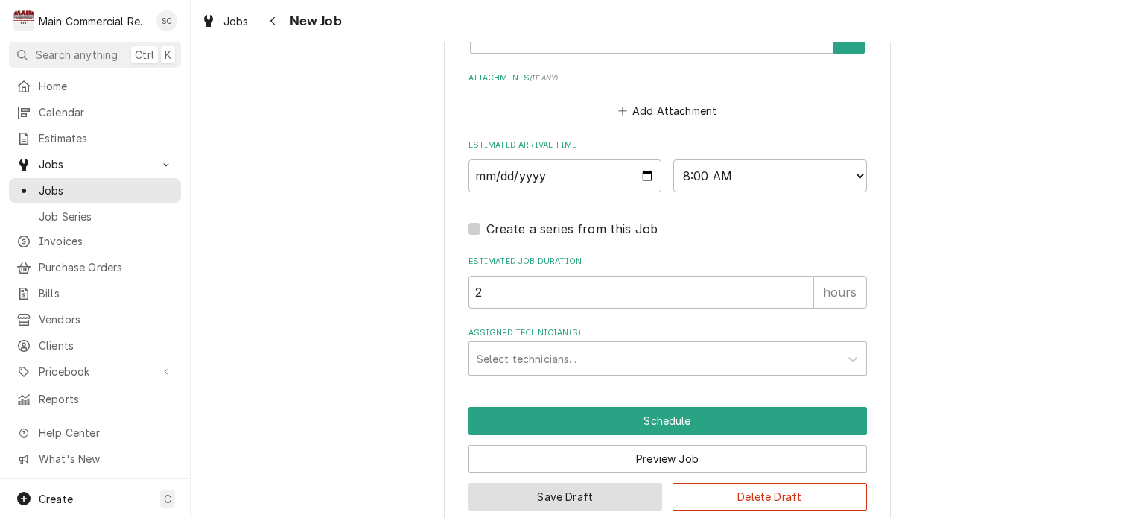
click at [637, 483] on button "Save Draft" at bounding box center [565, 497] width 194 height 28
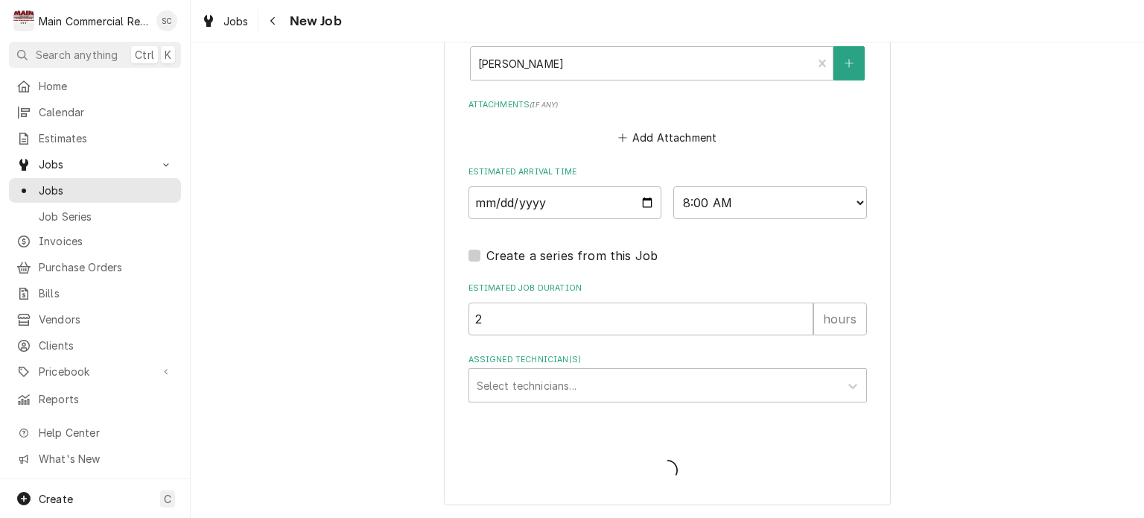
scroll to position [1347, 0]
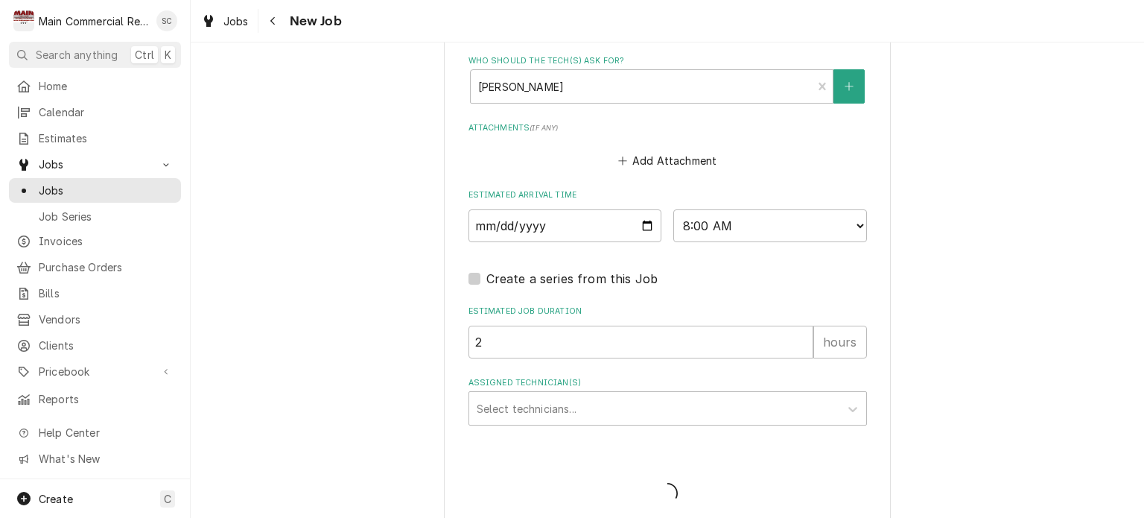
type textarea "x"
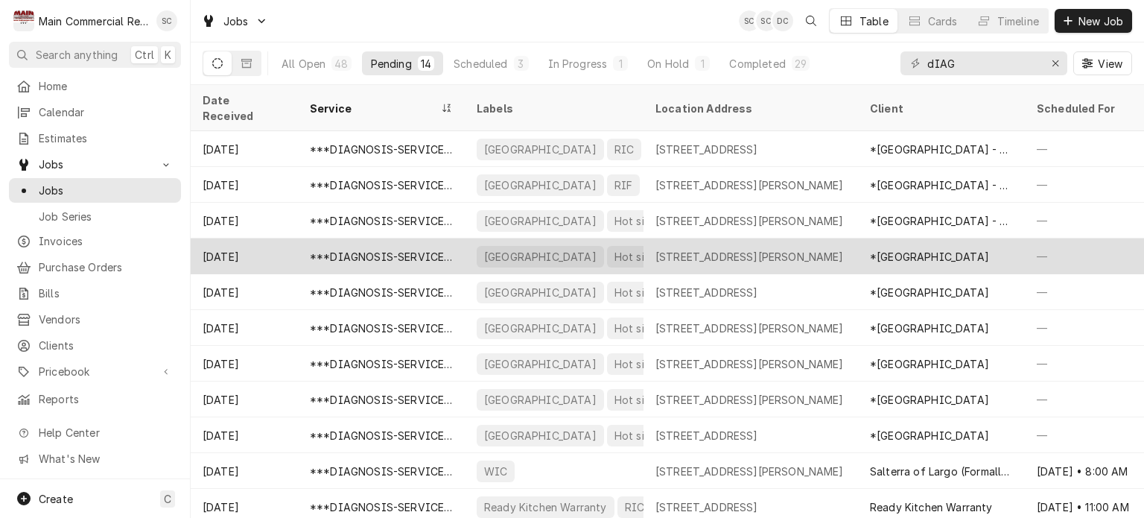
scroll to position [107, 0]
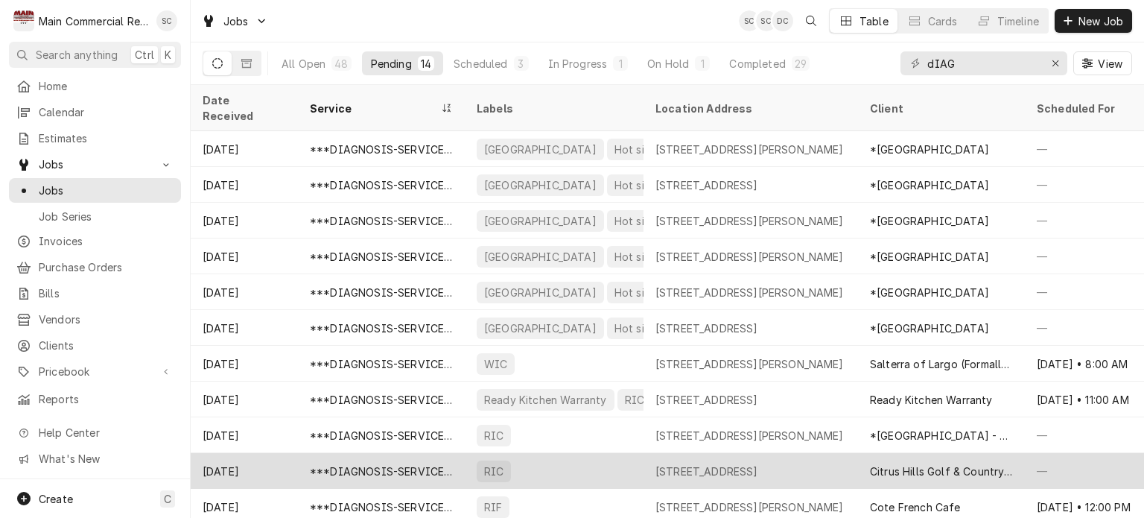
click at [758, 463] on div "505 E. Hartford St, Hernando, FL 34442" at bounding box center [706, 471] width 103 height 16
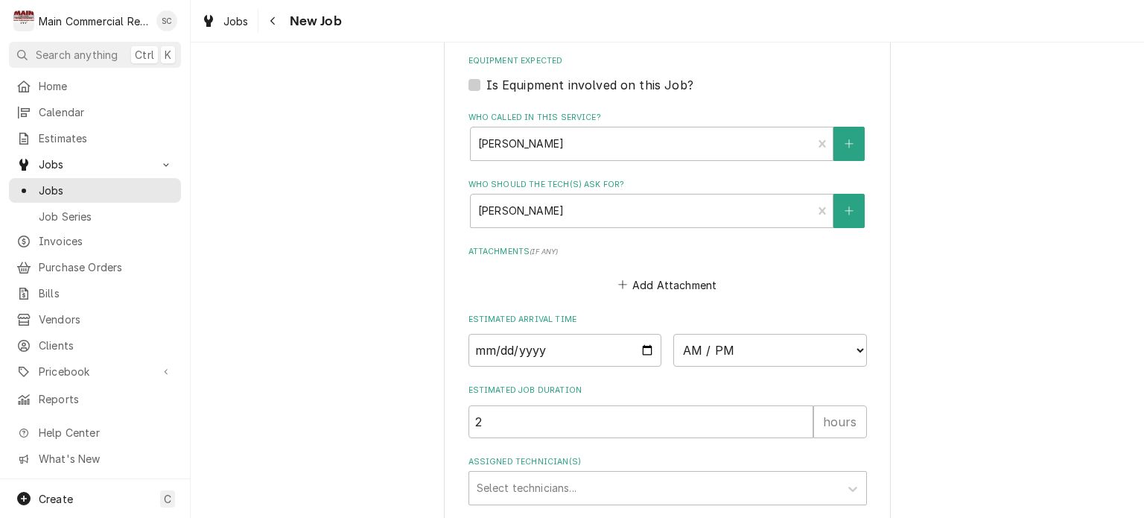
scroll to position [1266, 0]
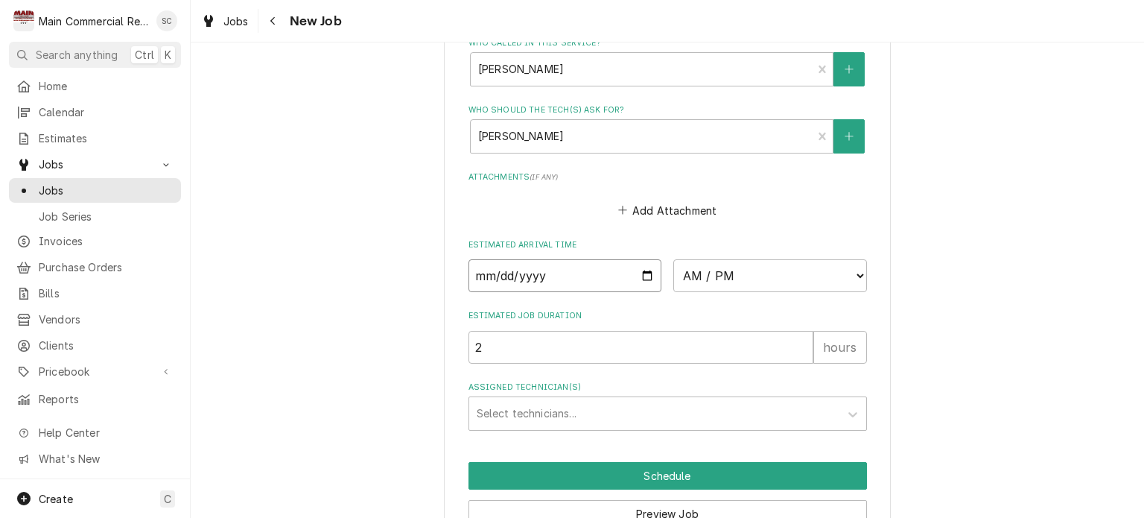
click at [641, 259] on input "Date" at bounding box center [565, 275] width 194 height 33
type textarea "x"
type input "[DATE]"
type textarea "x"
click at [687, 259] on select "AM / PM 6:00 AM 6:15 AM 6:30 AM 6:45 AM 7:00 AM 7:15 AM 7:30 AM 7:45 AM 8:00 AM…" at bounding box center [770, 275] width 194 height 33
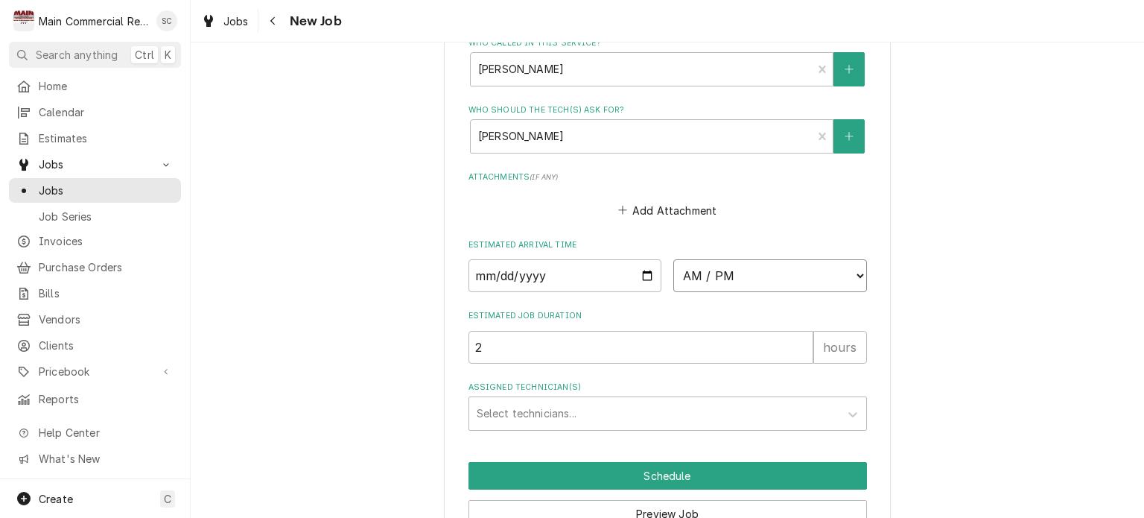
select select "12:00:00"
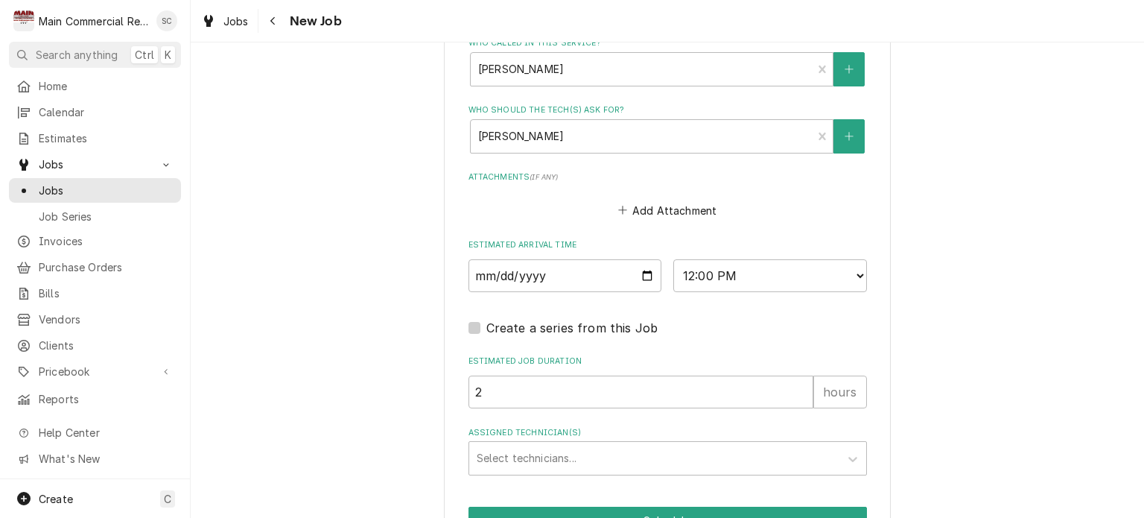
scroll to position [1366, 0]
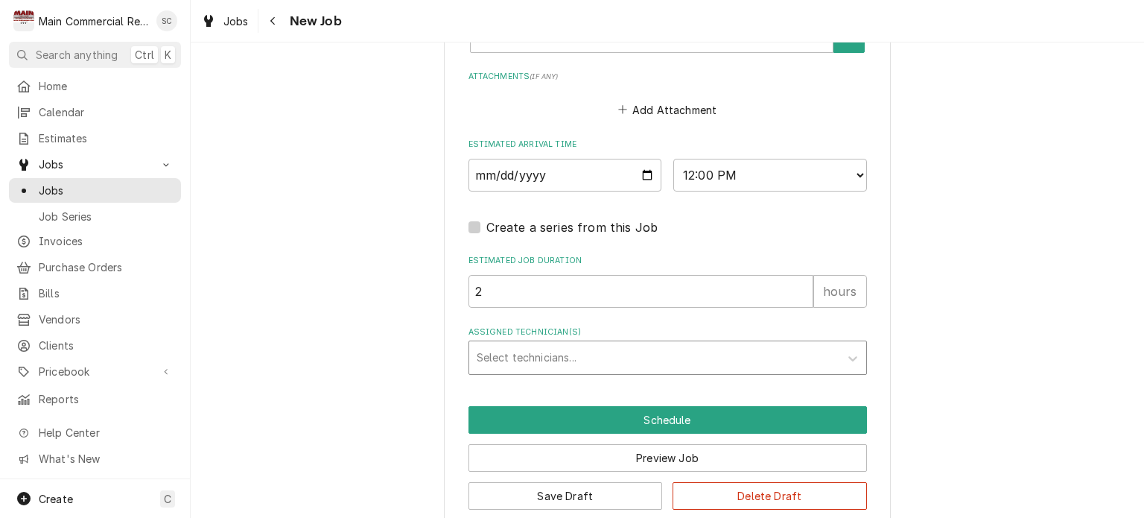
click at [609, 344] on div "Assigned Technician(s)" at bounding box center [654, 357] width 355 height 27
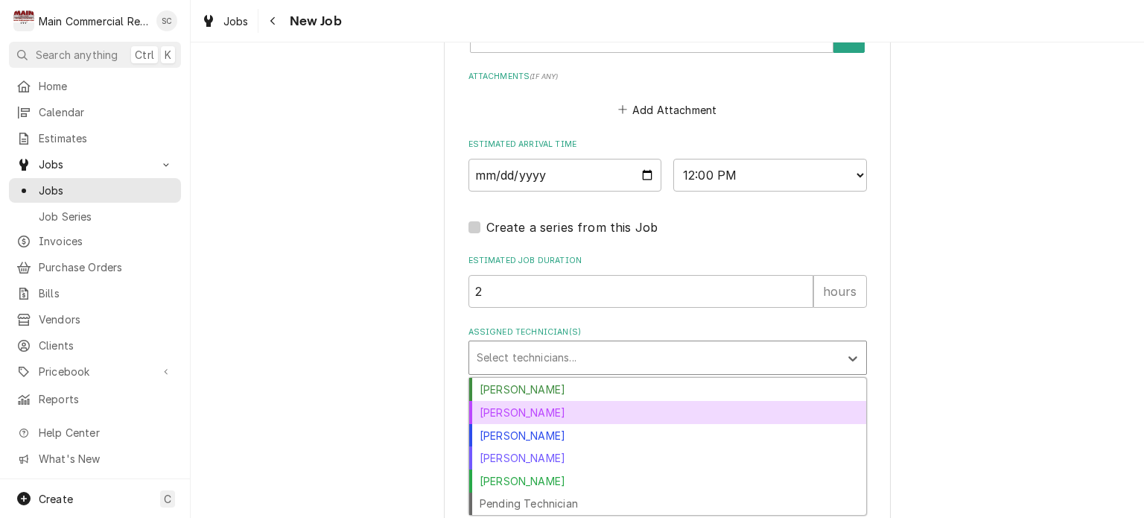
click at [569, 401] on div "[PERSON_NAME]" at bounding box center [667, 412] width 397 height 23
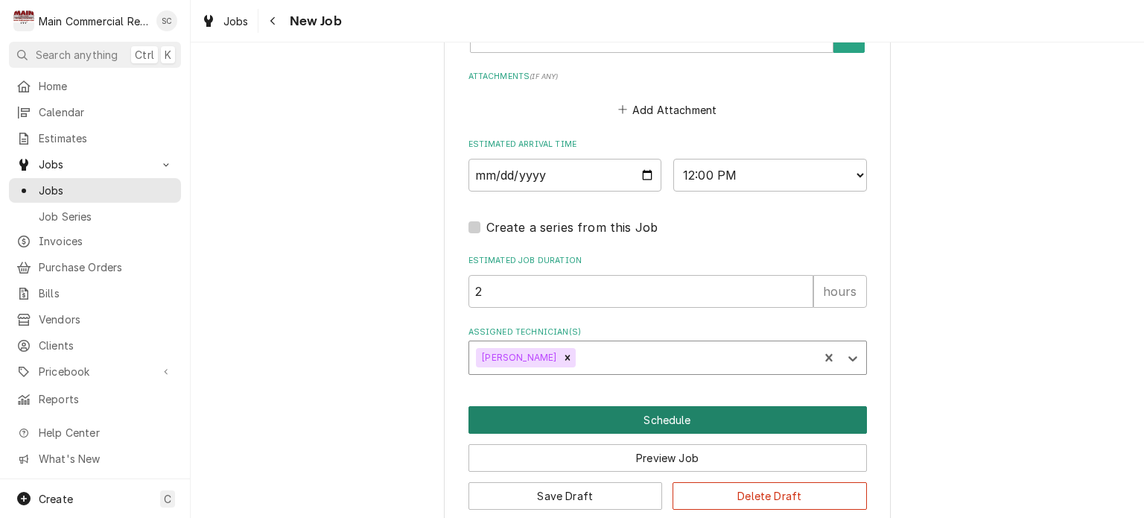
click at [657, 406] on button "Schedule" at bounding box center [667, 420] width 398 height 28
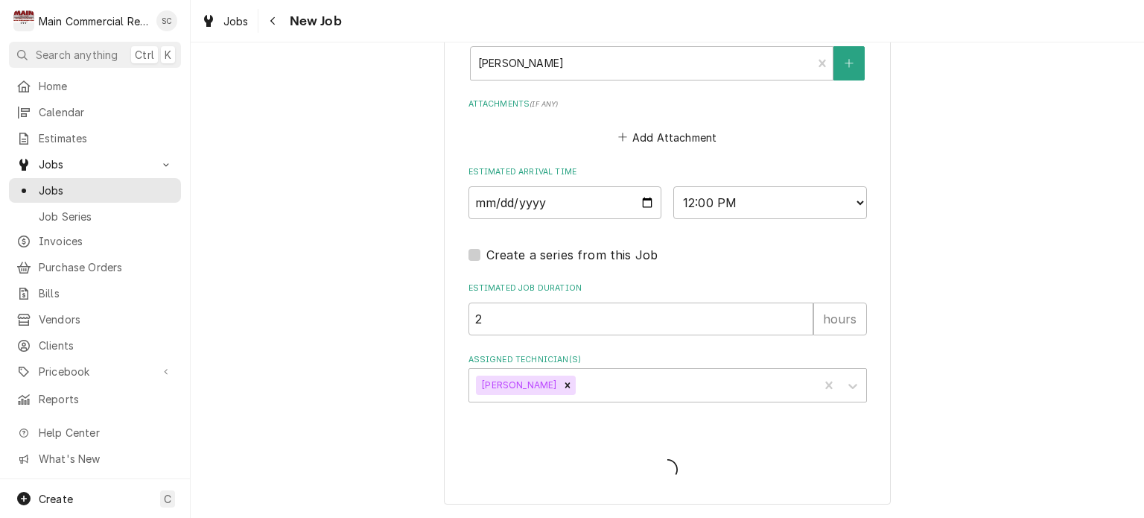
scroll to position [1316, 0]
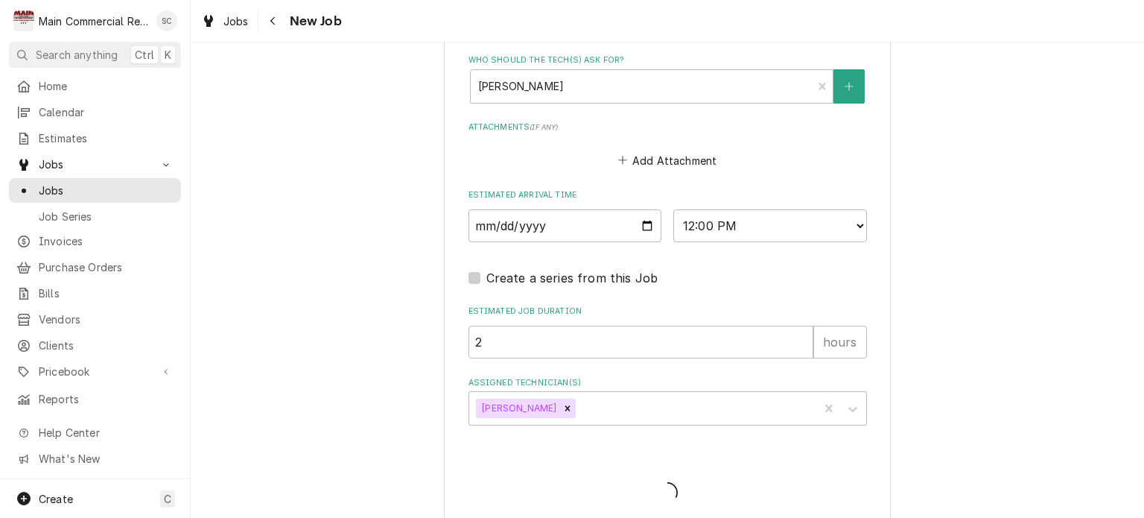
type textarea "x"
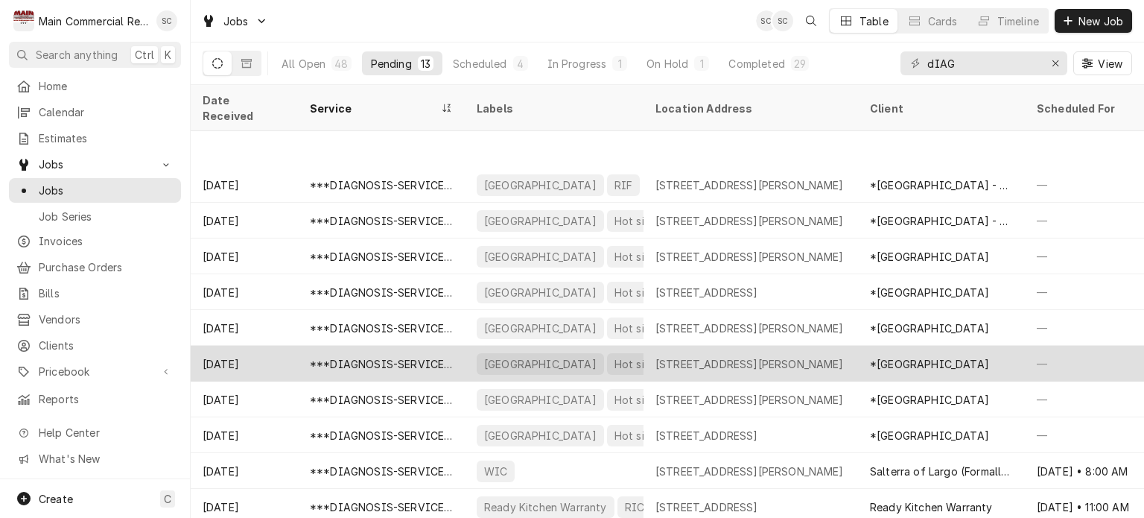
scroll to position [71, 0]
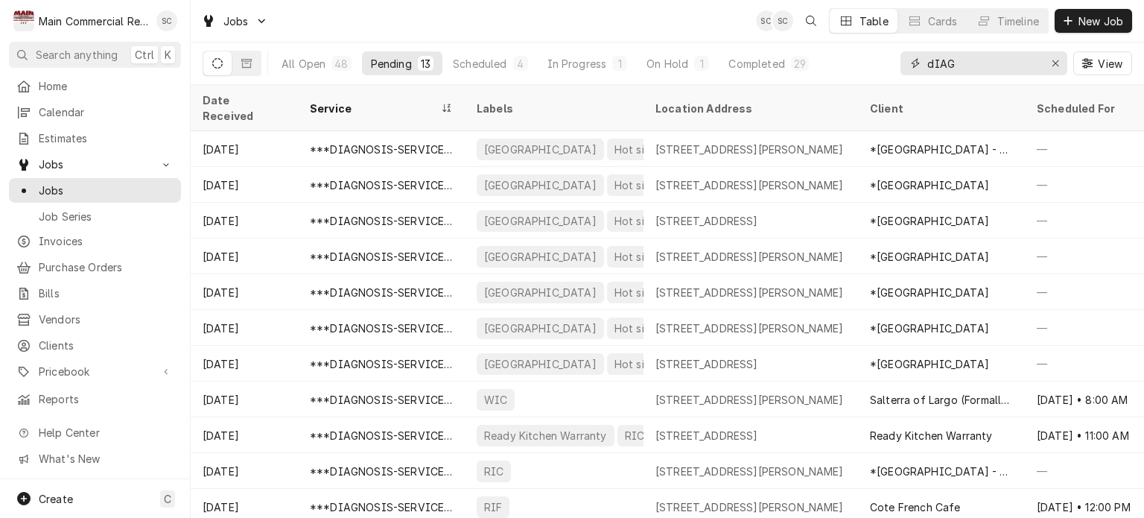
drag, startPoint x: 995, startPoint y: 71, endPoint x: 894, endPoint y: 62, distance: 101.7
click at [894, 62] on div "All Open 48 Pending 13 Scheduled 4 In Progress 1 On Hold 1 Completed 29 dIAG Vi…" at bounding box center [667, 63] width 929 height 42
type input "dORIAN"
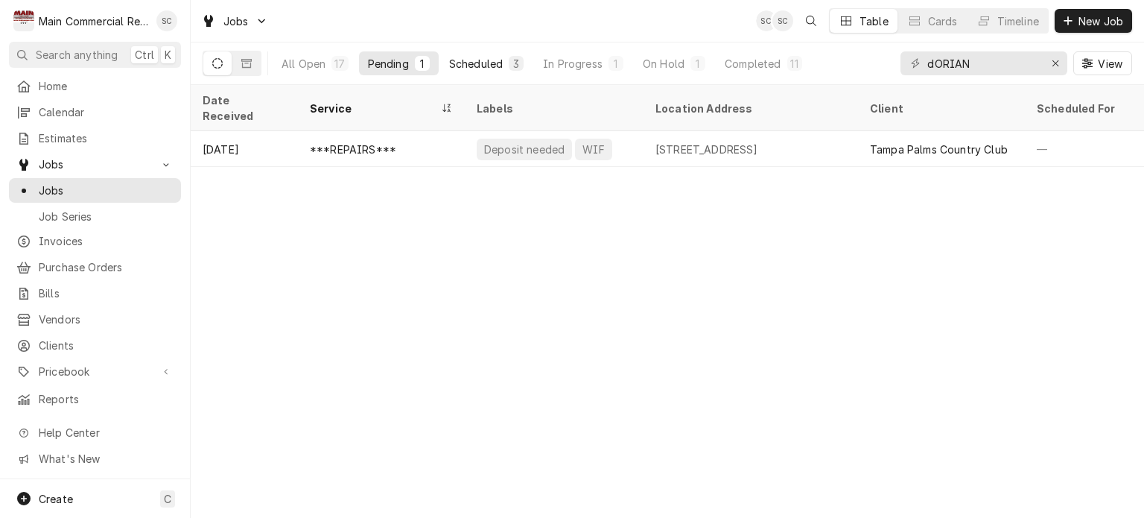
click at [477, 64] on div "Scheduled" at bounding box center [476, 64] width 54 height 16
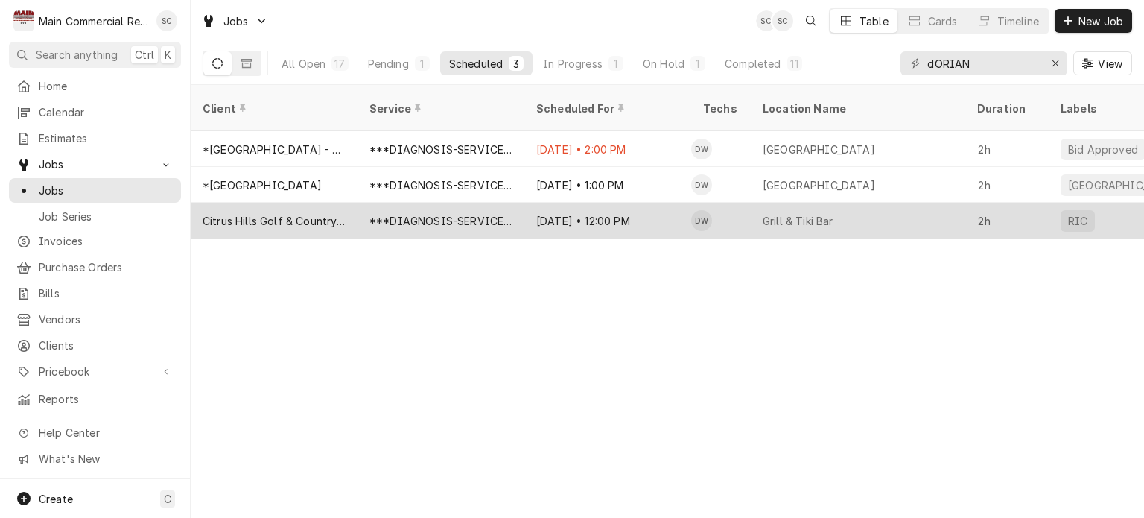
click at [509, 213] on div "***DIAGNOSIS-SERVICE CALL***" at bounding box center [440, 221] width 143 height 16
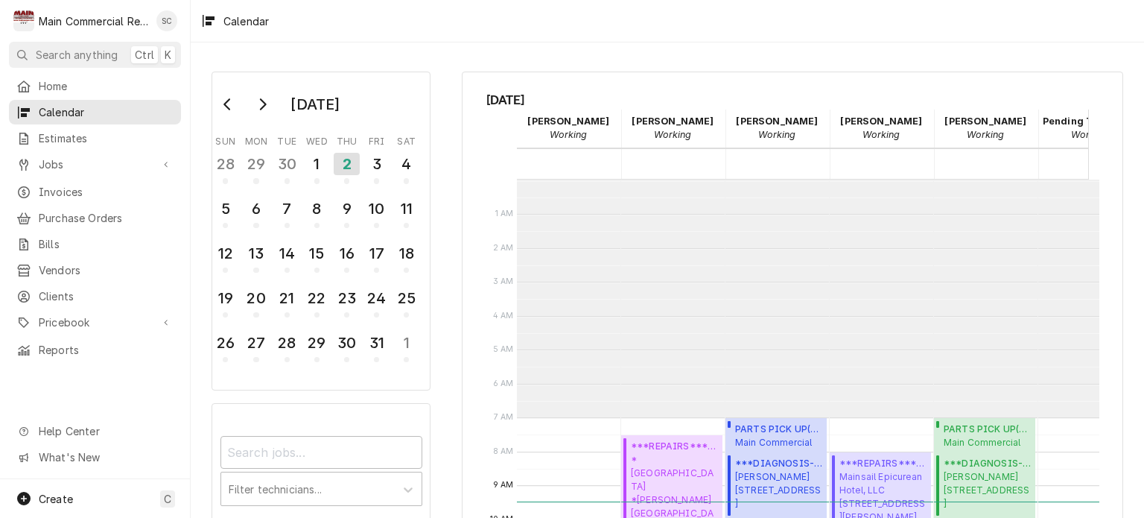
scroll to position [238, 0]
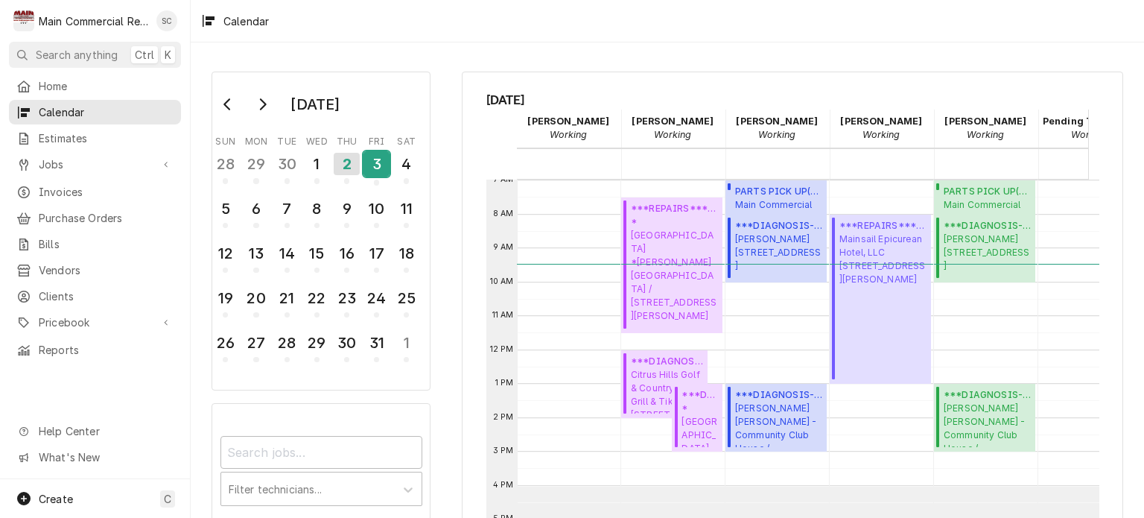
click at [375, 178] on div "3" at bounding box center [376, 166] width 26 height 36
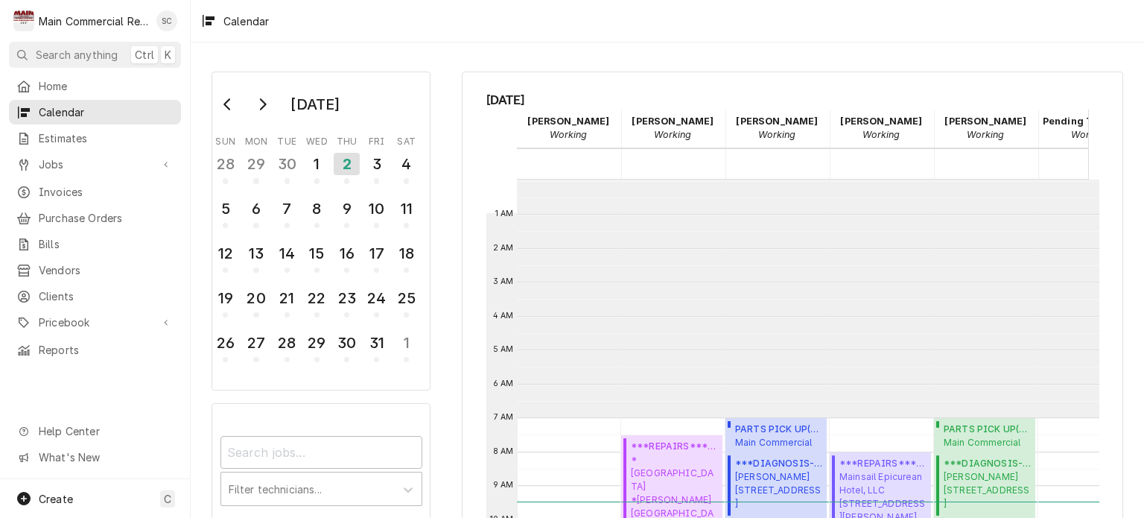
scroll to position [238, 0]
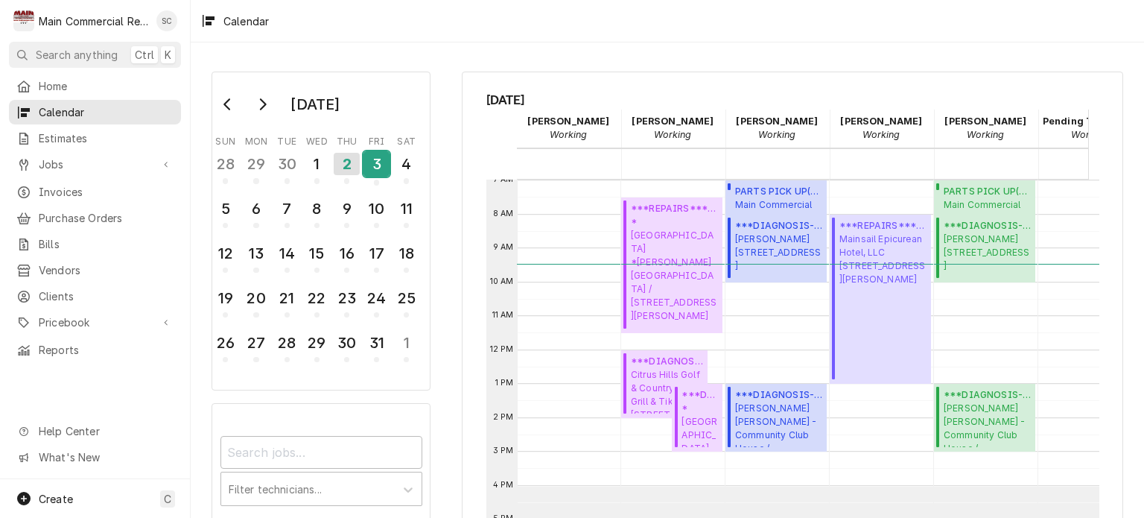
click at [372, 166] on div "3" at bounding box center [376, 163] width 26 height 25
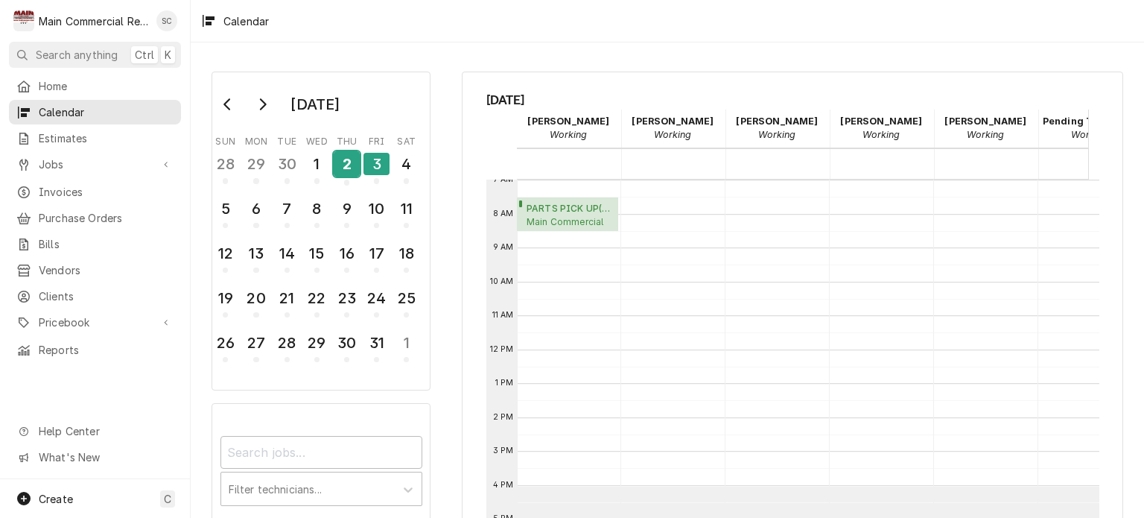
click at [350, 173] on div "2" at bounding box center [347, 163] width 26 height 25
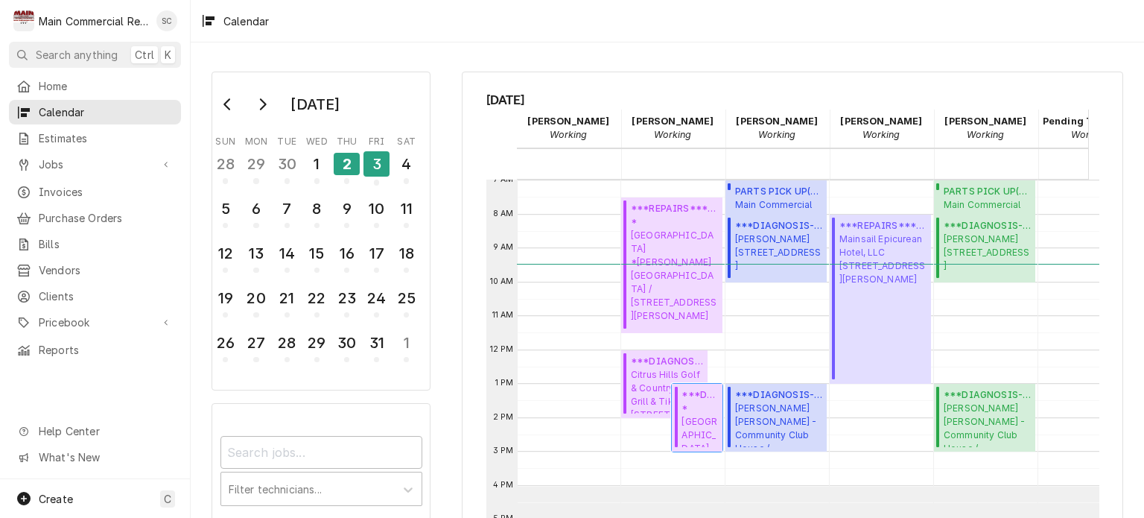
click at [703, 419] on span "*Hernando County Public School Spring Hill Elementary / 6001 Mariner Blvd, Spri…" at bounding box center [699, 423] width 36 height 45
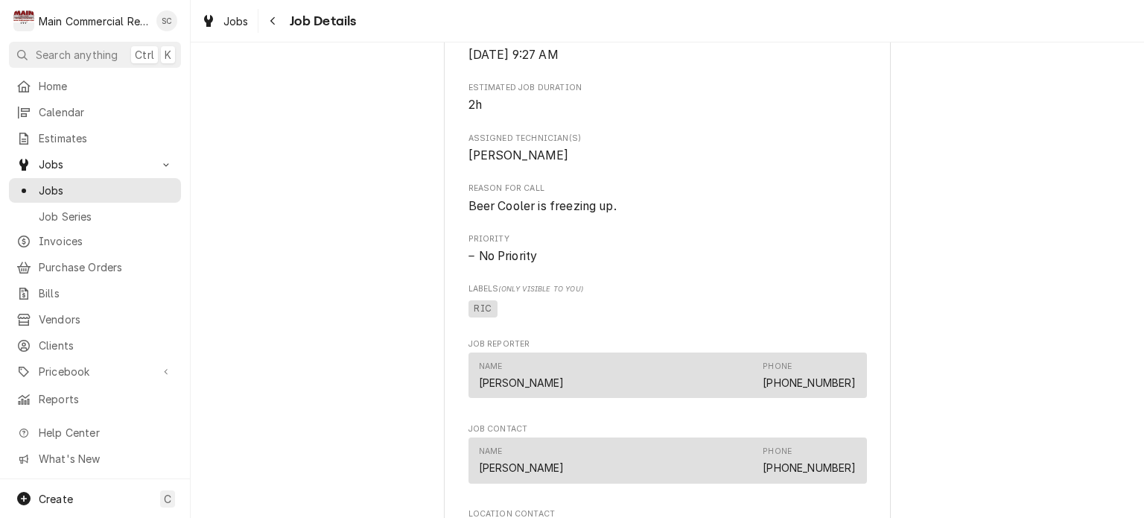
scroll to position [447, 0]
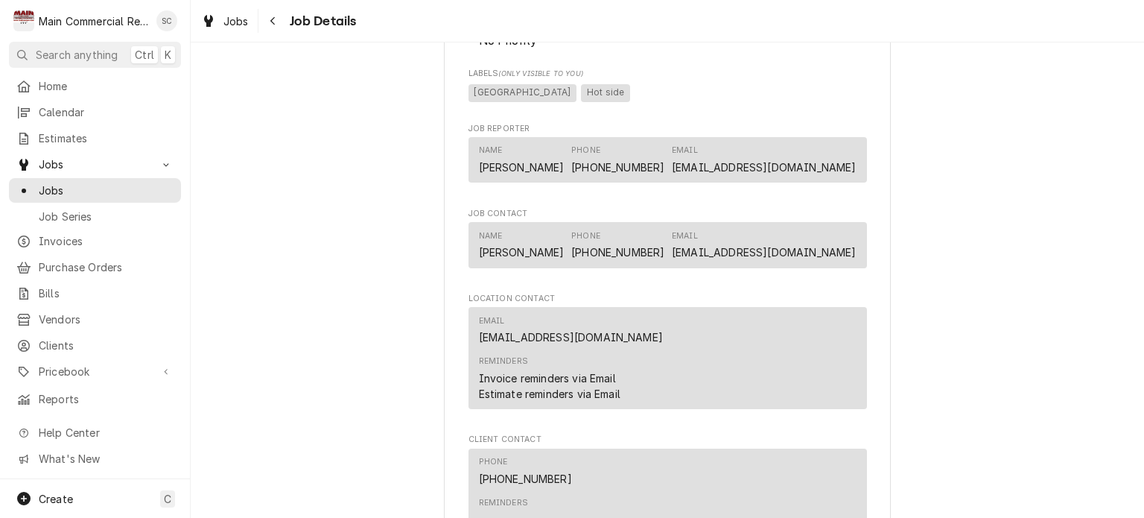
scroll to position [1834, 0]
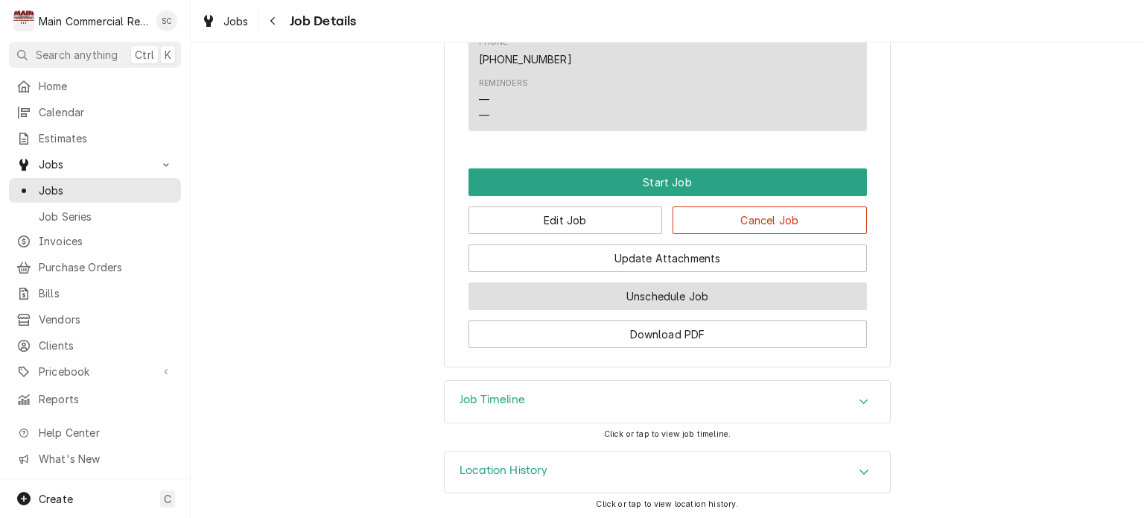
click at [628, 291] on button "Unschedule Job" at bounding box center [667, 296] width 398 height 28
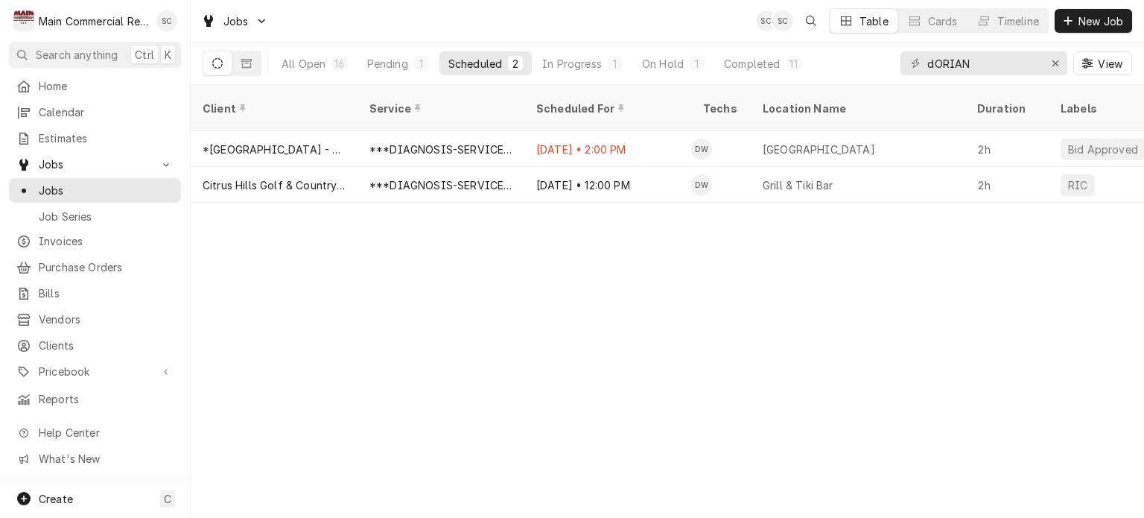
click at [774, 311] on div "Client Service Scheduled For Techs Location Name Duration Labels Status ID Prio…" at bounding box center [667, 301] width 953 height 433
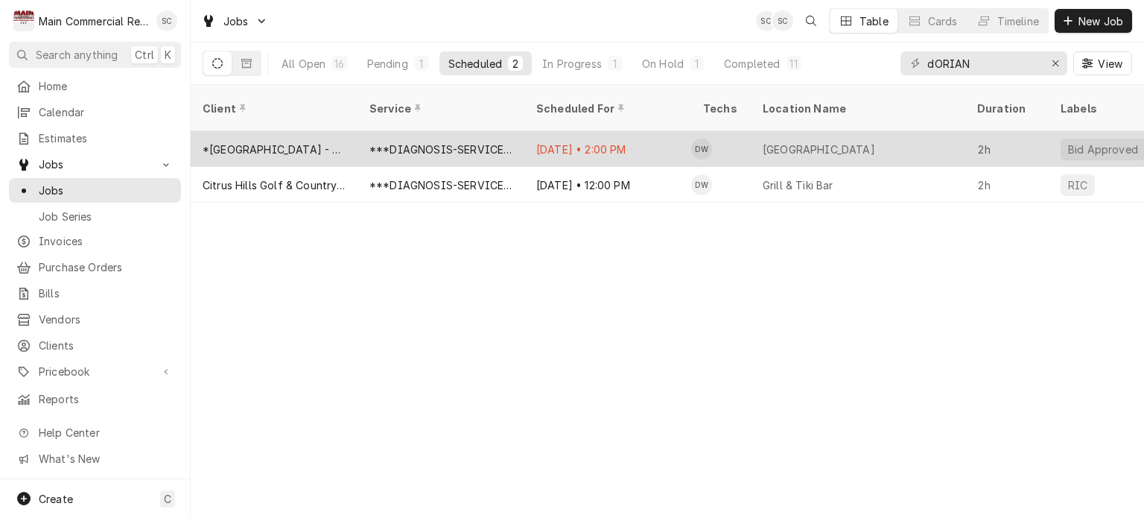
click at [757, 136] on div "Tampa Bay Tech High School" at bounding box center [858, 149] width 214 height 36
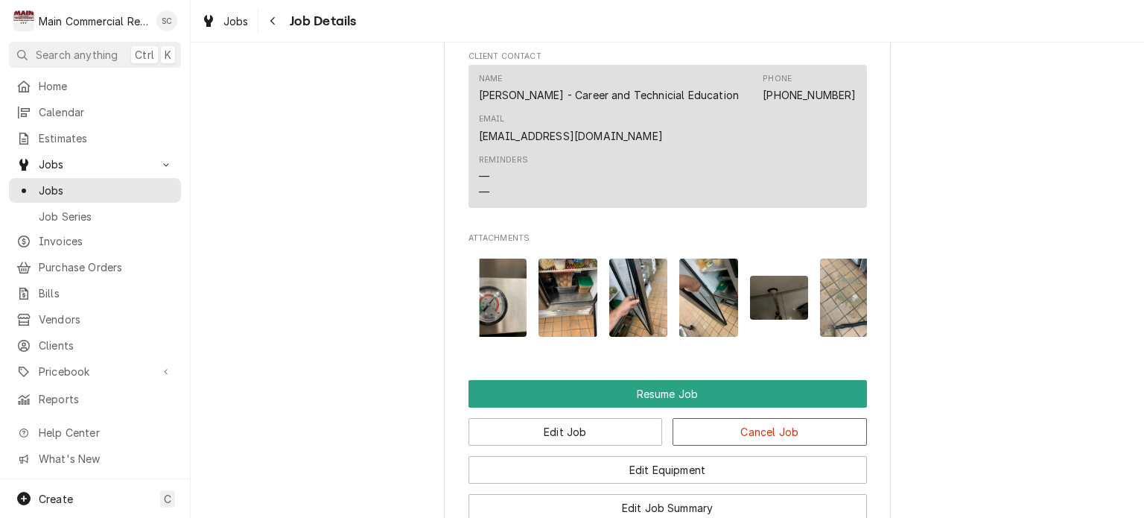
scroll to position [1862, 0]
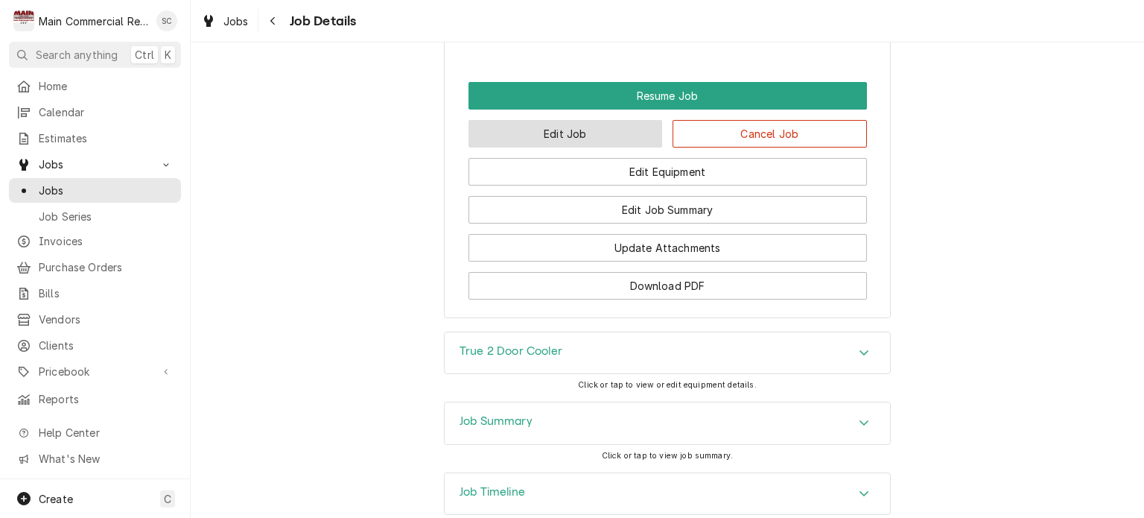
click at [606, 147] on button "Edit Job" at bounding box center [565, 134] width 194 height 28
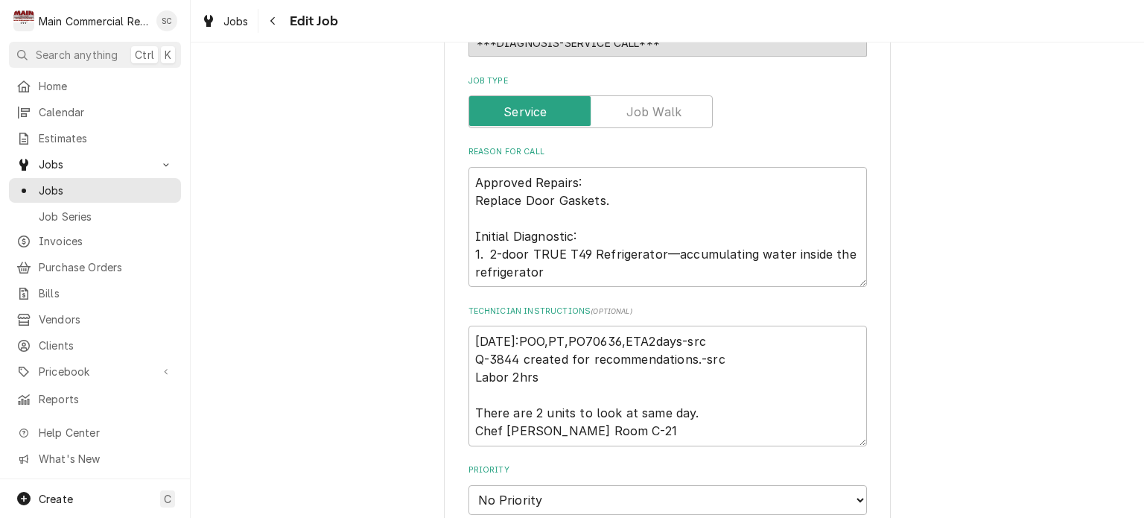
scroll to position [745, 0]
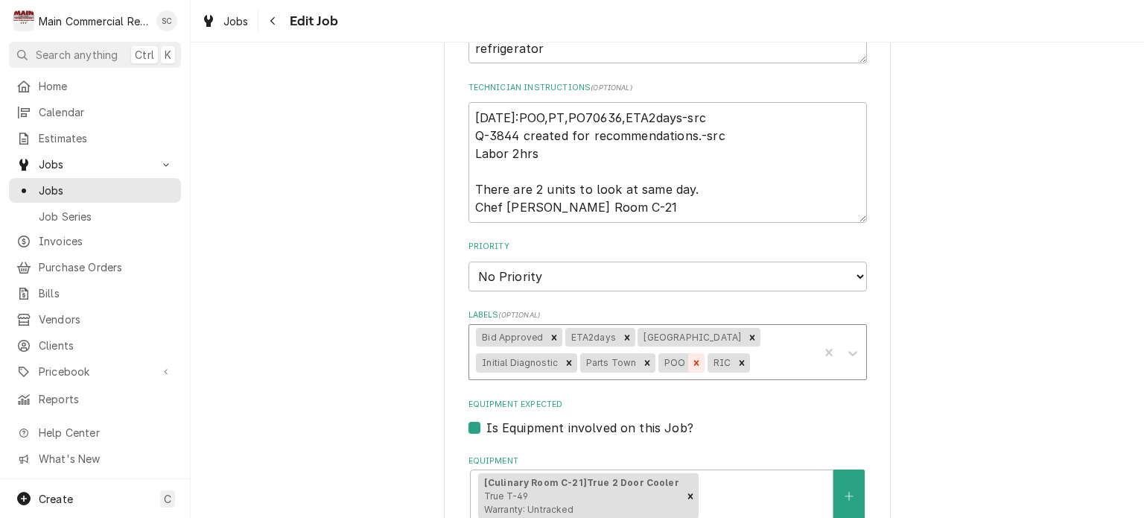
click at [694, 360] on icon "Remove POO" at bounding box center [696, 362] width 5 height 5
click at [645, 360] on icon "Remove Parts Town" at bounding box center [647, 362] width 5 height 5
click at [625, 334] on icon "Remove ETA2days" at bounding box center [627, 336] width 5 height 5
type textarea "x"
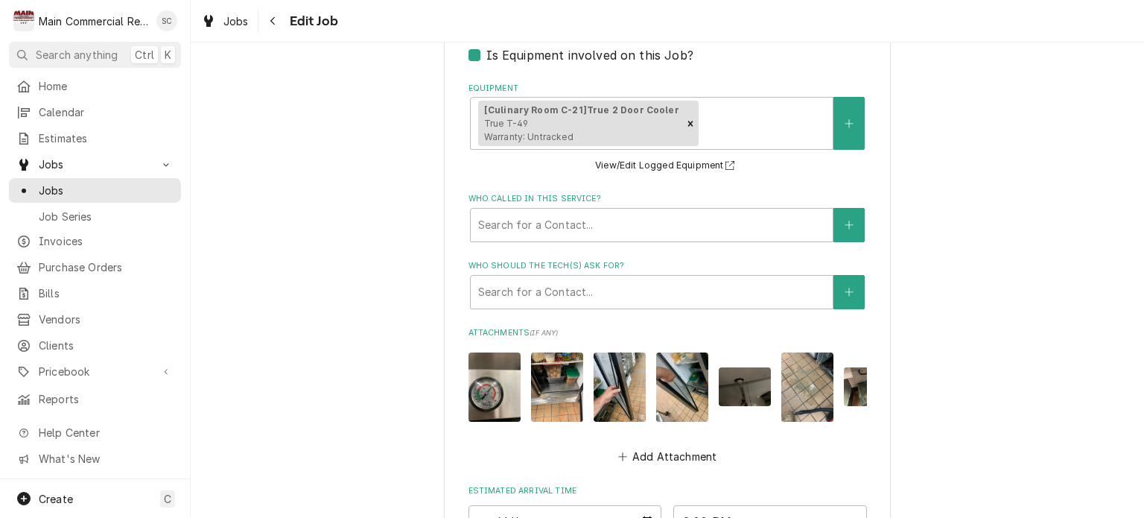
scroll to position [1415, 0]
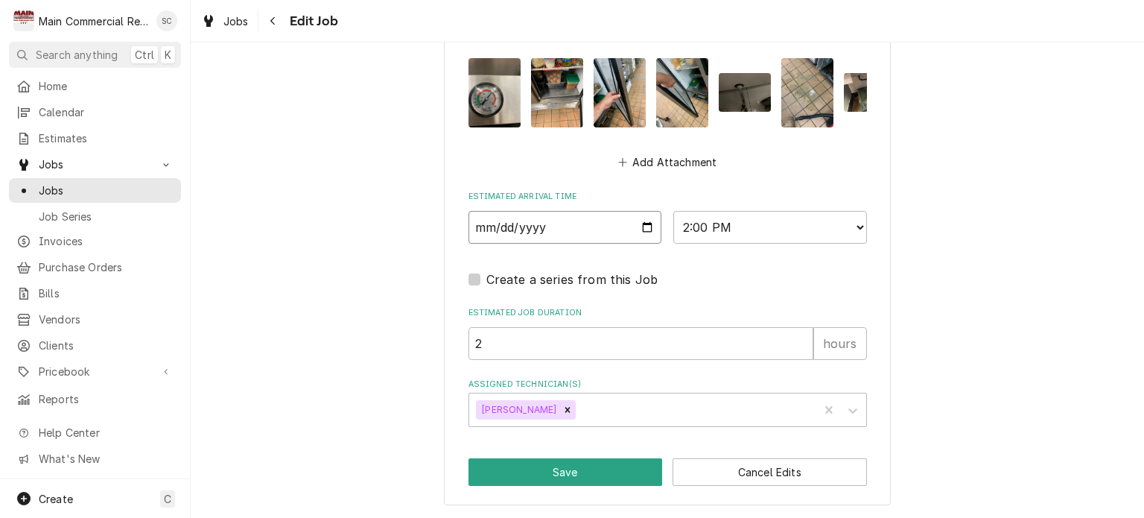
click at [637, 227] on input "2025-10-01" at bounding box center [565, 227] width 194 height 33
type input "2025-10-06"
type textarea "x"
click at [718, 232] on select "AM / PM 6:00 AM 6:15 AM 6:30 AM 6:45 AM 7:00 AM 7:15 AM 7:30 AM 7:45 AM 8:00 AM…" at bounding box center [770, 227] width 194 height 33
select select "08:00:00"
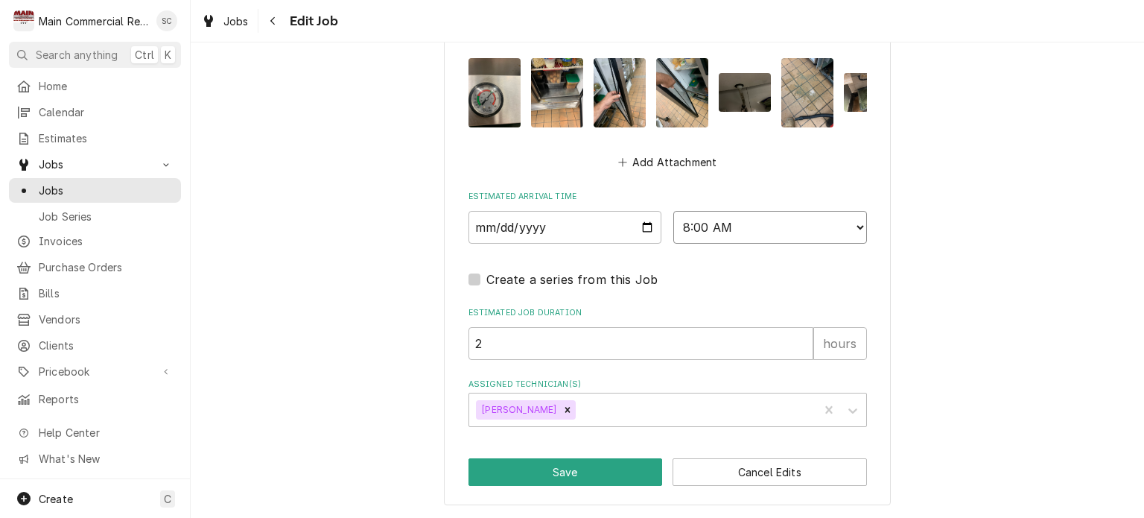
click at [673, 214] on select "AM / PM 6:00 AM 6:15 AM 6:30 AM 6:45 AM 7:00 AM 7:15 AM 7:30 AM 7:45 AM 8:00 AM…" at bounding box center [770, 227] width 194 height 33
click at [581, 474] on button "Save" at bounding box center [565, 472] width 194 height 28
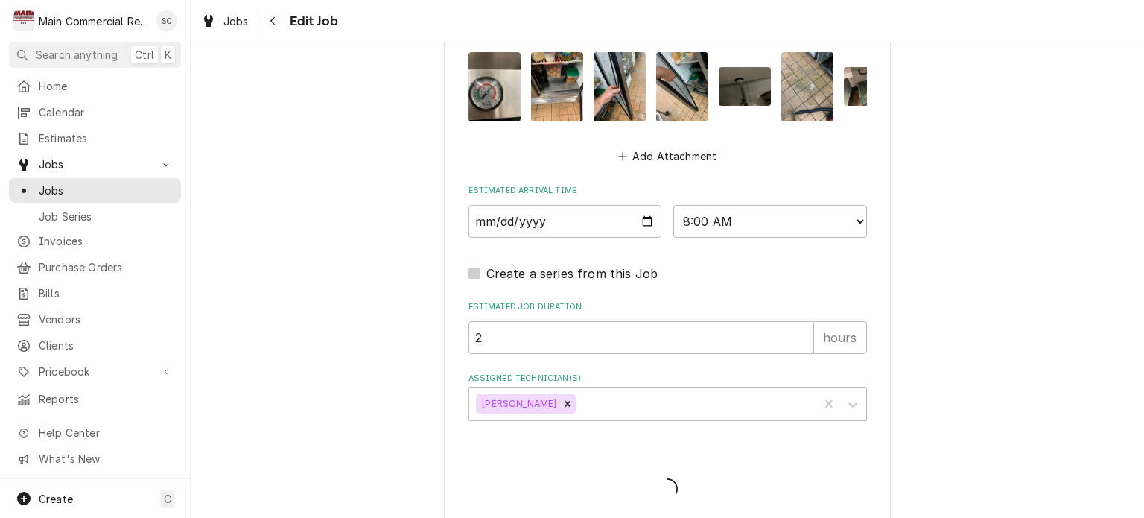
type textarea "x"
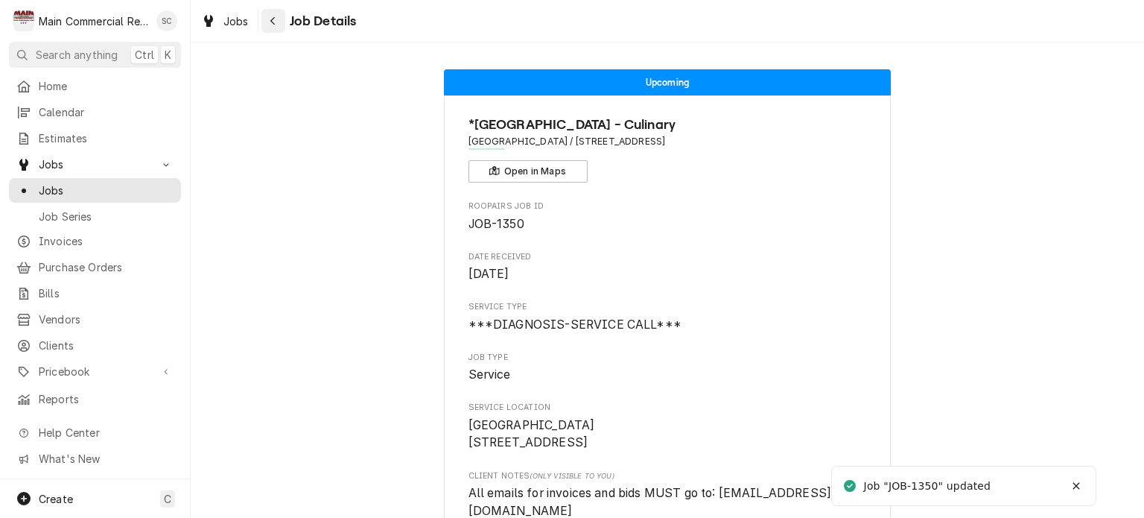
click at [265, 29] on button "Navigate back" at bounding box center [273, 21] width 24 height 24
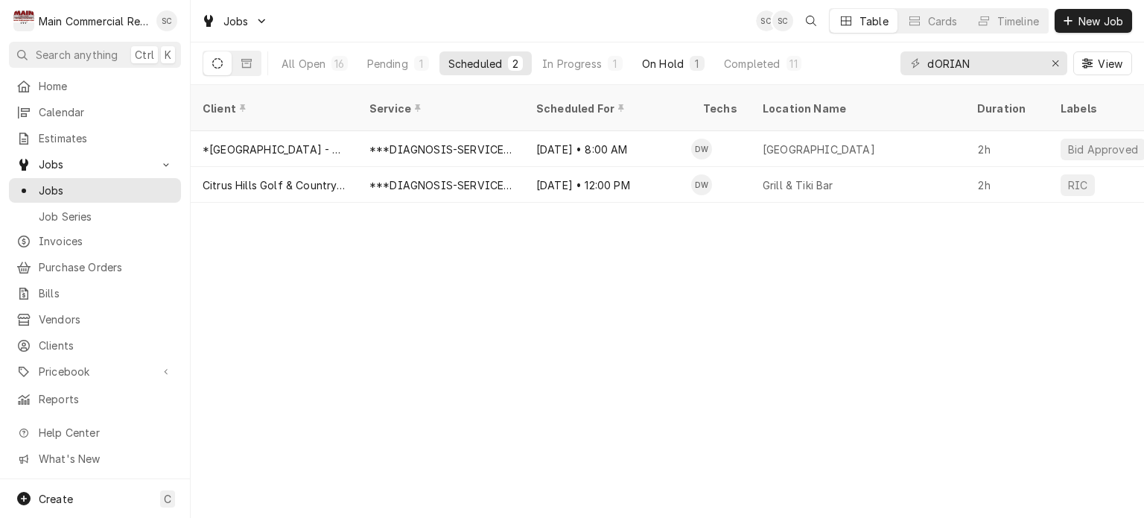
click at [660, 69] on div "On Hold" at bounding box center [663, 64] width 42 height 16
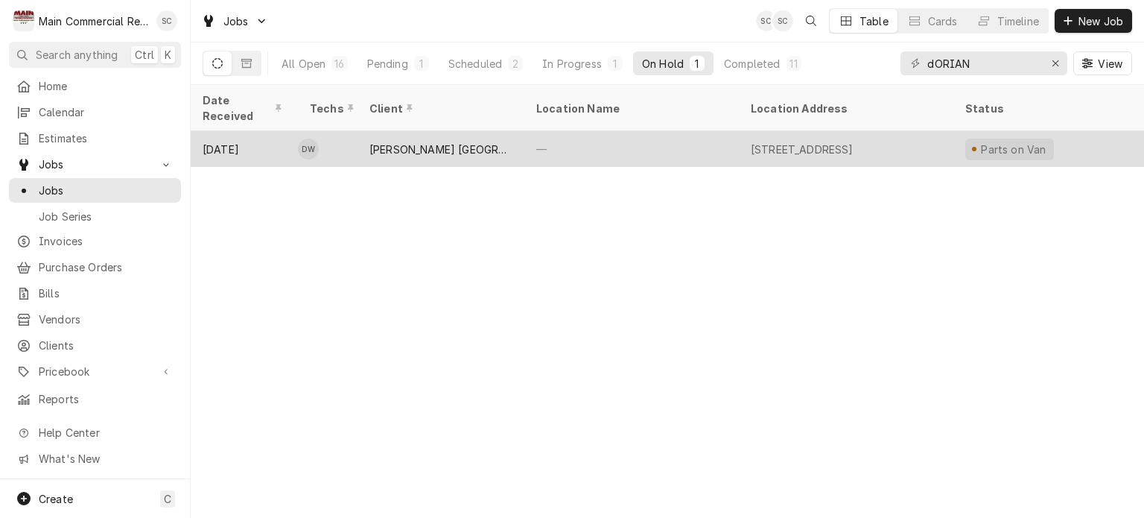
click at [628, 136] on div "—" at bounding box center [631, 149] width 214 height 36
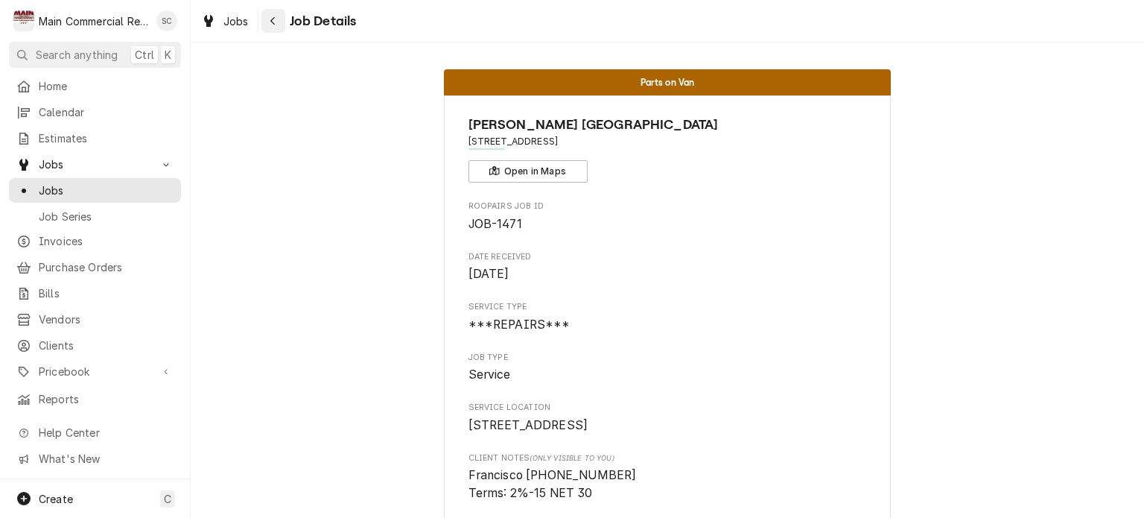
click at [276, 26] on div "Navigate back" at bounding box center [273, 20] width 15 height 15
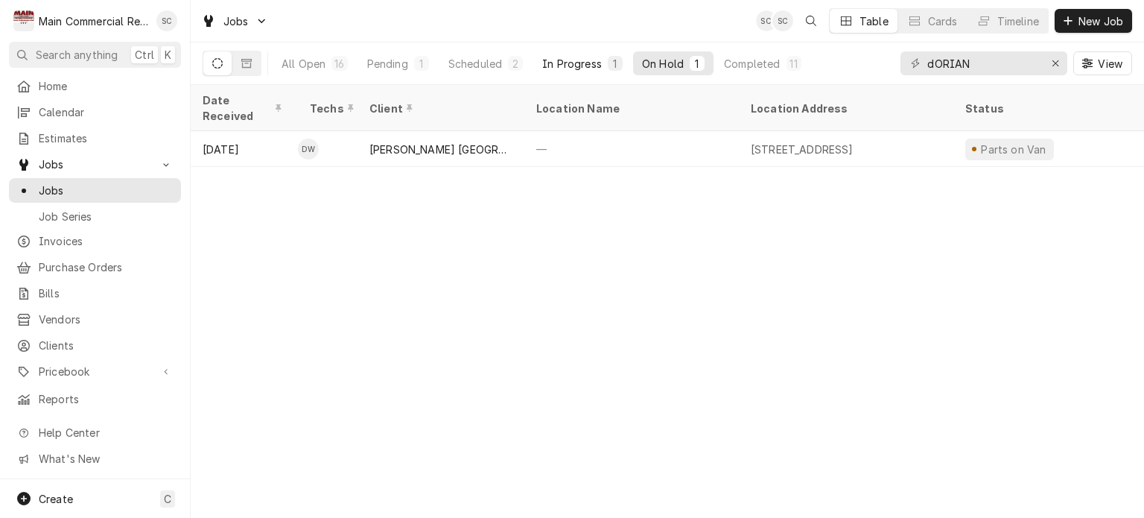
click at [569, 68] on div "In Progress" at bounding box center [572, 64] width 60 height 16
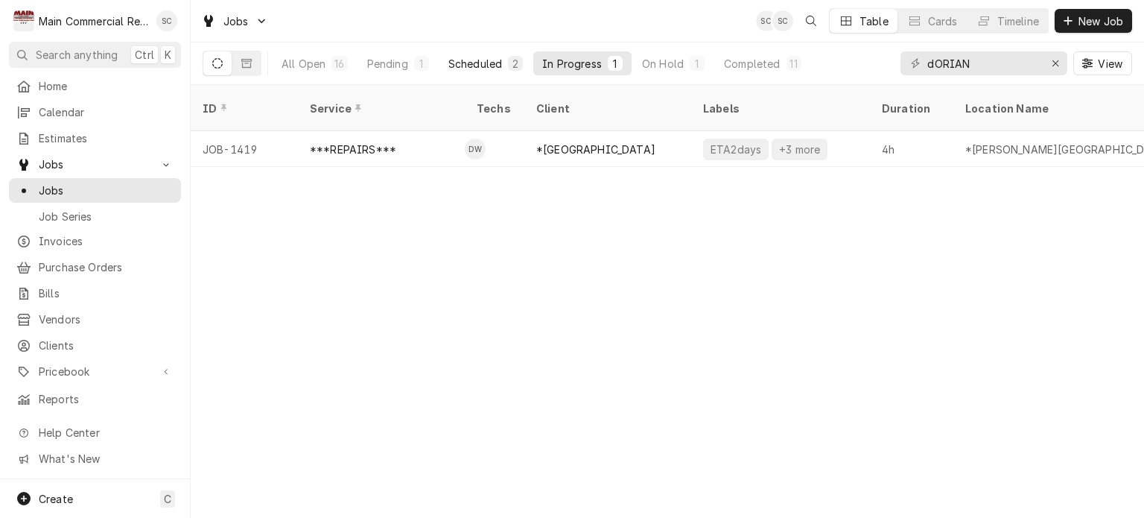
click at [496, 61] on div "Scheduled" at bounding box center [475, 64] width 54 height 16
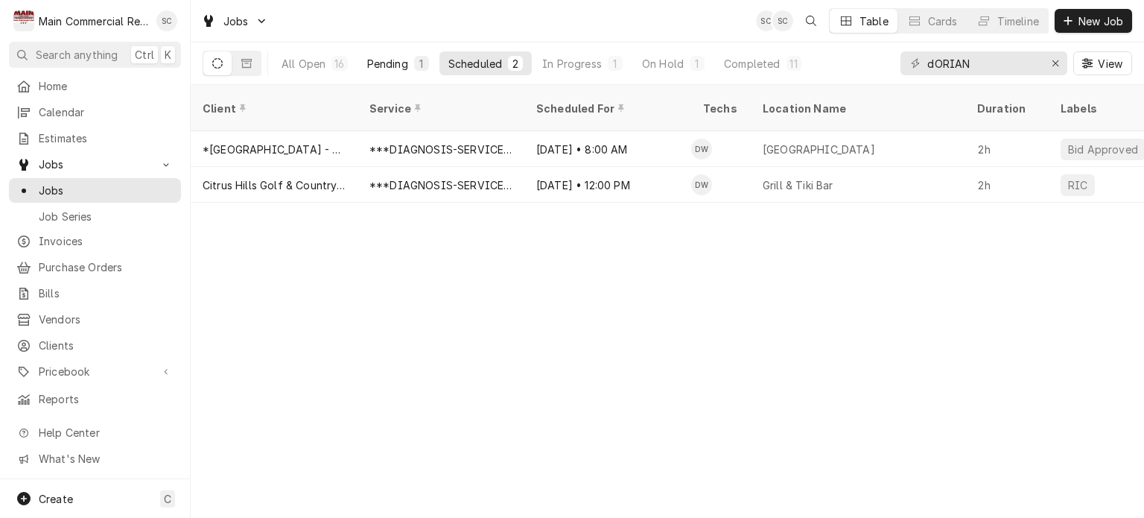
click at [421, 64] on div "1" at bounding box center [421, 64] width 9 height 16
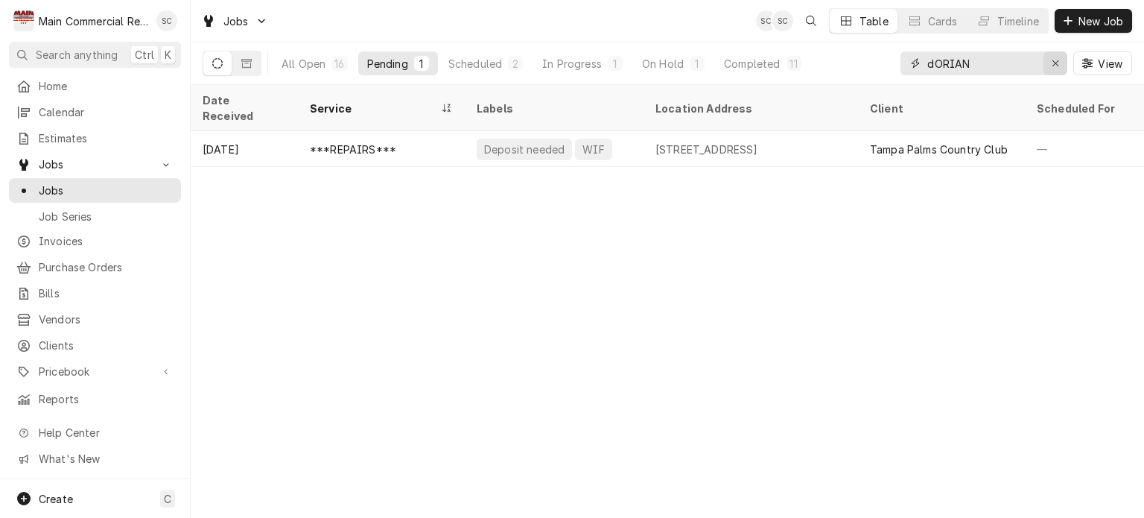
click at [1054, 69] on div "Erase input" at bounding box center [1055, 63] width 15 height 15
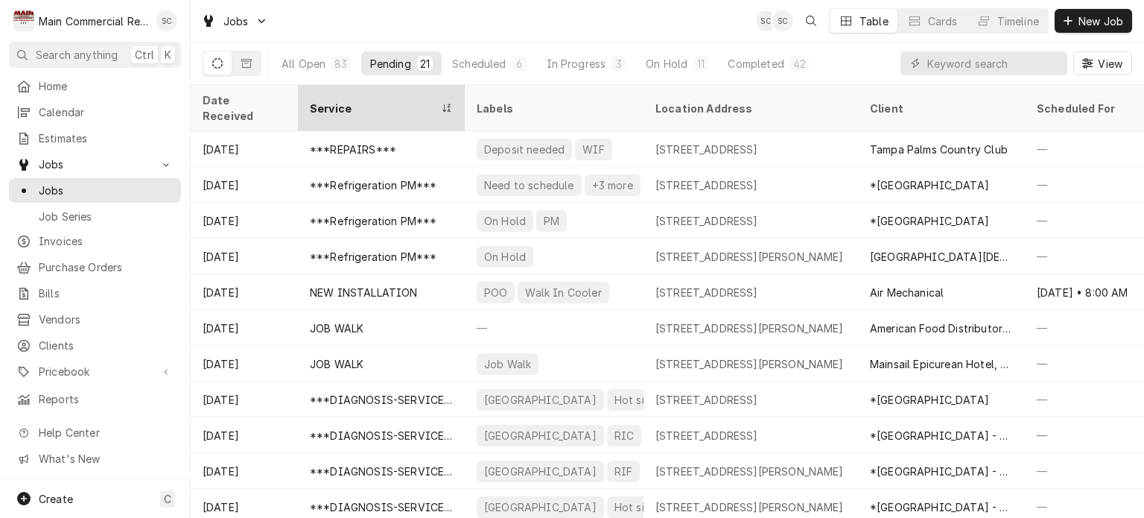
click at [381, 101] on div "Service" at bounding box center [374, 109] width 128 height 16
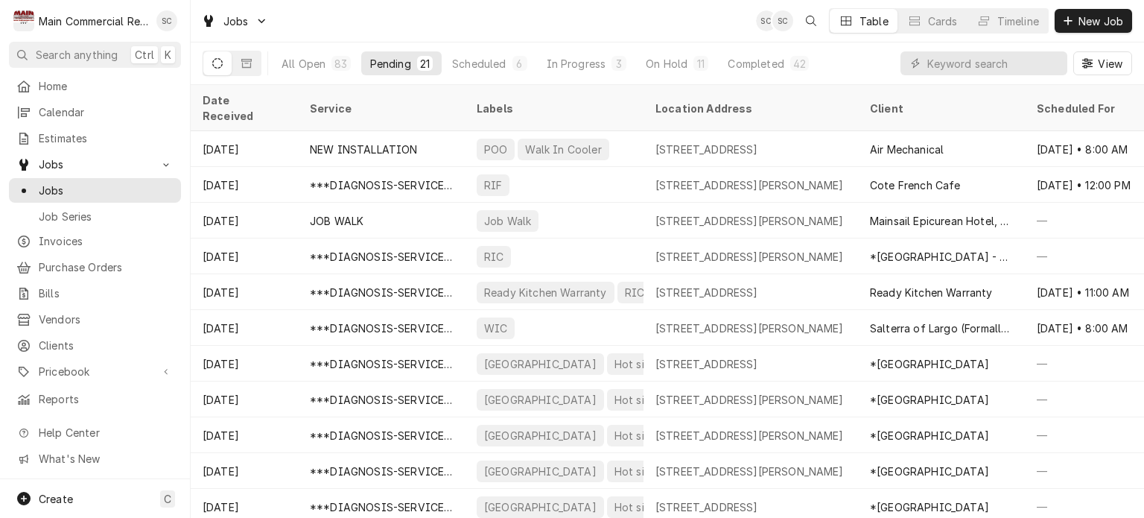
click at [381, 101] on div "Service" at bounding box center [380, 109] width 140 height 16
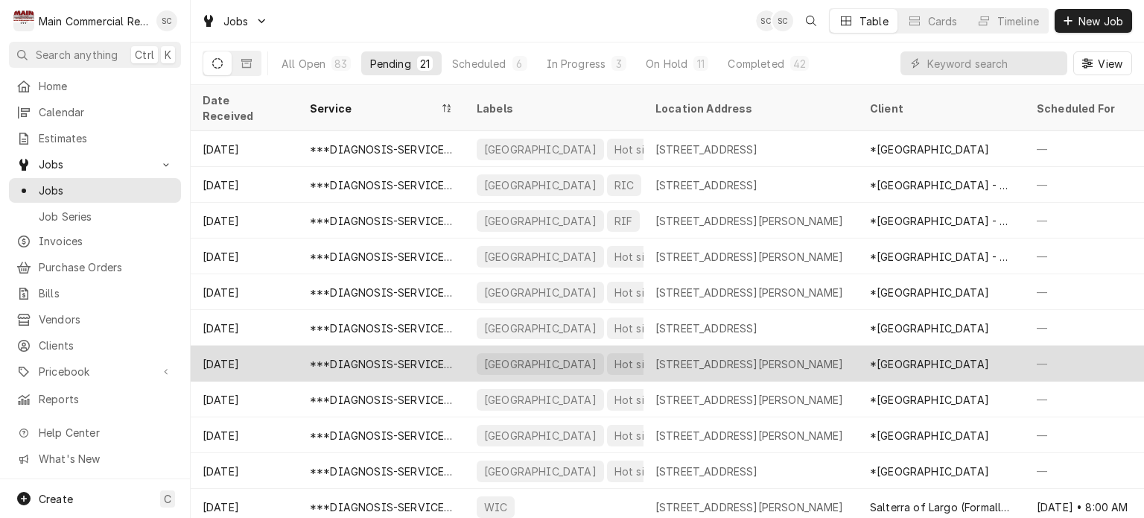
scroll to position [74, 0]
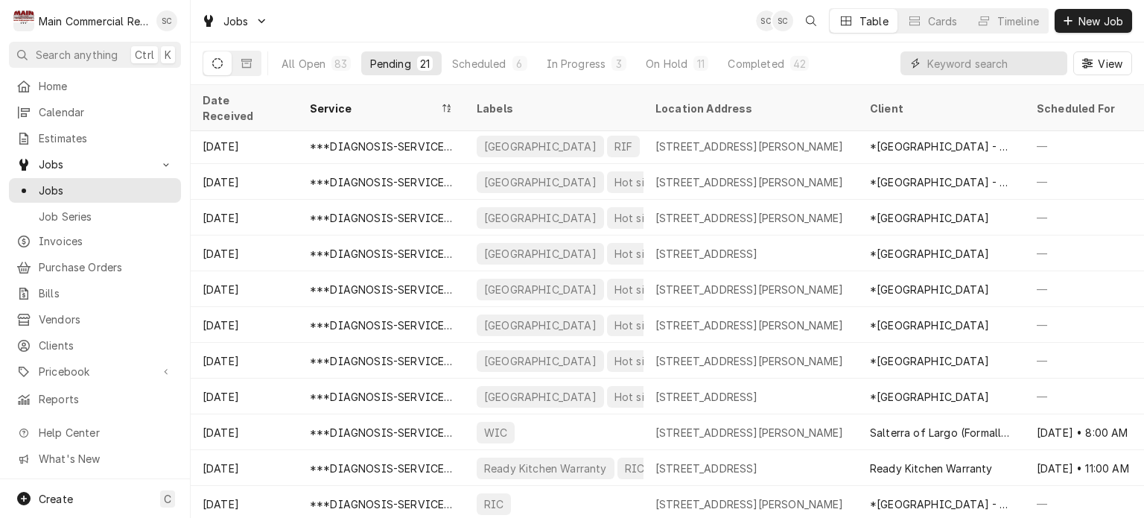
click at [1020, 61] on input "Dynamic Content Wrapper" at bounding box center [993, 63] width 133 height 24
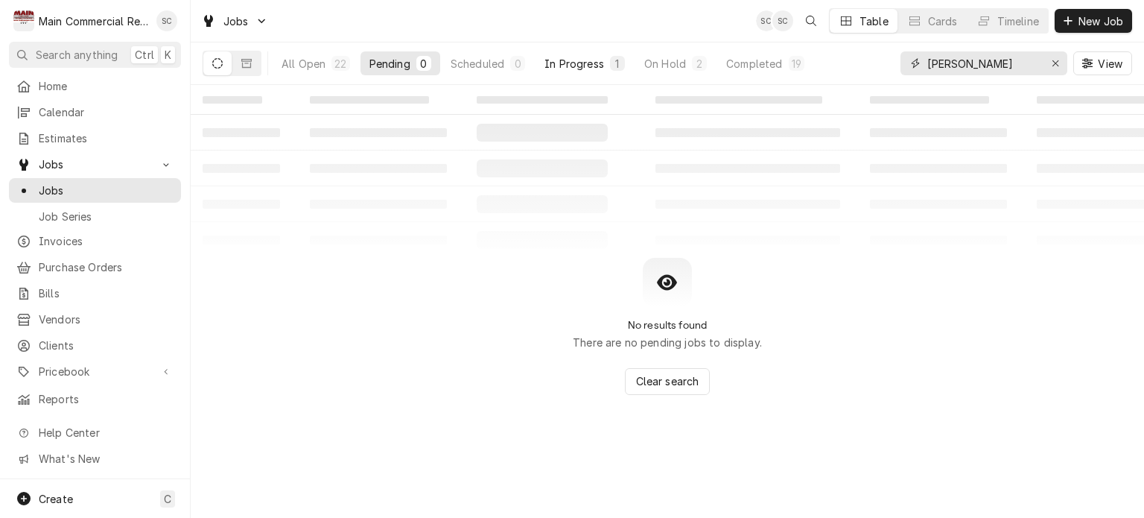
type input "mIKE"
click at [567, 63] on div "In Progress" at bounding box center [574, 64] width 60 height 16
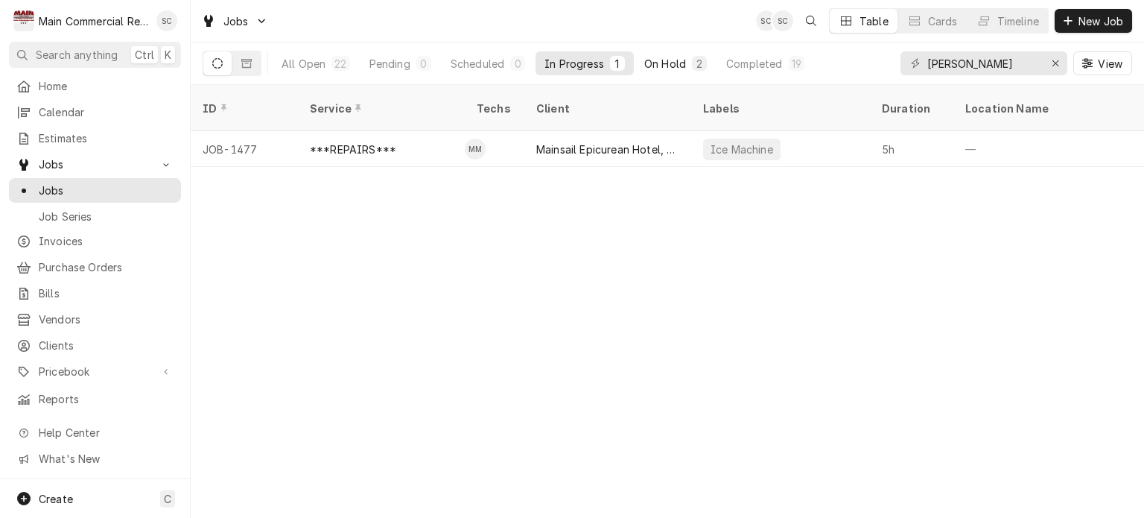
click at [684, 64] on div "On Hold" at bounding box center [665, 64] width 42 height 16
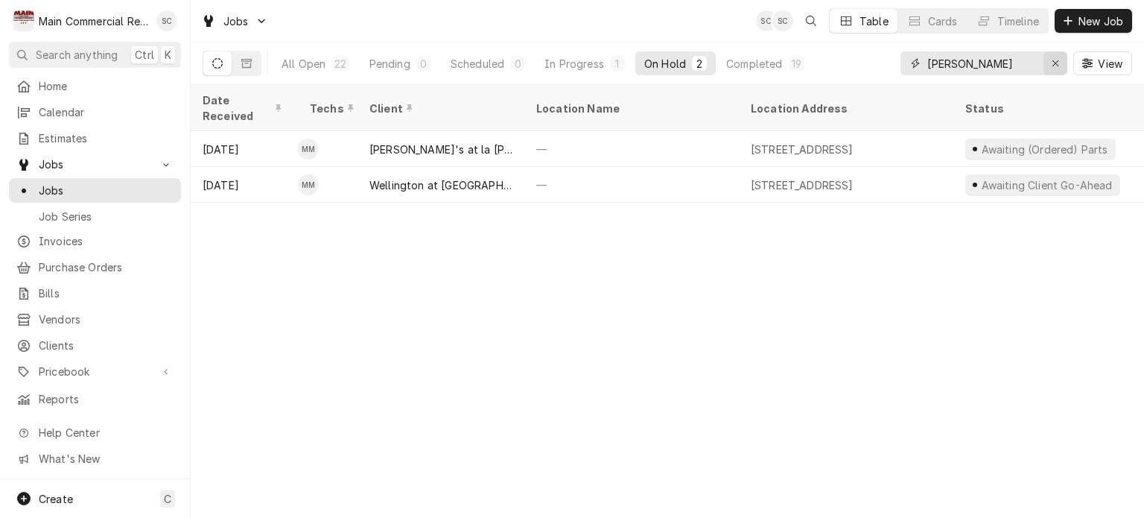
click at [1053, 65] on icon "Erase input" at bounding box center [1055, 63] width 8 height 10
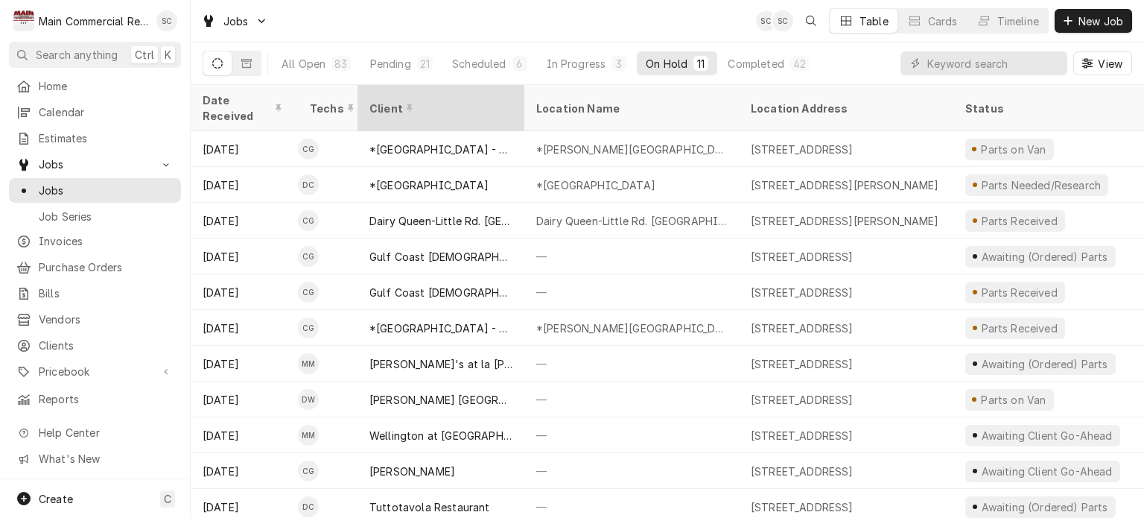
click at [477, 101] on div "Client" at bounding box center [439, 109] width 140 height 16
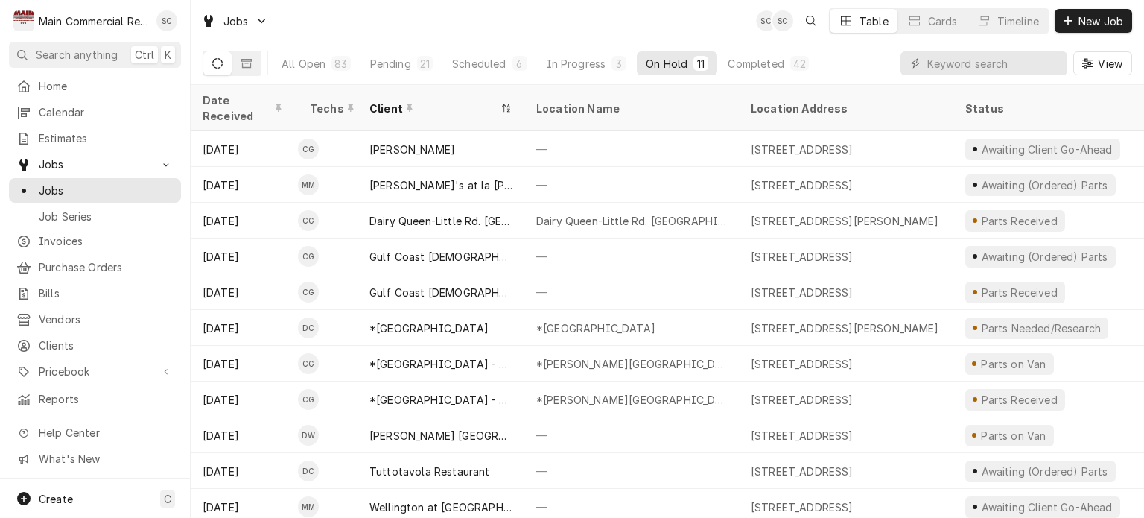
click at [477, 103] on div "Client" at bounding box center [433, 109] width 128 height 16
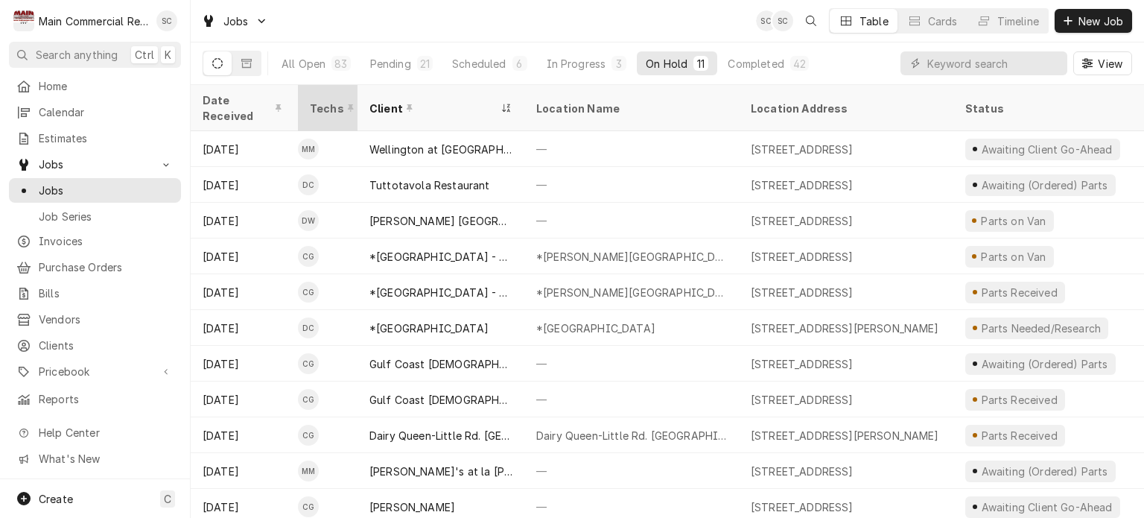
click at [324, 101] on div "Techs" at bounding box center [333, 109] width 46 height 16
click at [322, 101] on div "Techs" at bounding box center [333, 109] width 46 height 16
click at [238, 98] on div "Date Received" at bounding box center [243, 107] width 80 height 31
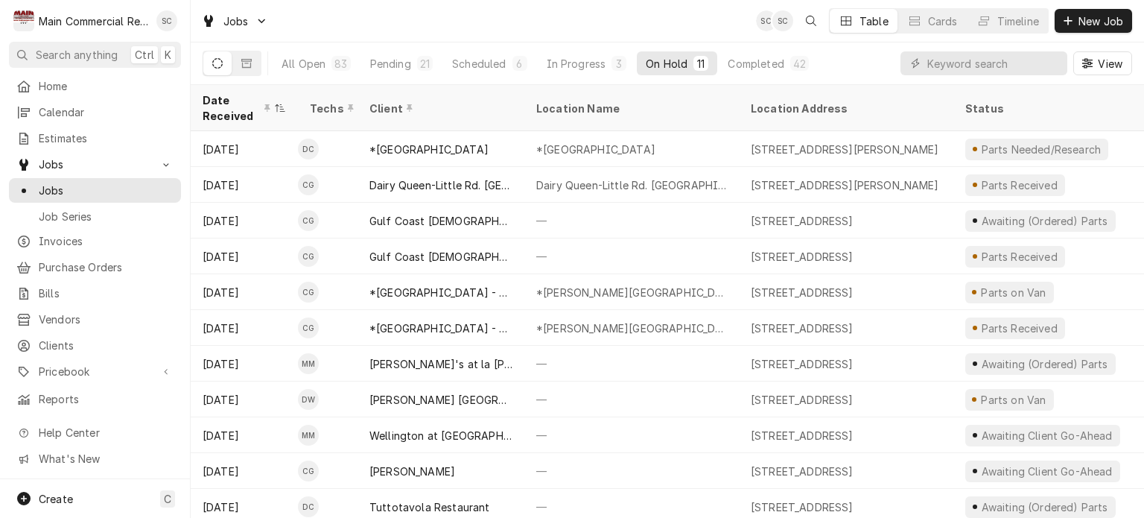
click at [238, 98] on div "Date Received" at bounding box center [237, 107] width 69 height 31
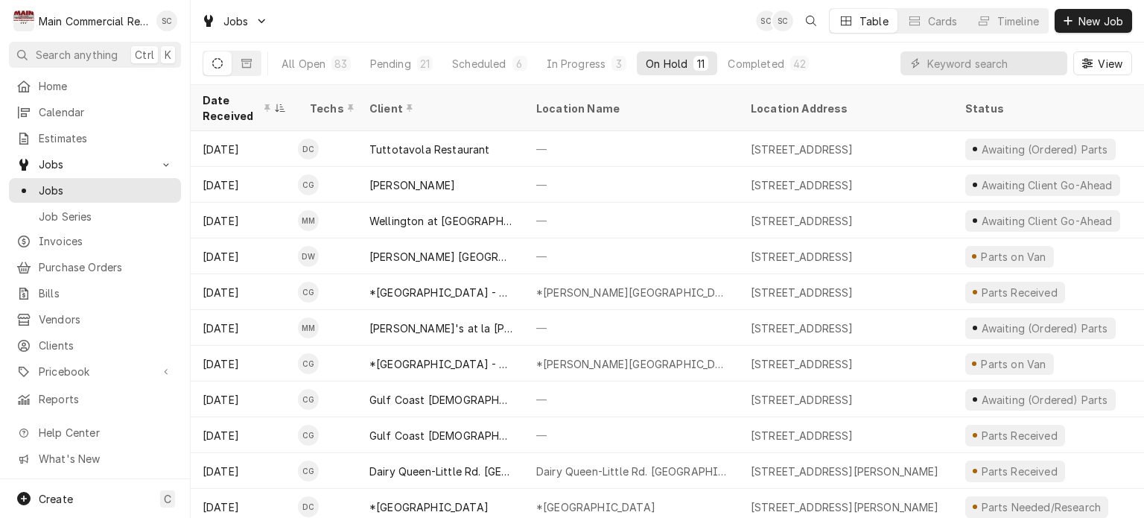
click at [238, 98] on div "Date Received" at bounding box center [237, 107] width 69 height 31
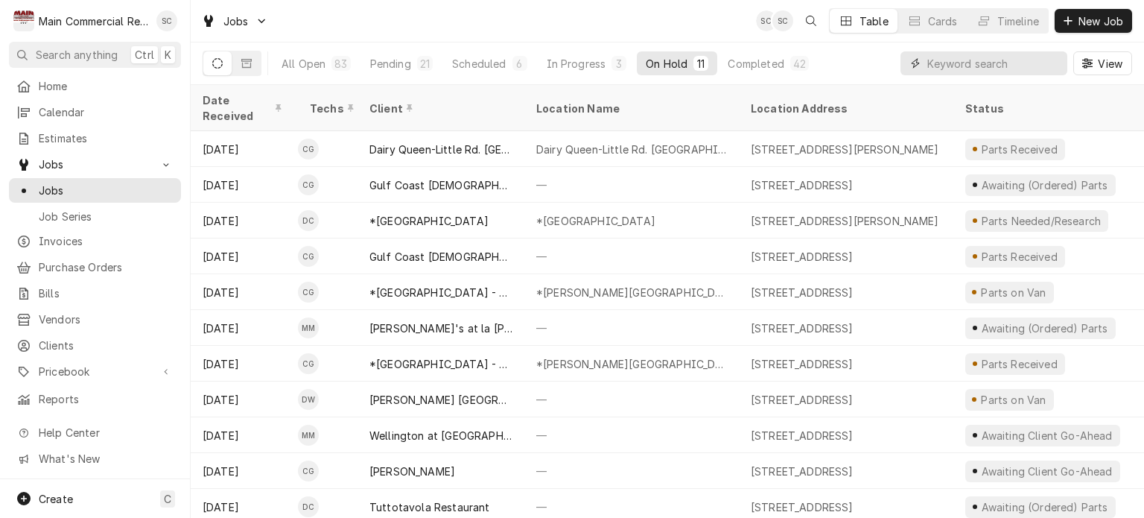
click at [1021, 68] on input "Dynamic Content Wrapper" at bounding box center [993, 63] width 133 height 24
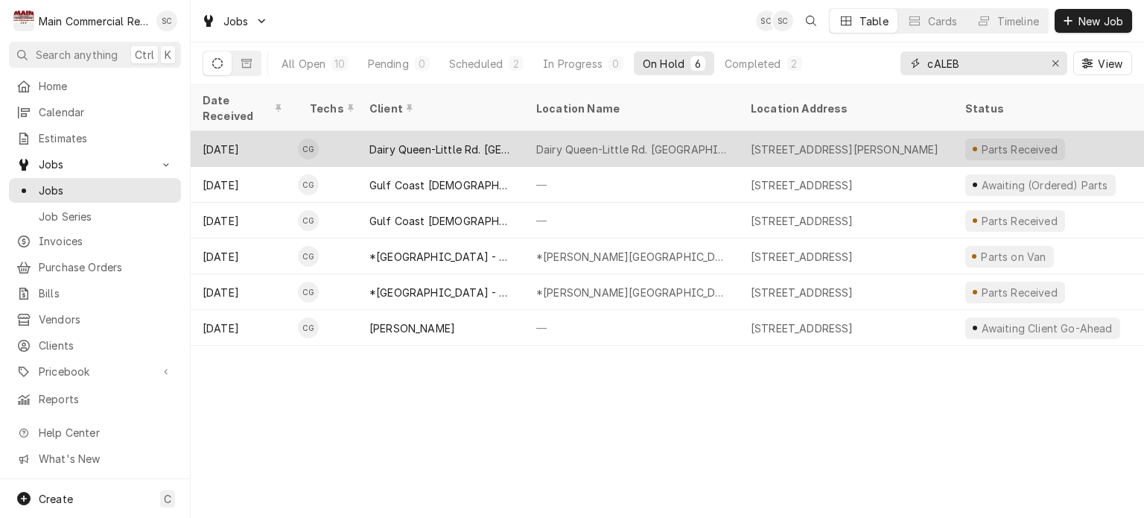
type input "cALEB"
click at [883, 141] on div "9200 Little Rd, New Port Richey, FL 34654" at bounding box center [845, 149] width 188 height 16
click at [705, 141] on div "Dairy Queen-Little Rd. New Port Richey" at bounding box center [631, 149] width 191 height 16
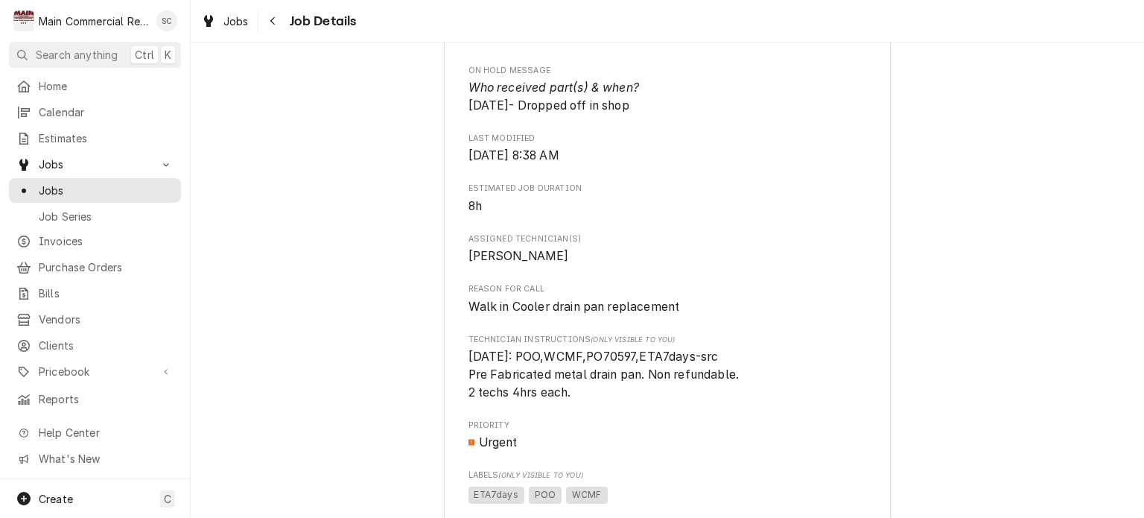
scroll to position [819, 0]
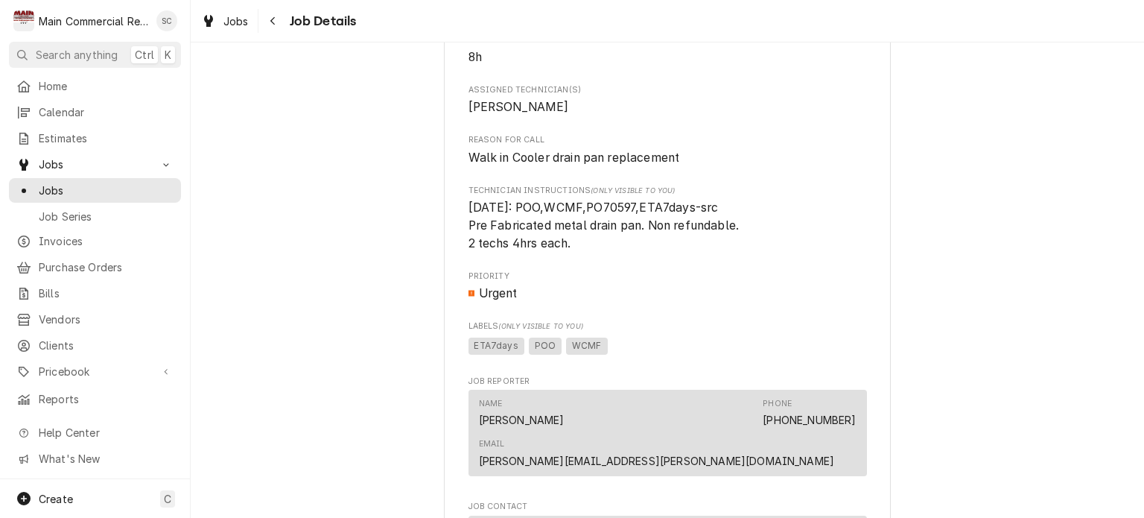
click at [755, 278] on span "Priority" at bounding box center [667, 276] width 398 height 12
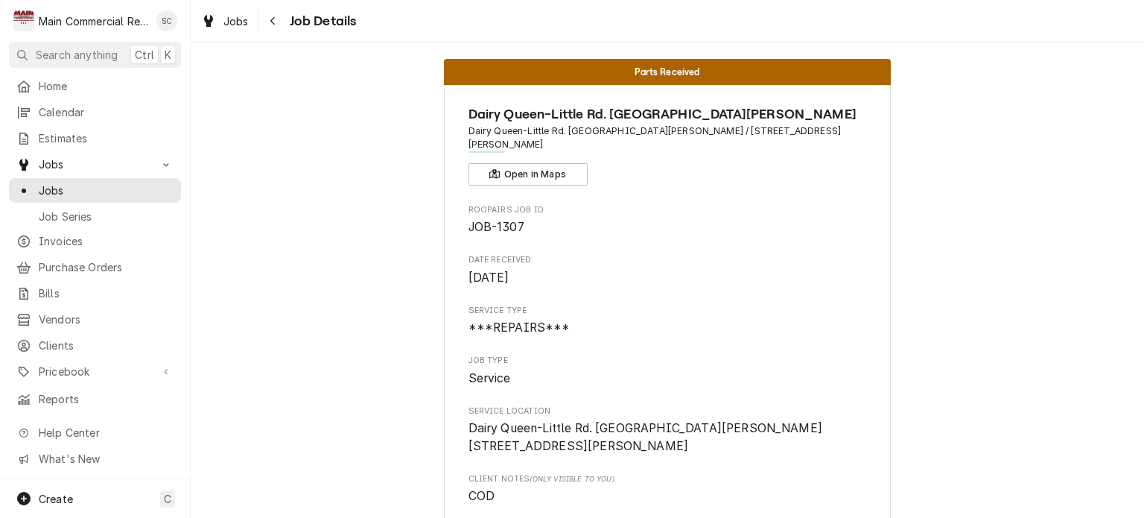
scroll to position [0, 0]
